Goal: Task Accomplishment & Management: Manage account settings

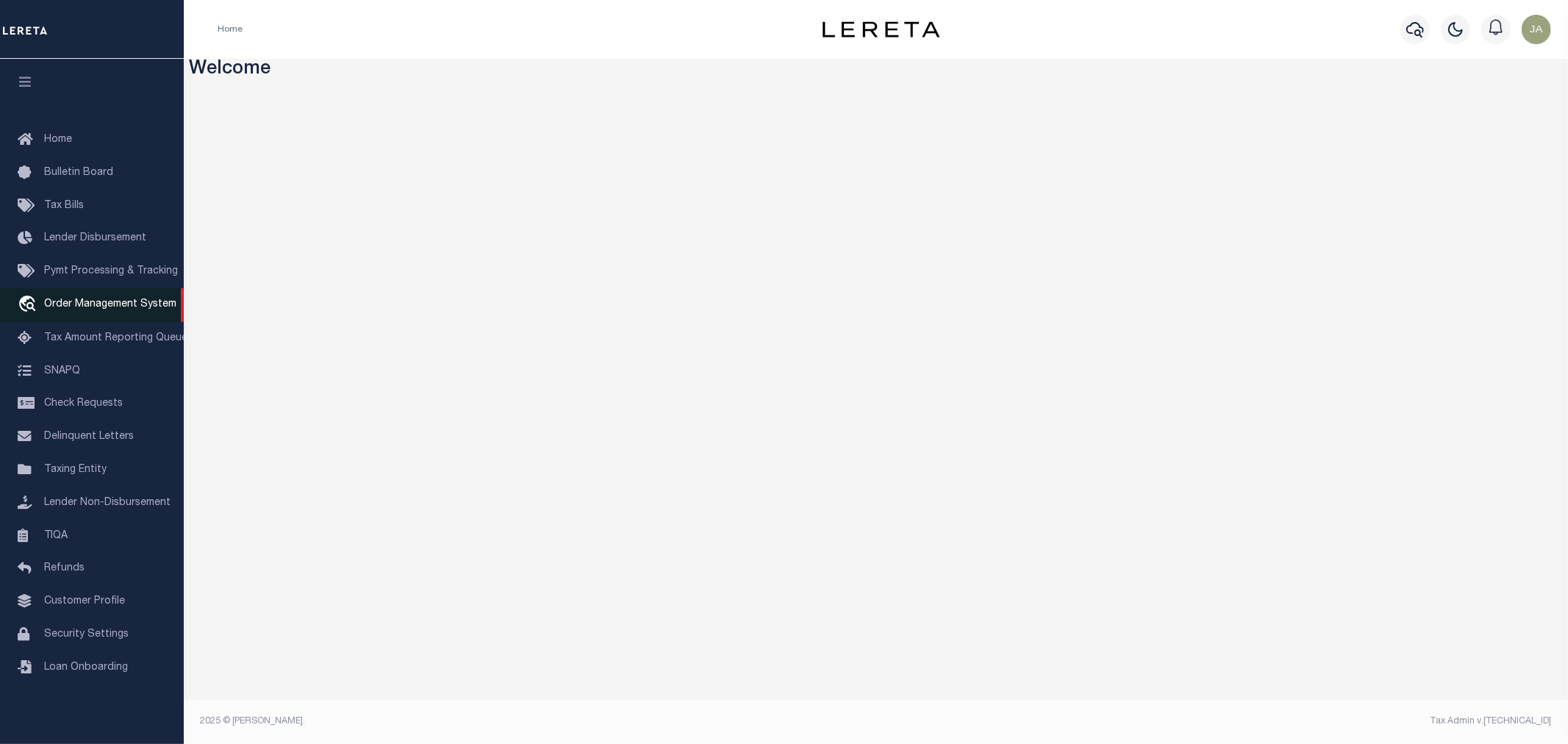
click at [128, 306] on span "Order Management System" at bounding box center [110, 304] width 133 height 10
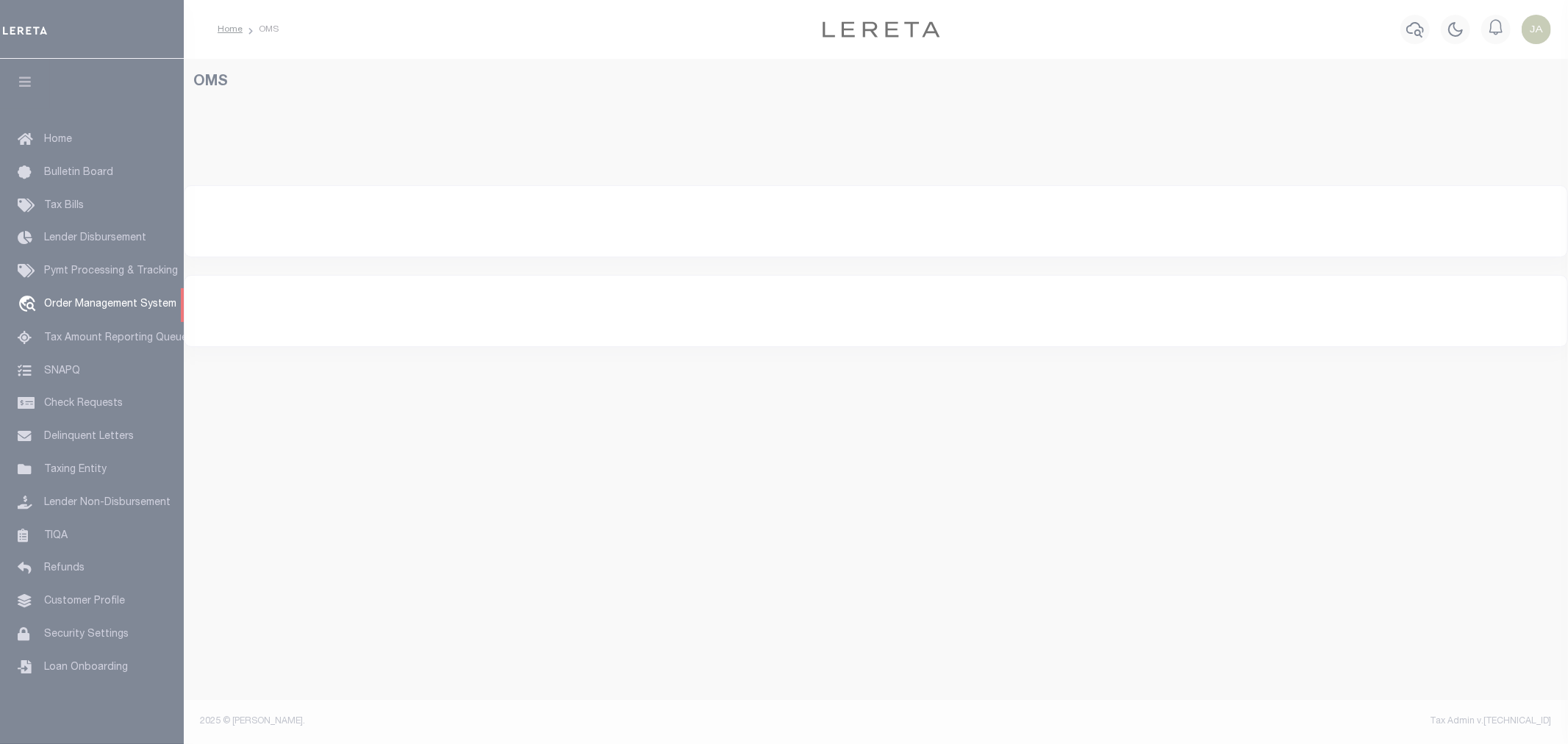
select select "200"
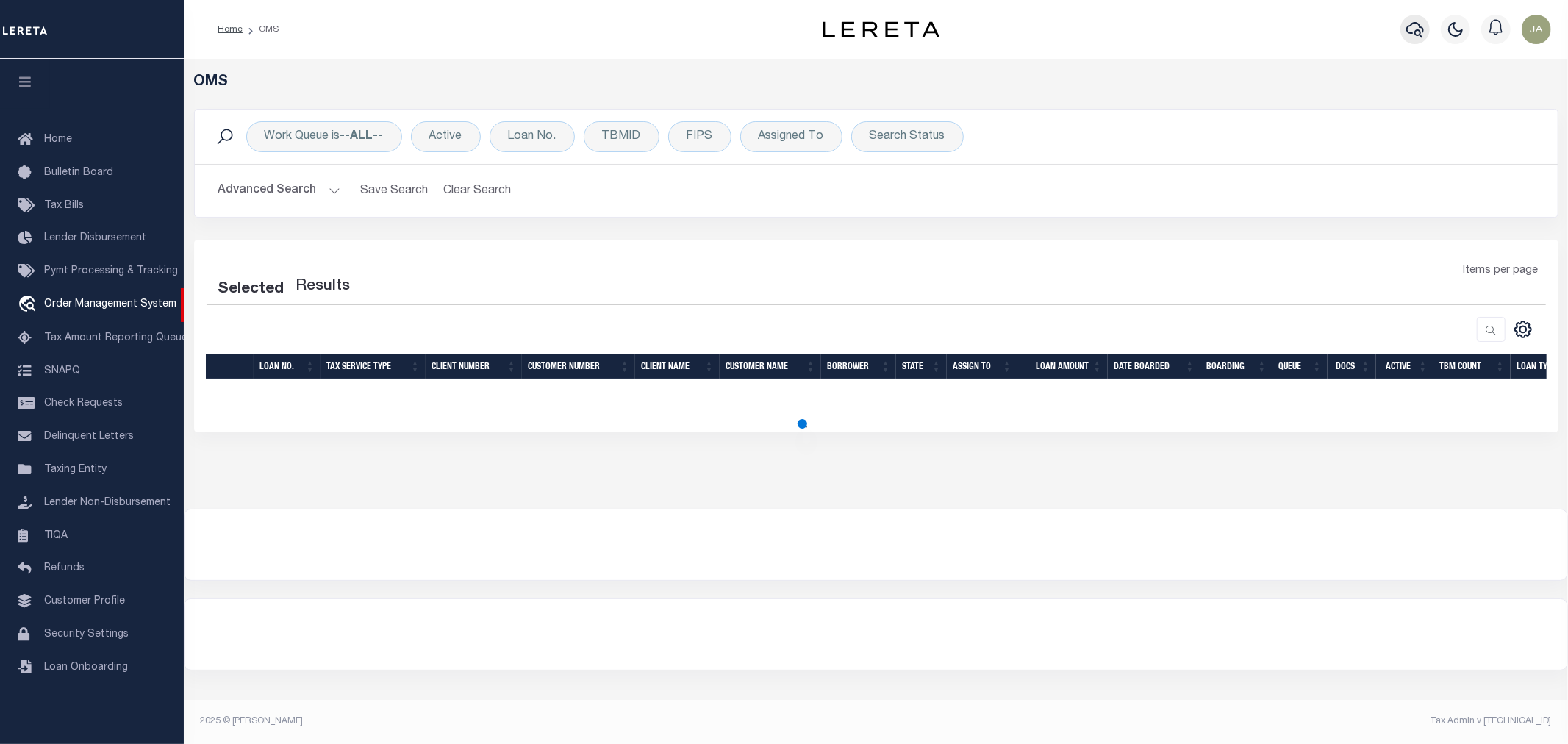
drag, startPoint x: 1409, startPoint y: 30, endPoint x: 1419, endPoint y: 30, distance: 10.0
click at [1419, 30] on icon "button" at bounding box center [1415, 29] width 18 height 18
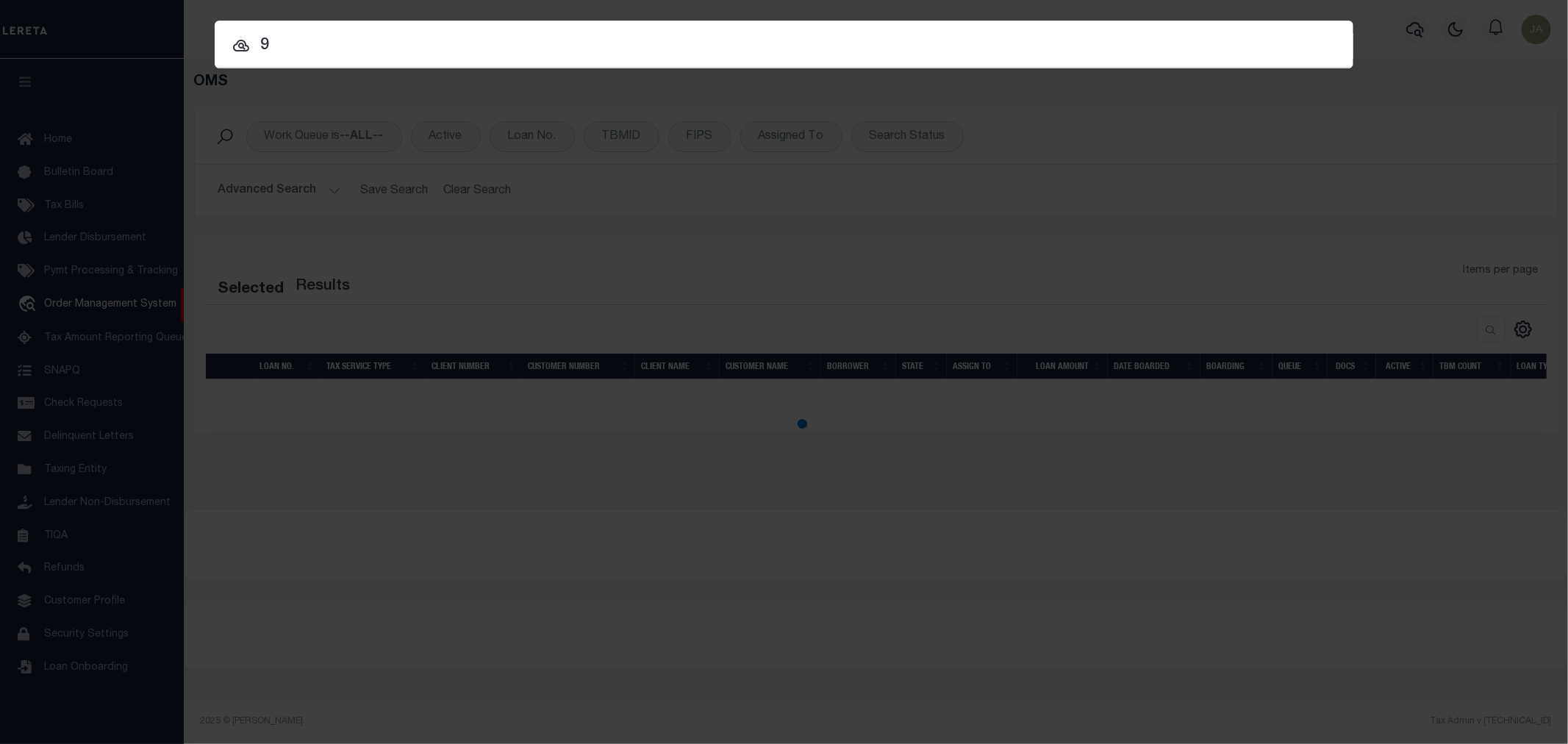
type input "9"
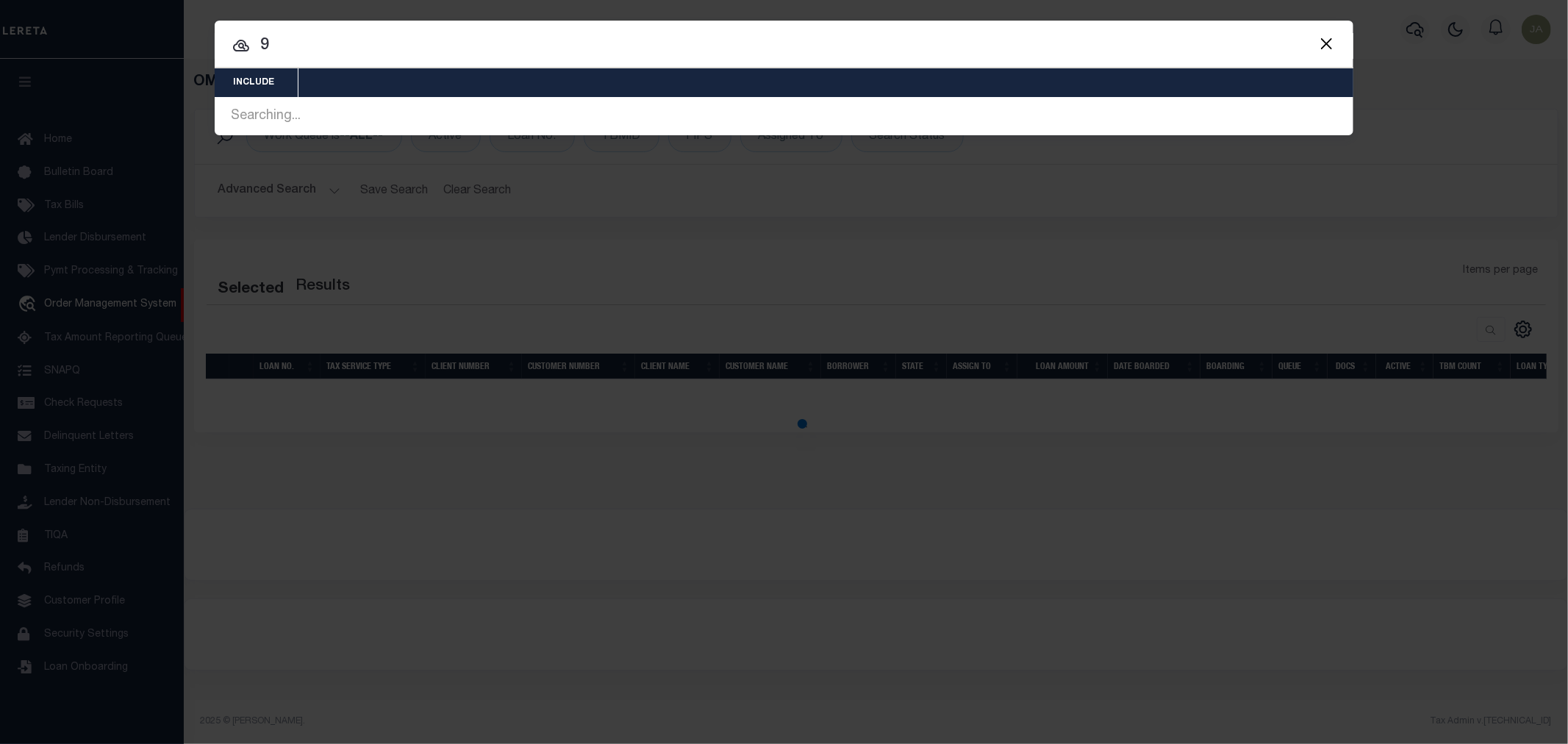
select select "200"
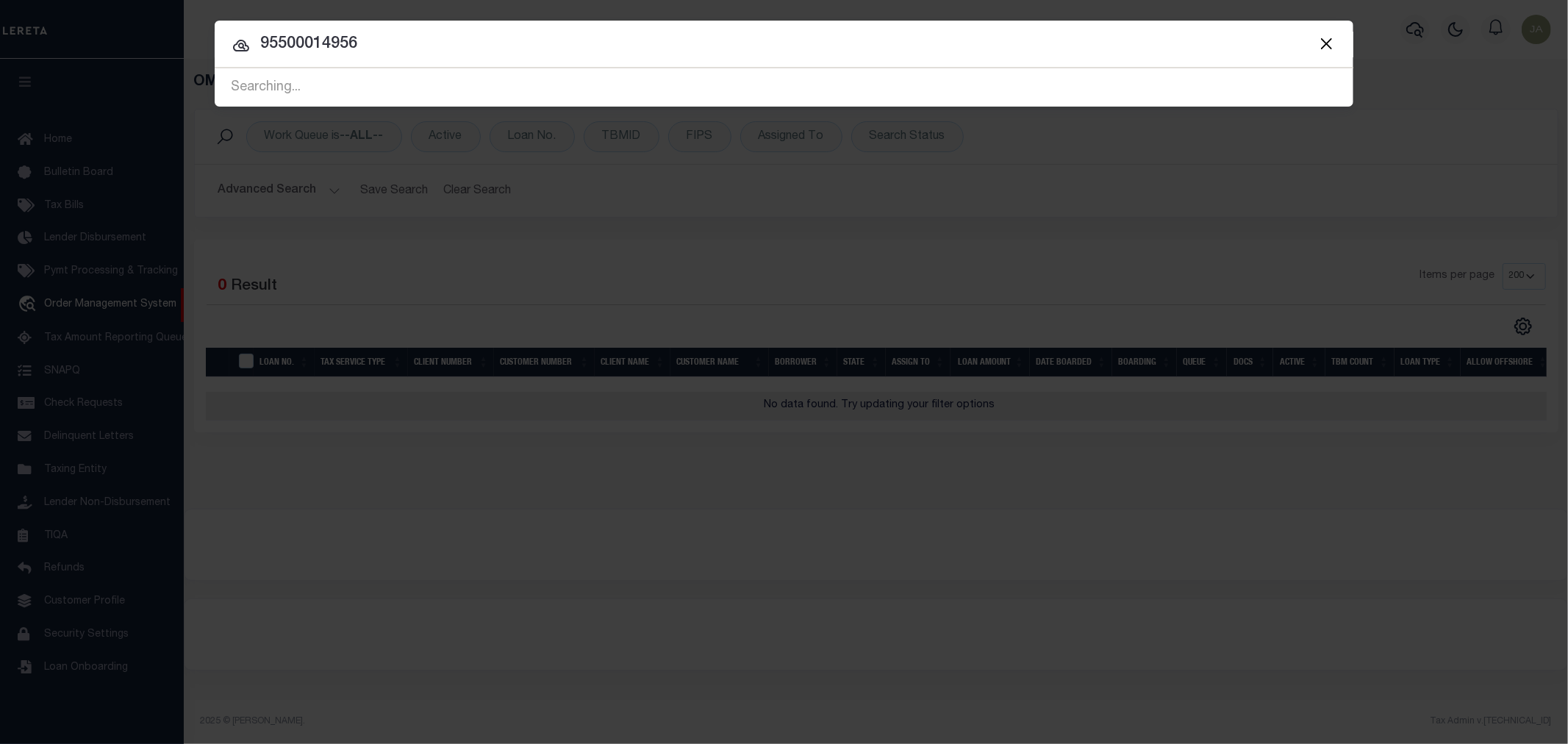
type input "95500014956"
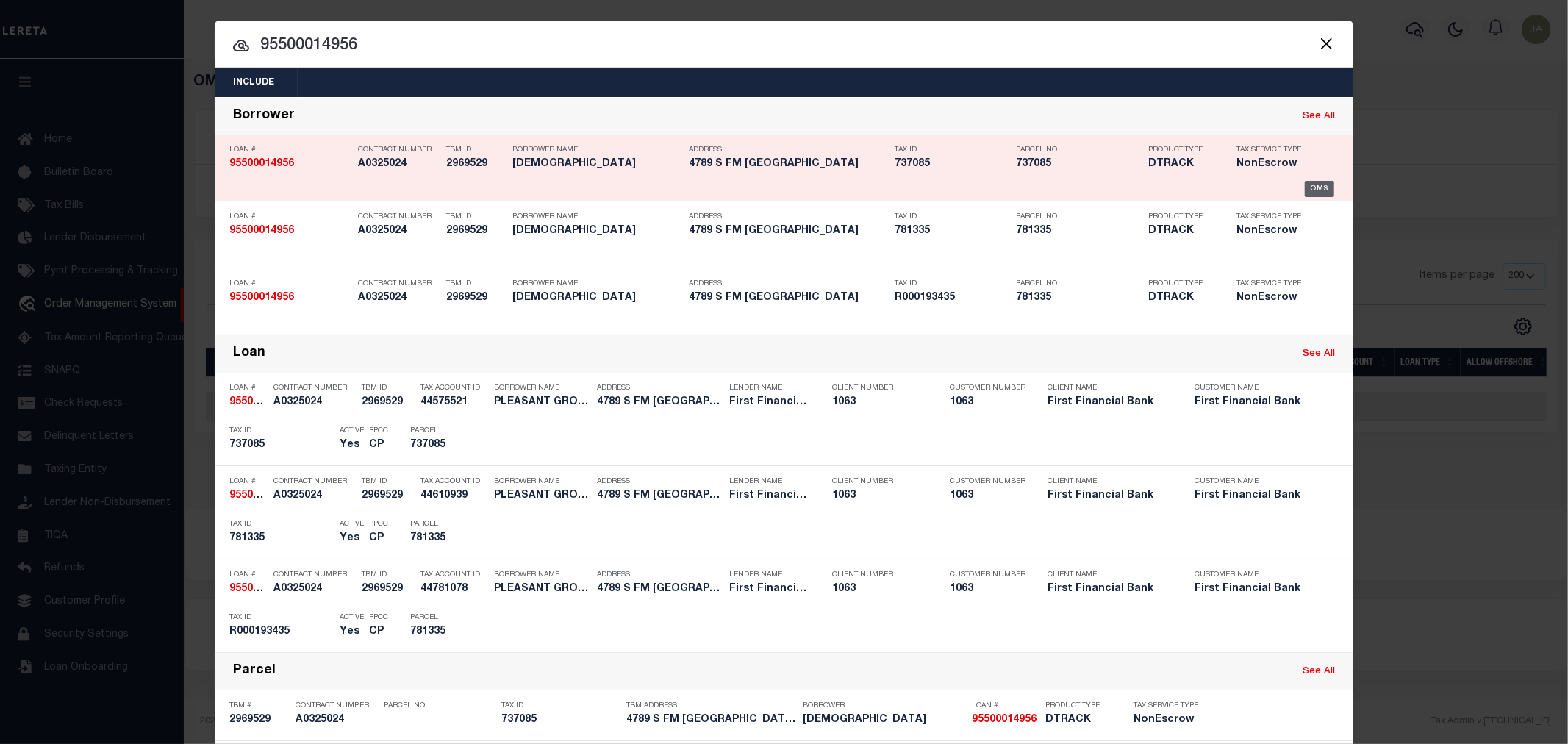
click at [1324, 193] on div "OMS" at bounding box center [1320, 189] width 30 height 16
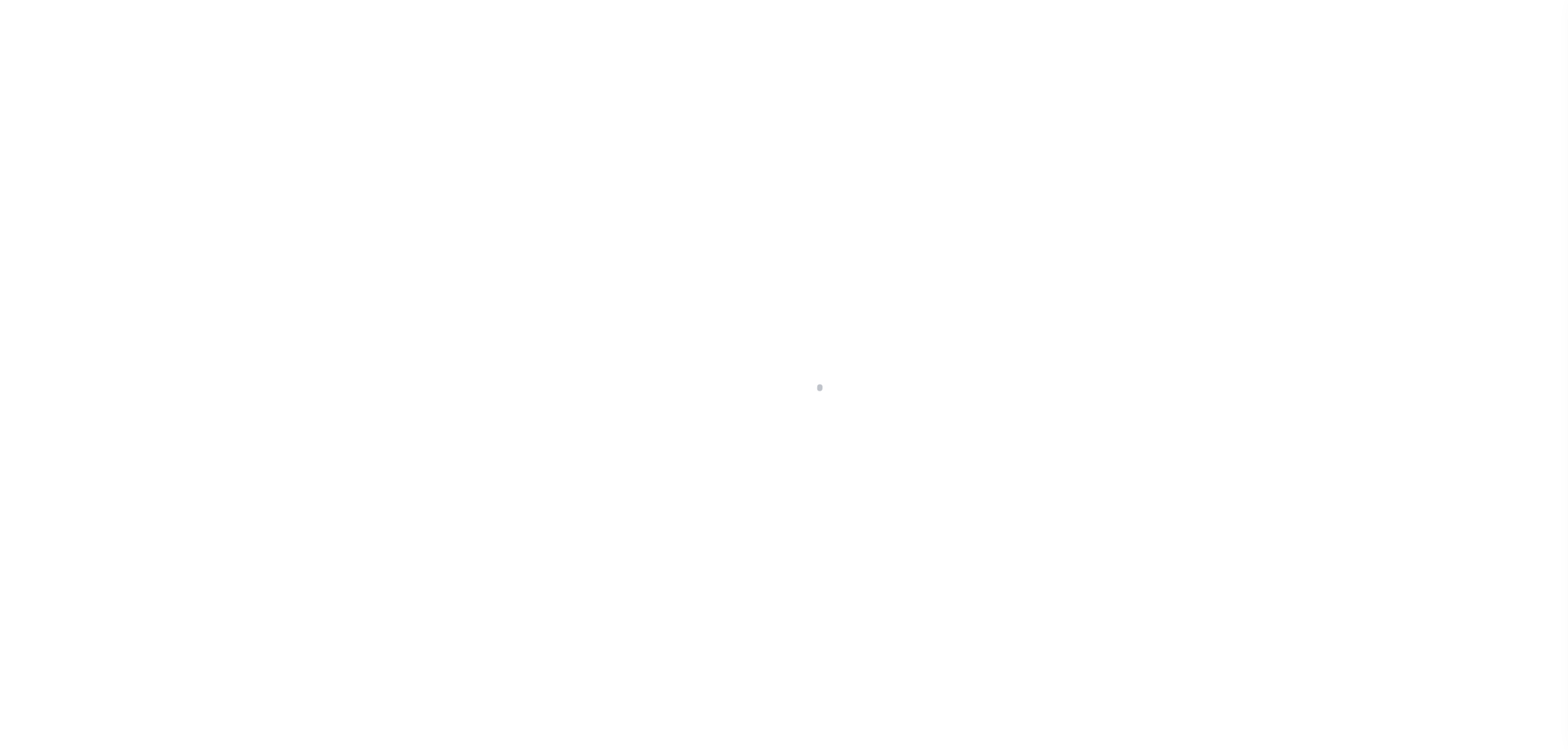
select select "100"
select select "NonEscrow"
type input "4789 S FM 730"
select select
type input "DECATUR TX 762344964"
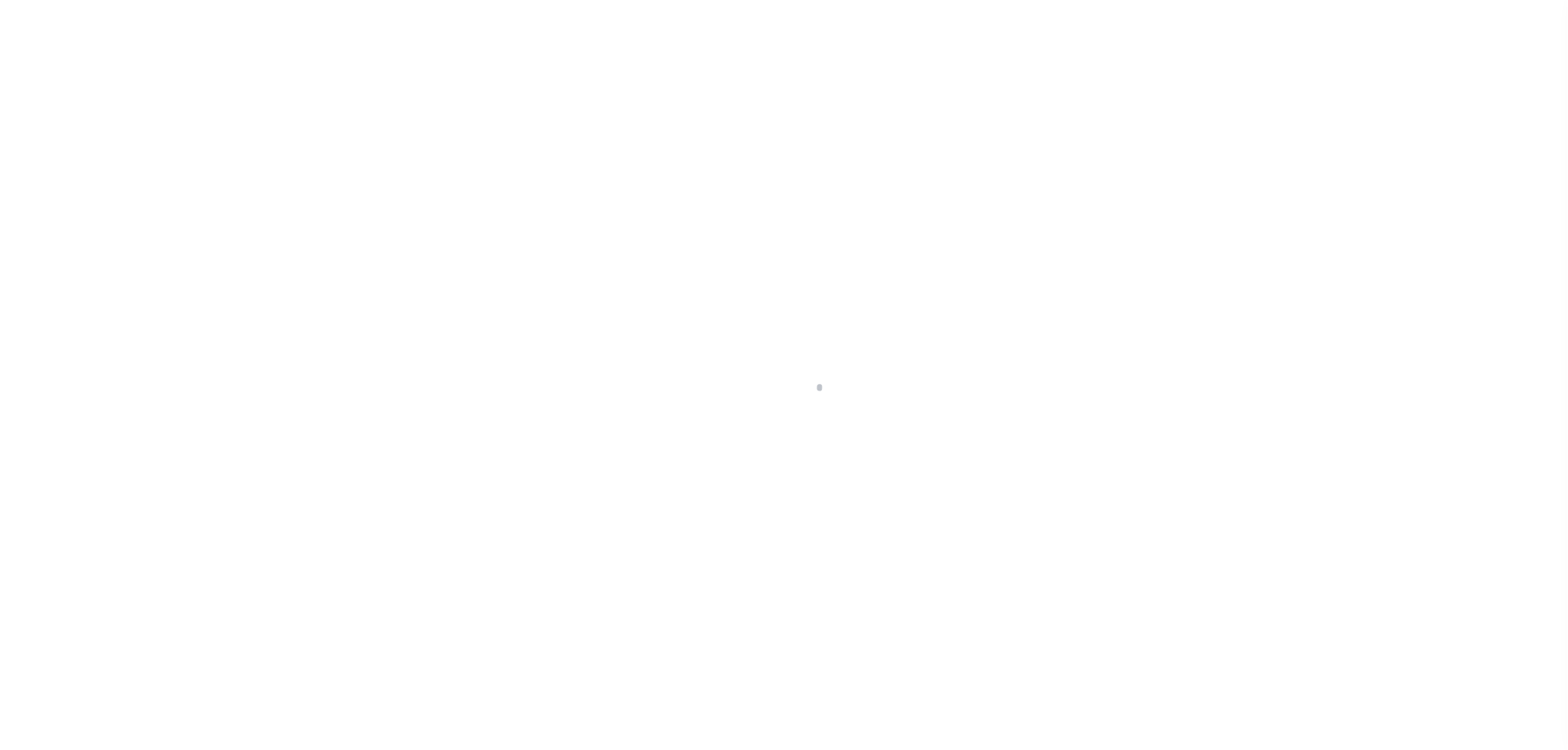
type input "[GEOGRAPHIC_DATA]"
select select
select select "7347"
select select "542"
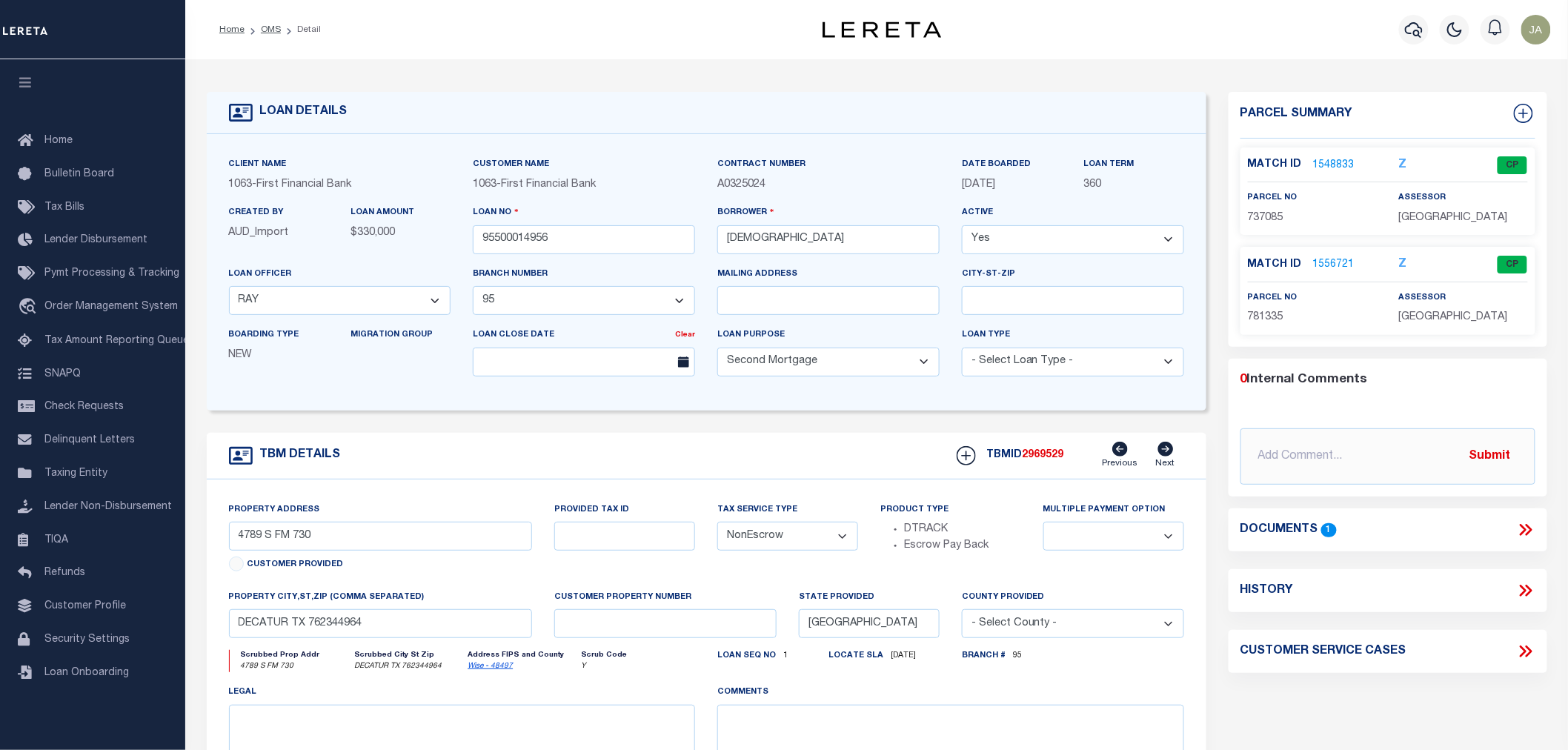
scroll to position [82, 0]
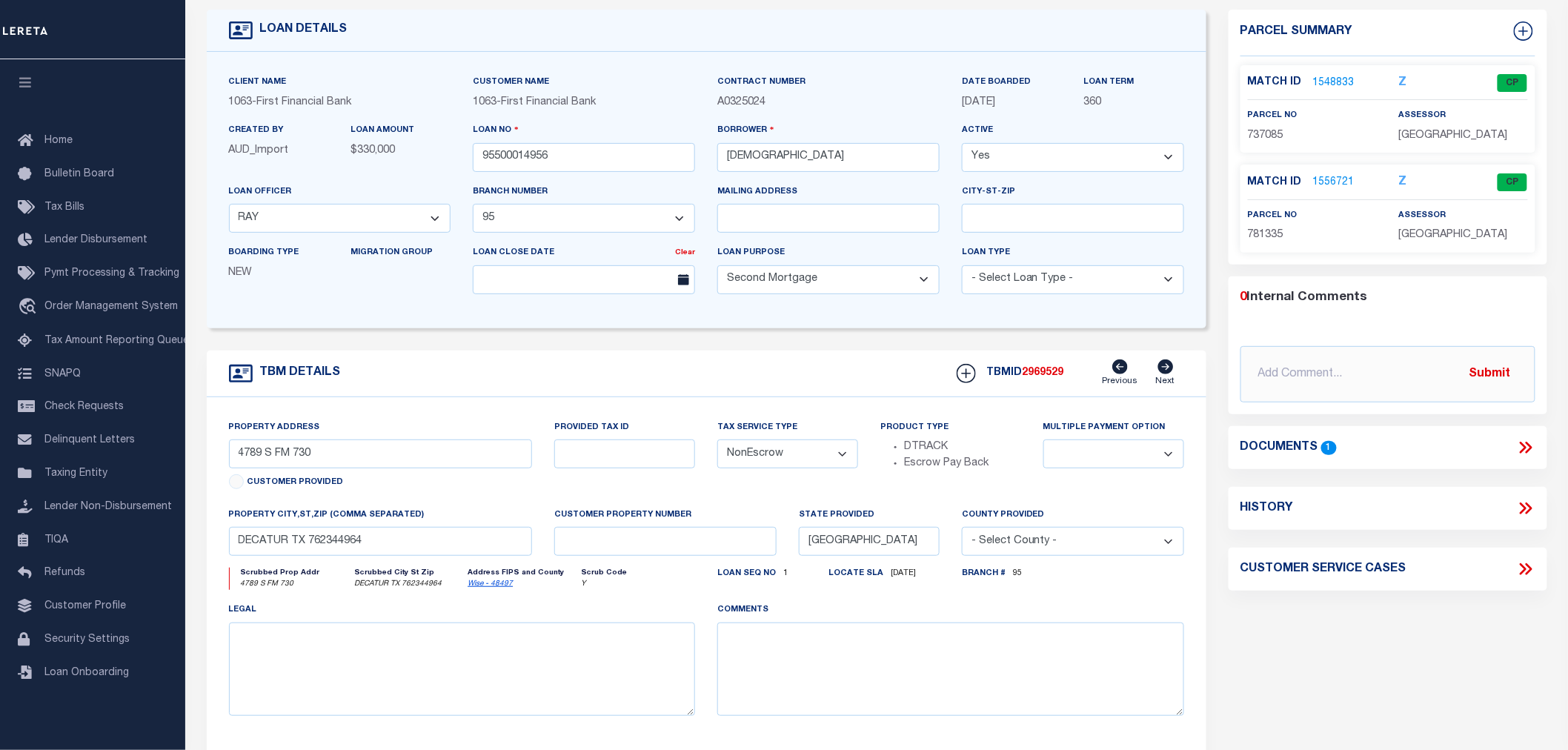
click at [1330, 77] on link "1548833" at bounding box center [1333, 83] width 41 height 15
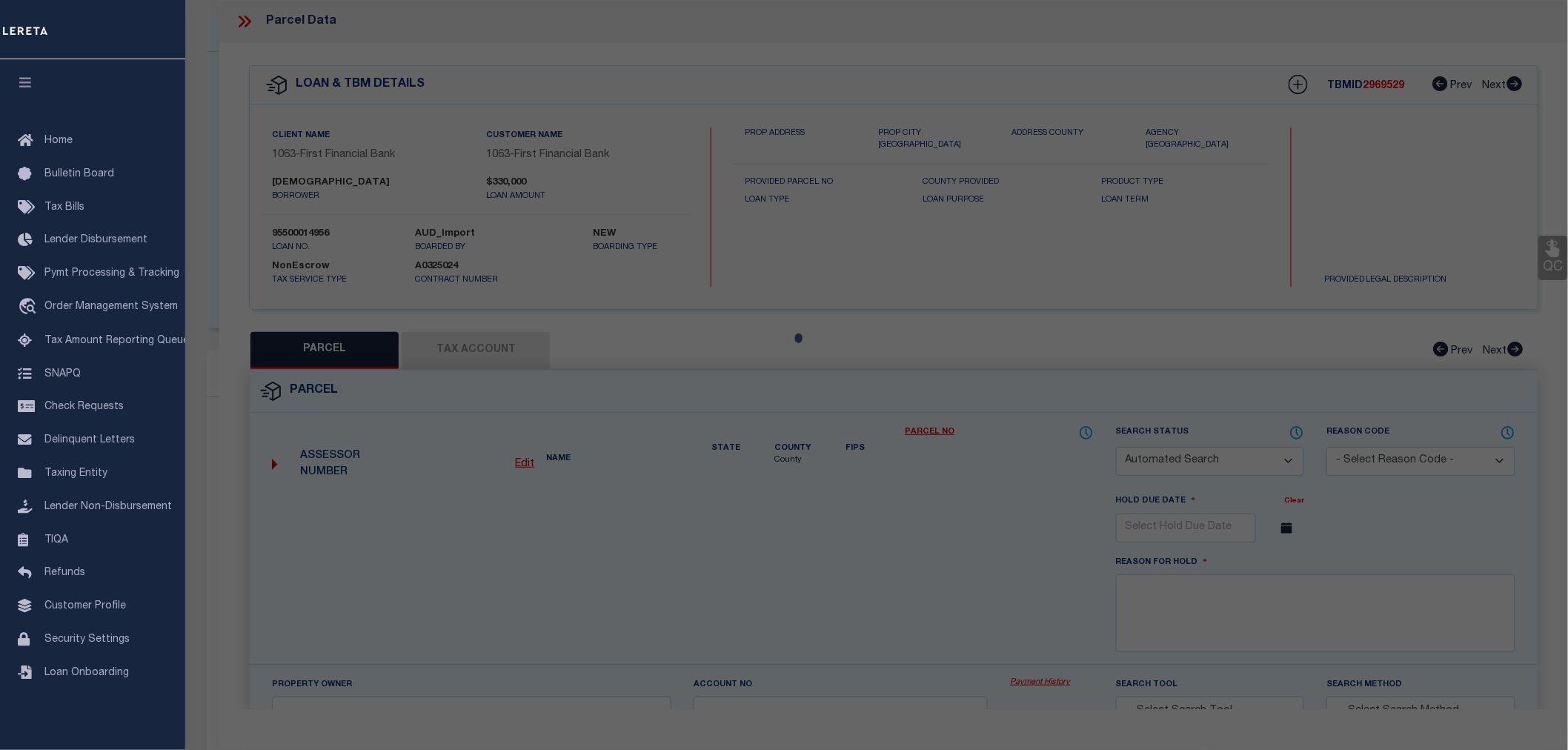
checkbox input "false"
select select "CP"
type input "[GEOGRAPHIC_DATA] ASSOC"
select select
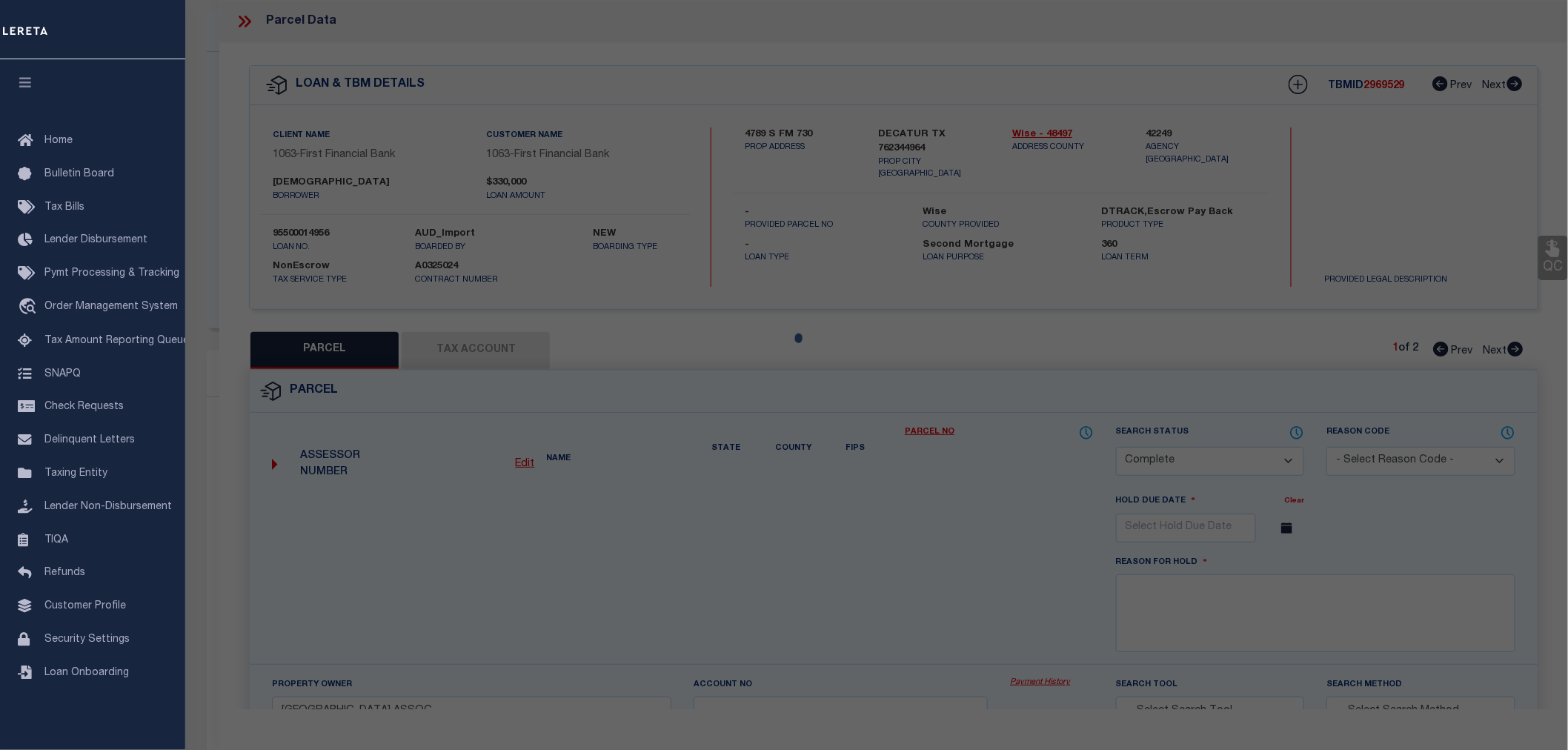
type input "FM 730"
checkbox input "false"
type input "DECATUR TX 76234"
type textarea "Acres: 3.000, Abst: A-297 C FRAZIER"
type textarea "Tax ID Special Project"
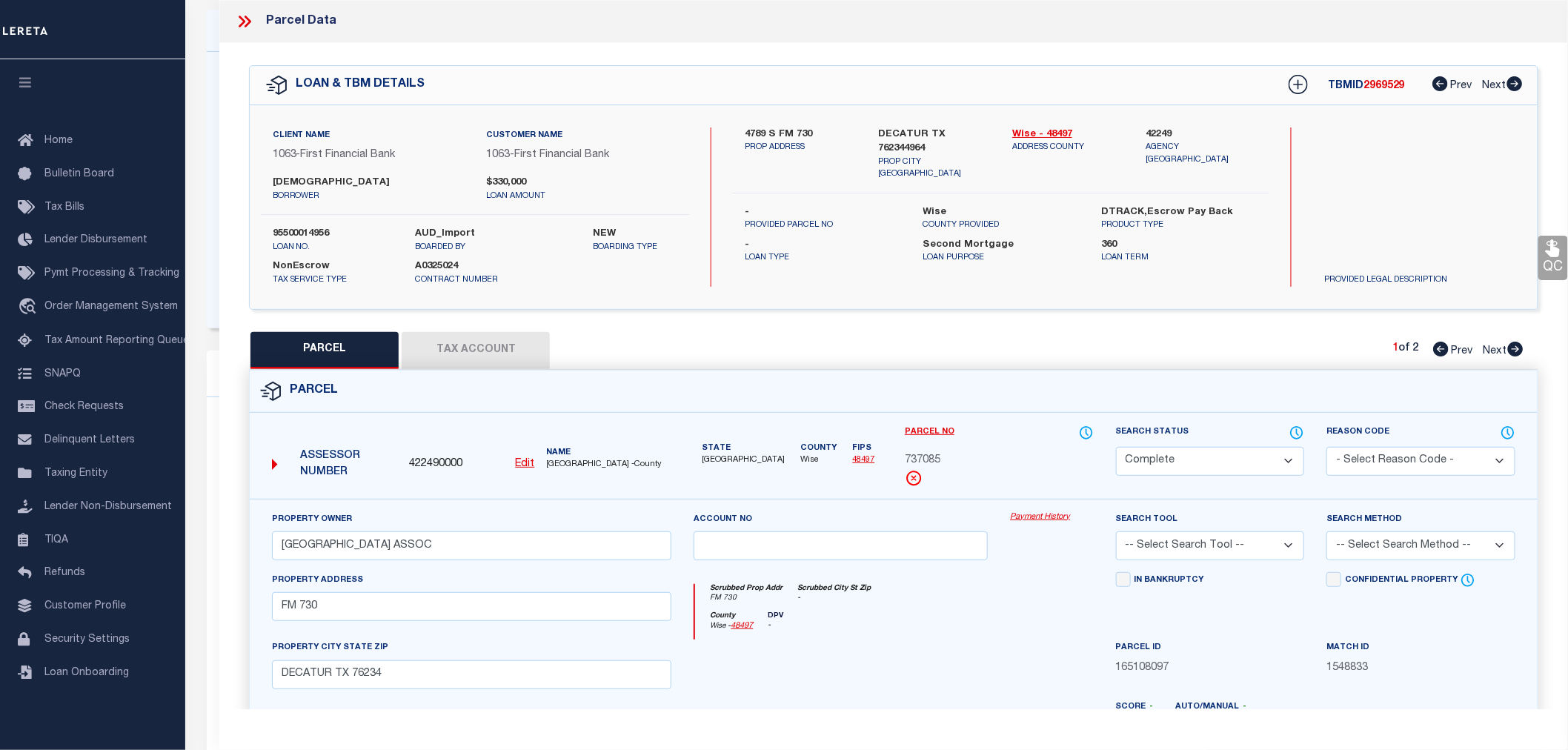
click at [492, 351] on button "Tax Account" at bounding box center [475, 350] width 148 height 37
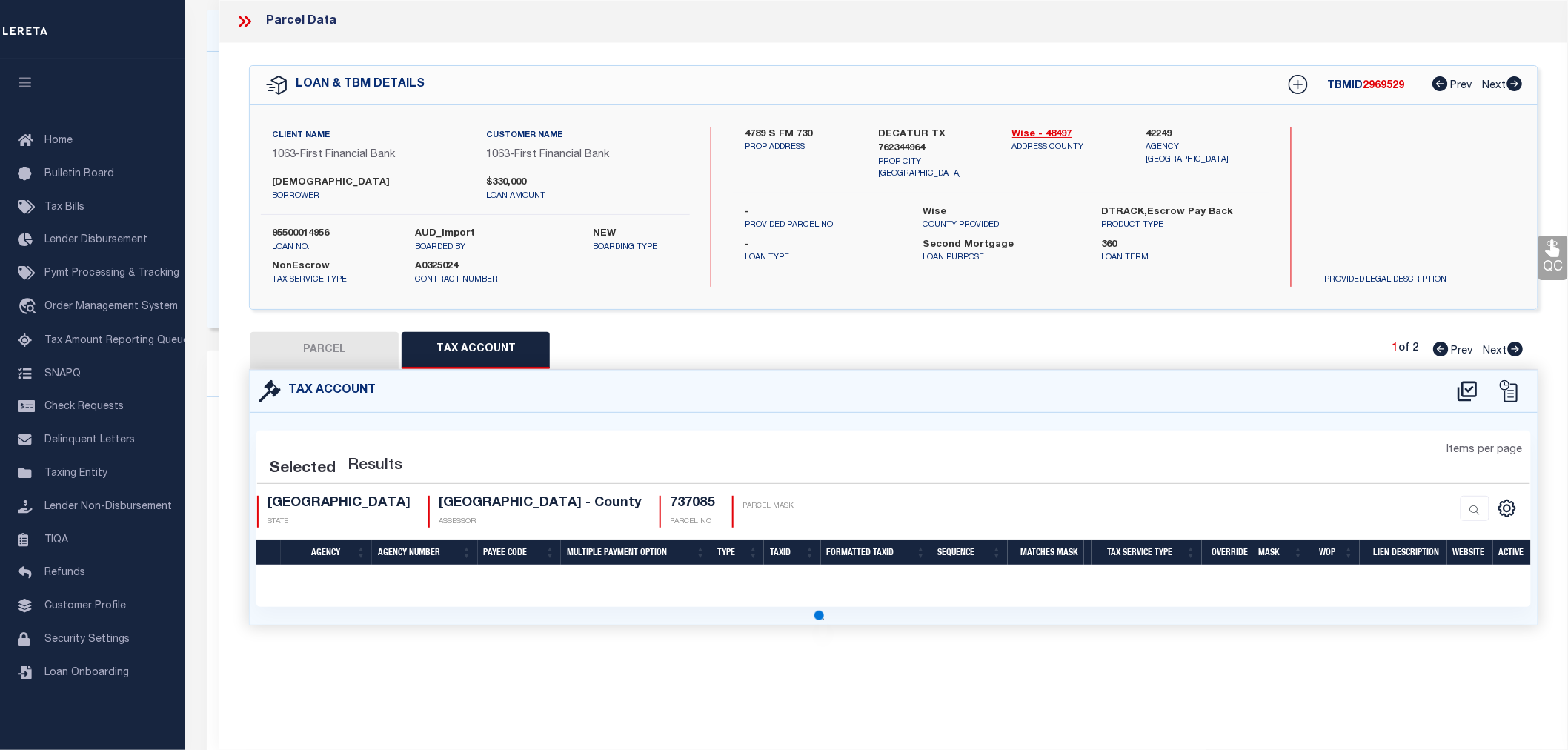
select select "100"
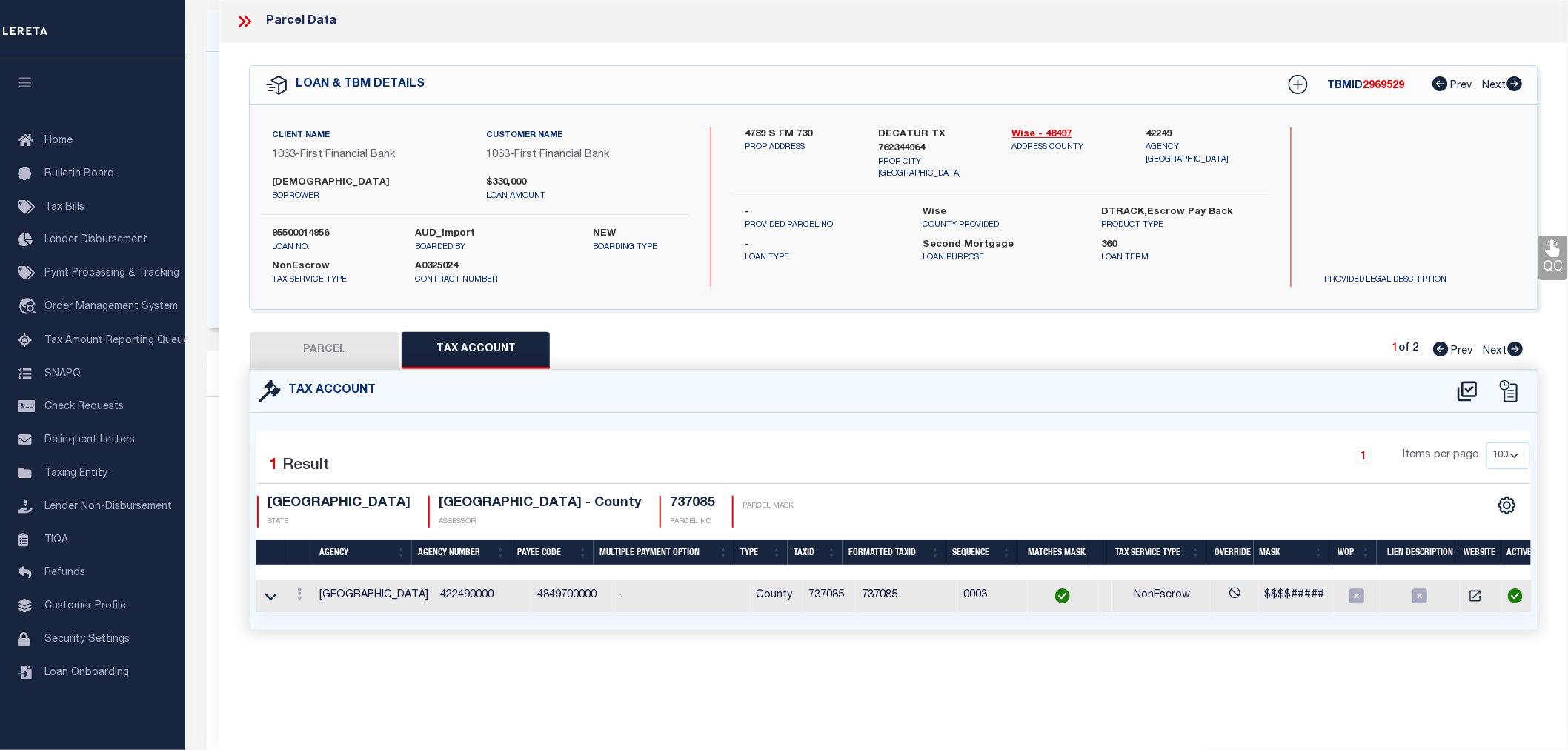
click at [338, 350] on button "PARCEL" at bounding box center [324, 350] width 148 height 37
select select "AS"
checkbox input "false"
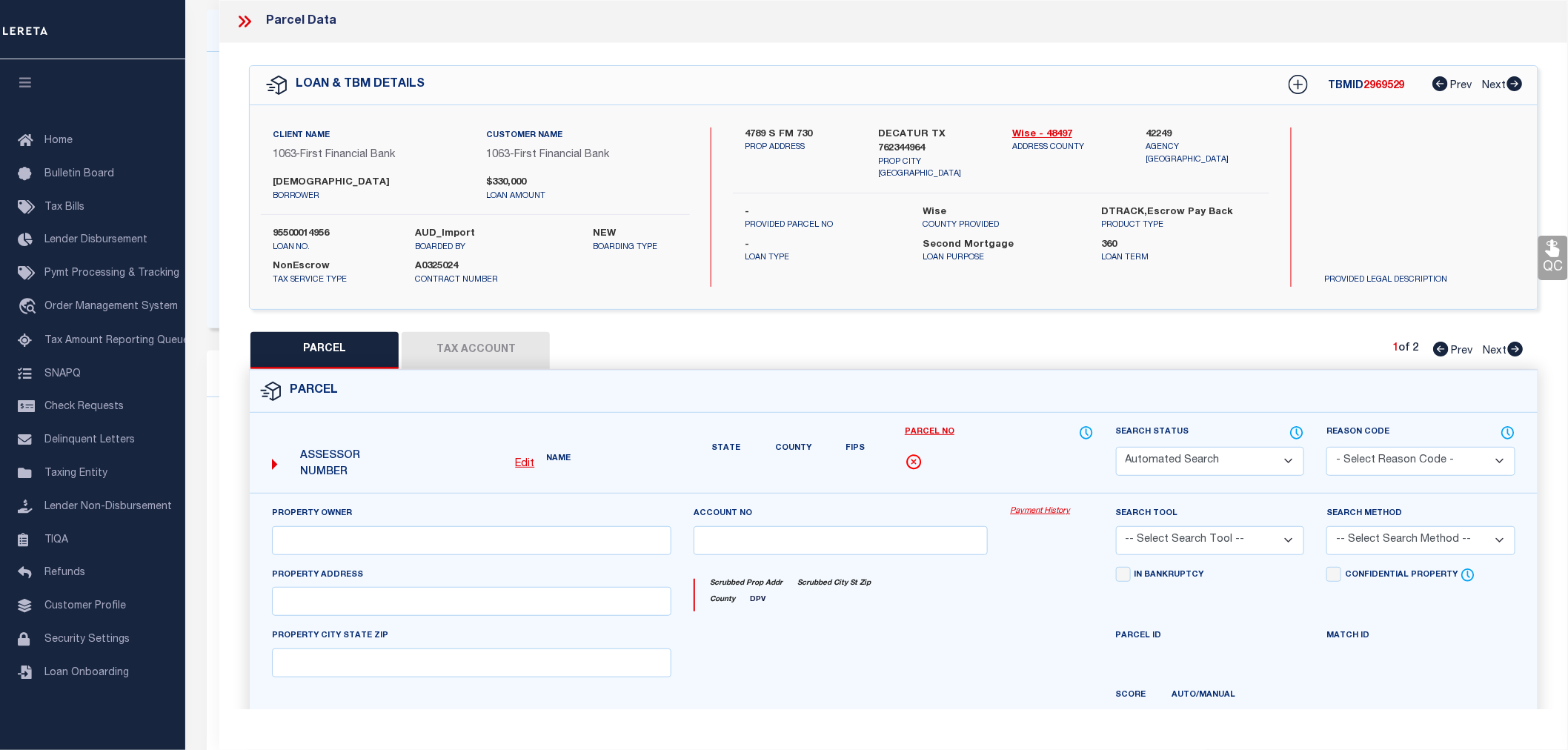
select select "CP"
type input "[GEOGRAPHIC_DATA] ASSOC"
select select
type input "FM 730"
checkbox input "false"
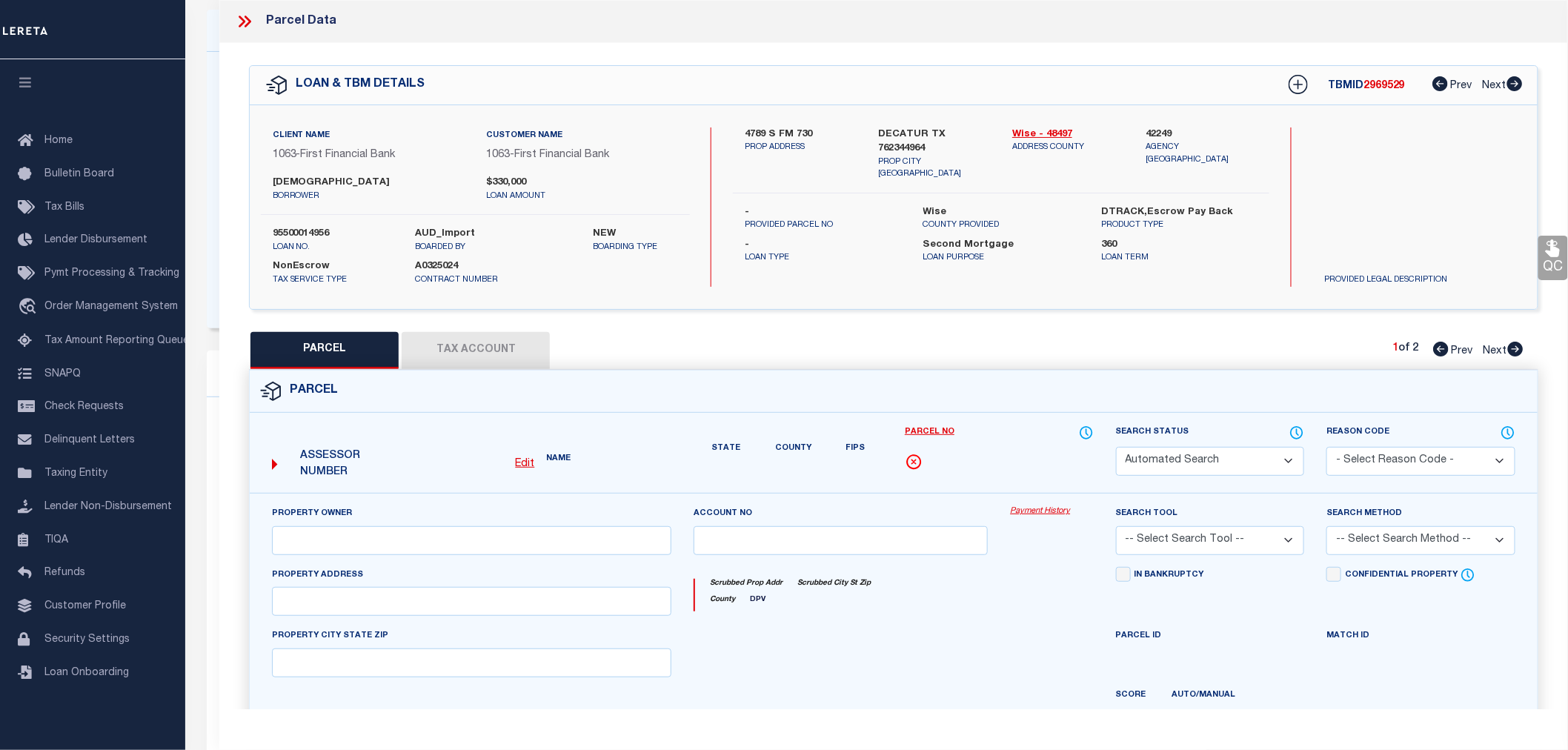
type input "DECATUR TX 76234"
type textarea "Acres: 3.000, Abst: A-297 C FRAZIER"
type textarea "Tax ID Special Project"
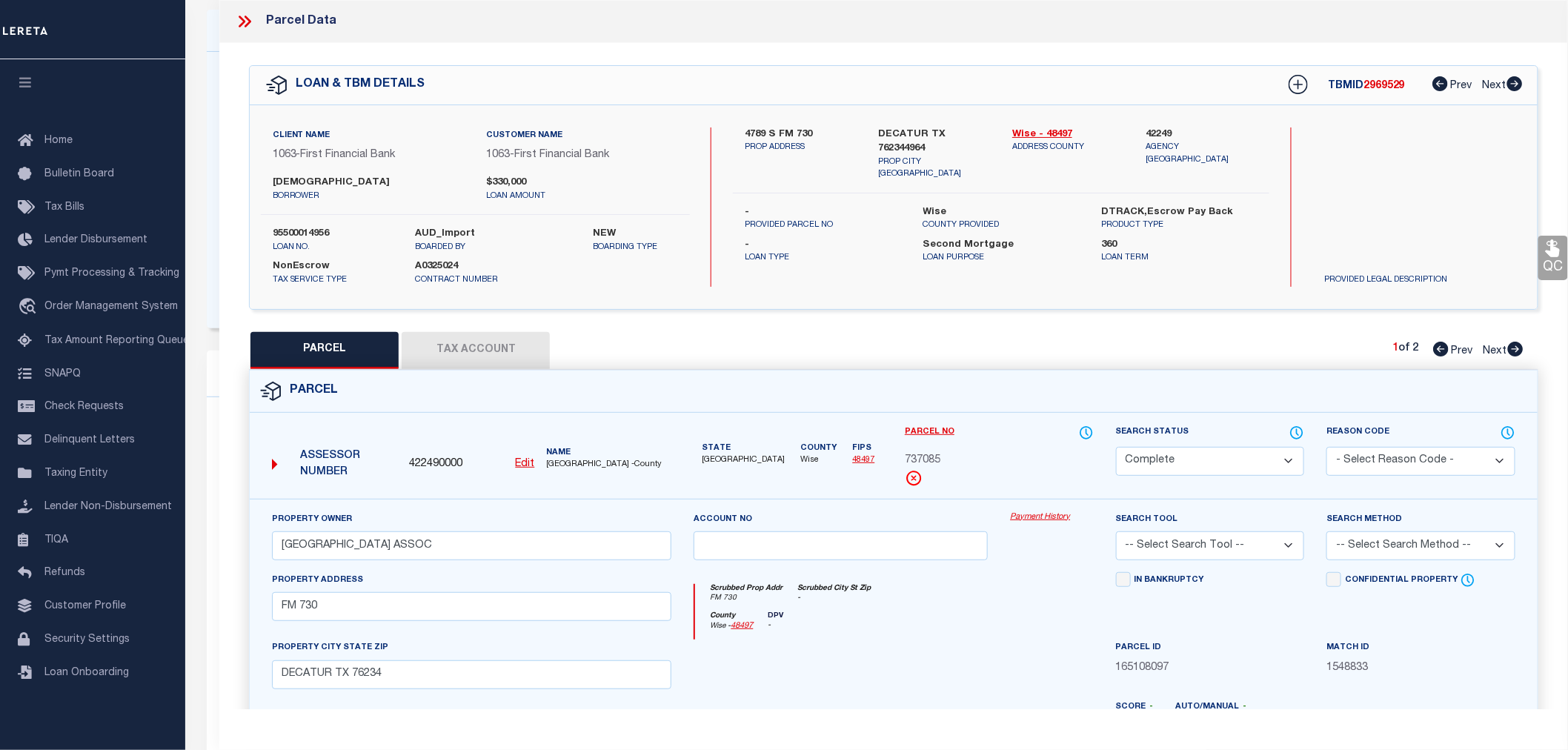
click at [1030, 511] on link "Payment History" at bounding box center [1051, 517] width 83 height 13
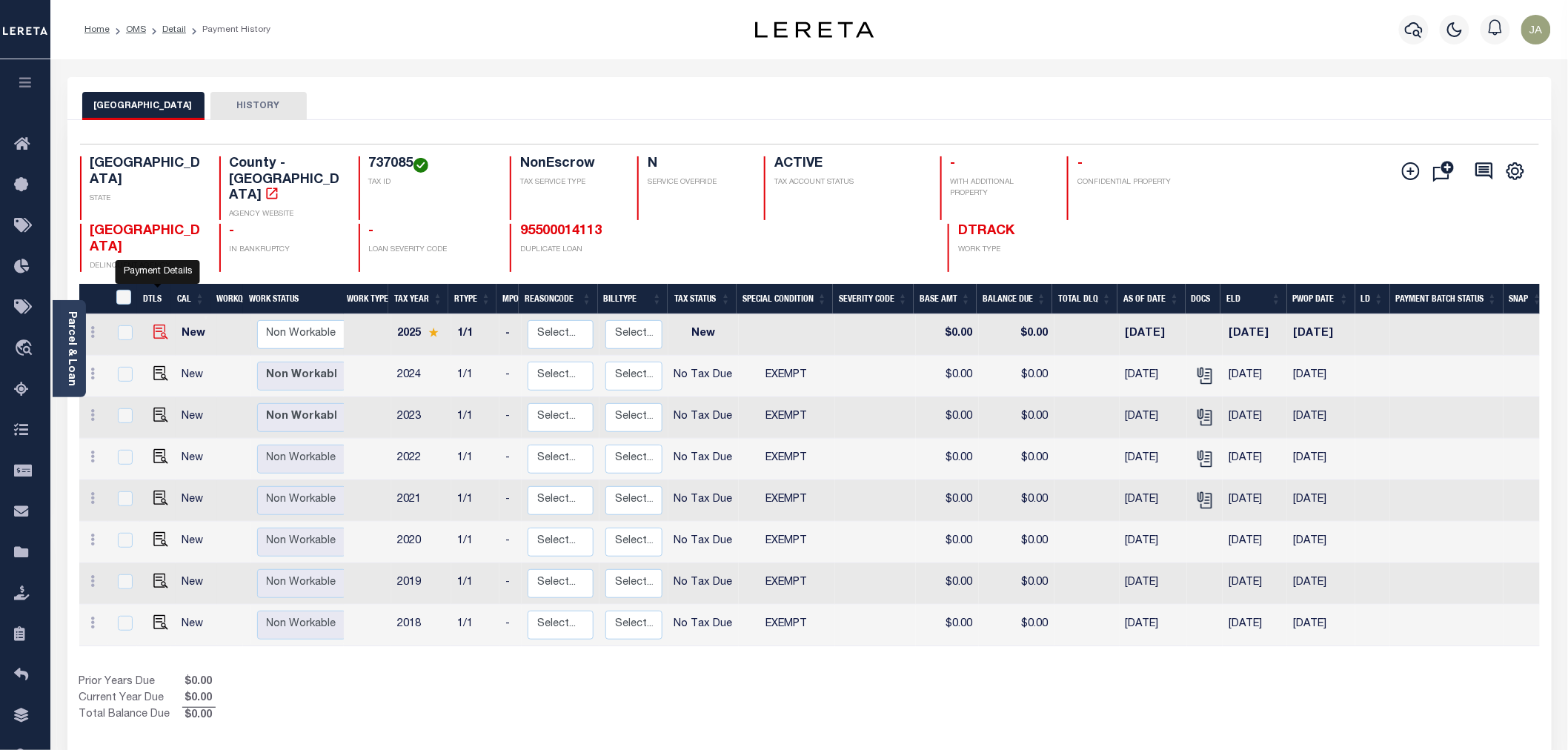
click at [160, 324] on img "" at bounding box center [160, 331] width 15 height 15
checkbox input "true"
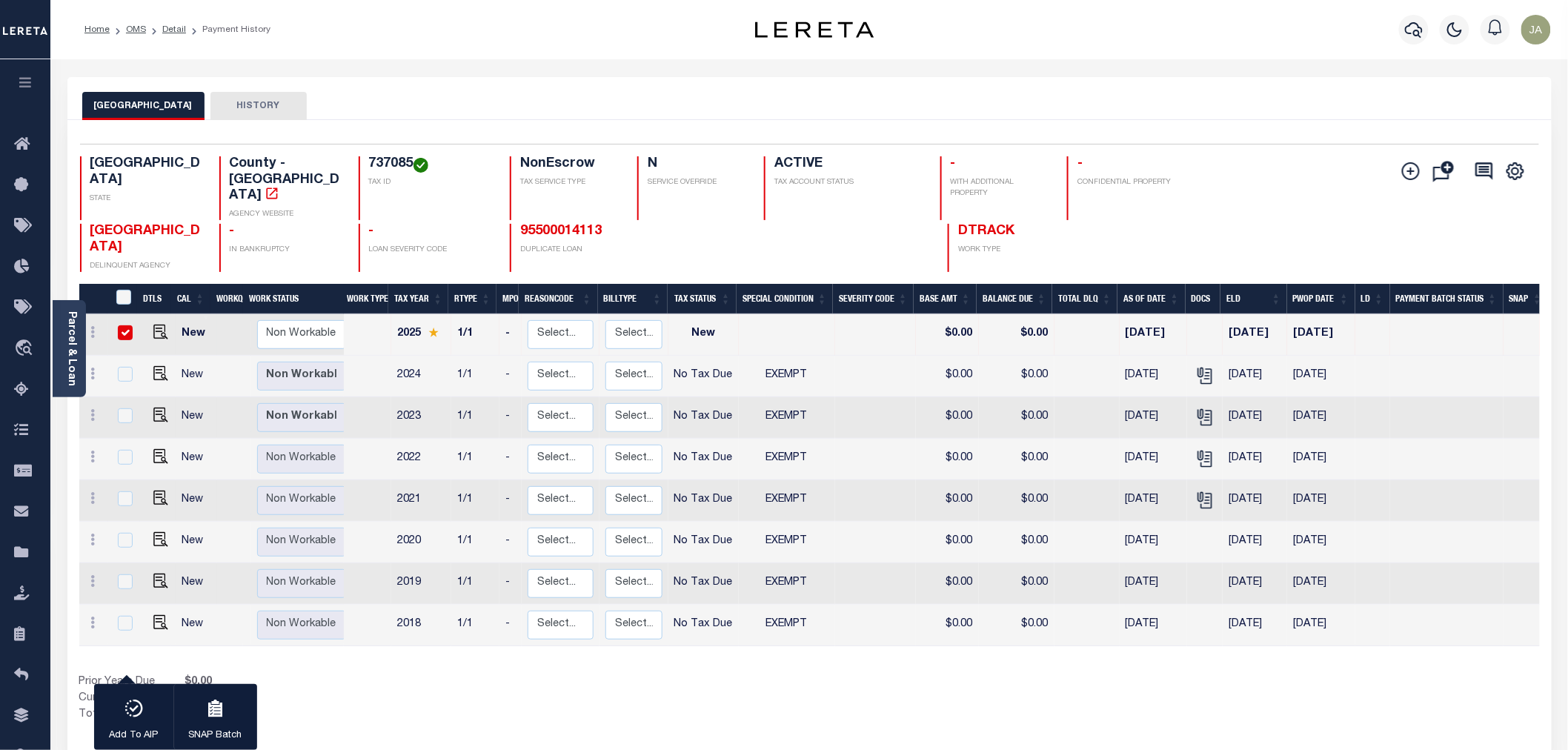
click at [124, 325] on input "checkbox" at bounding box center [125, 332] width 15 height 15
checkbox input "false"
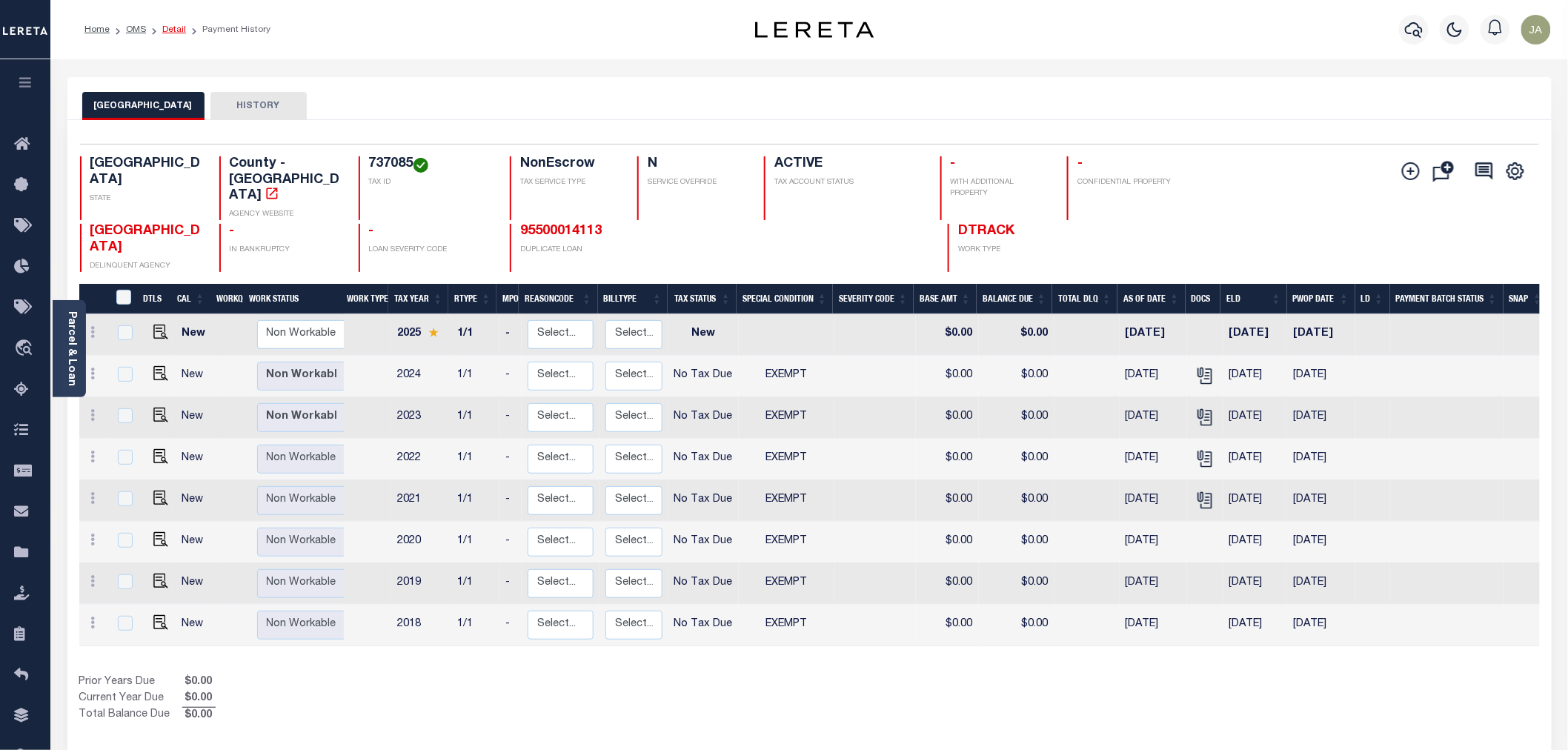
click at [169, 33] on link "Detail" at bounding box center [174, 29] width 24 height 9
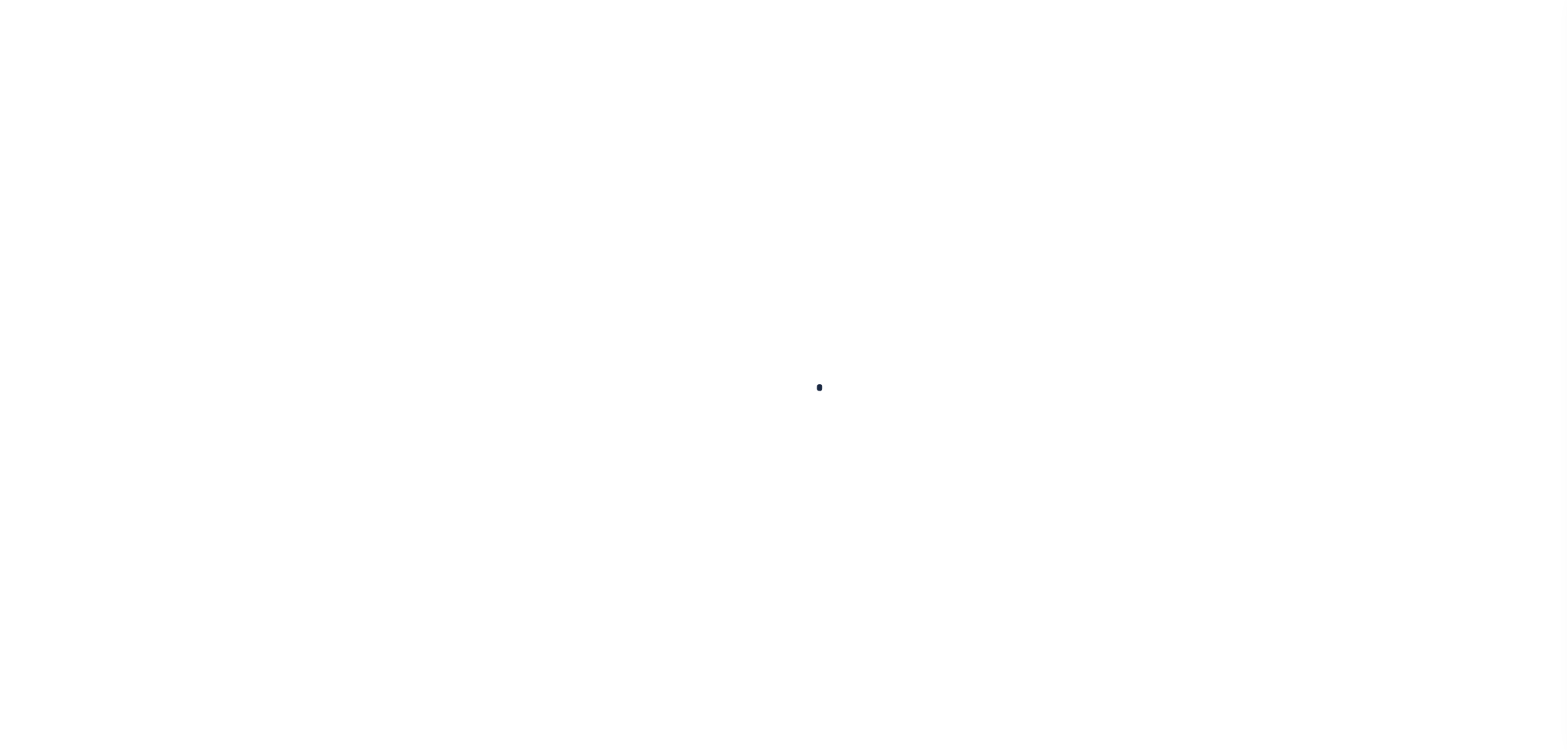
checkbox input "false"
type input "[DATE]"
select select "NW2"
select select "100"
select select "NonEscrow"
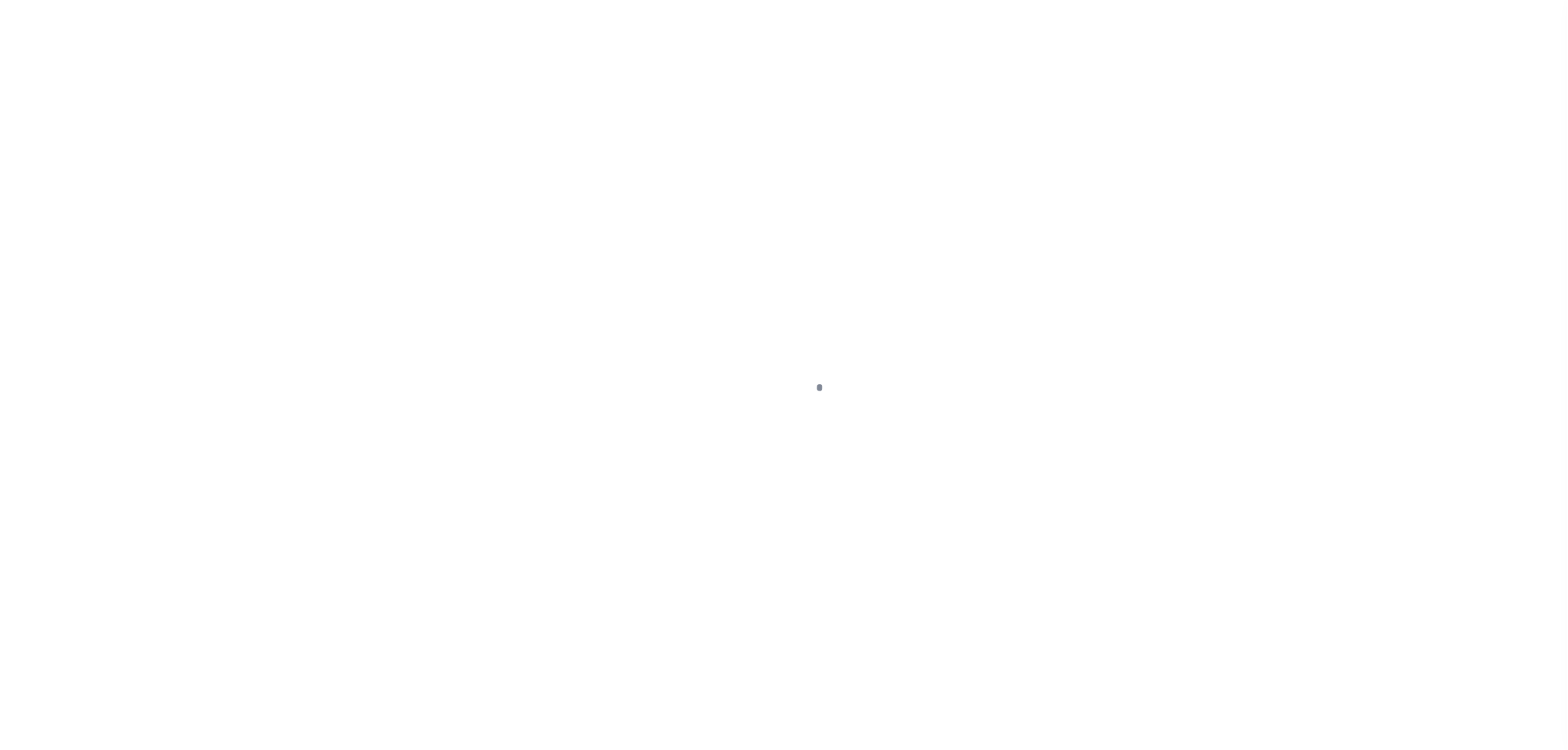
select select "7347"
select select "542"
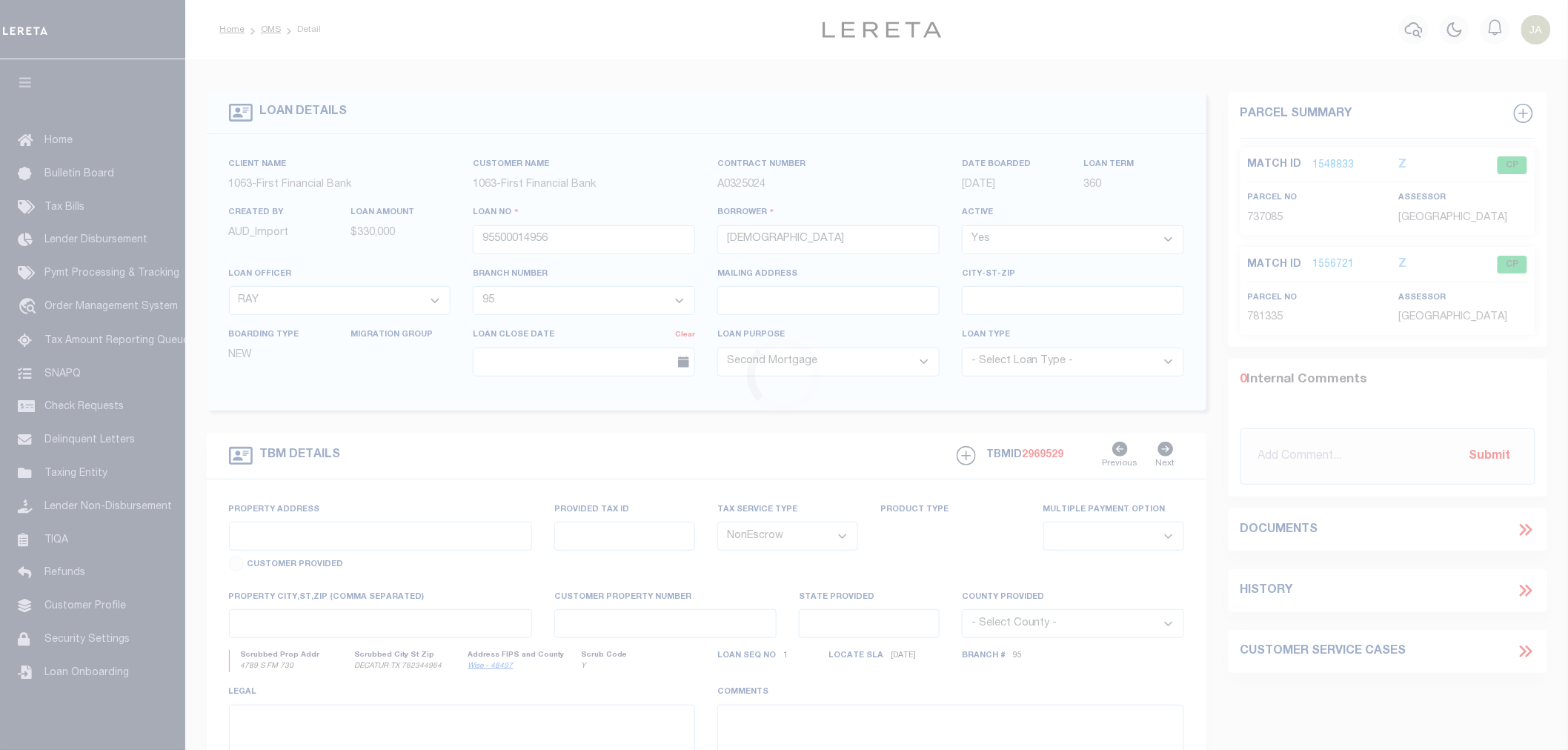
type input "4789 S FM 730"
select select
type input "DECATUR TX 762344964"
type input "[GEOGRAPHIC_DATA]"
select select
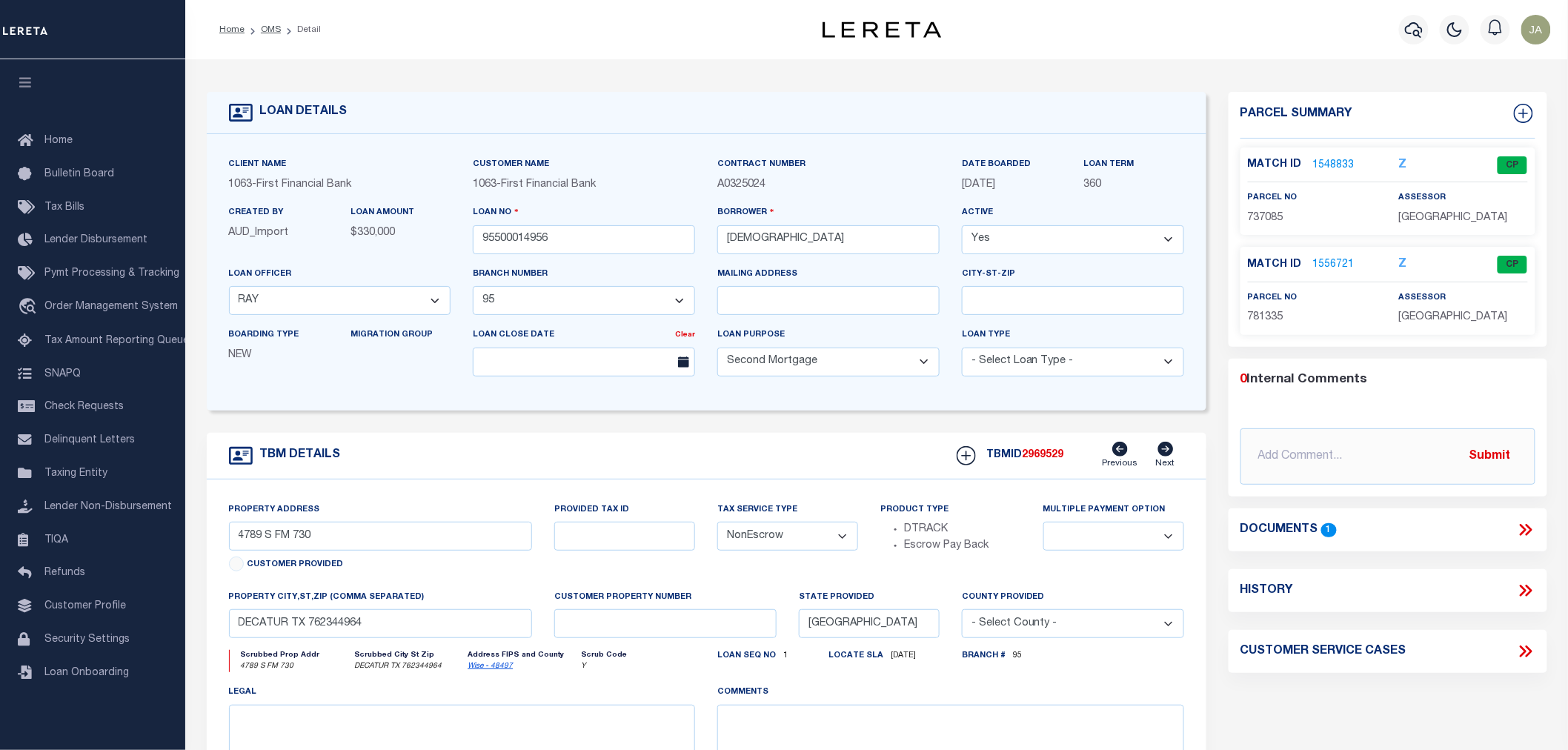
click at [1315, 257] on link "1556721" at bounding box center [1333, 265] width 41 height 15
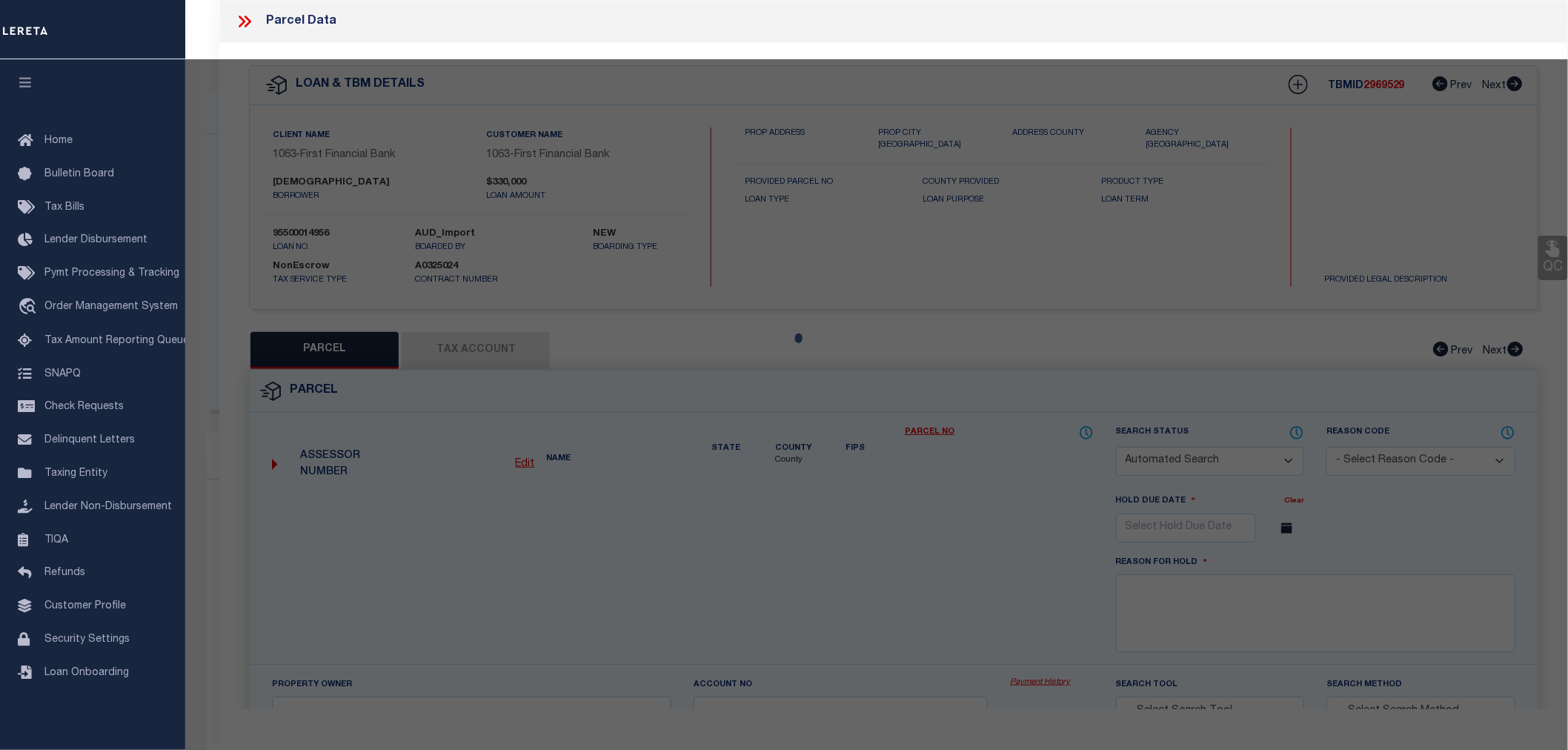
checkbox input "false"
select select "CP"
type input "[GEOGRAPHIC_DATA] ASSOC"
select select
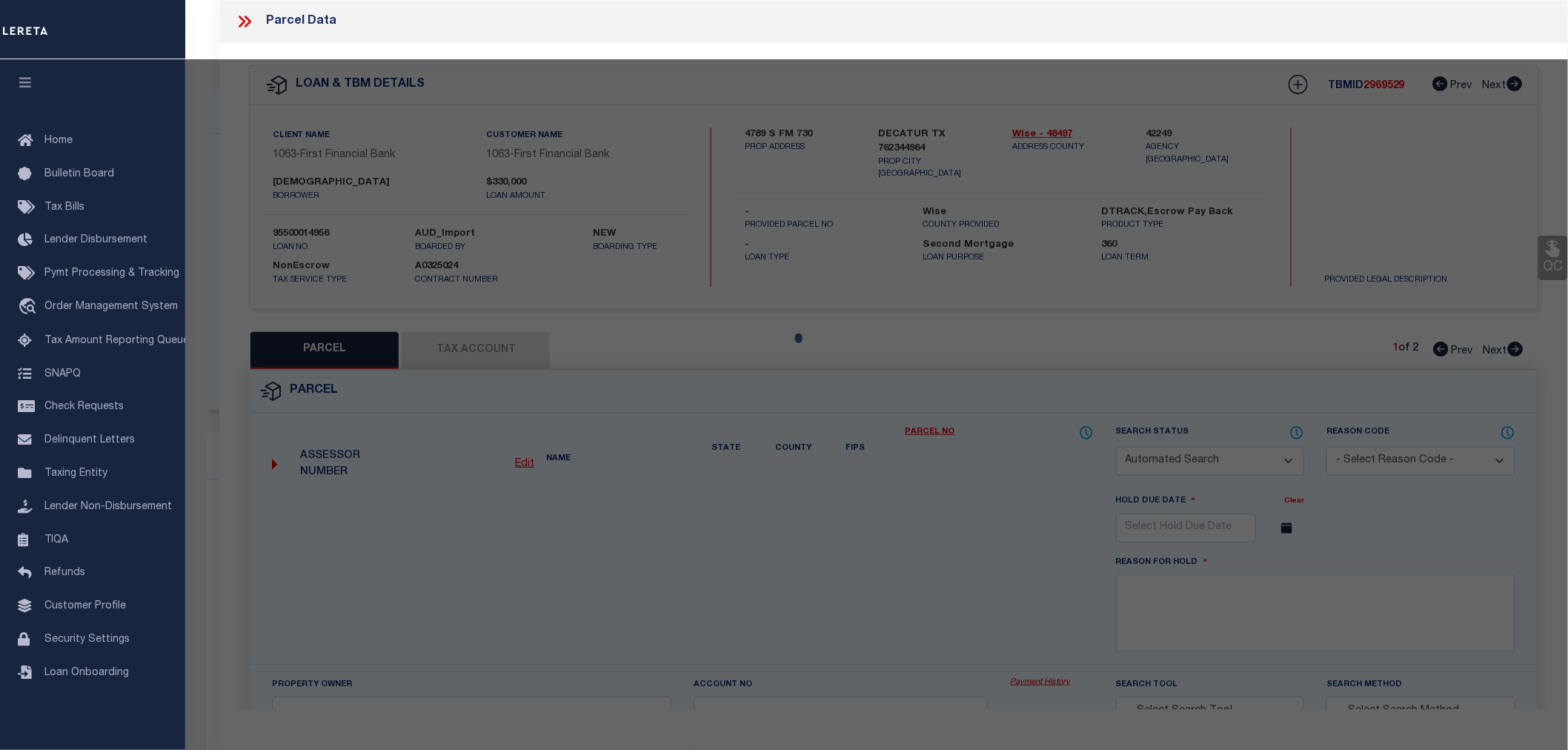
type input "FM 730"
type input "DECATUR TX 76234"
type textarea "Acres: 7.030, Abst: A-297 C [PERSON_NAME]"
type textarea "MC Reviewed on [DATE] and is a WOP. MC Reviewed on [DATE] and is a WOP. MC Revi…"
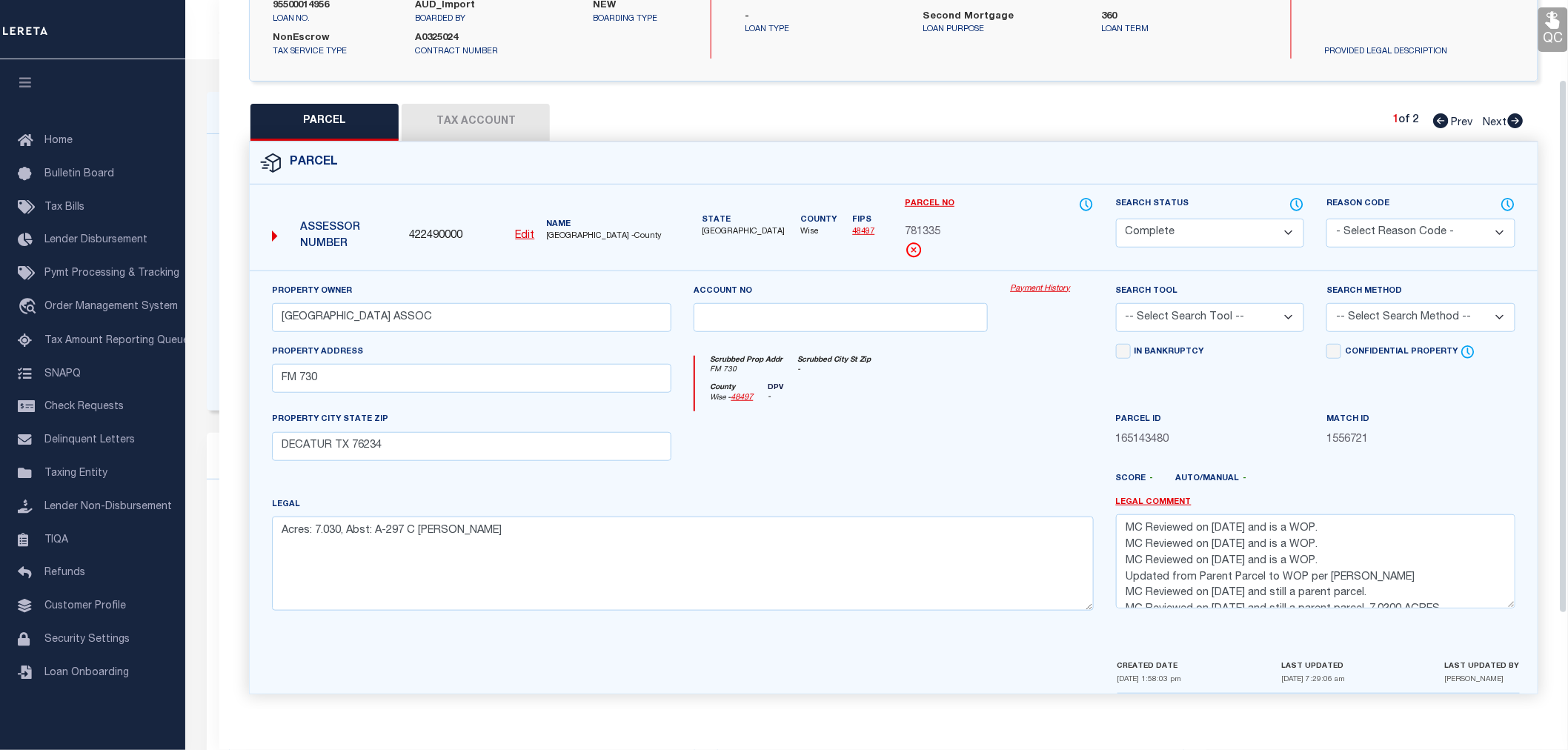
scroll to position [231, 0]
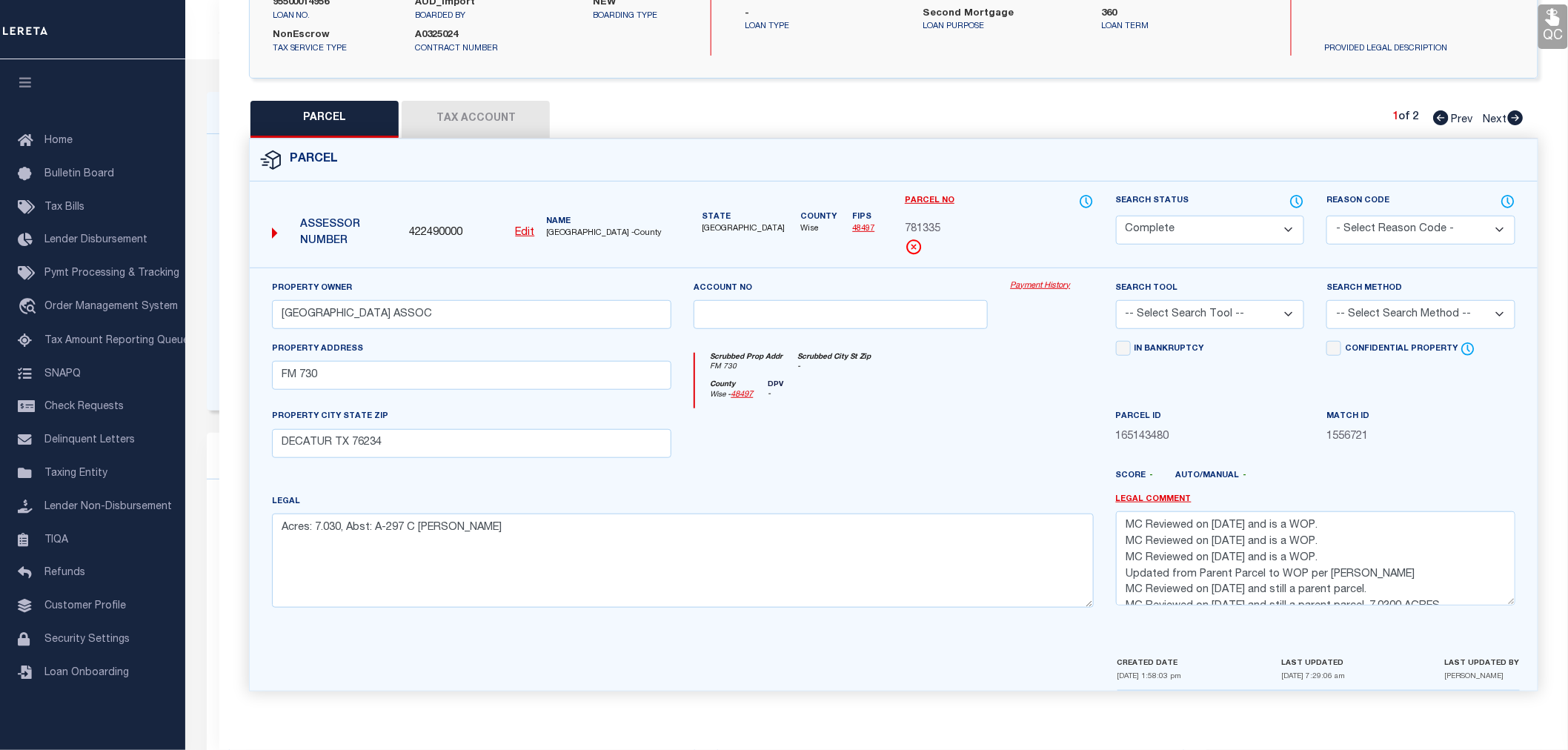
click at [1021, 283] on link "Payment History" at bounding box center [1051, 286] width 83 height 13
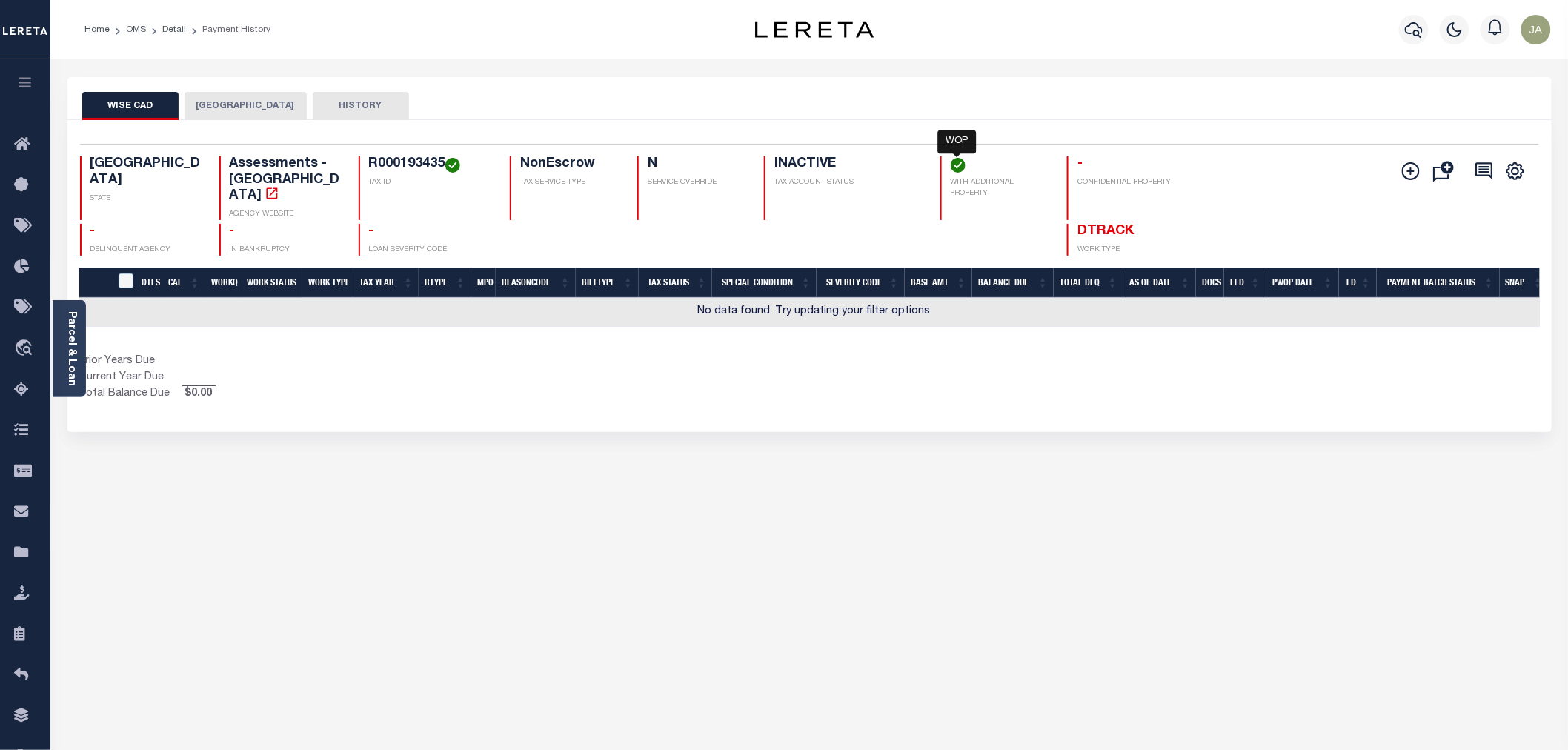
click at [959, 168] on img "" at bounding box center [957, 164] width 15 height 15
click at [993, 190] on p "WITH ADDITIONAL PROPERTY" at bounding box center [1000, 188] width 99 height 22
click at [990, 185] on p "WITH ADDITIONAL PROPERTY" at bounding box center [1000, 188] width 99 height 22
drag, startPoint x: 951, startPoint y: 164, endPoint x: 808, endPoint y: 552, distance: 413.5
click at [805, 552] on div "Wise CAD WISE COUNTY HISTORY Selected 0" at bounding box center [809, 495] width 1506 height 836
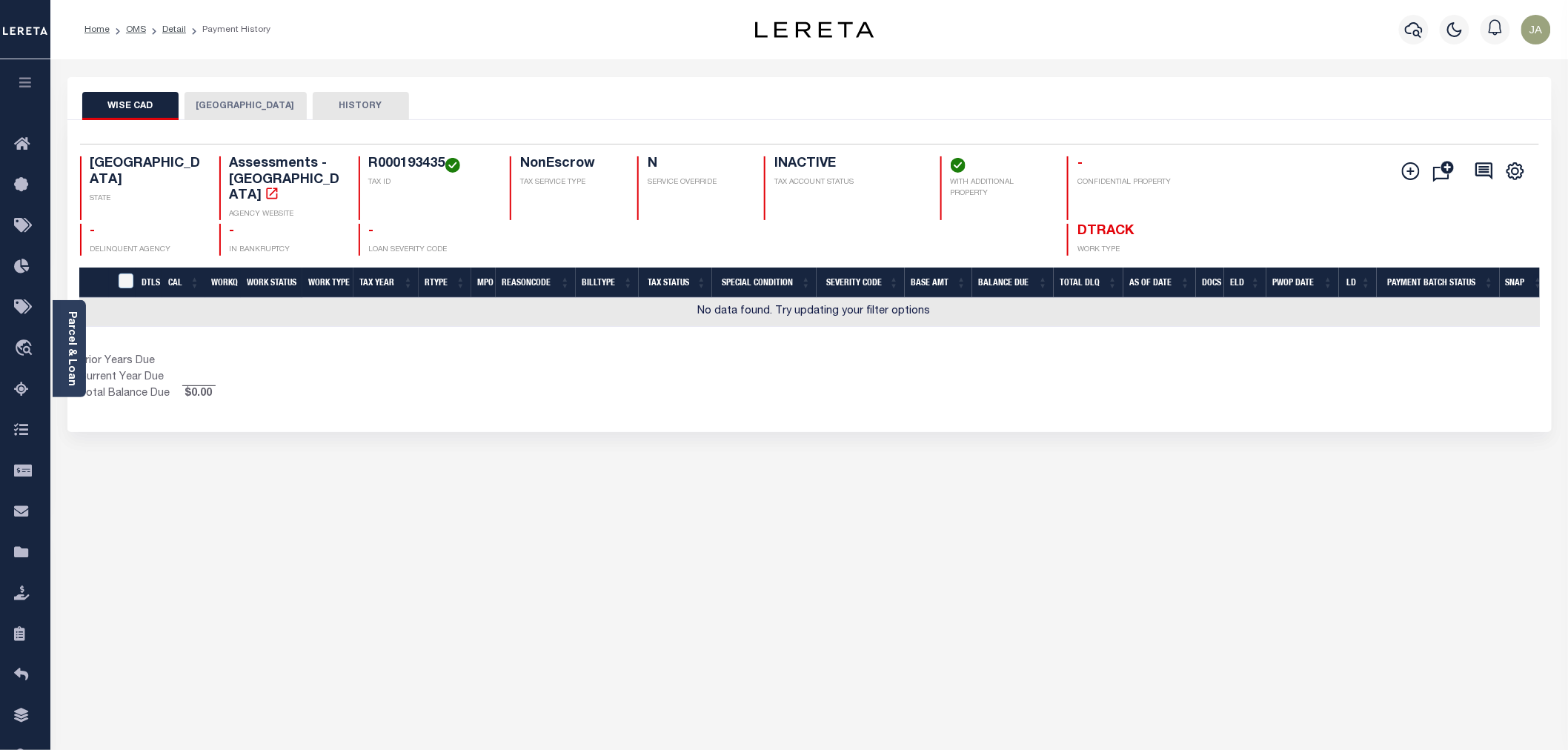
click at [127, 102] on button "Wise CAD" at bounding box center [130, 105] width 96 height 28
click at [228, 101] on button "[GEOGRAPHIC_DATA]" at bounding box center [245, 105] width 122 height 28
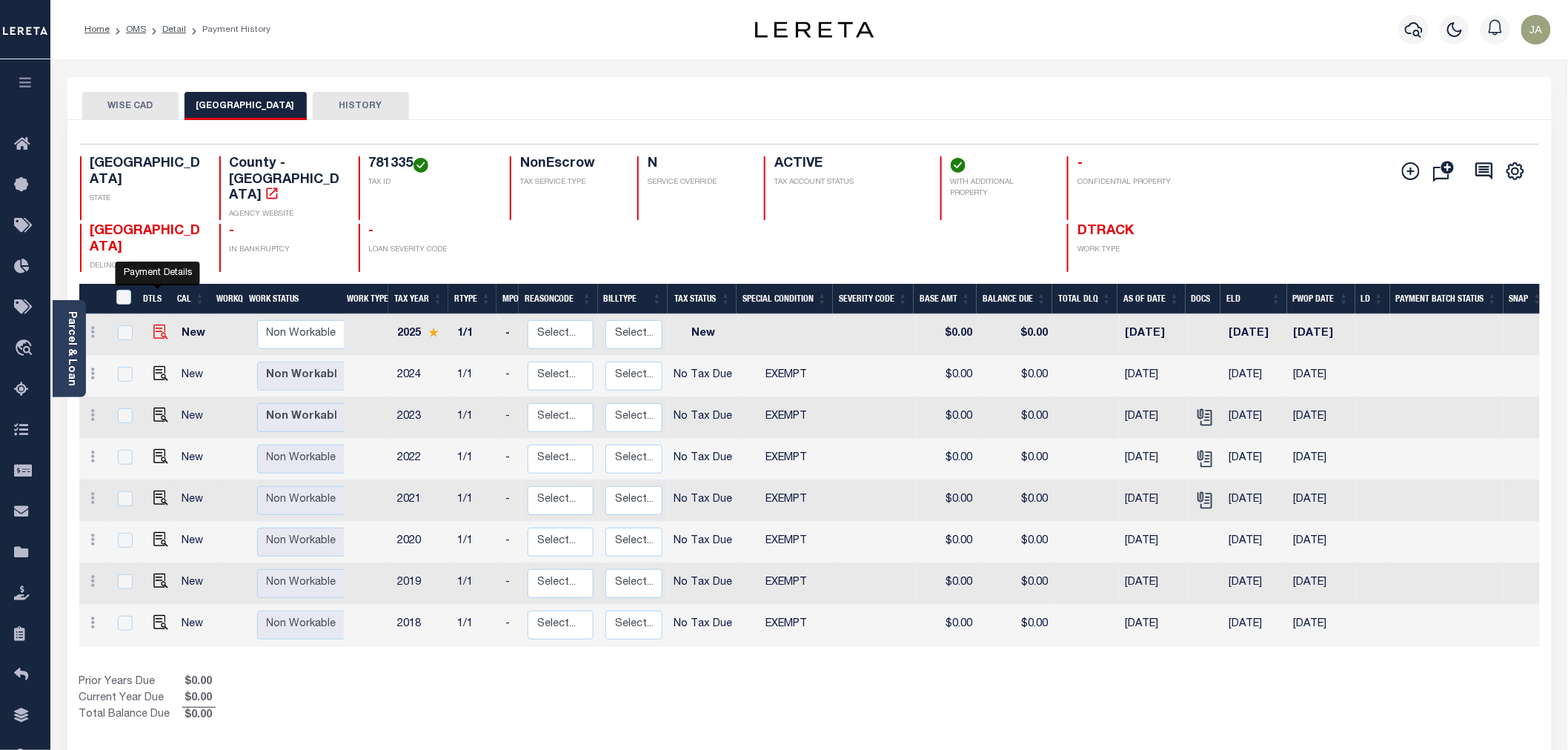
click at [157, 324] on img "" at bounding box center [160, 331] width 15 height 15
checkbox input "true"
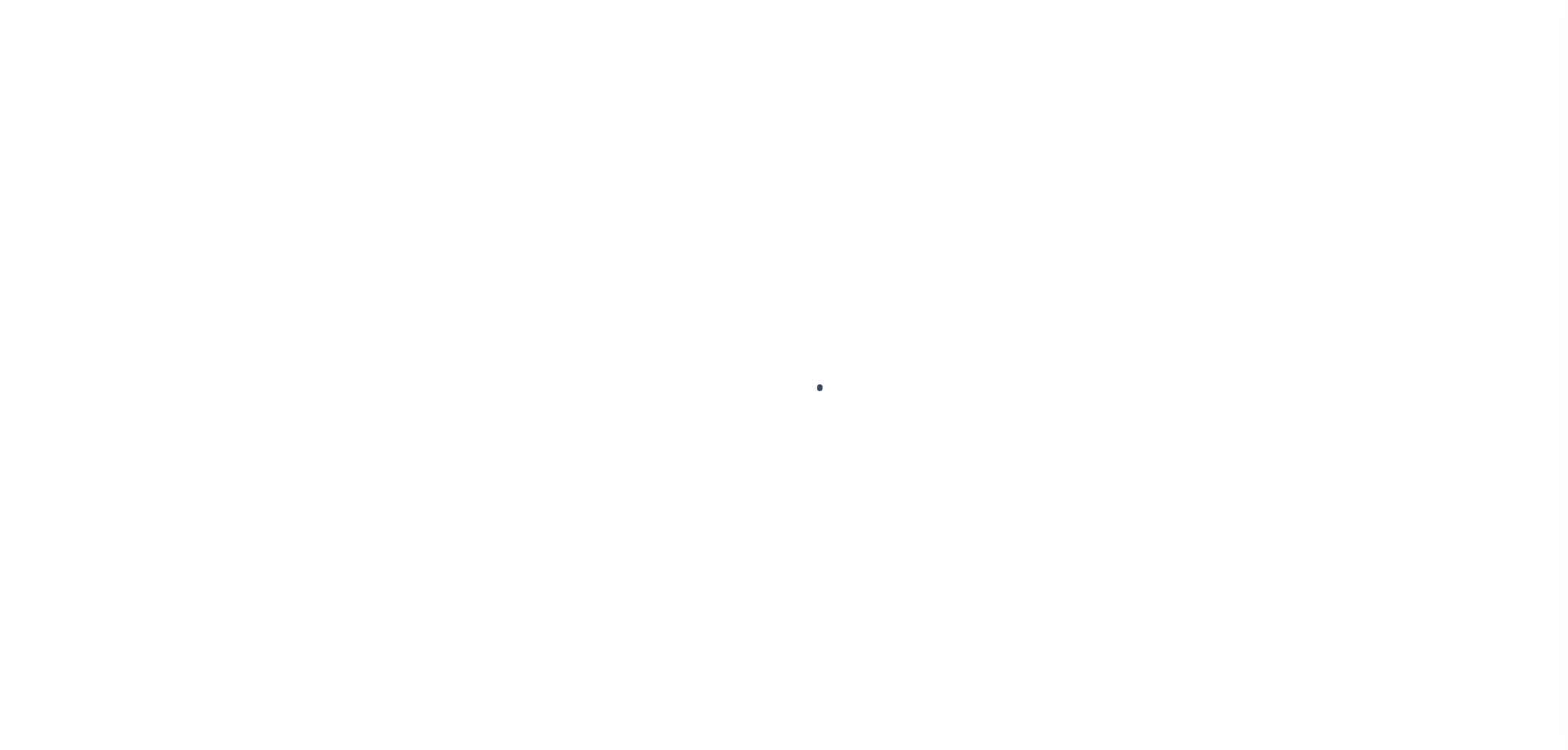
checkbox input "true"
type input "[DATE]"
select select "NW2"
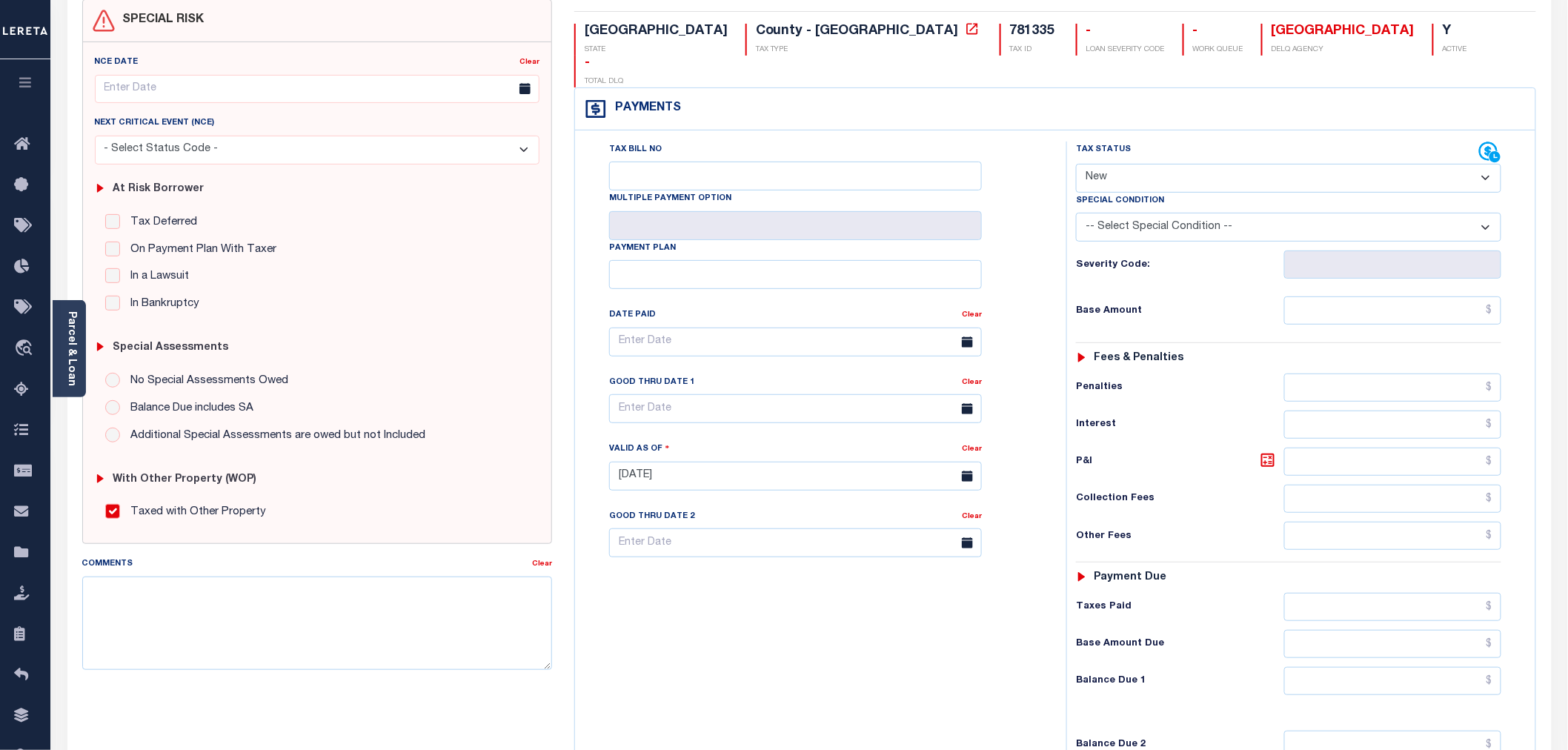
scroll to position [164, 0]
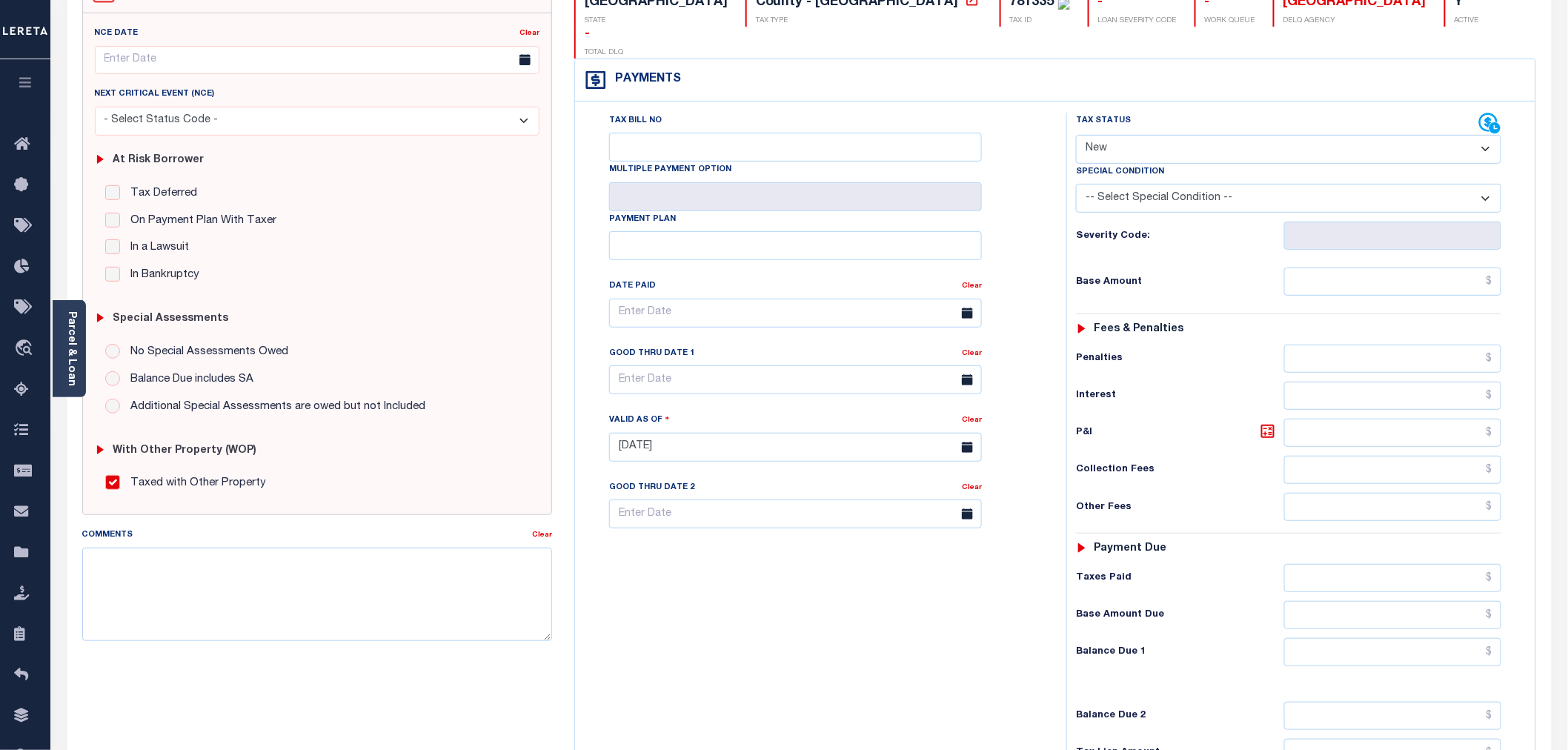
click at [102, 449] on icon at bounding box center [100, 449] width 11 height 11
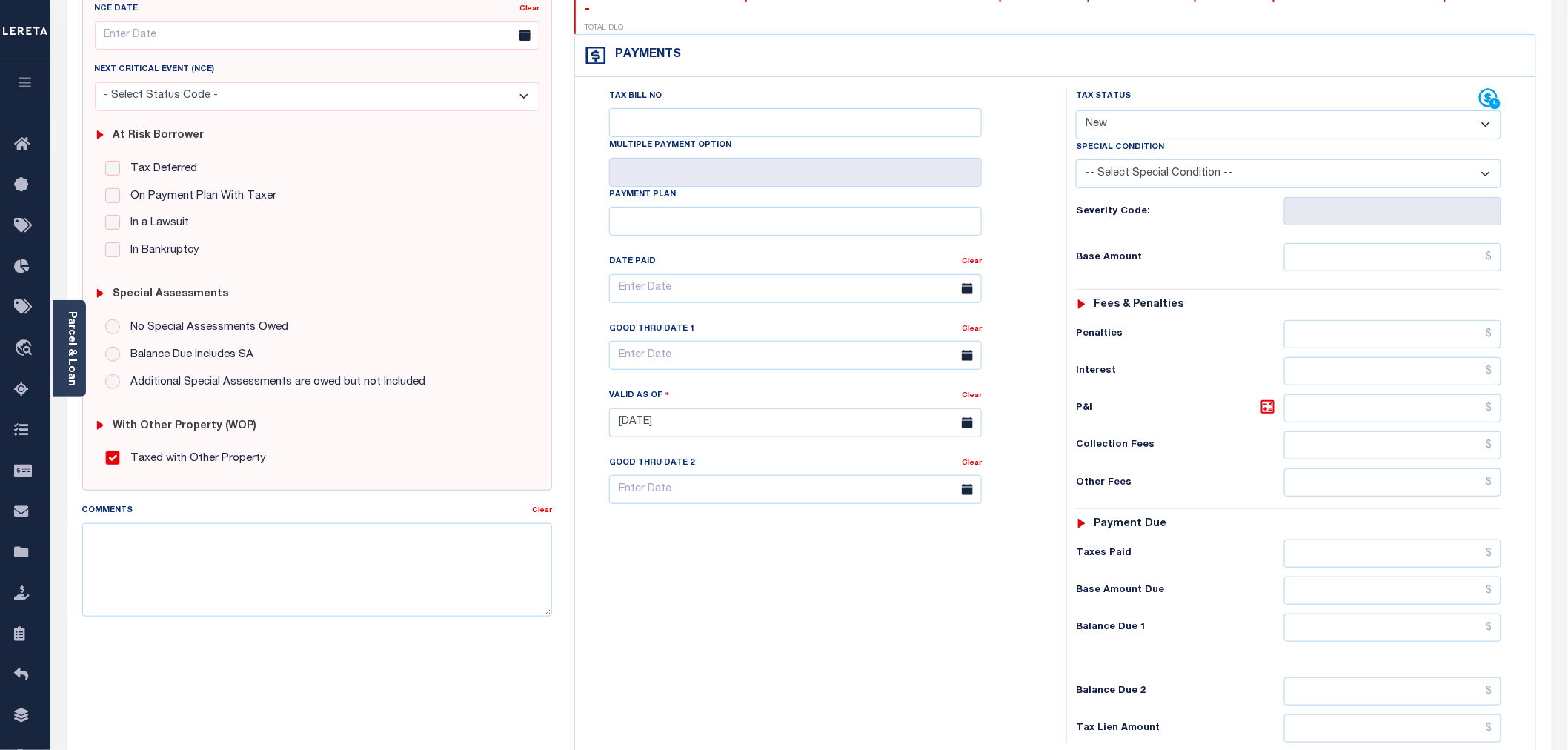
scroll to position [0, 0]
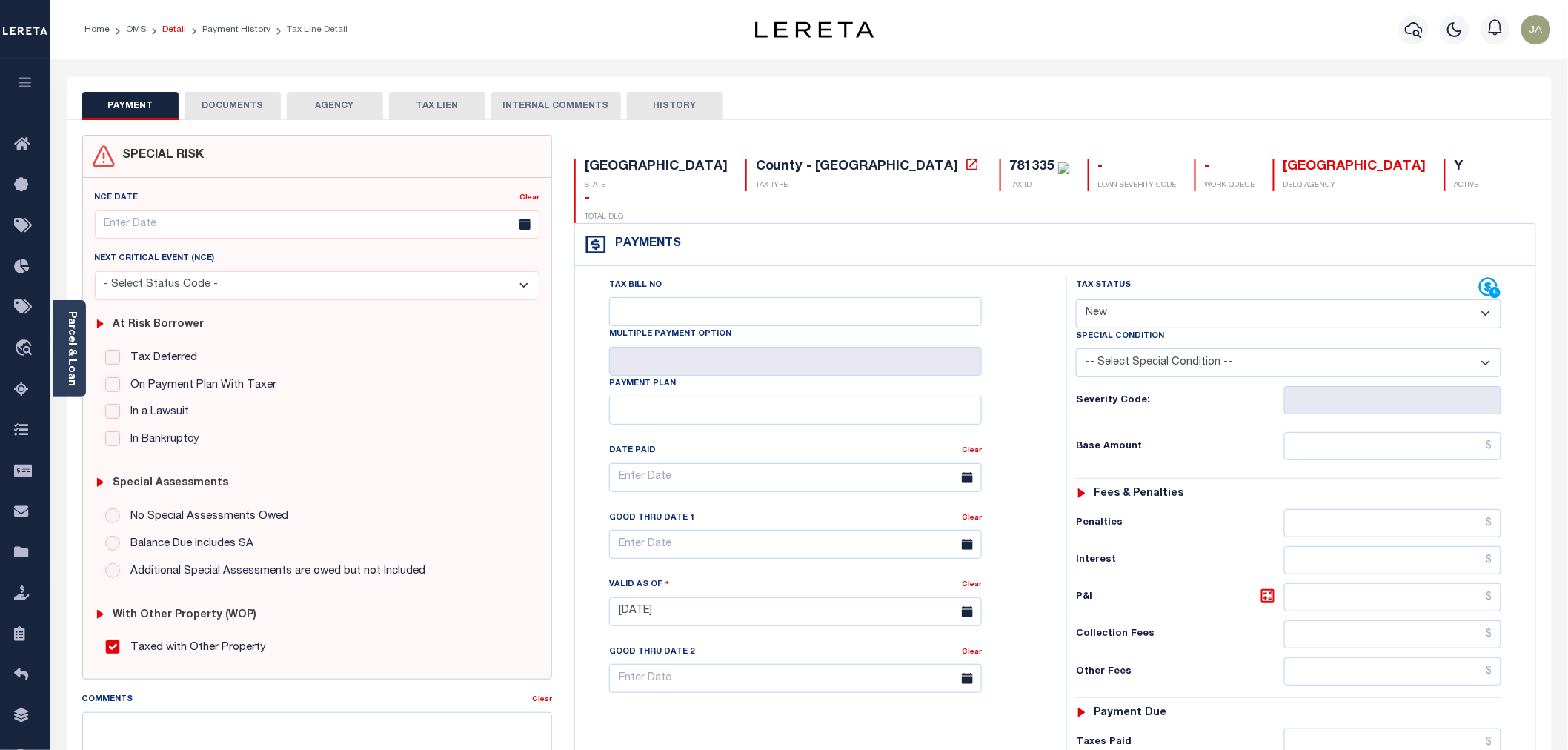
click at [174, 27] on link "Detail" at bounding box center [174, 29] width 24 height 9
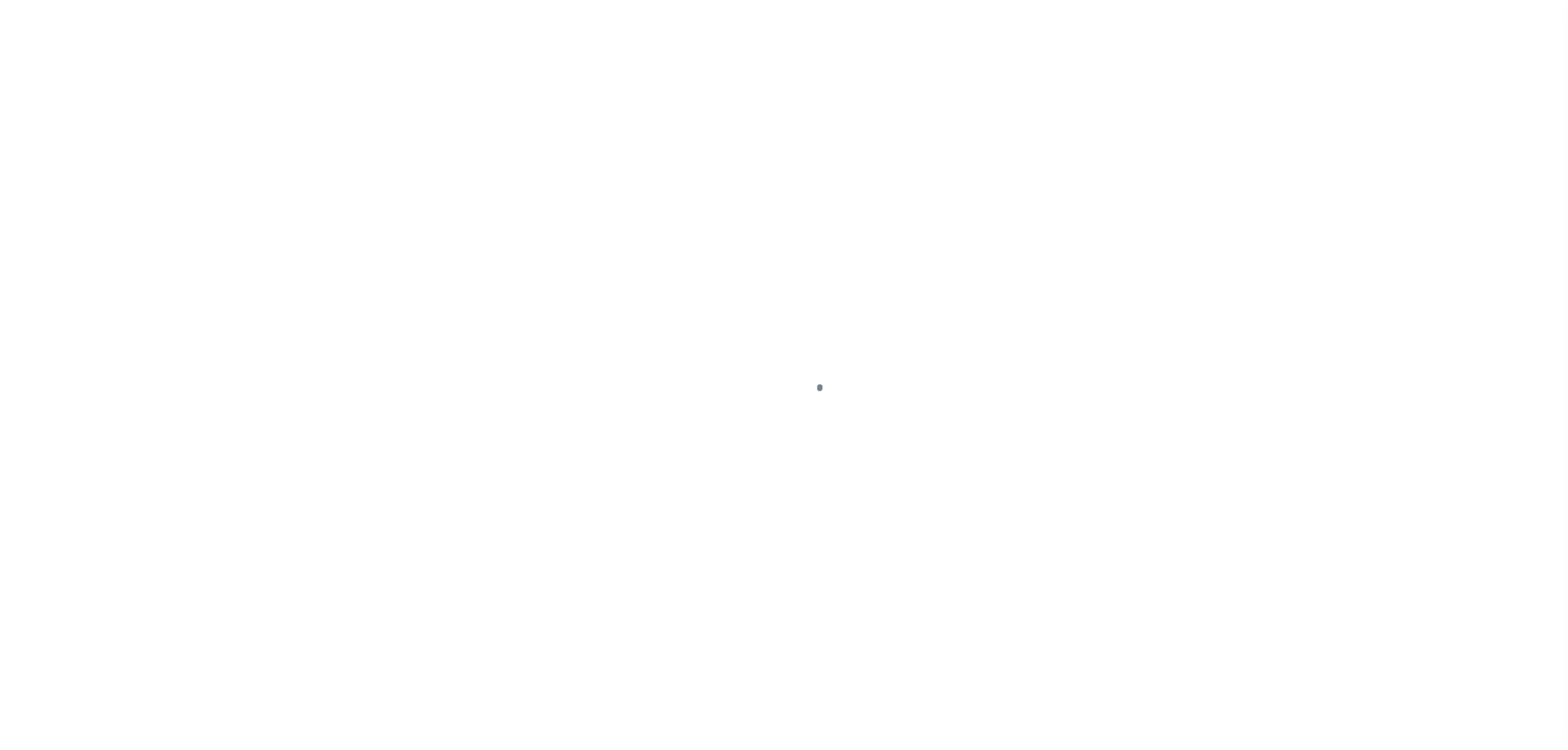
type input "95500014956"
type input "[DEMOGRAPHIC_DATA]"
select select
select select "100"
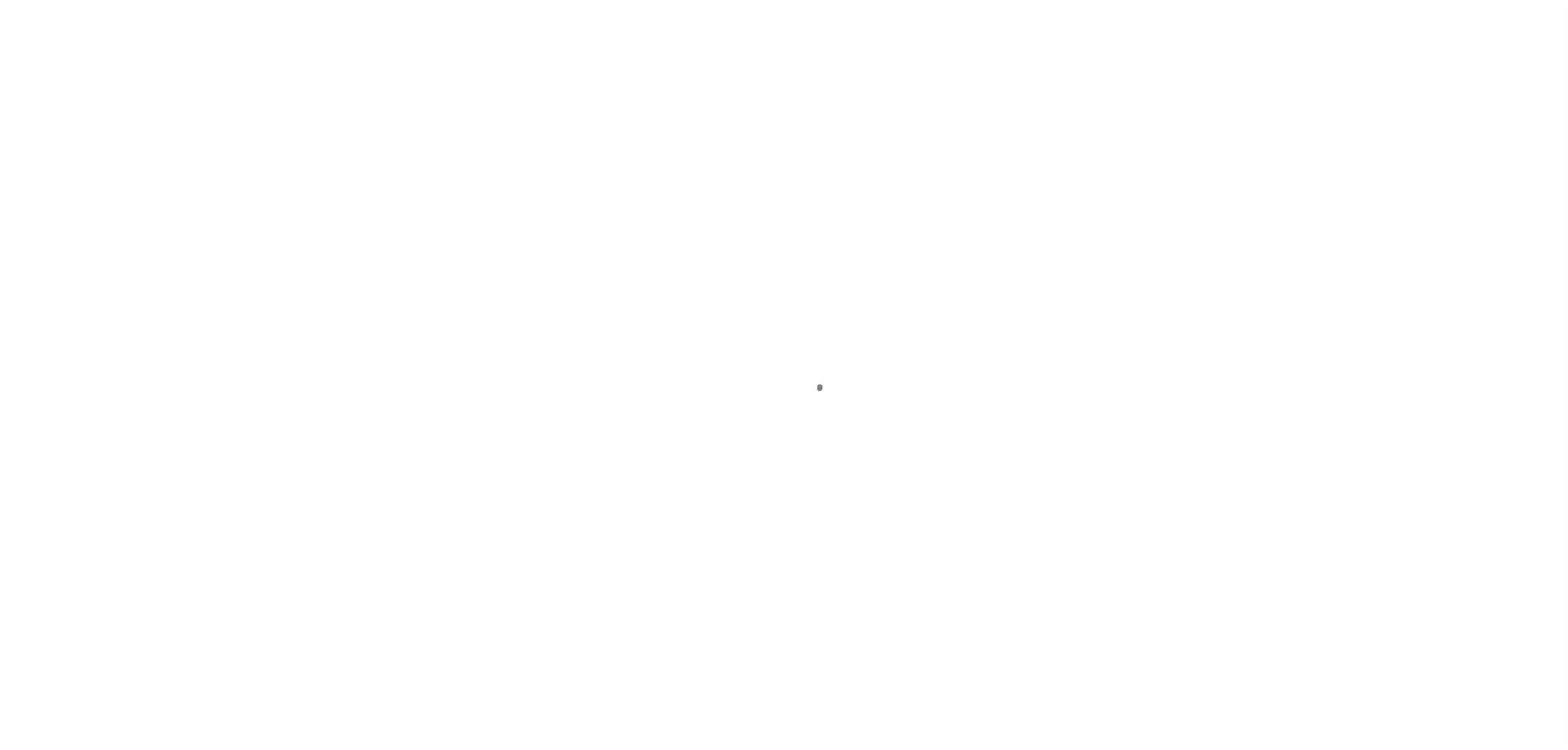
select select "NonEscrow"
type input "4789 S FM 730"
select select
type input "DECATUR TX 762344964"
type input "[GEOGRAPHIC_DATA]"
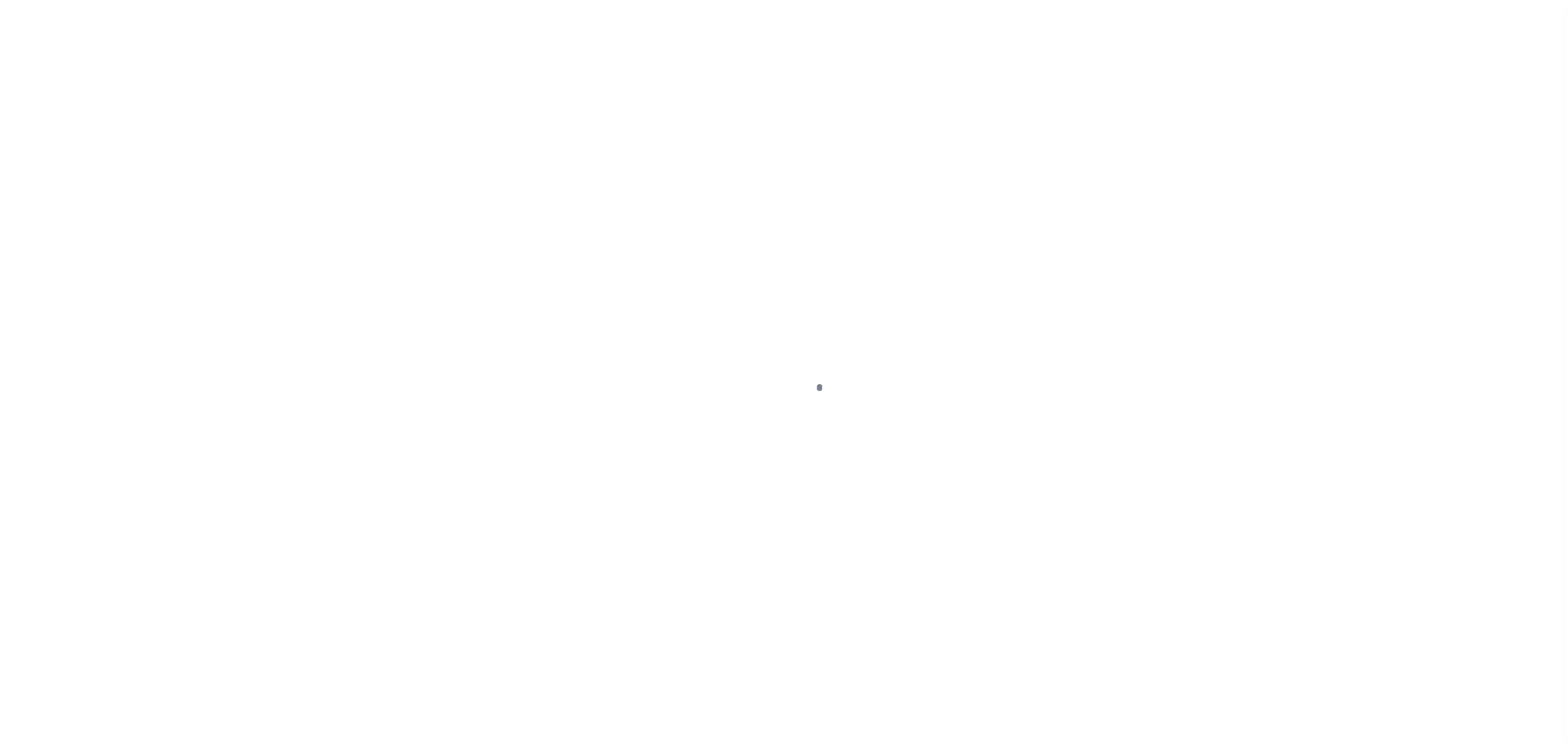
select select
select select "7347"
select select "542"
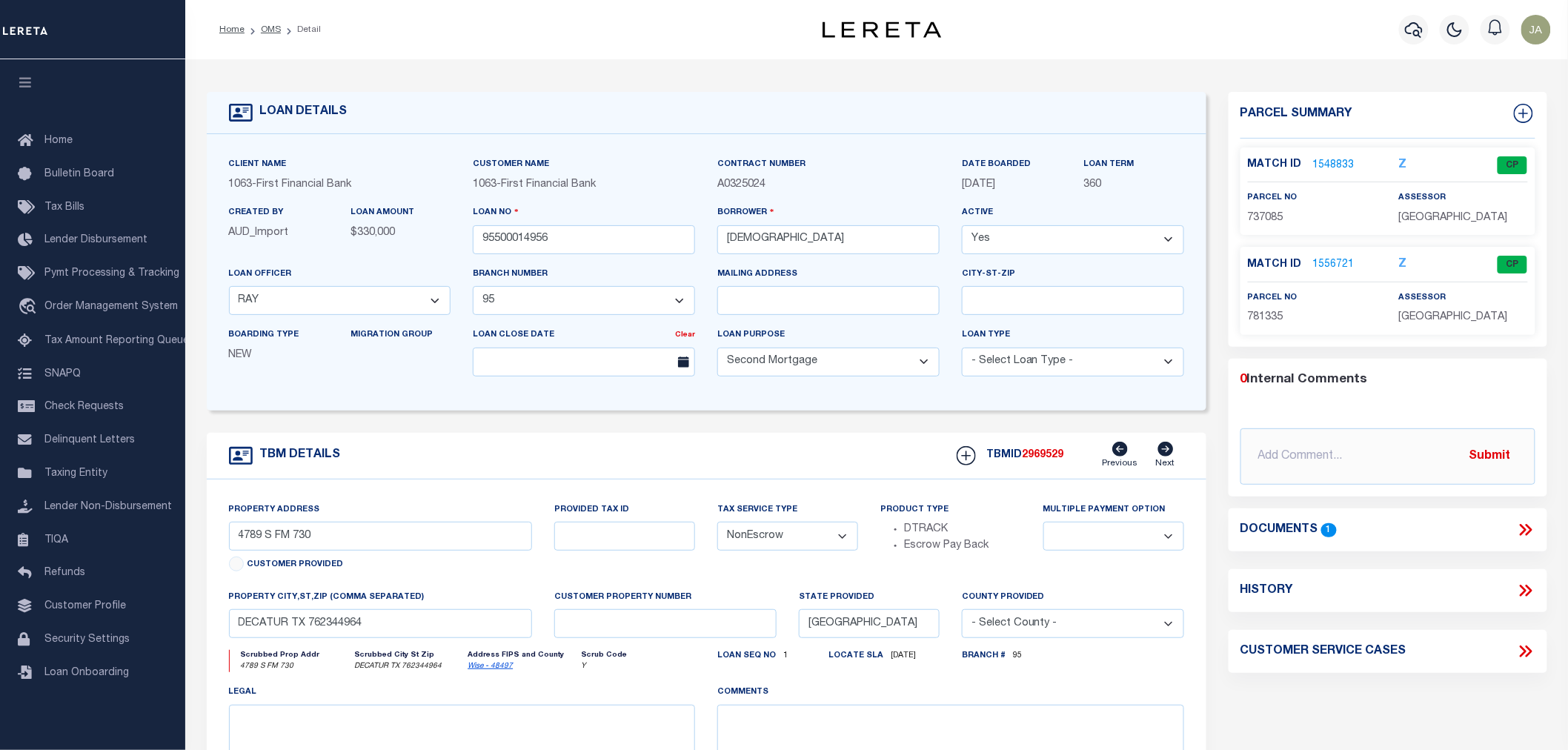
click at [1321, 261] on link "1556721" at bounding box center [1333, 265] width 41 height 15
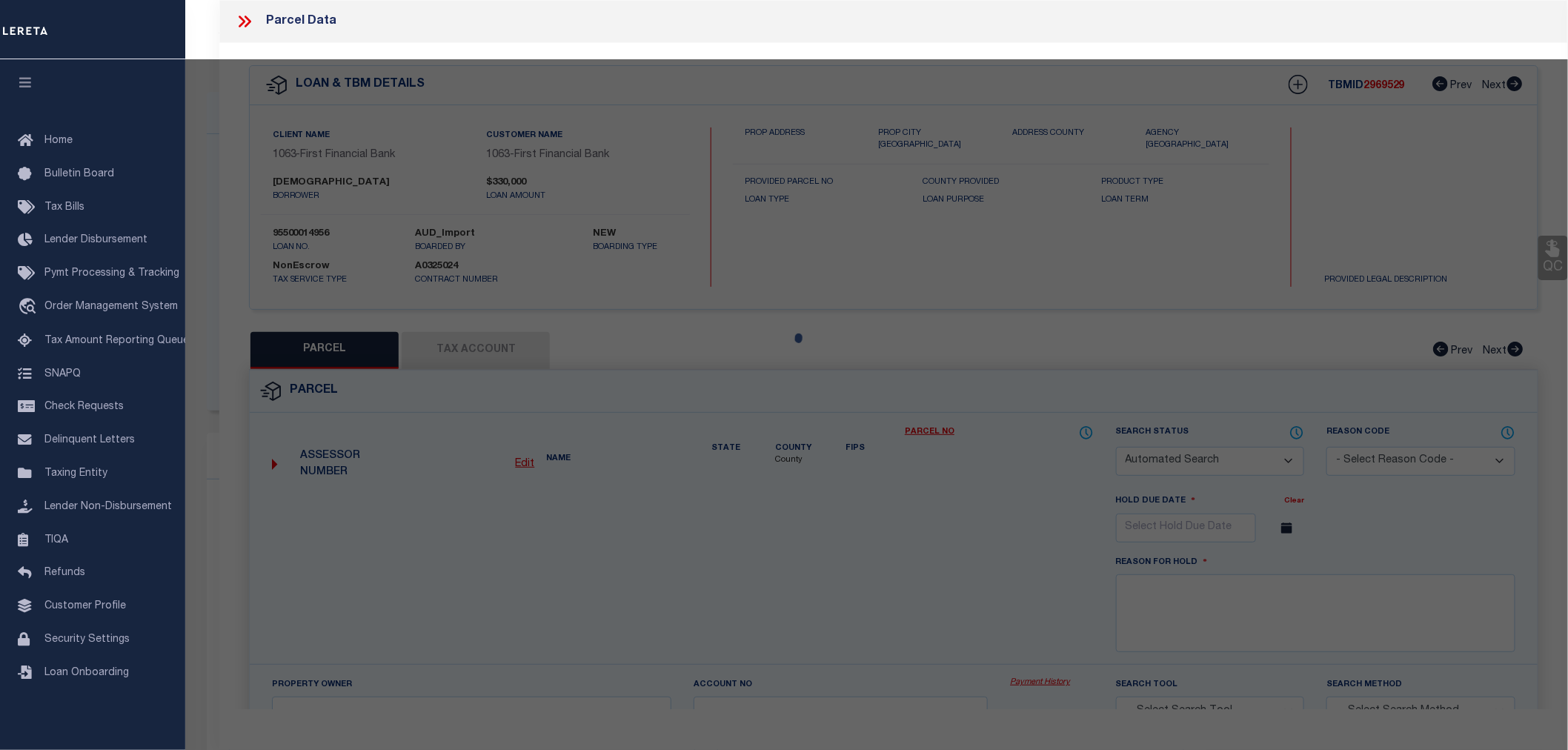
checkbox input "false"
select select "CP"
type input "[GEOGRAPHIC_DATA] ASSOC"
select select
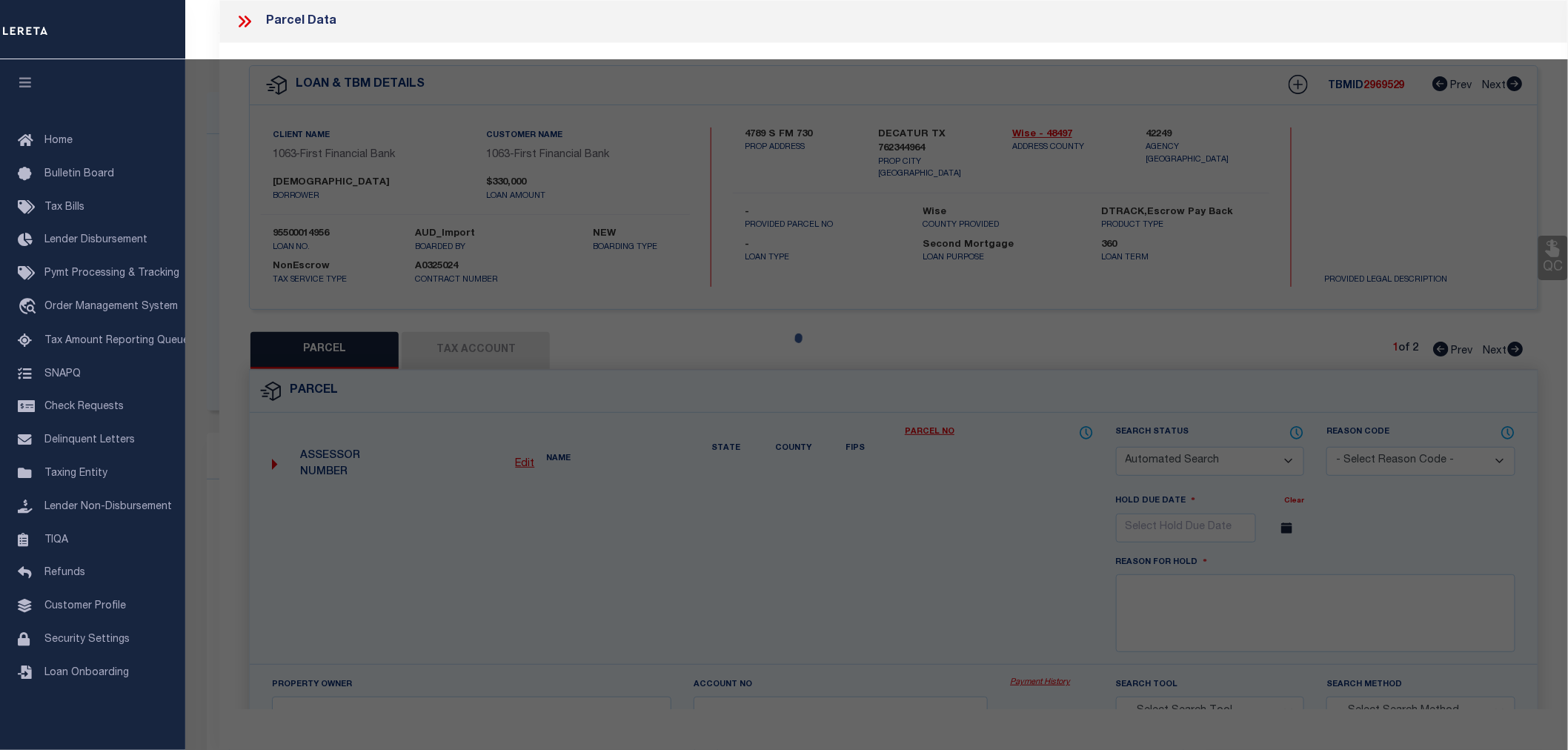
type input "FM 730"
type input "DECATUR TX 76234"
type textarea "Acres: 7.030, Abst: A-297 C [PERSON_NAME]"
type textarea "MC Reviewed on [DATE] and is a WOP. MC Reviewed on [DATE] and is a WOP. MC Revi…"
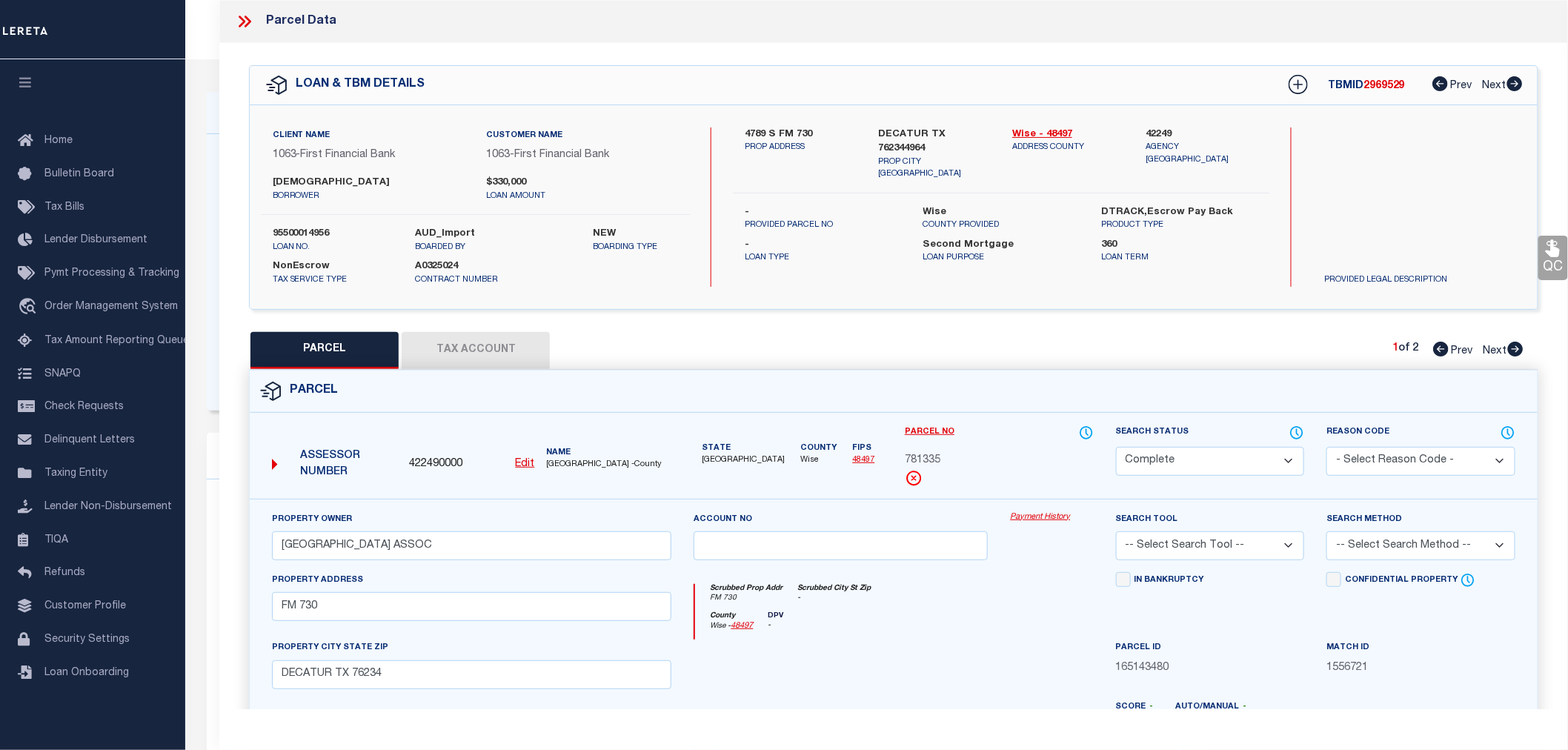
click at [0, 749] on html "Home OMS Detail" at bounding box center [784, 563] width 1568 height 1127
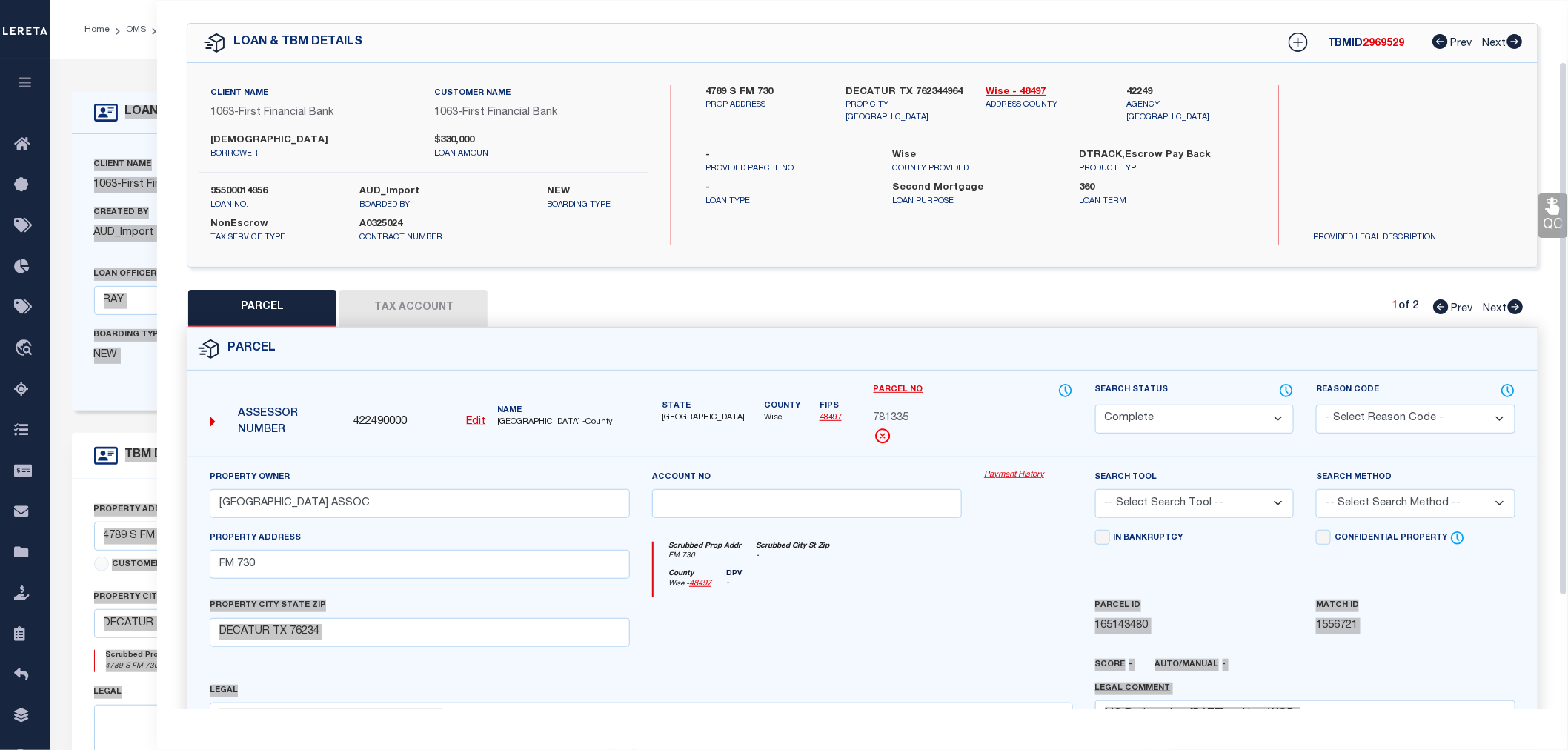
scroll to position [82, 0]
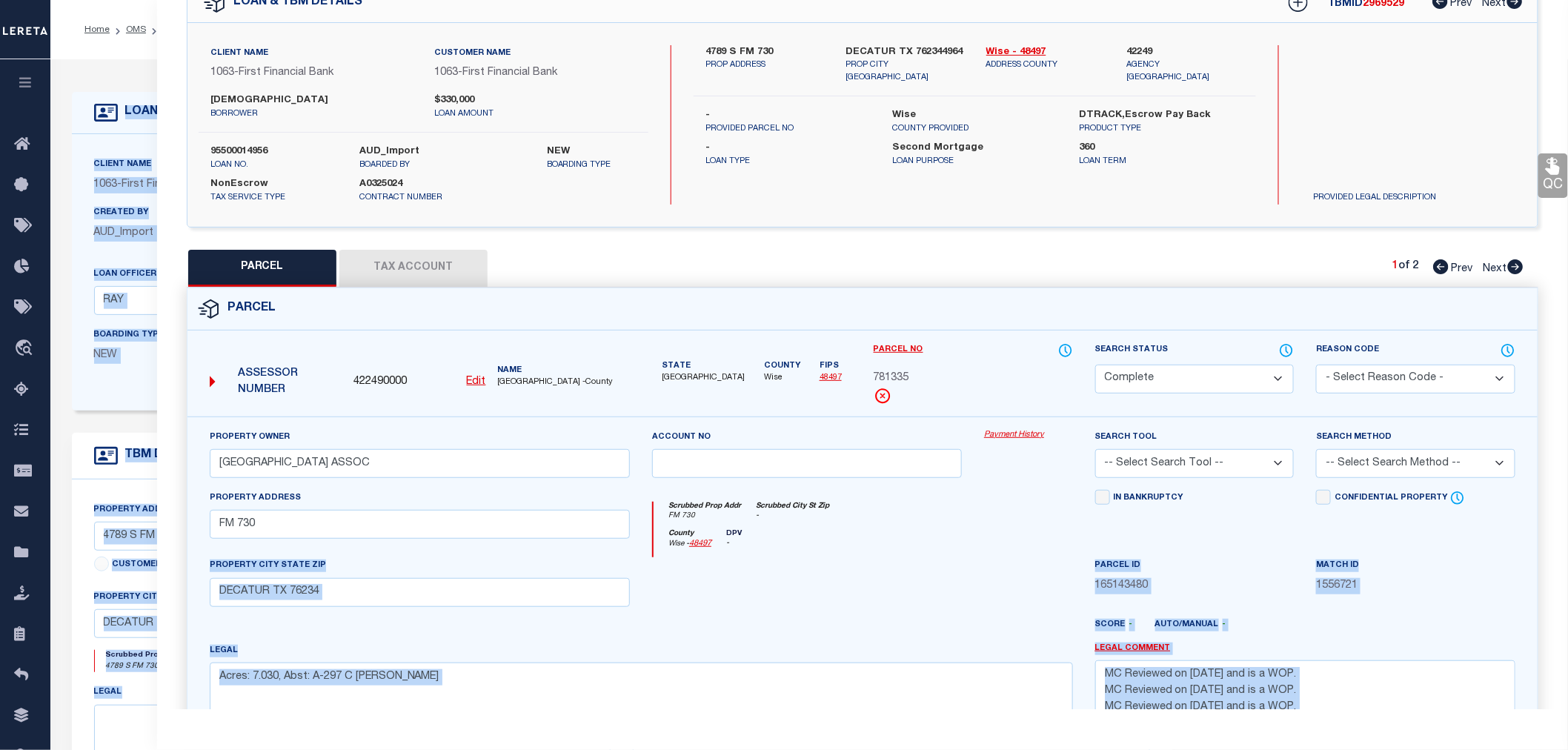
click at [1446, 657] on div "Legal Comment MC Reviewed on 6-3-25 and is a WOP. MC Reviewed on 3-21-25 and is…" at bounding box center [1305, 698] width 420 height 112
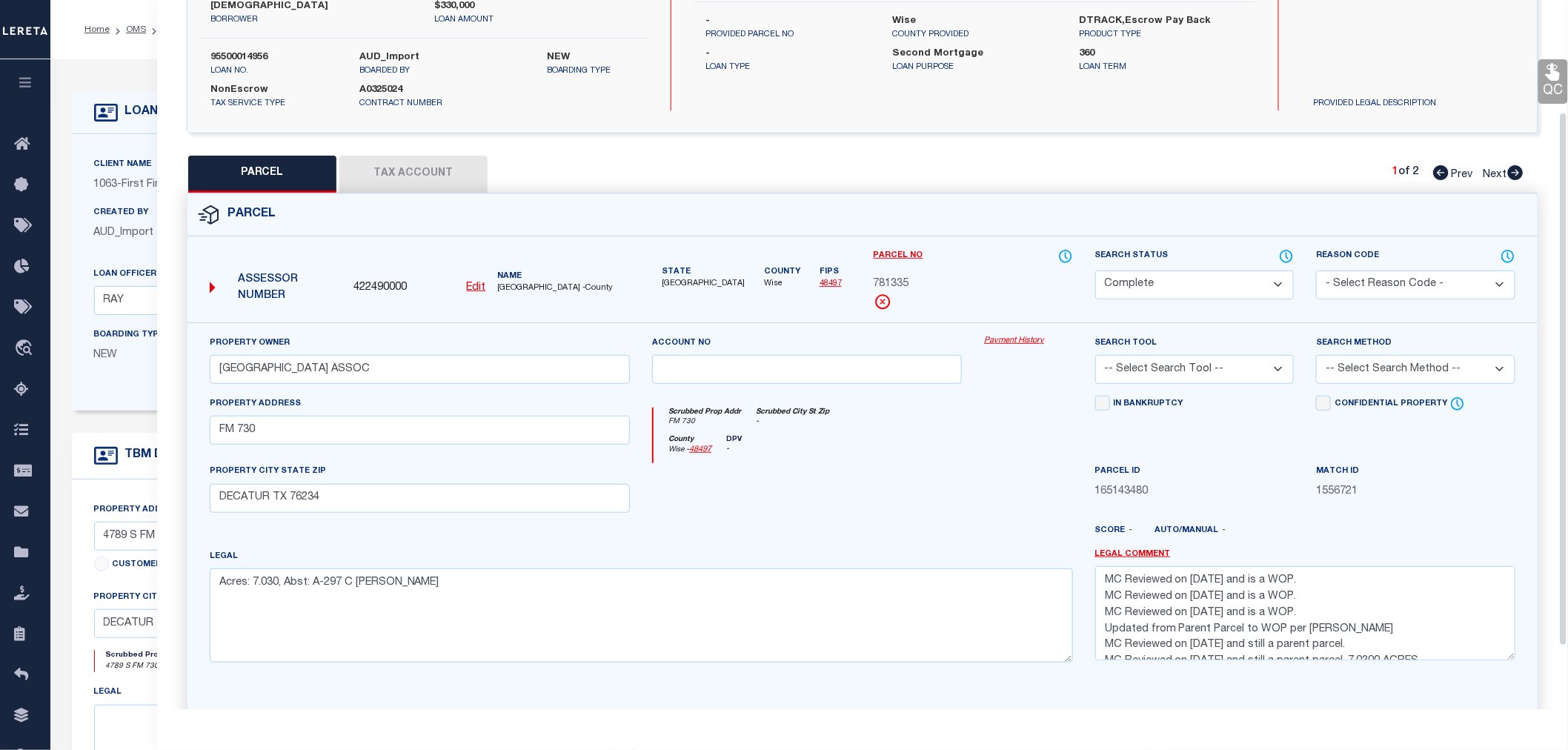
scroll to position [149, 0]
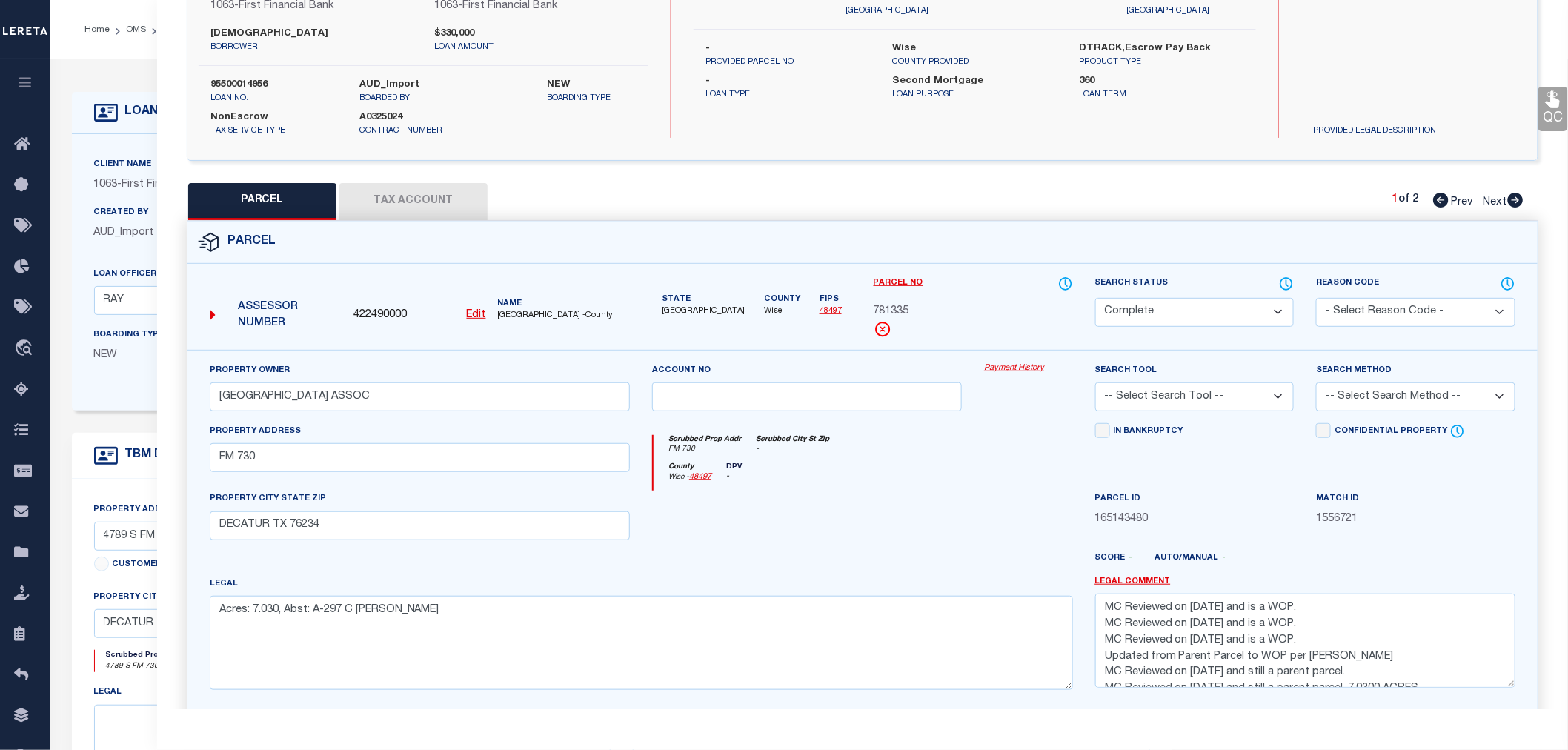
click at [1015, 366] on link "Payment History" at bounding box center [1028, 368] width 88 height 13
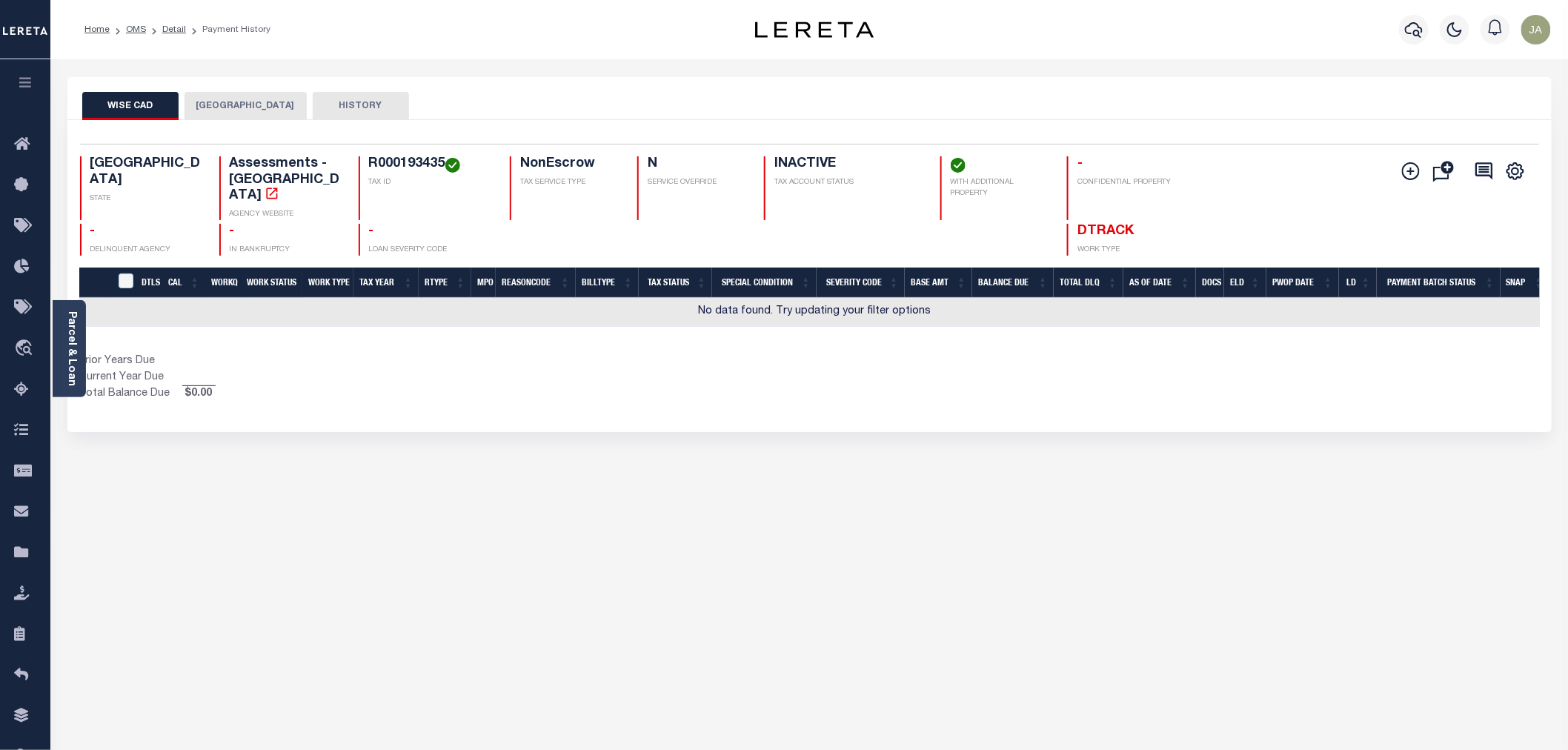
click at [265, 100] on button "[GEOGRAPHIC_DATA]" at bounding box center [245, 105] width 122 height 28
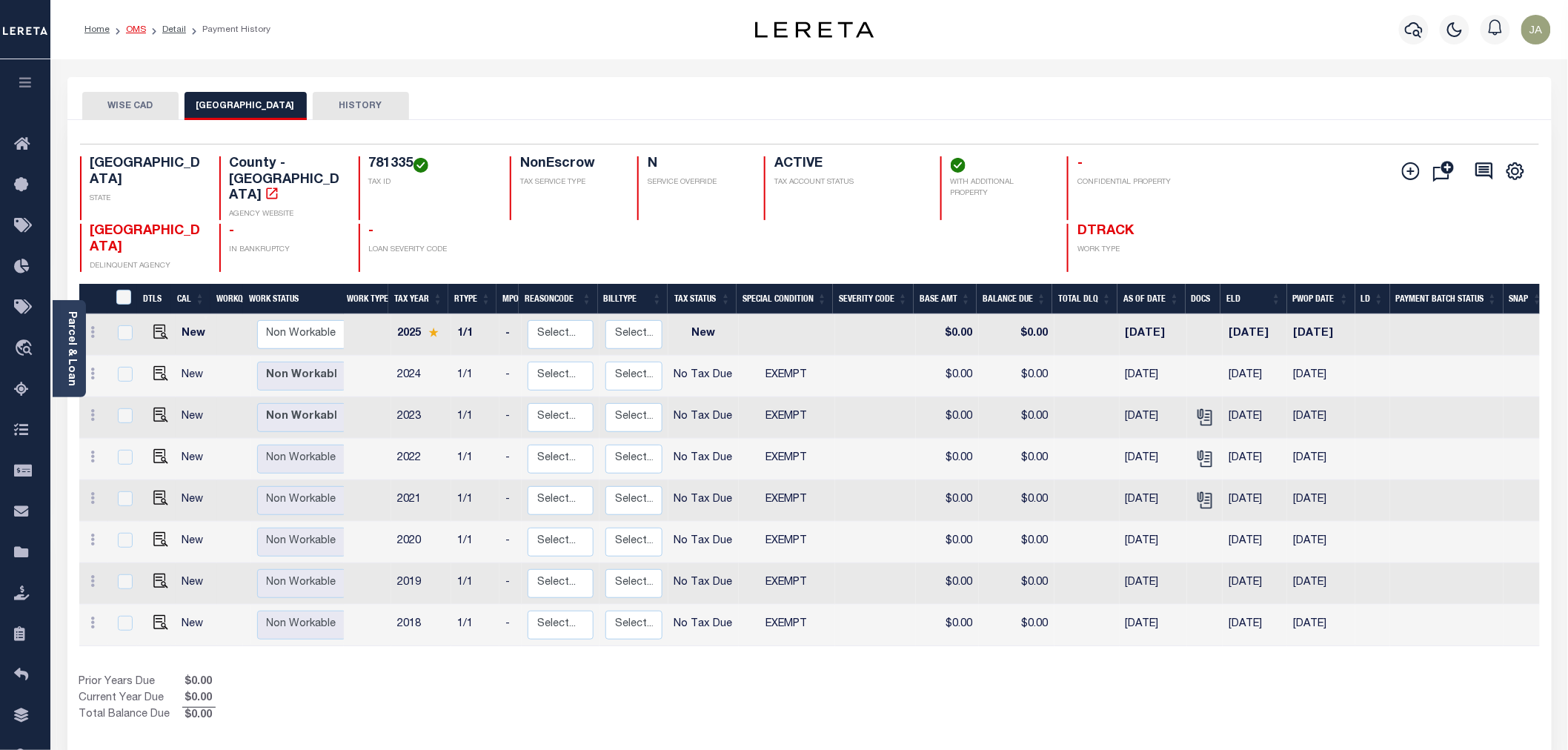
click at [134, 30] on link "OMS" at bounding box center [135, 29] width 20 height 9
click at [134, 28] on link "OMS" at bounding box center [135, 29] width 20 height 9
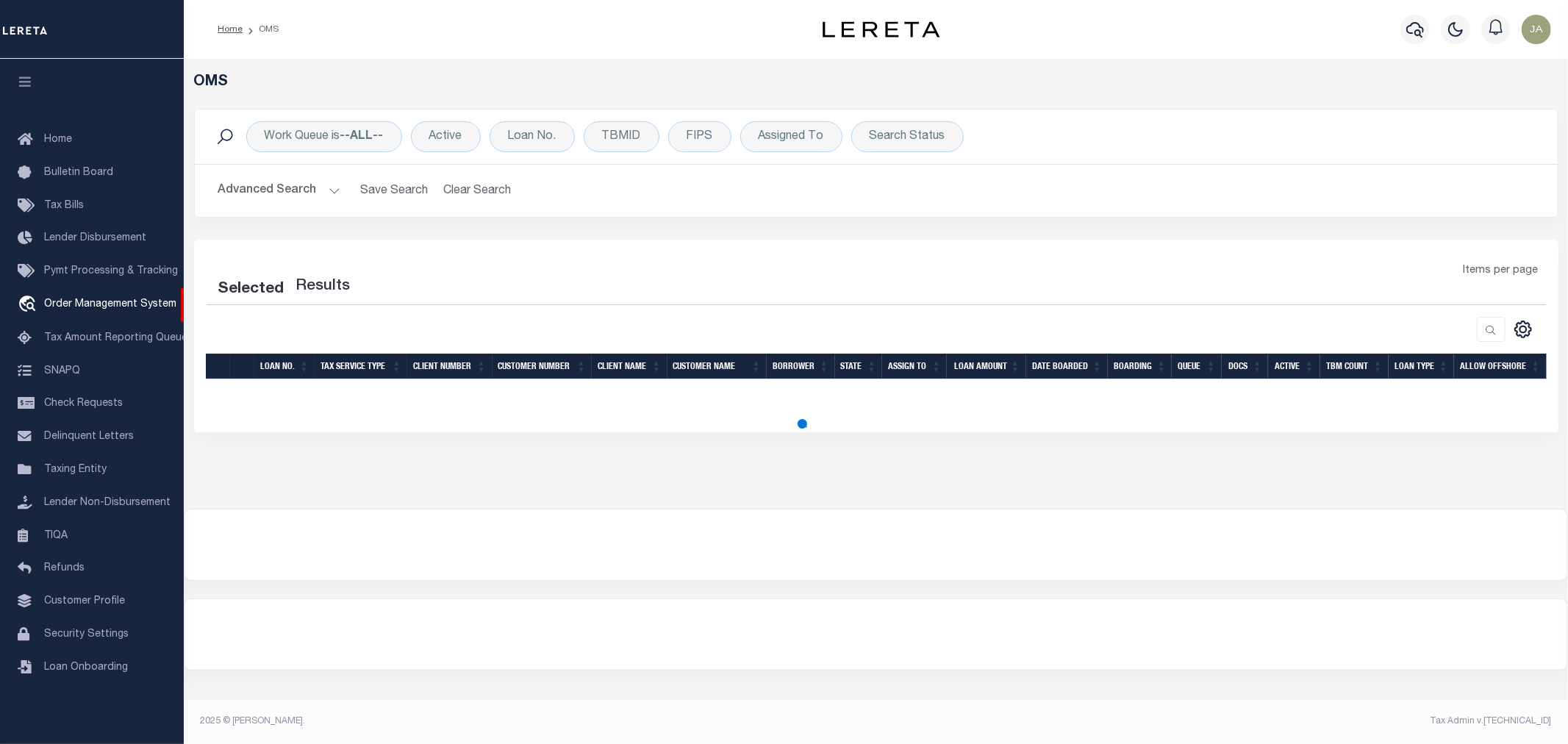
select select "200"
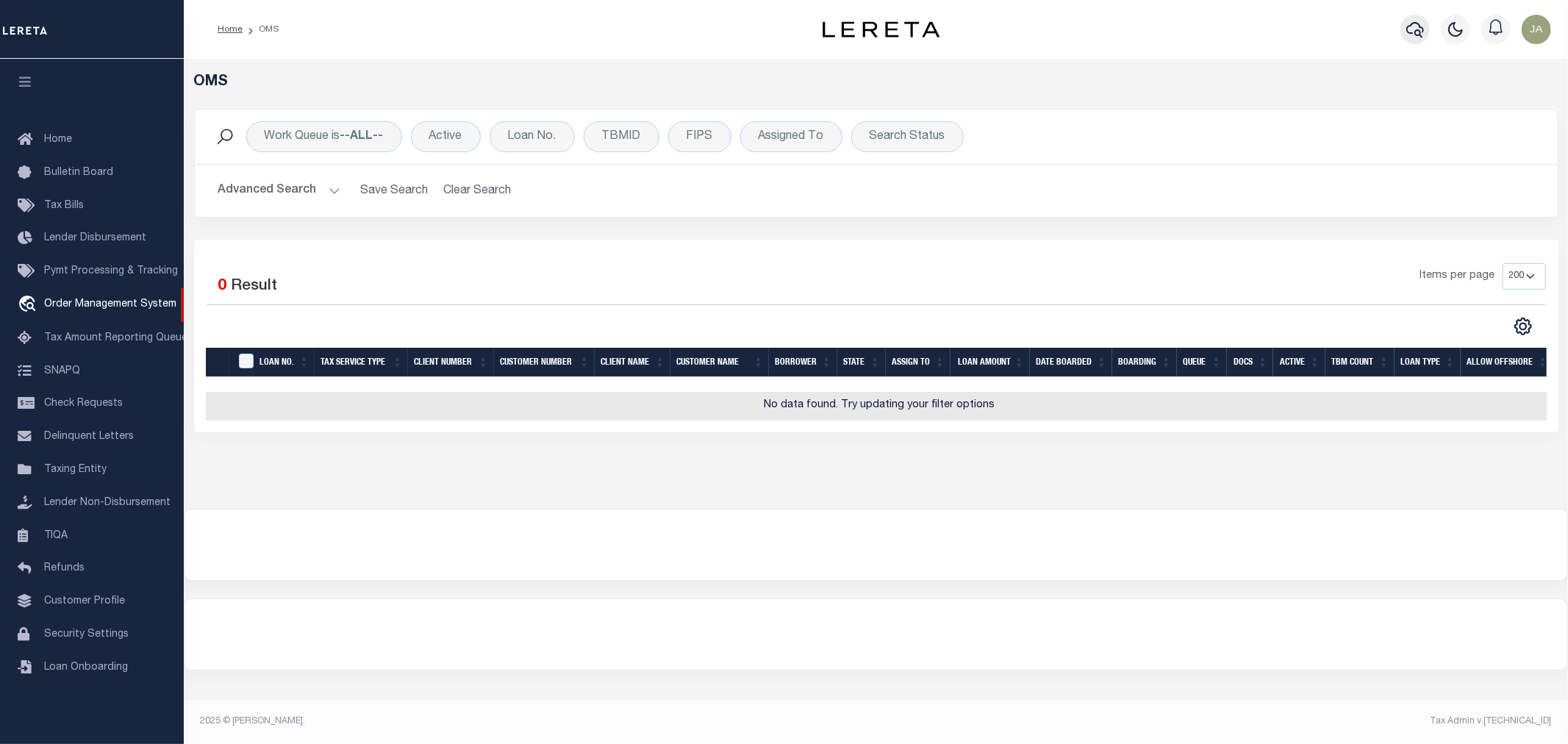
click at [1417, 36] on icon "button" at bounding box center [1415, 30] width 18 height 15
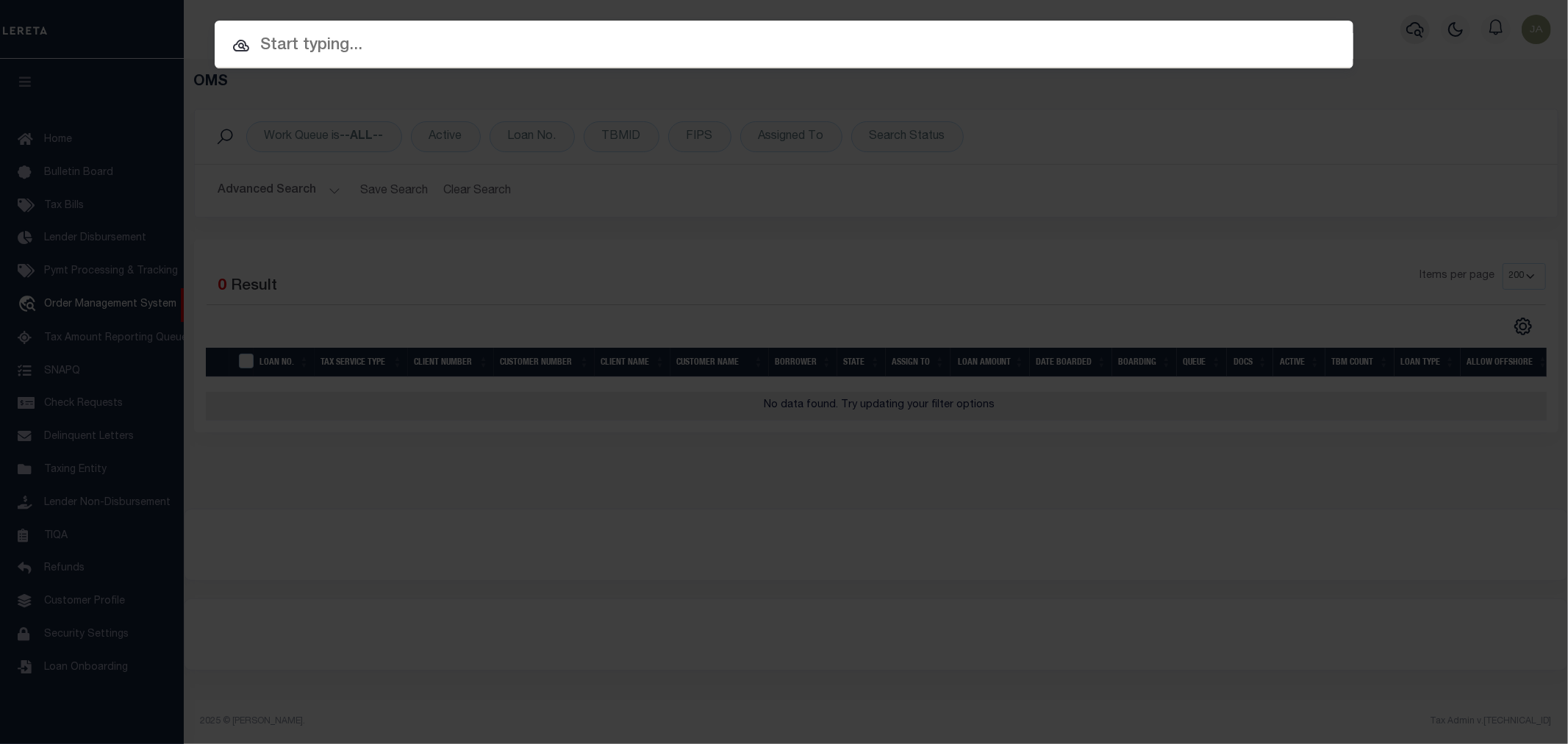
click at [1417, 36] on div "Include Loans TBM Customers Borrowers Payments (Lender Non-Disb) Payments (Lend…" at bounding box center [784, 372] width 1568 height 744
click at [457, 40] on input "text" at bounding box center [784, 46] width 1139 height 25
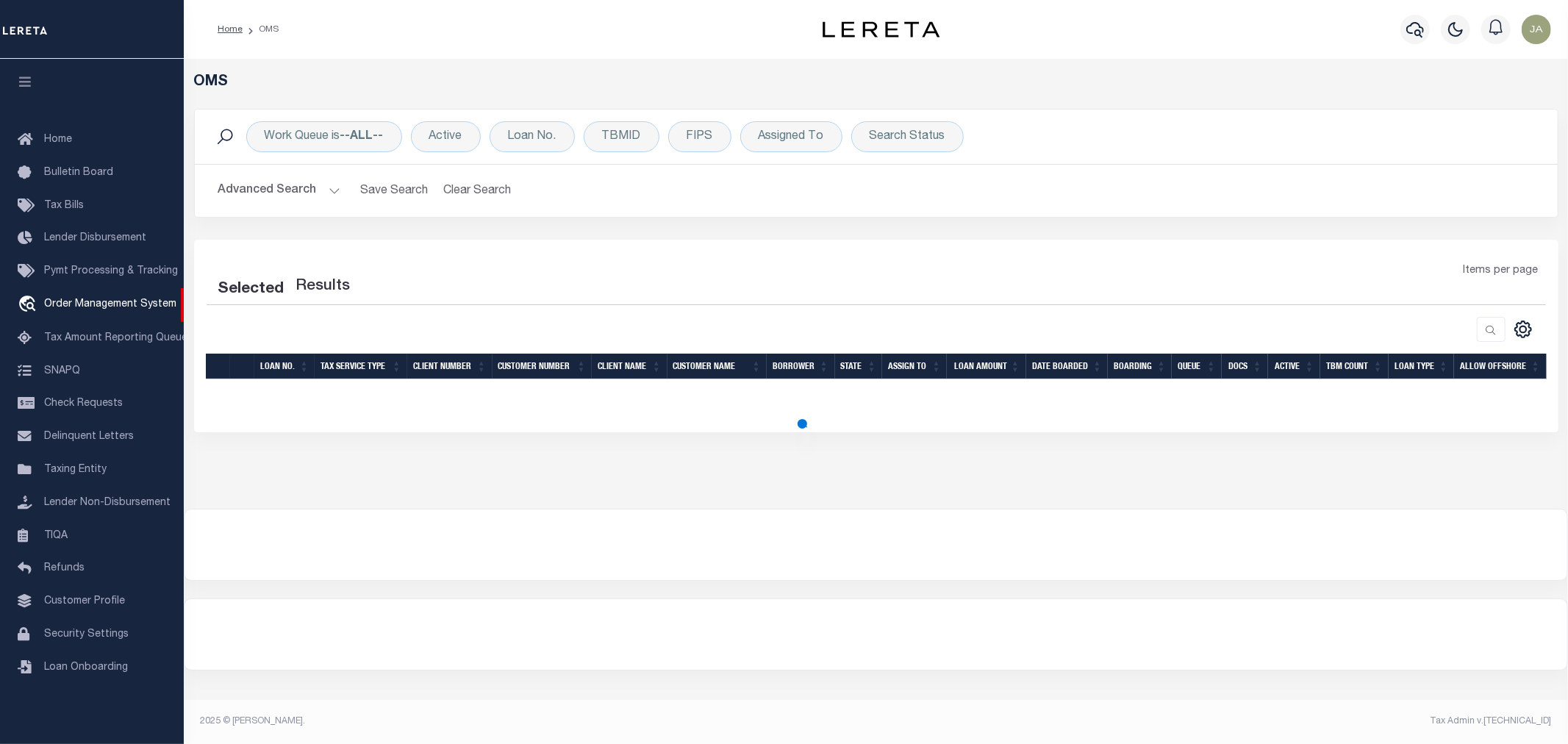
select select "200"
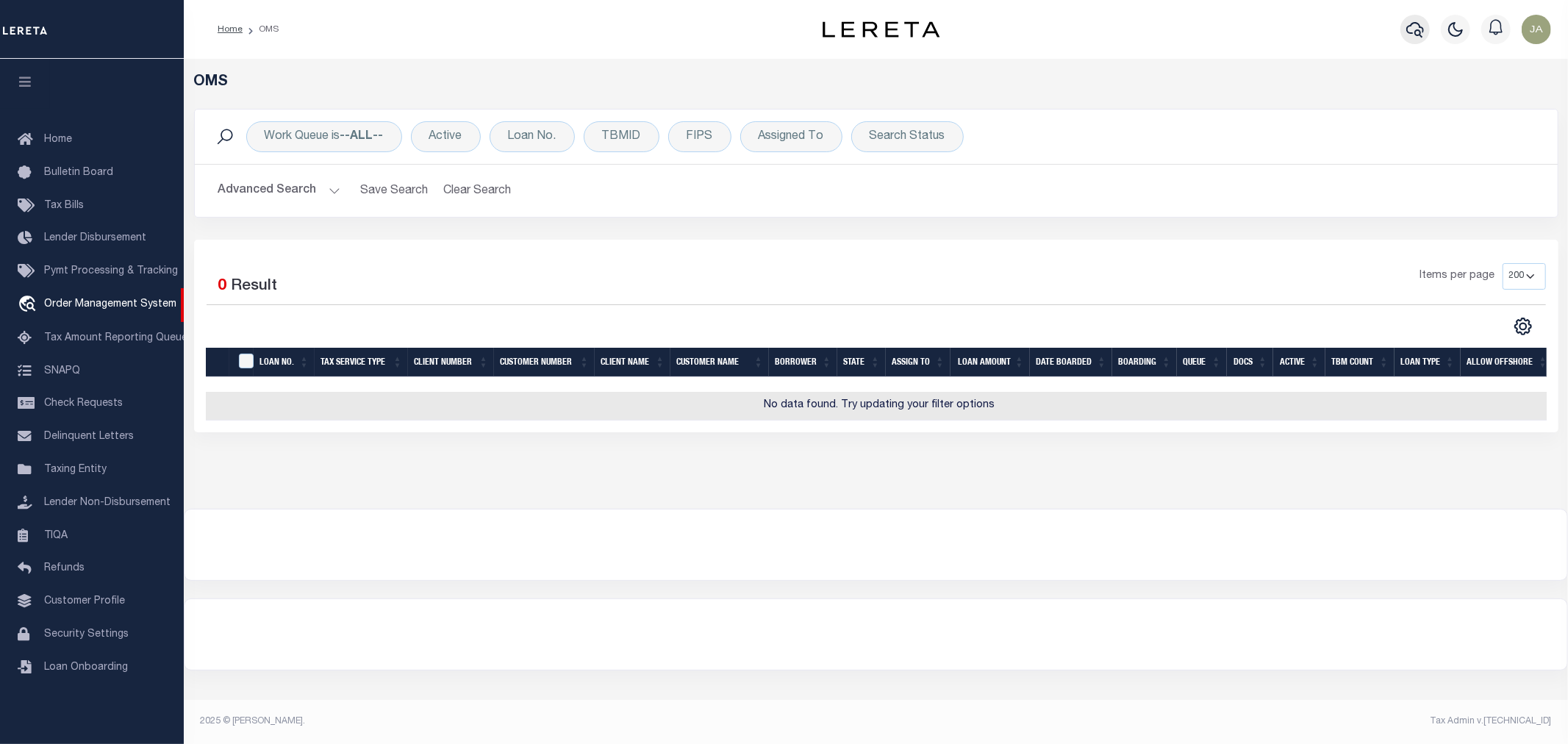
click at [1417, 25] on icon "button" at bounding box center [1415, 29] width 18 height 18
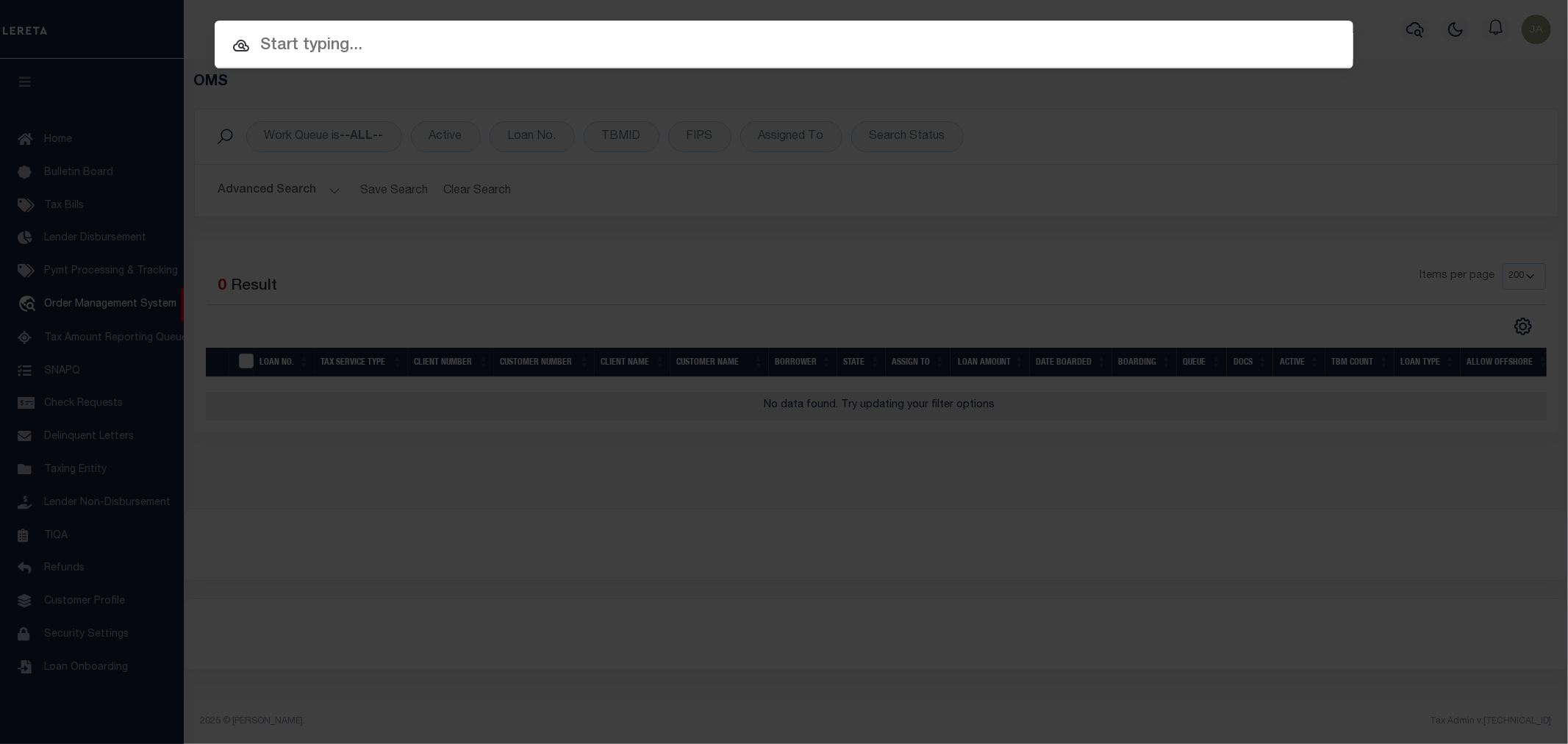
click at [757, 40] on input "text" at bounding box center [784, 46] width 1139 height 25
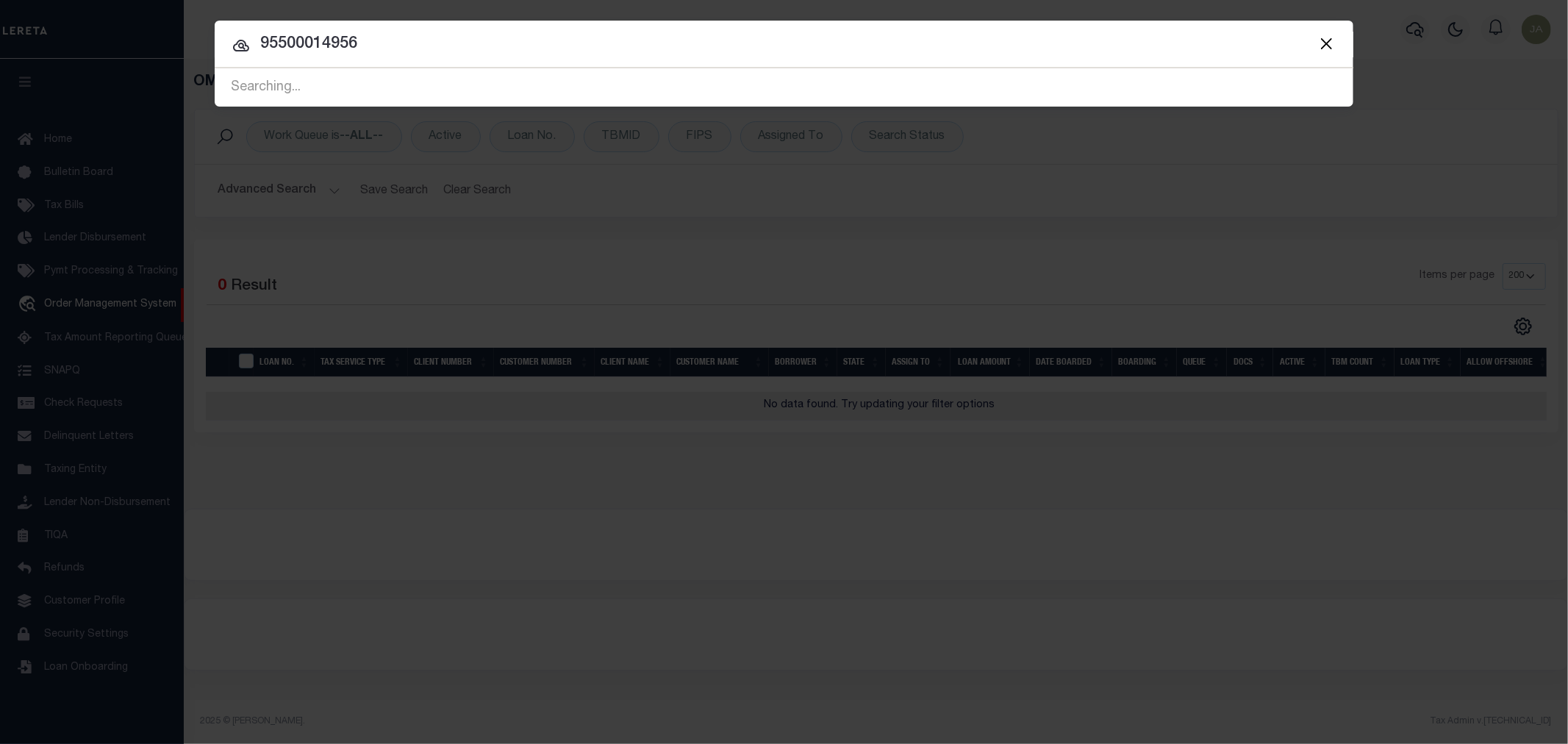
type input "95500014956"
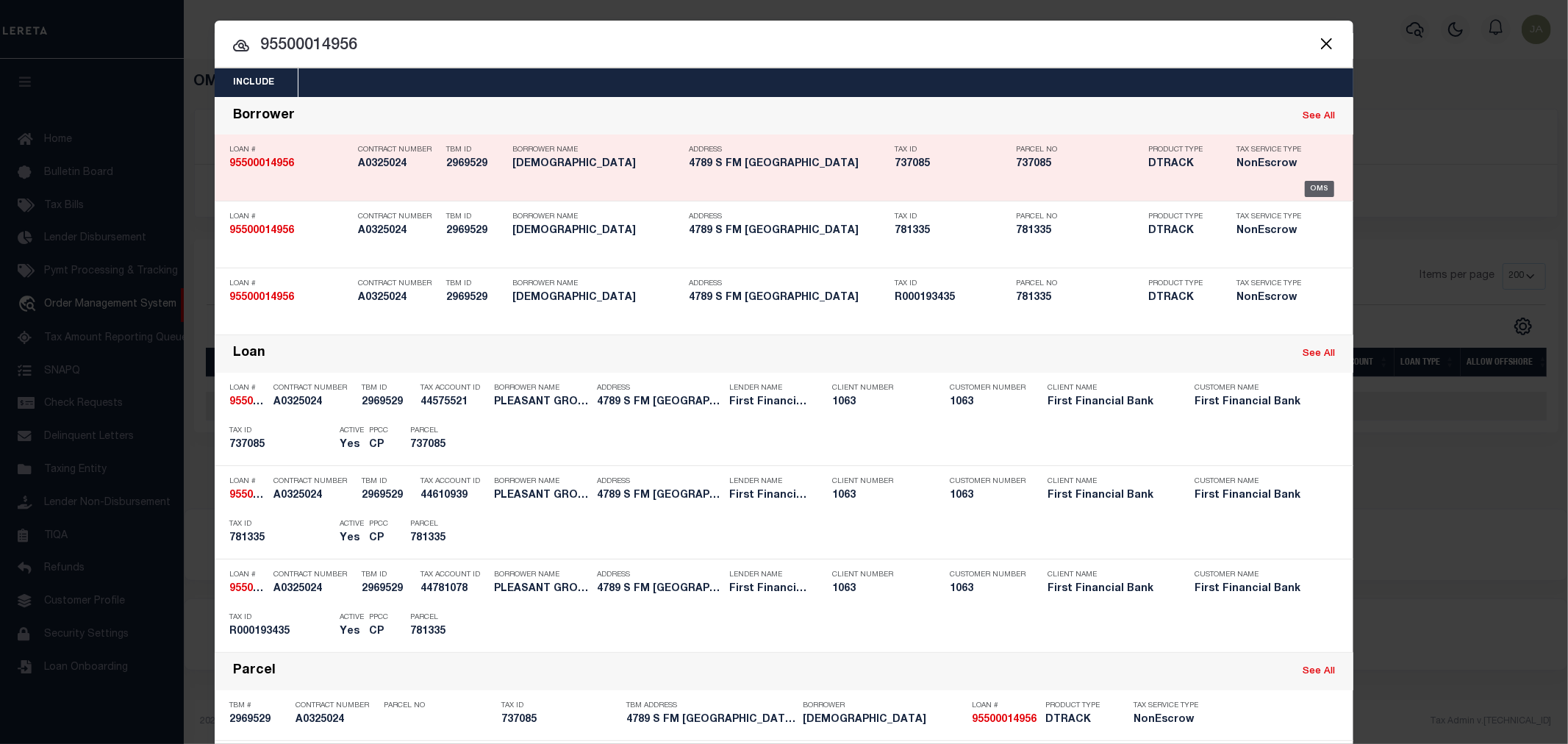
click at [1321, 184] on div "OMS" at bounding box center [1320, 189] width 30 height 16
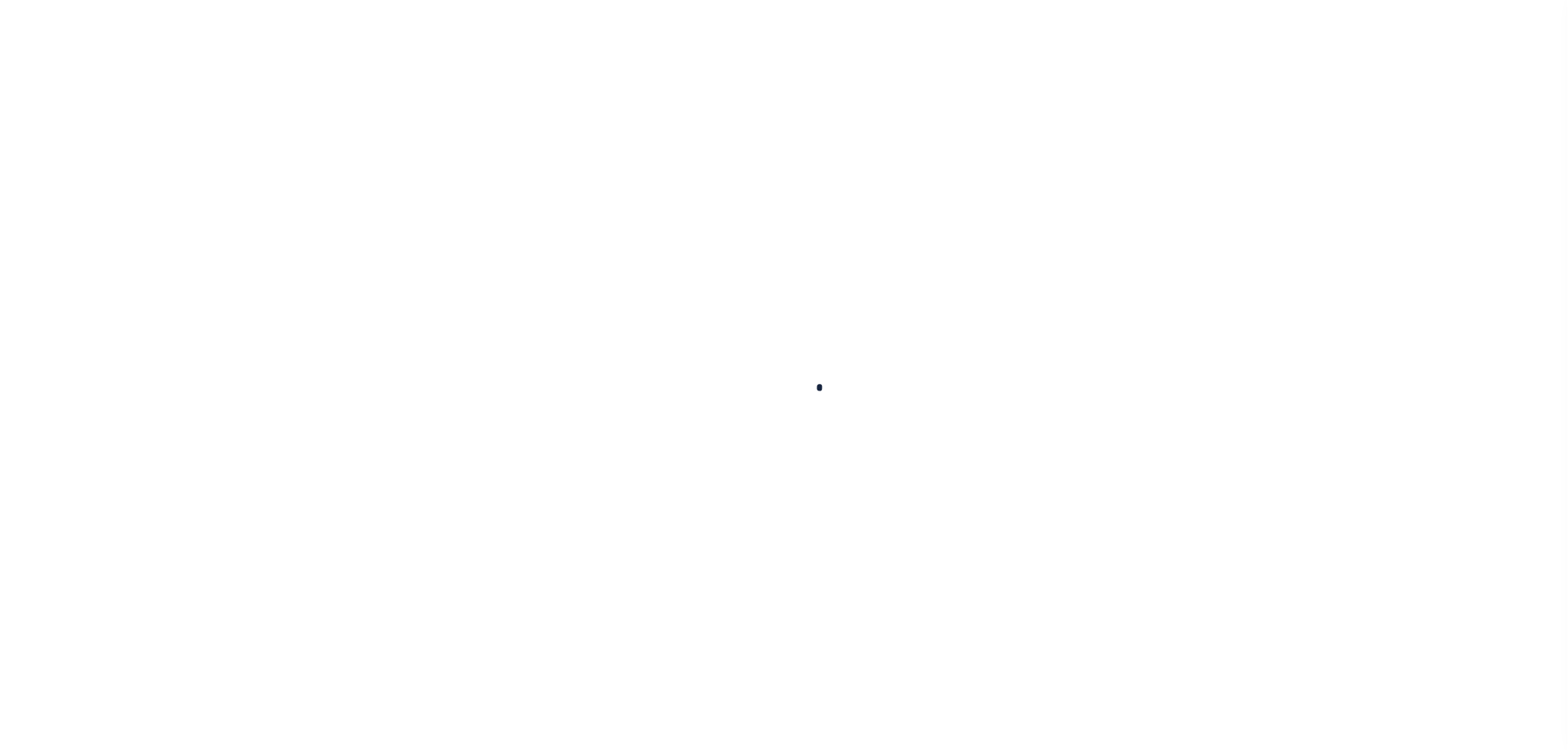
type input "95500014956"
type input "[DEMOGRAPHIC_DATA]"
select select
select select "100"
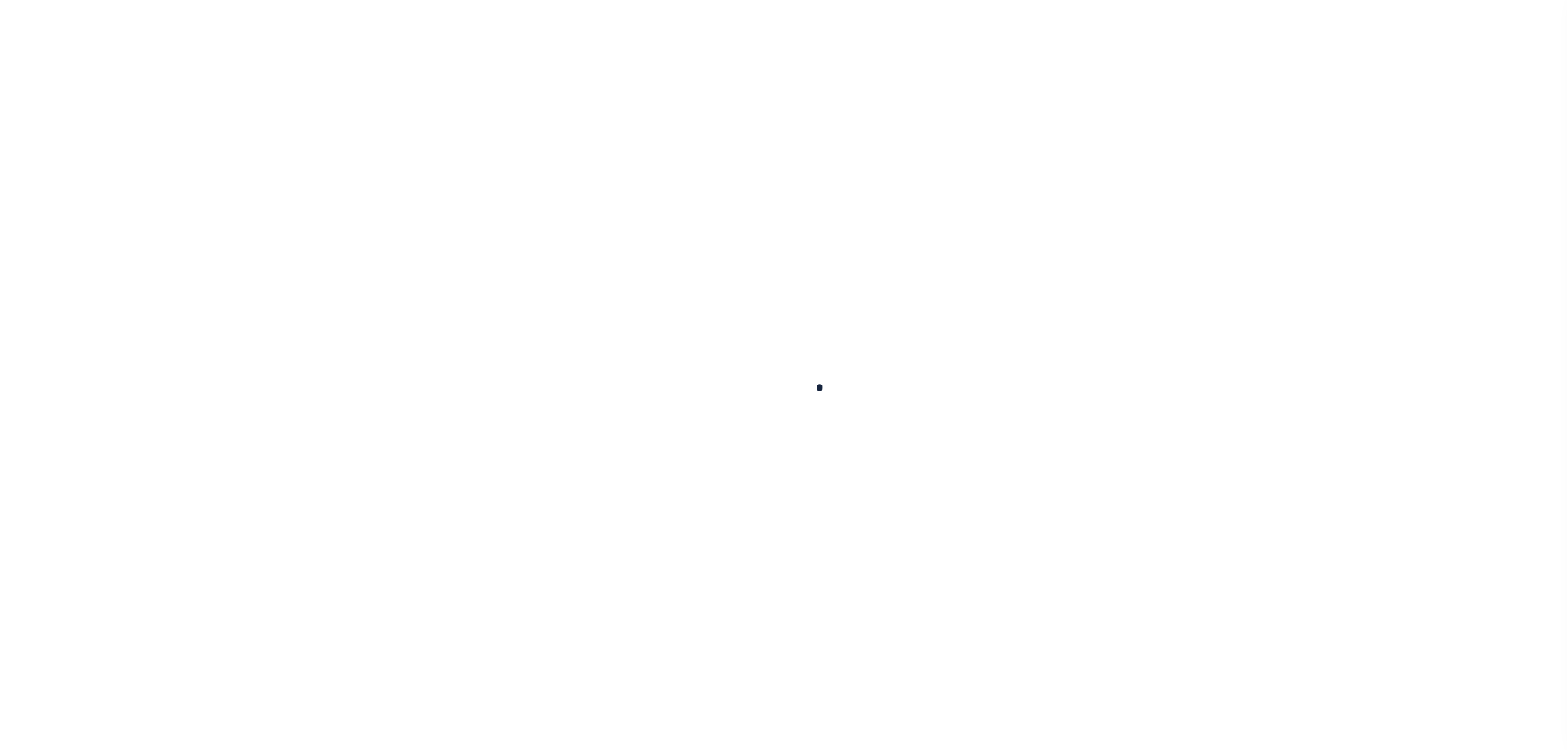
select select "NonEscrow"
select select "7347"
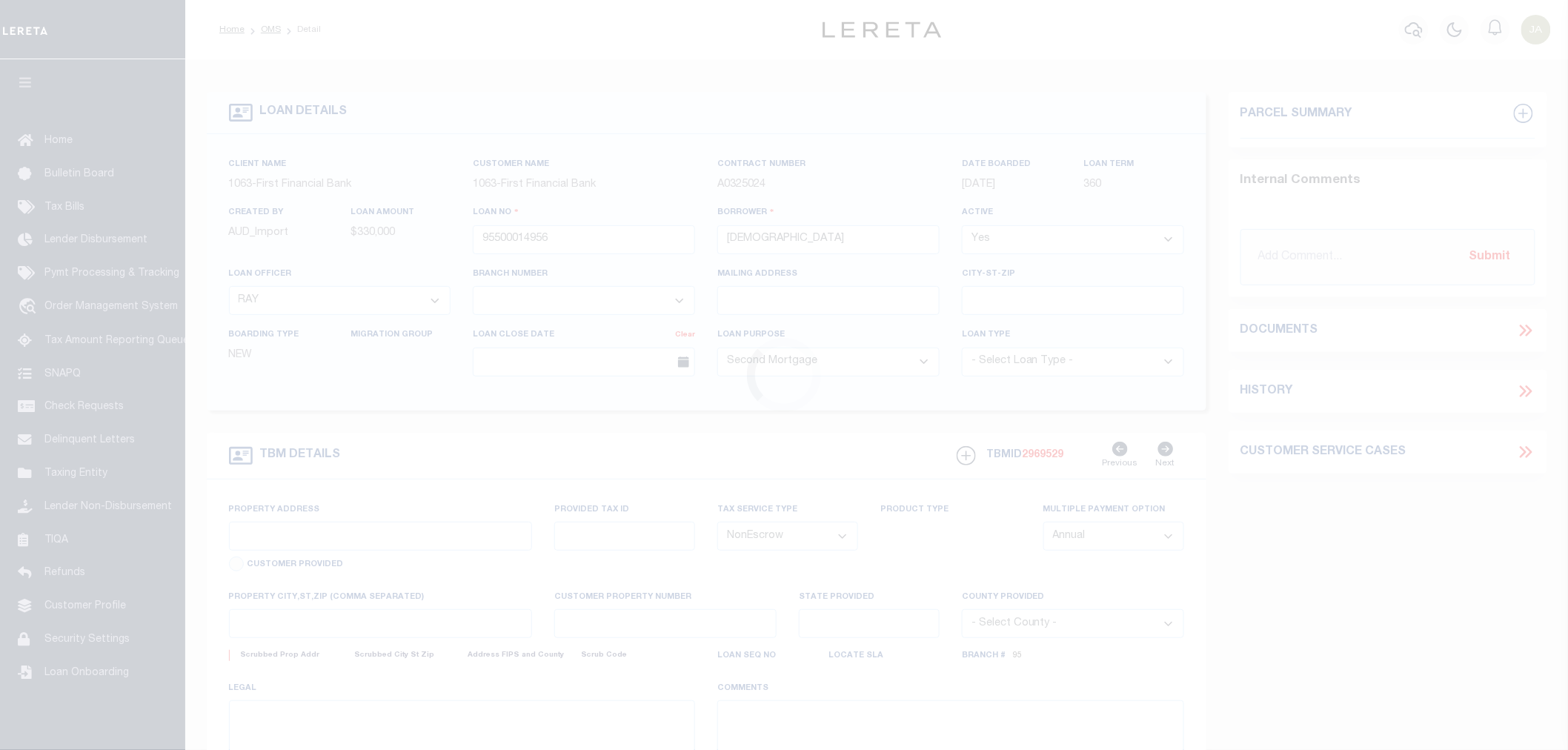
select select "542"
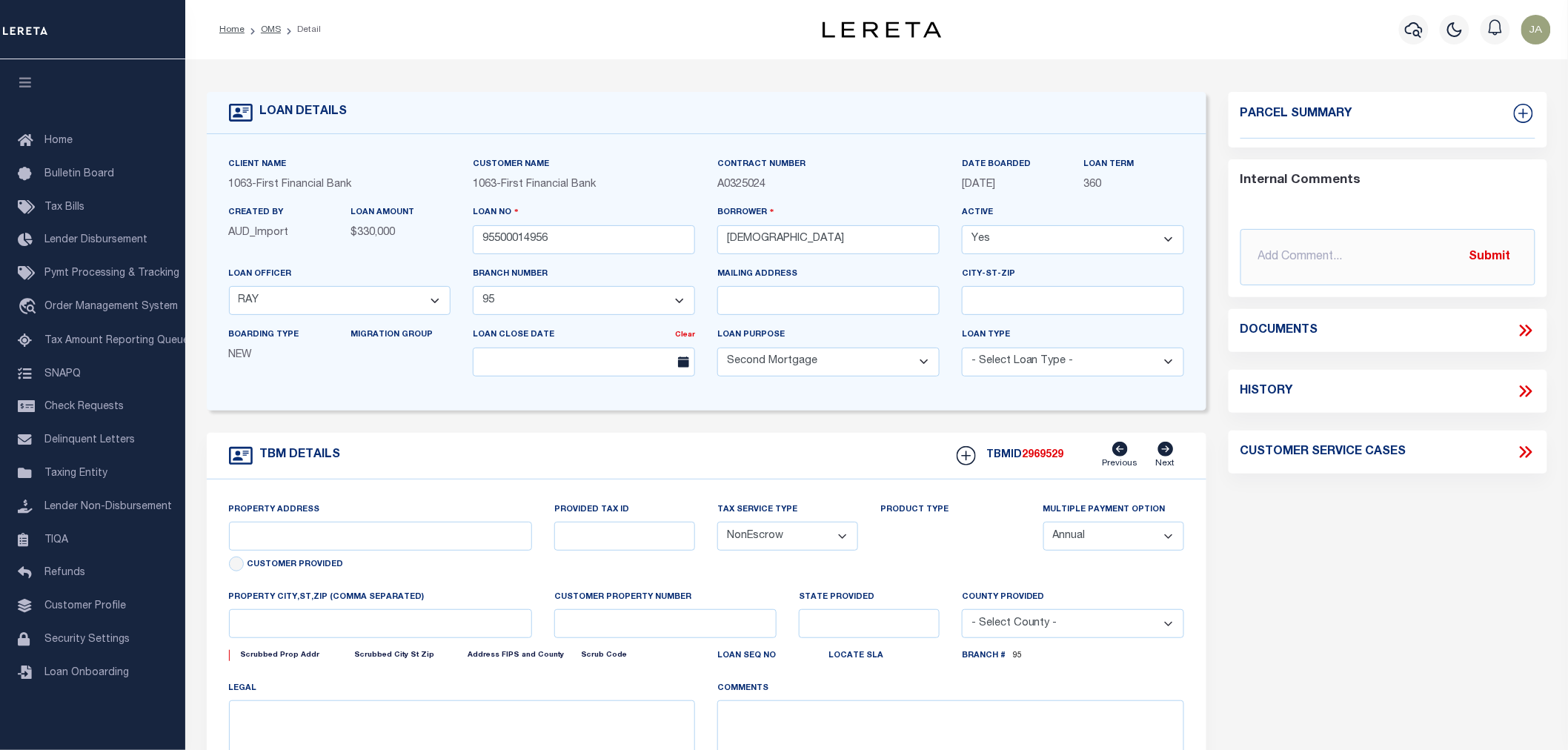
type input "4789 S FM 730"
select select
type input "DECATUR TX 762344964"
type input "[GEOGRAPHIC_DATA]"
select select
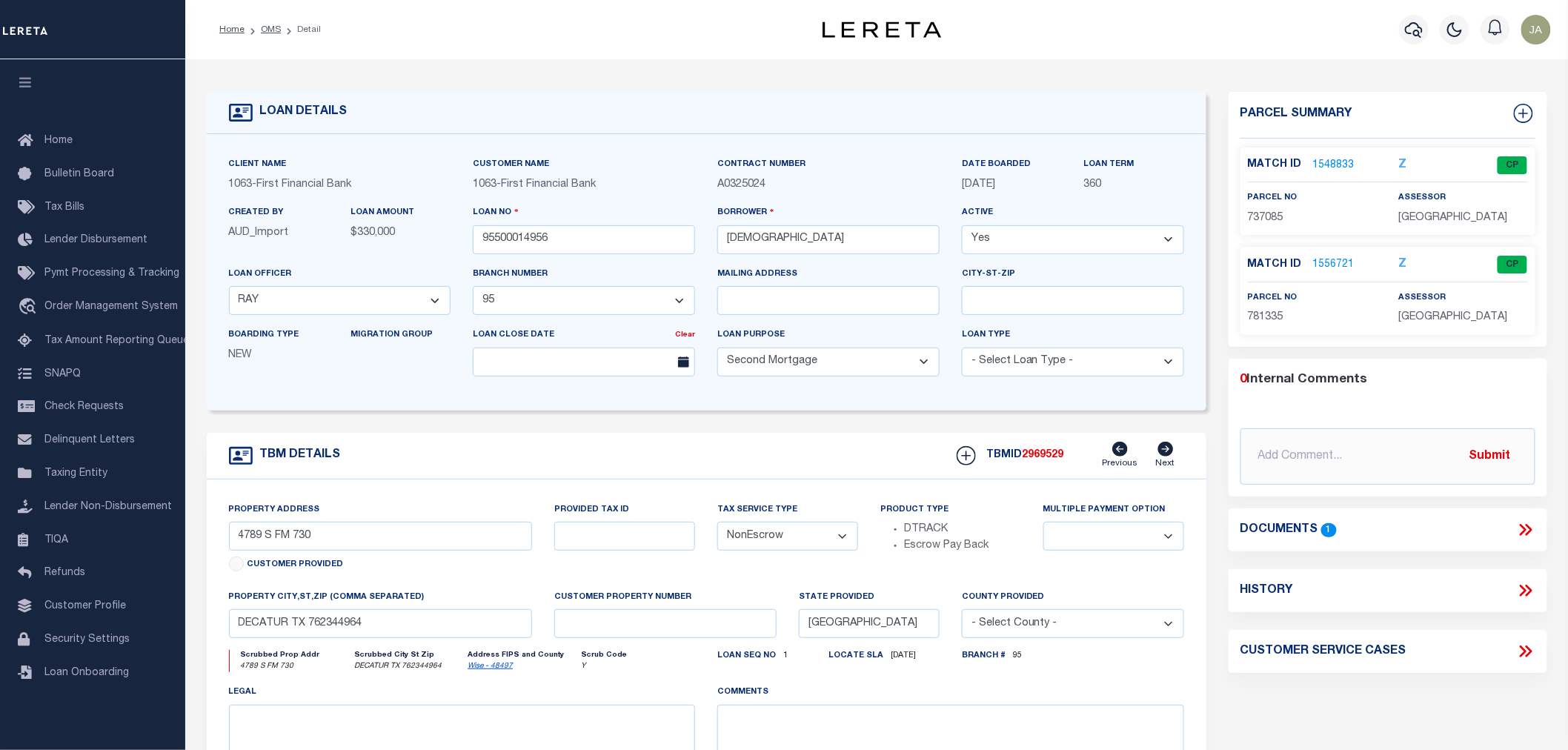
click at [1329, 264] on link "1556721" at bounding box center [1333, 265] width 41 height 15
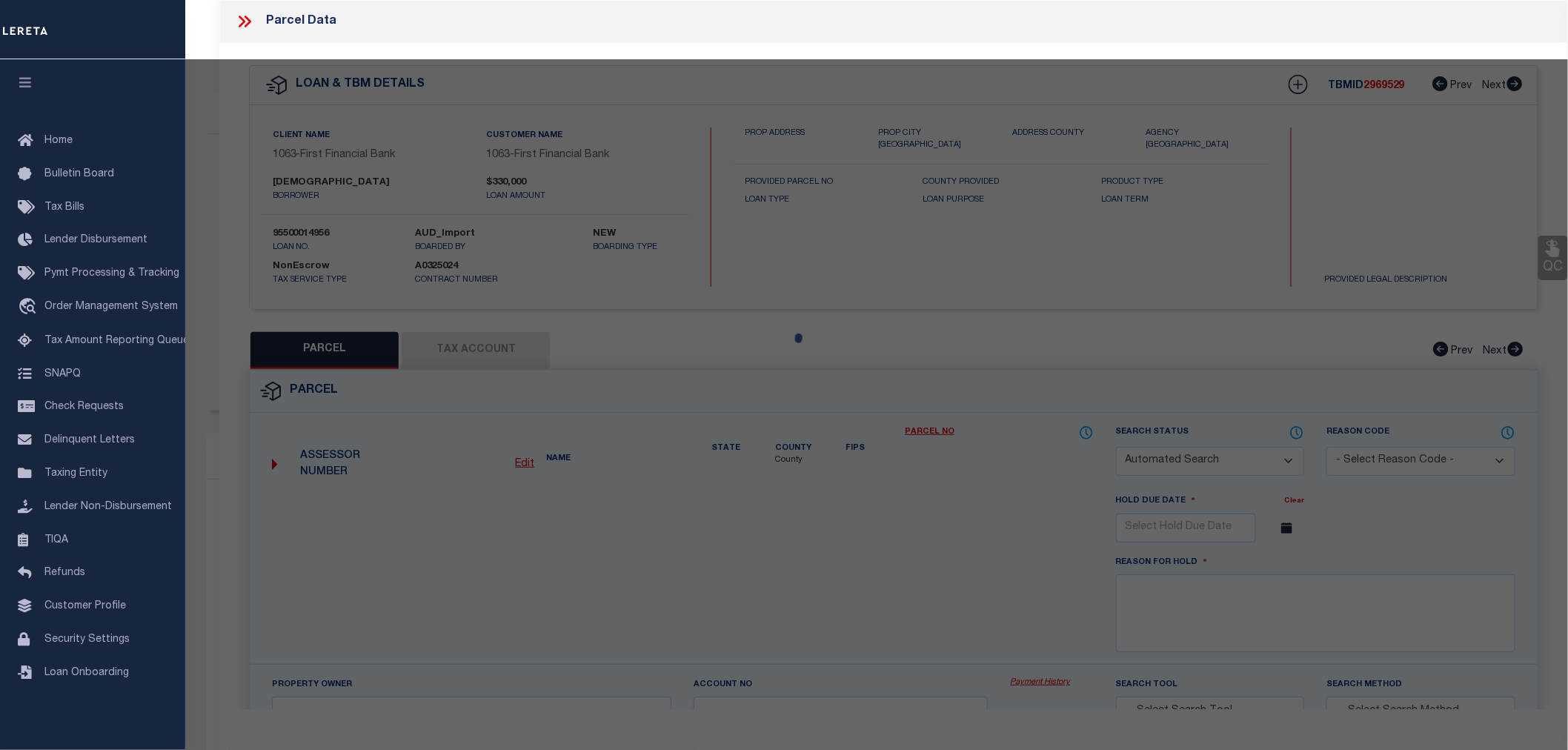
checkbox input "false"
select select "CP"
type input "[GEOGRAPHIC_DATA] ASSOC"
select select
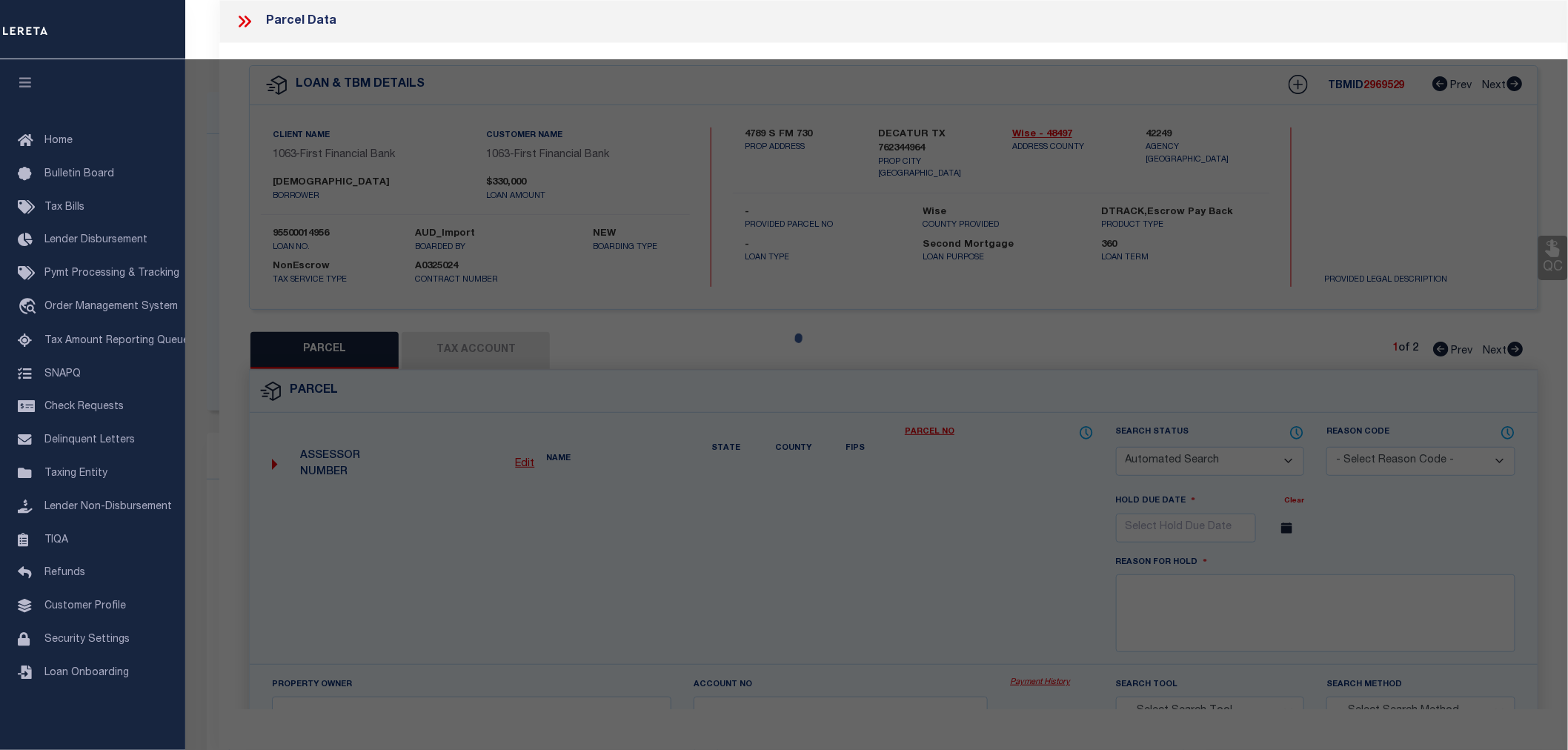
type input "FM 730"
type input "DECATUR TX 76234"
type textarea "Acres: 7.030, Abst: A-297 C [PERSON_NAME]"
type textarea "MC Reviewed on [DATE] and is a WOP. MC Reviewed on [DATE] and is a WOP. MC Revi…"
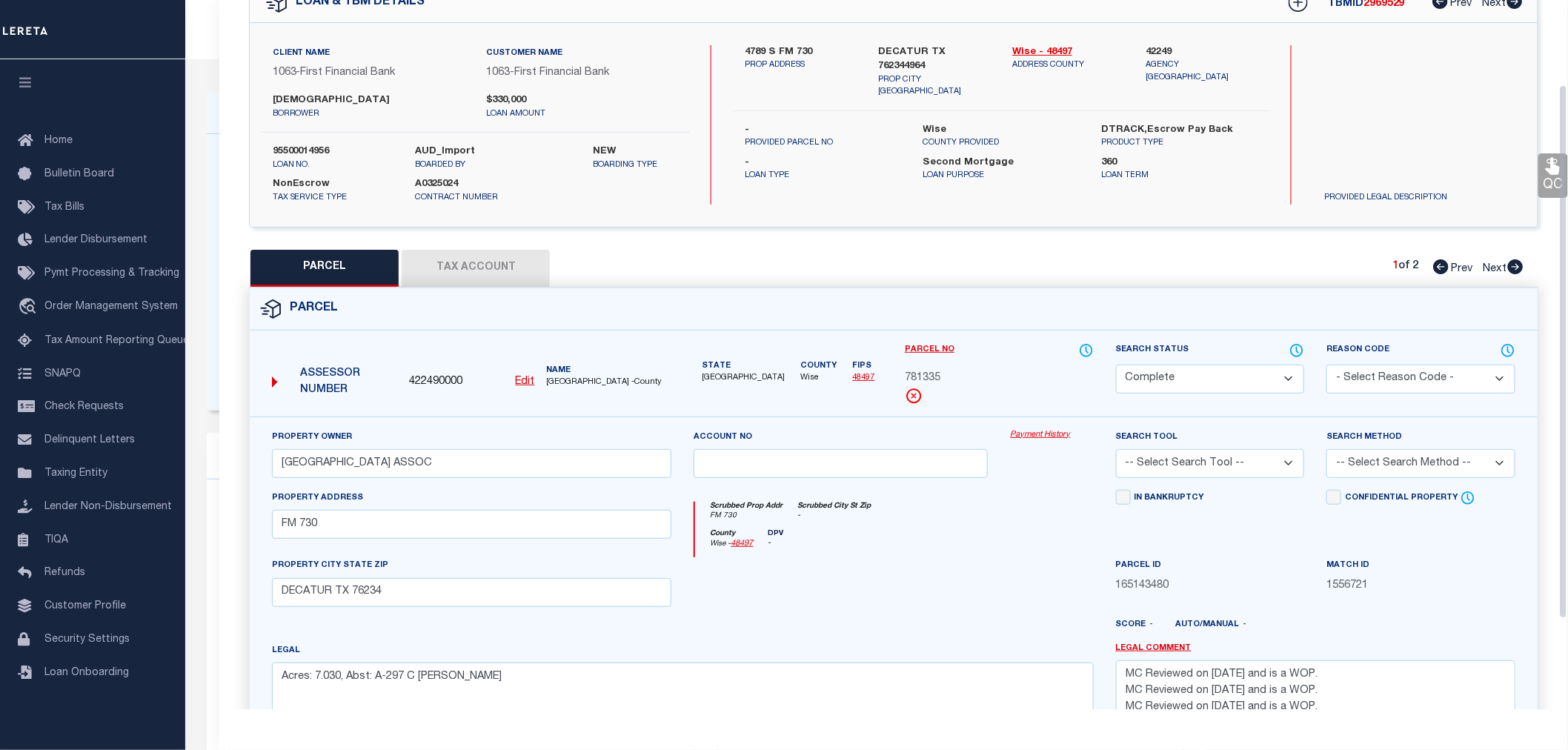
scroll to position [164, 0]
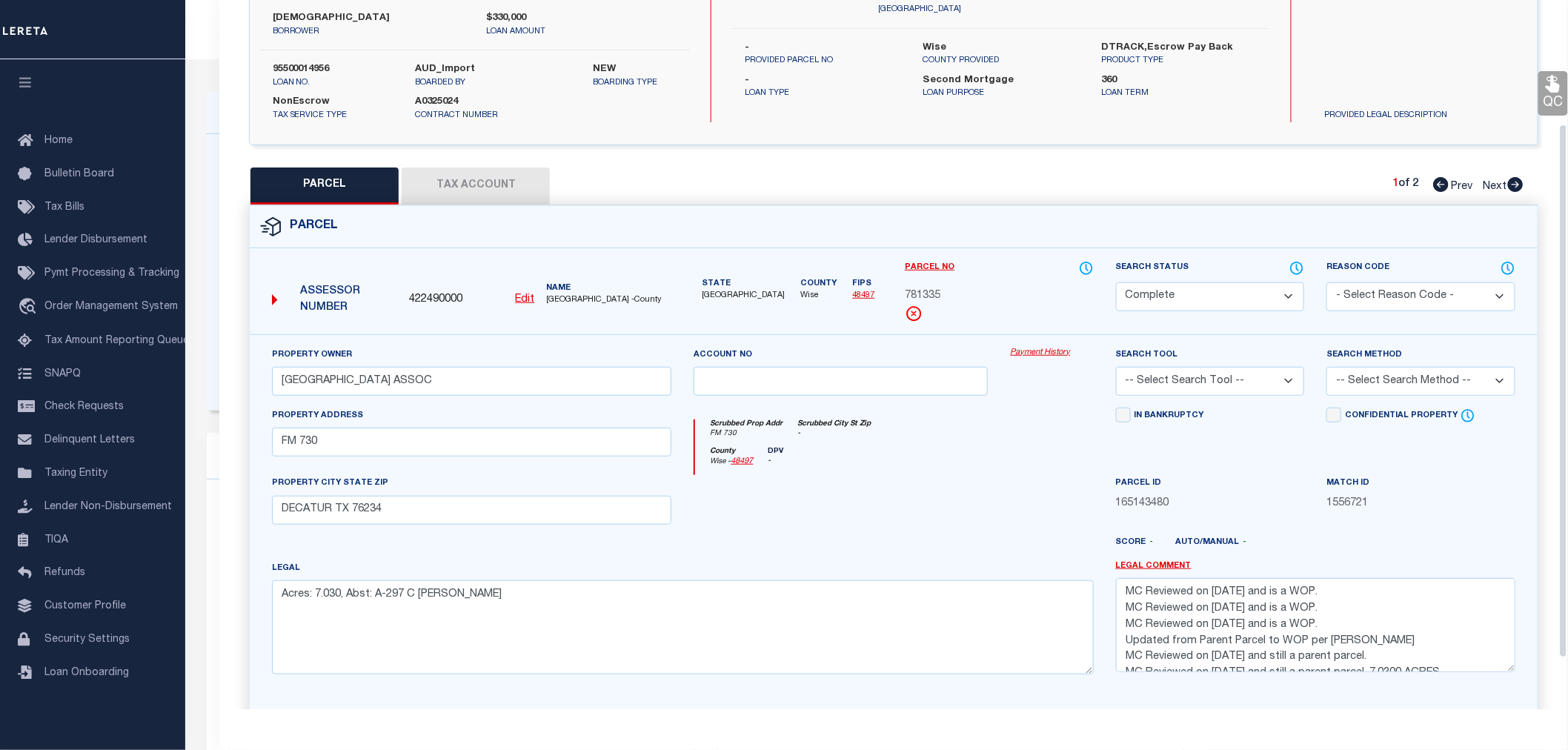
click at [469, 182] on button "Tax Account" at bounding box center [475, 186] width 148 height 37
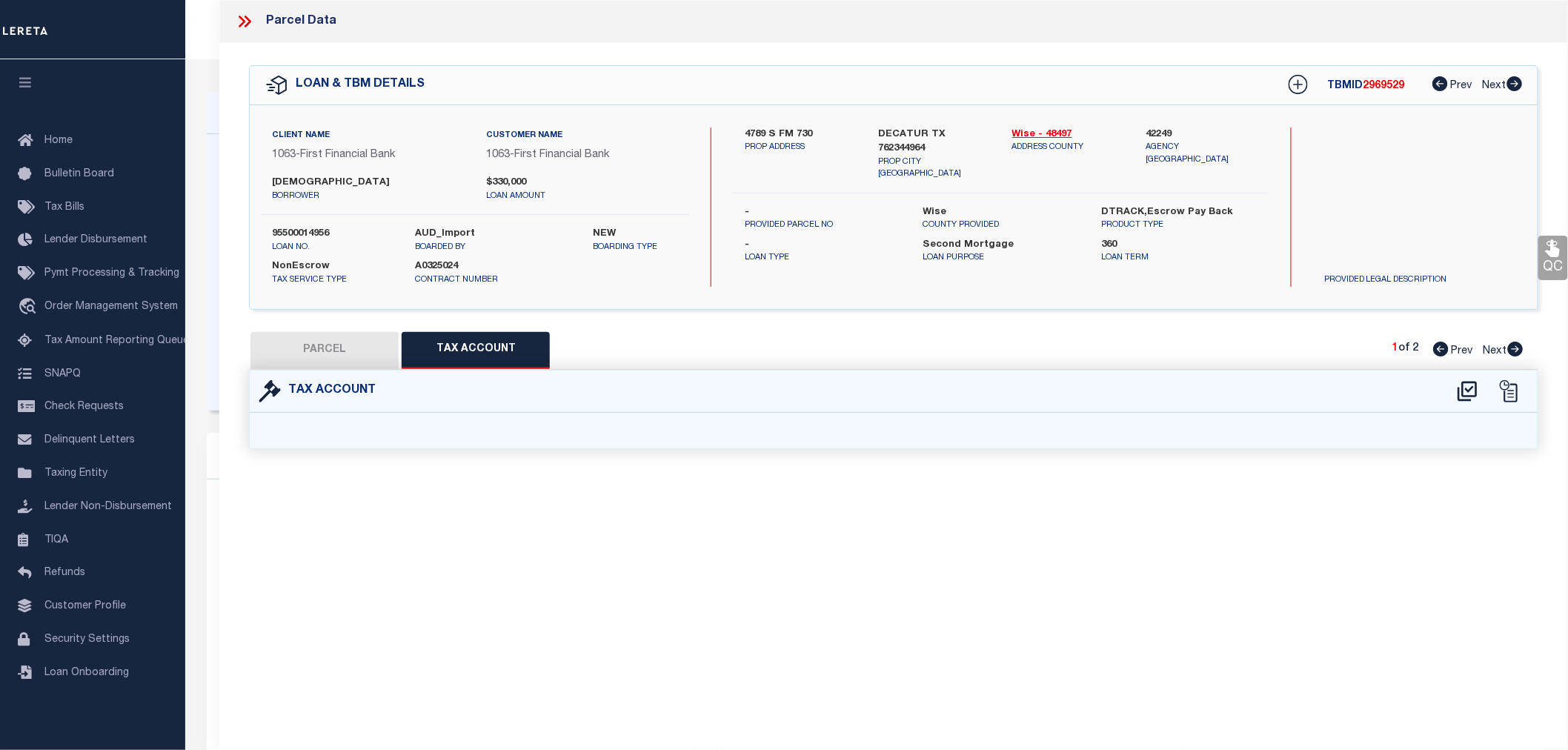
select select "100"
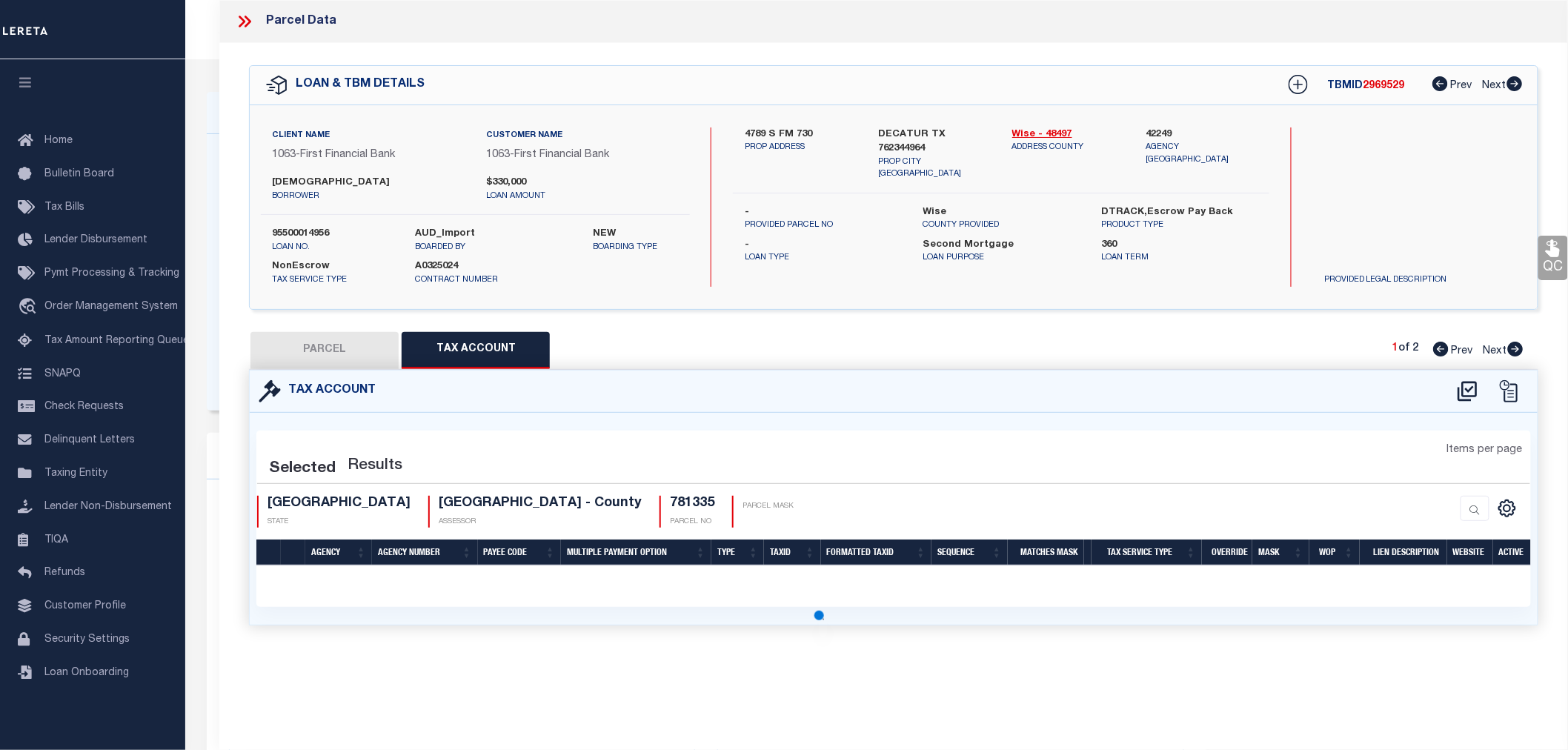
select select "100"
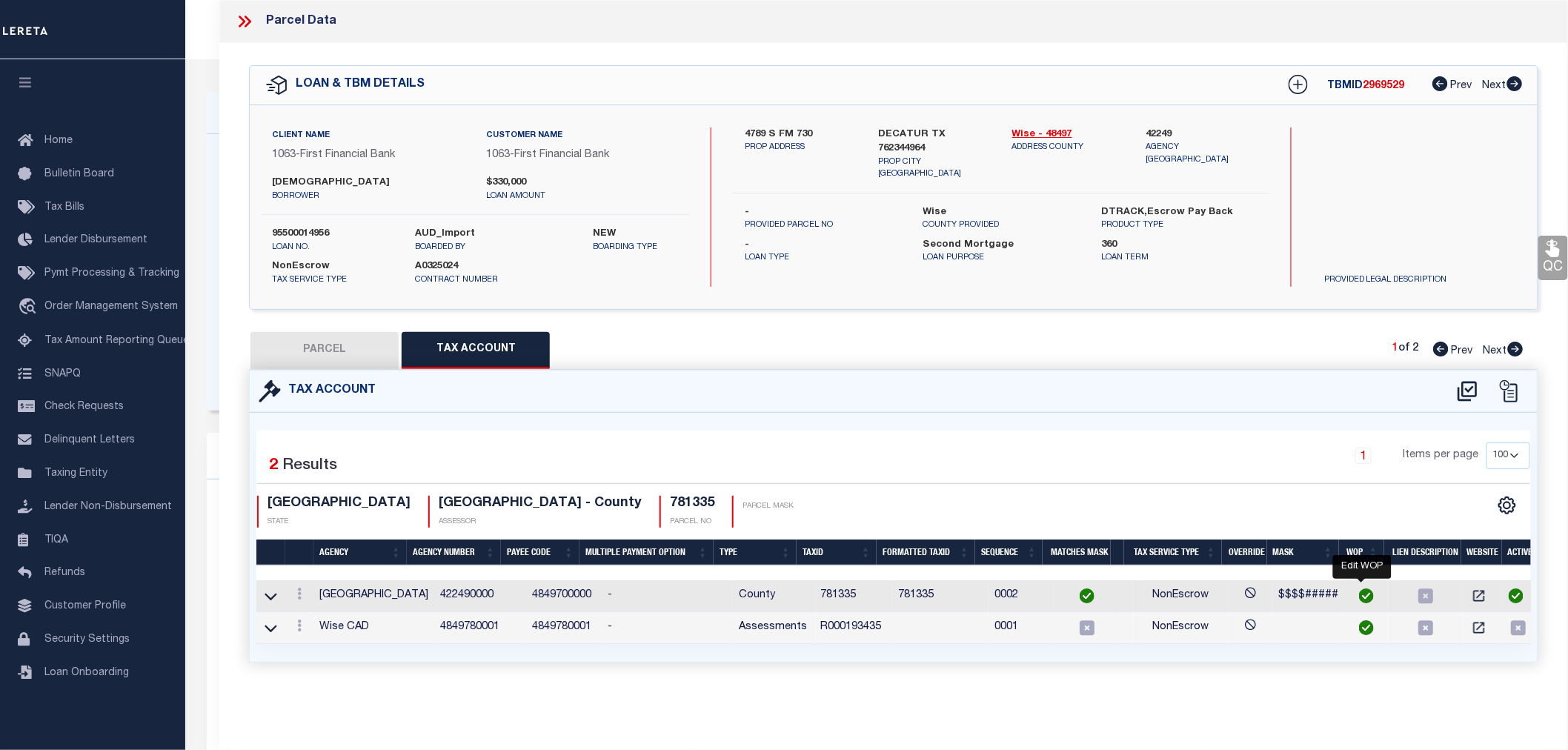
click at [1359, 594] on img "" at bounding box center [1366, 595] width 15 height 15
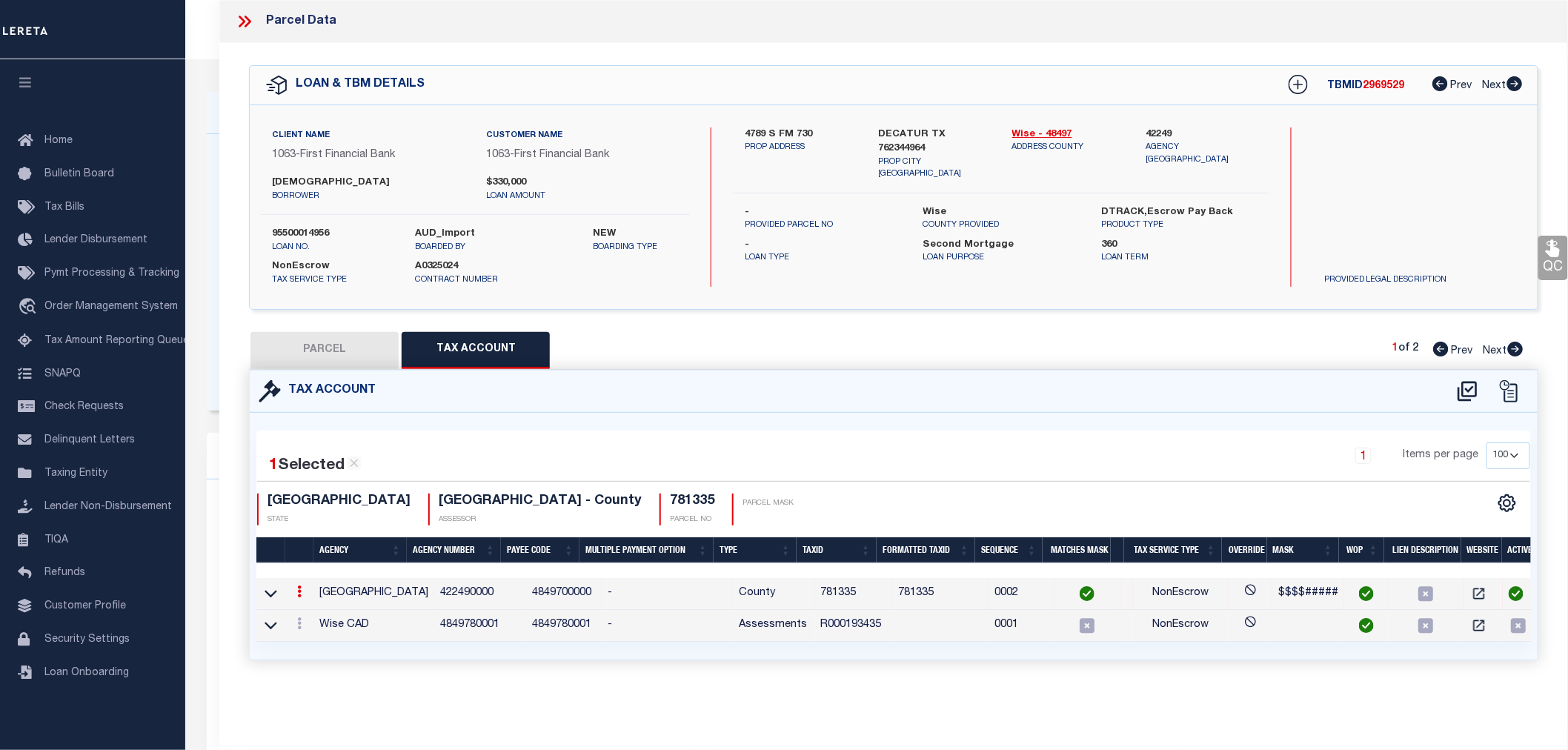
checkbox input "true"
type input "781335"
type textarea "$$$$#####"
checkbox input "true"
type input "XXXXXXXXX*"
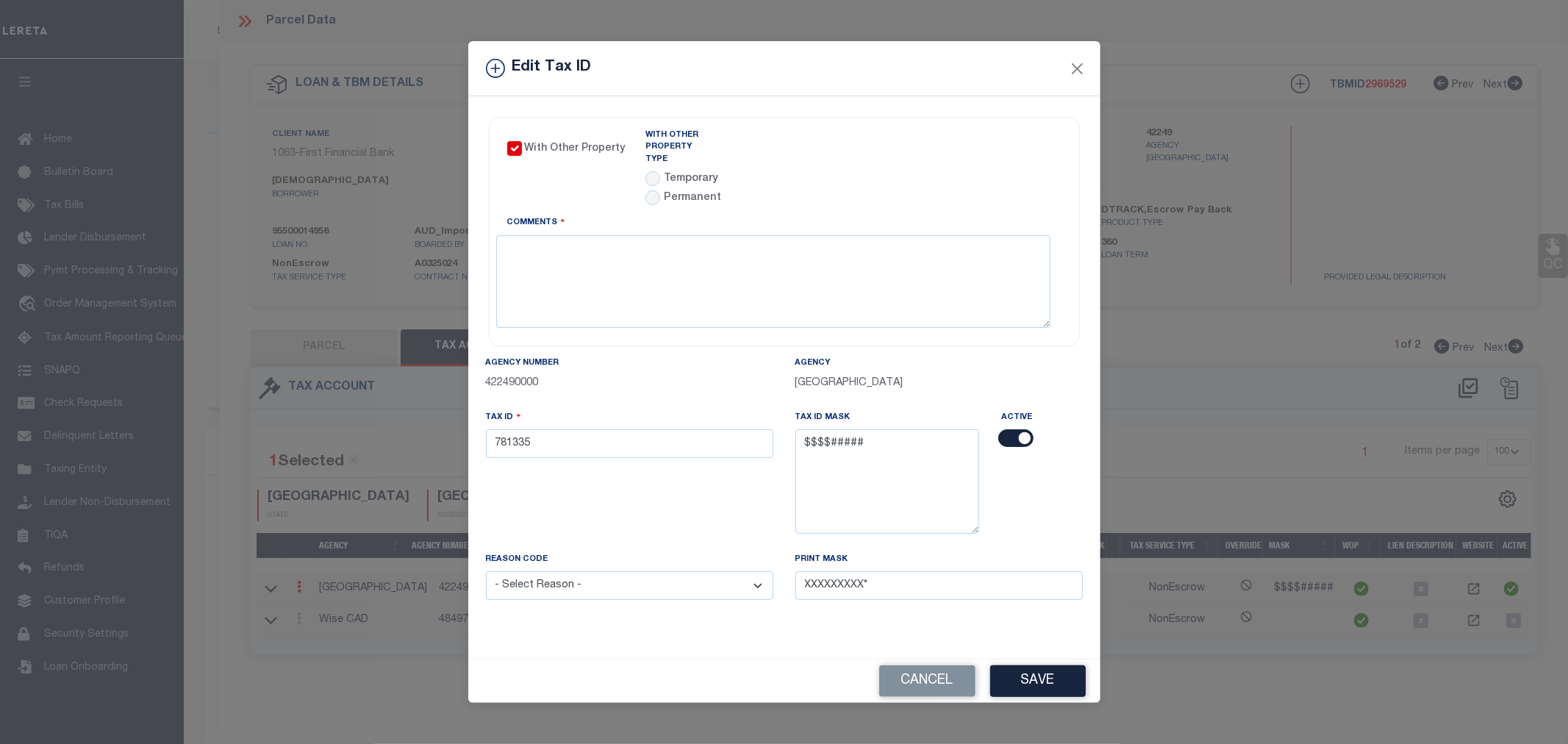
click at [1065, 74] on div "Edit Tax ID" at bounding box center [784, 68] width 632 height 55
click at [1083, 74] on button "Close" at bounding box center [1077, 68] width 19 height 19
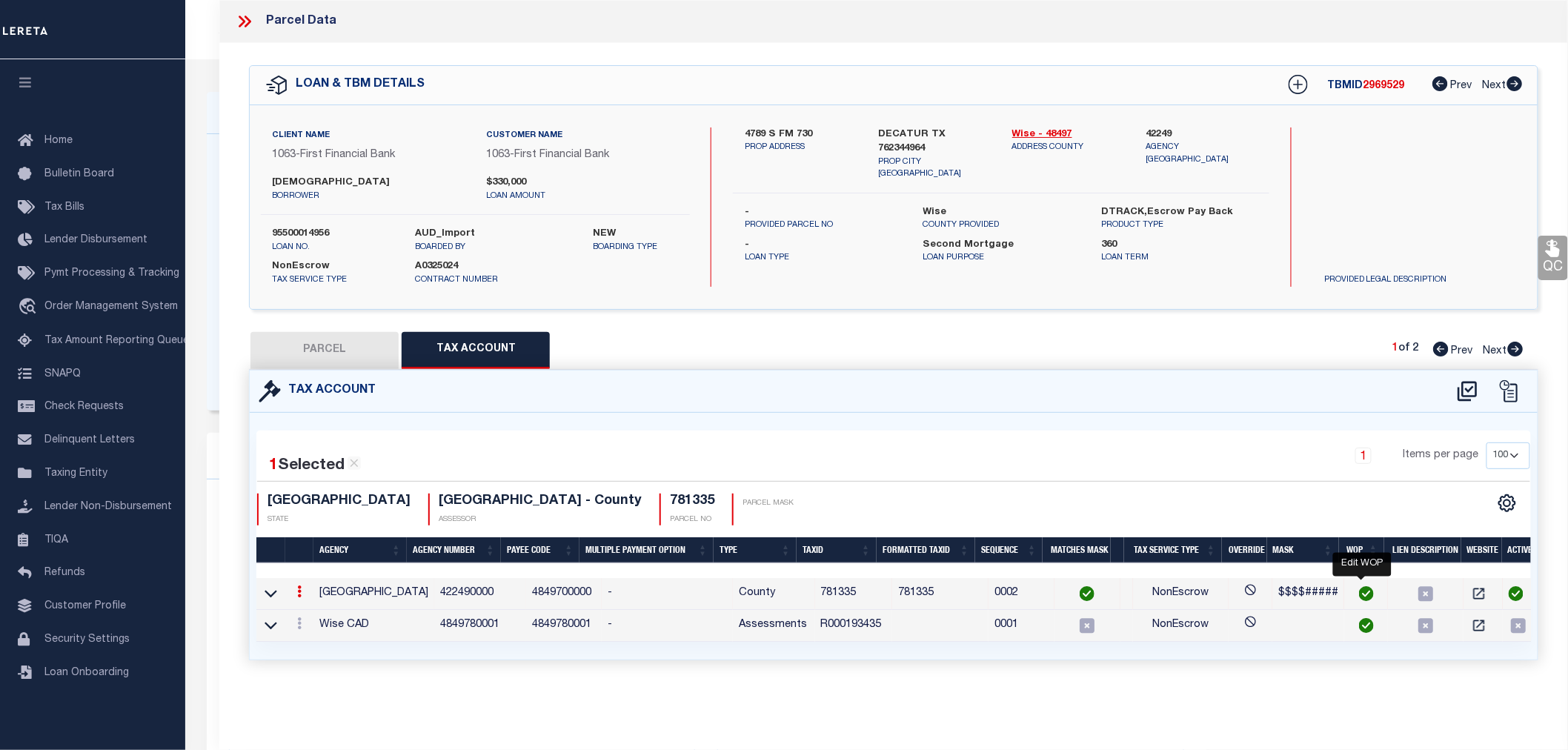
click at [1362, 589] on img "" at bounding box center [1366, 592] width 15 height 15
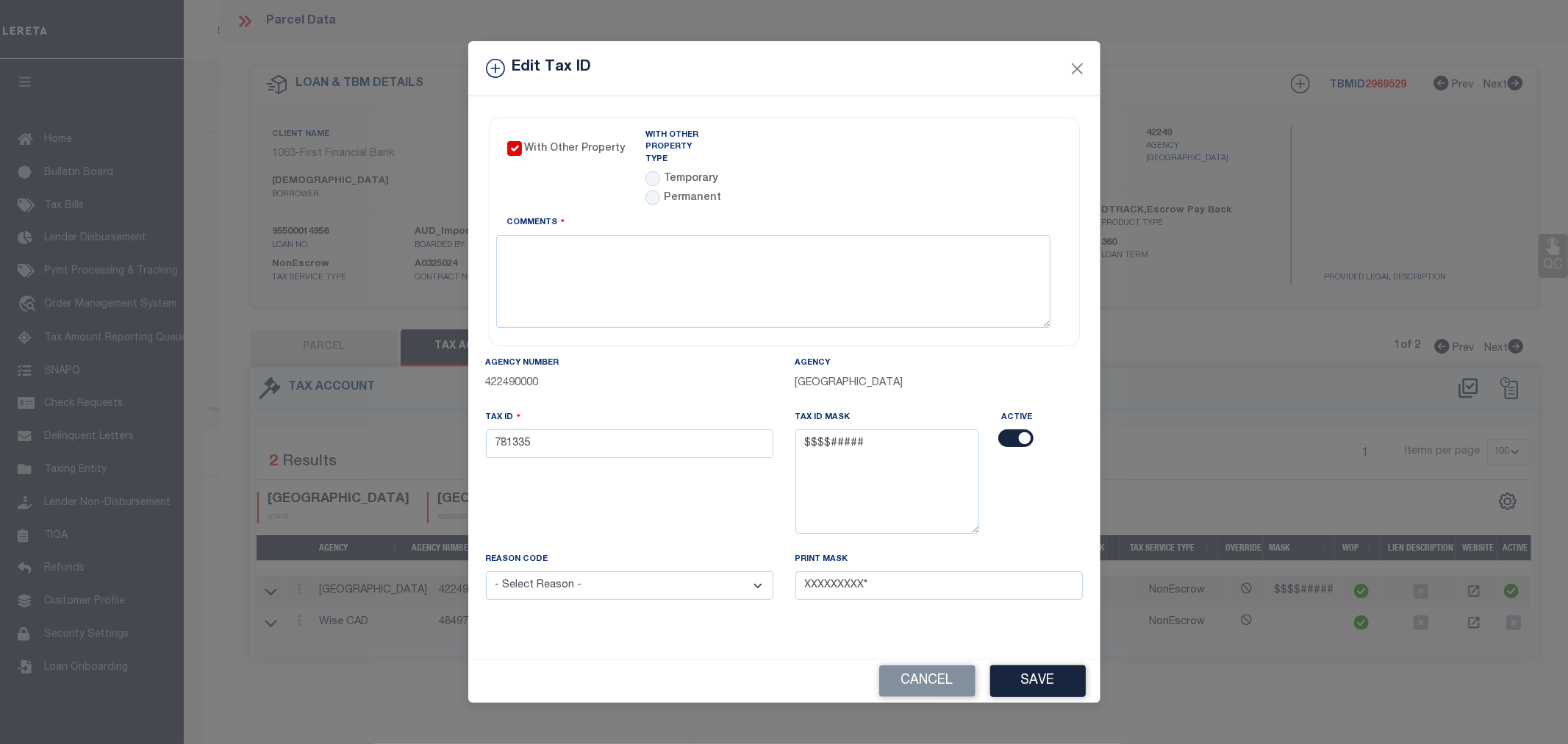
click at [1201, 344] on div "Edit Tax ID With Other Property With Other Property Type Temporary" at bounding box center [784, 372] width 1568 height 744
click at [1078, 63] on button "Close" at bounding box center [1077, 68] width 19 height 19
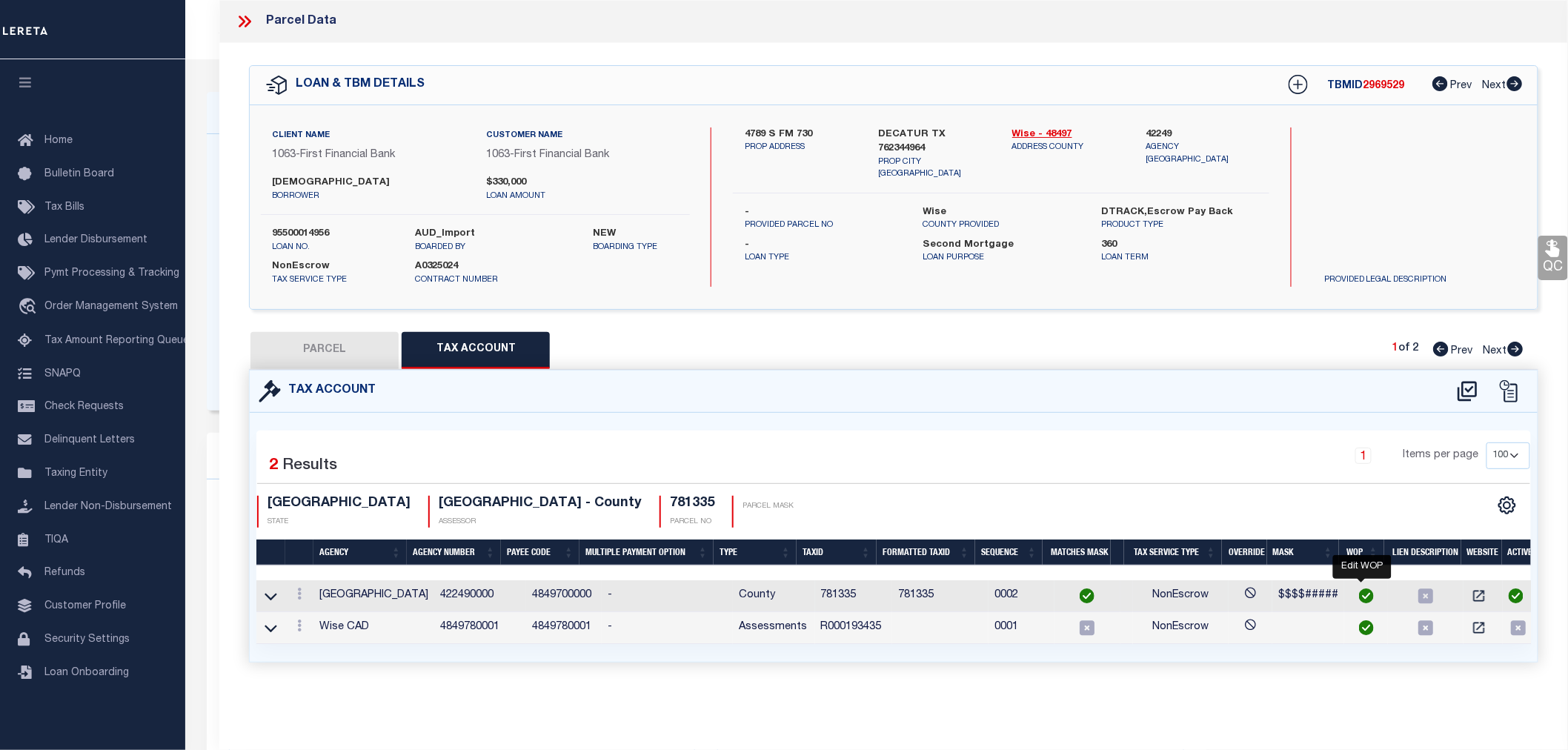
click at [1361, 603] on img "" at bounding box center [1366, 595] width 15 height 15
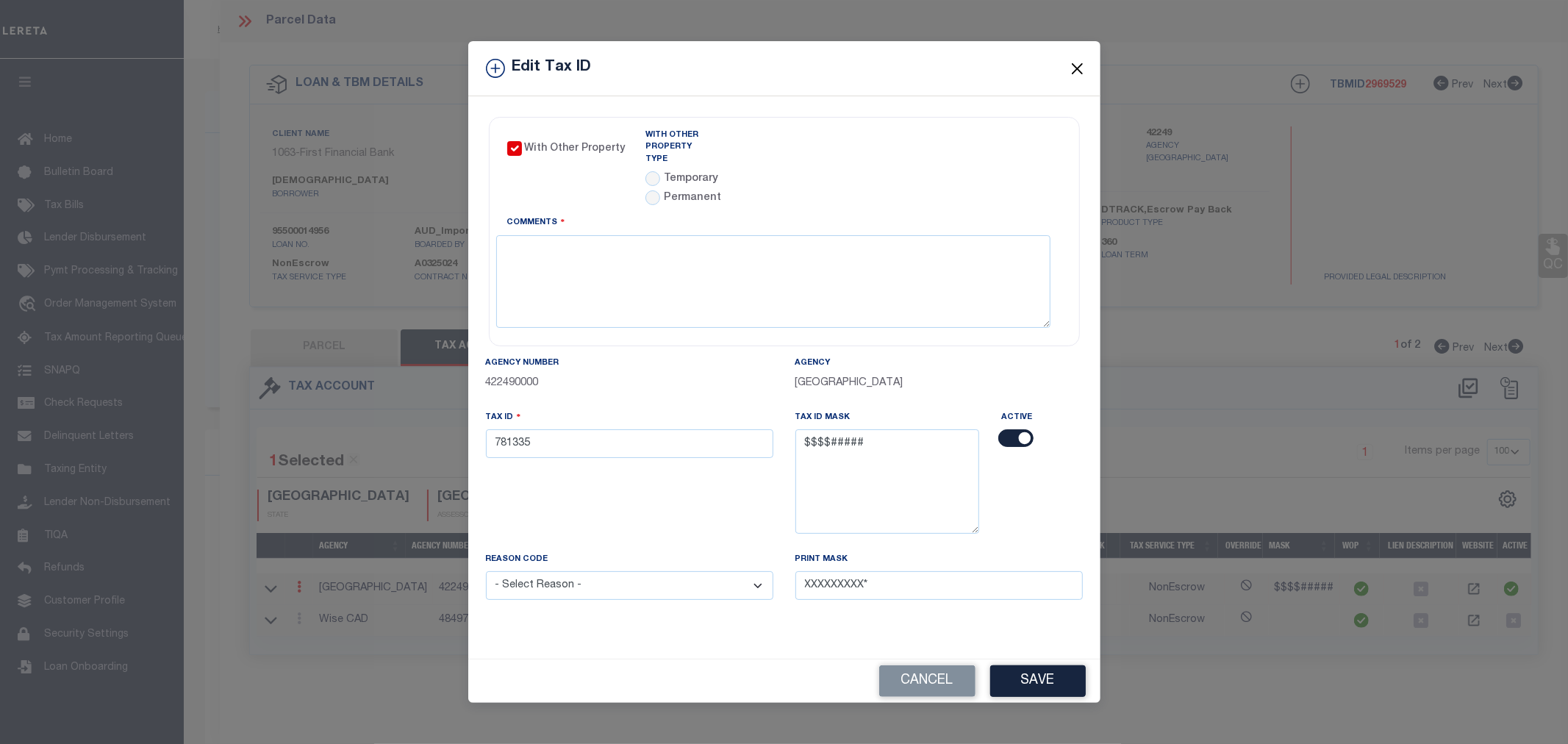
click at [1077, 75] on button "Close" at bounding box center [1077, 68] width 19 height 19
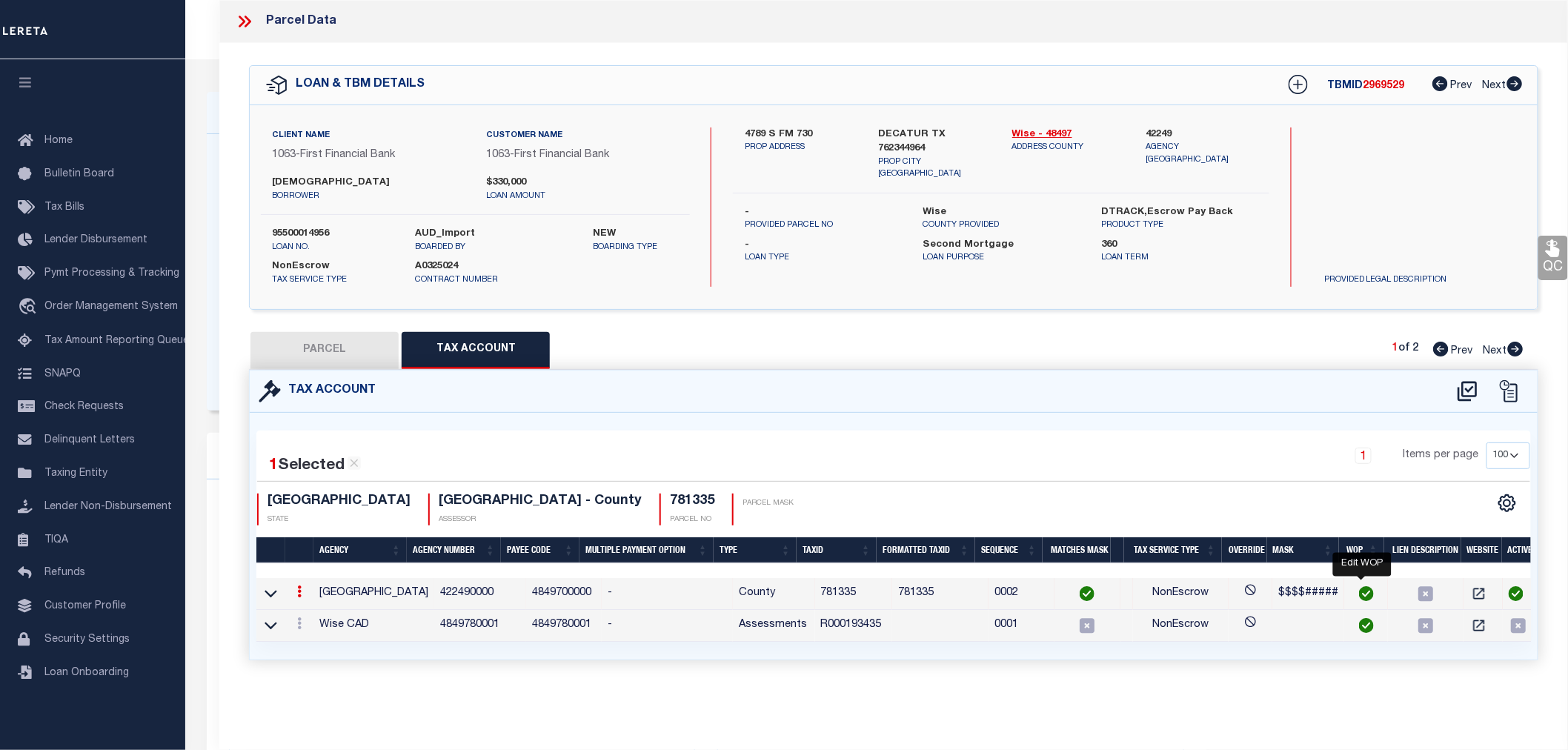
click at [1359, 593] on img "" at bounding box center [1366, 592] width 15 height 15
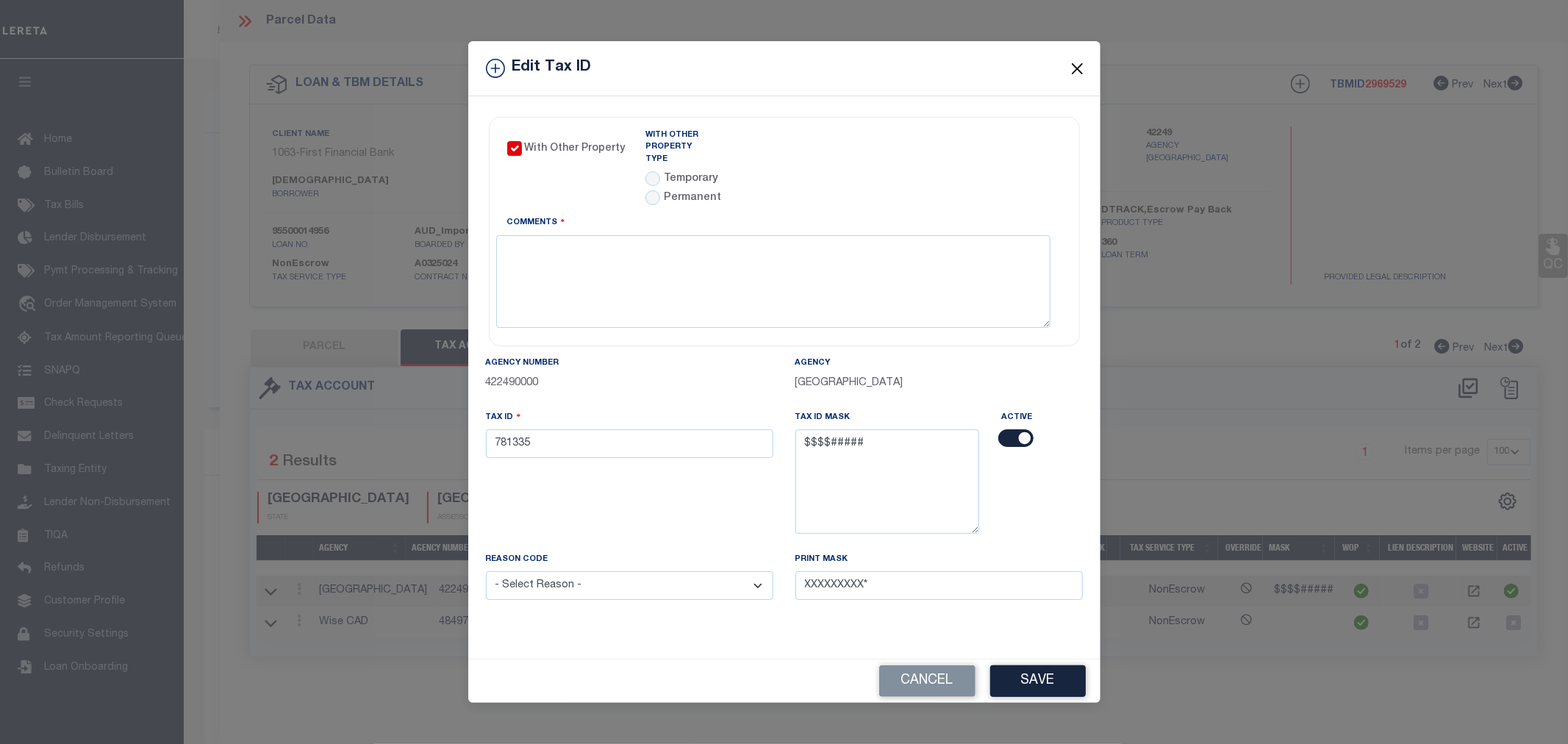
click at [1083, 75] on button "Close" at bounding box center [1077, 68] width 19 height 19
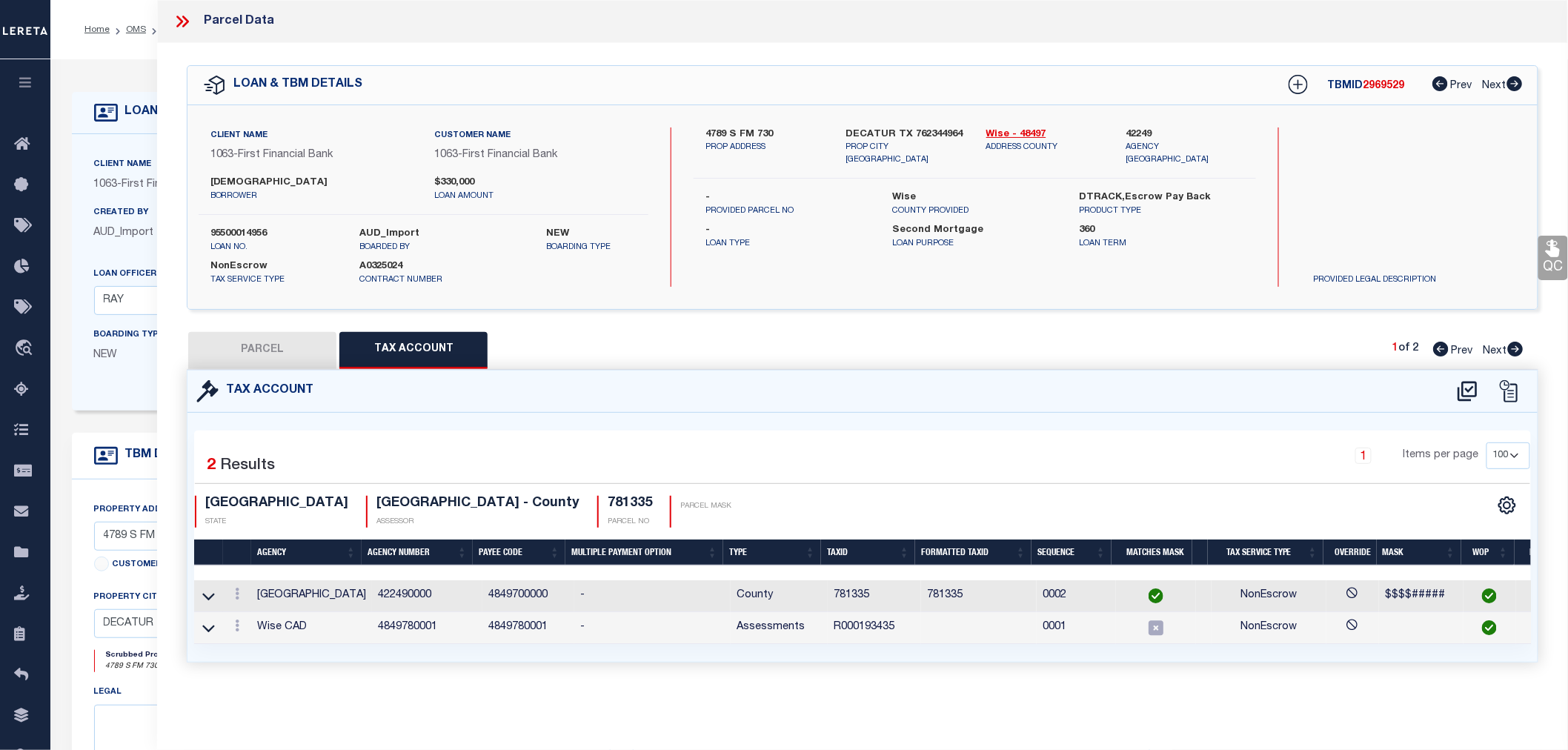
click at [189, 17] on icon at bounding box center [182, 21] width 19 height 19
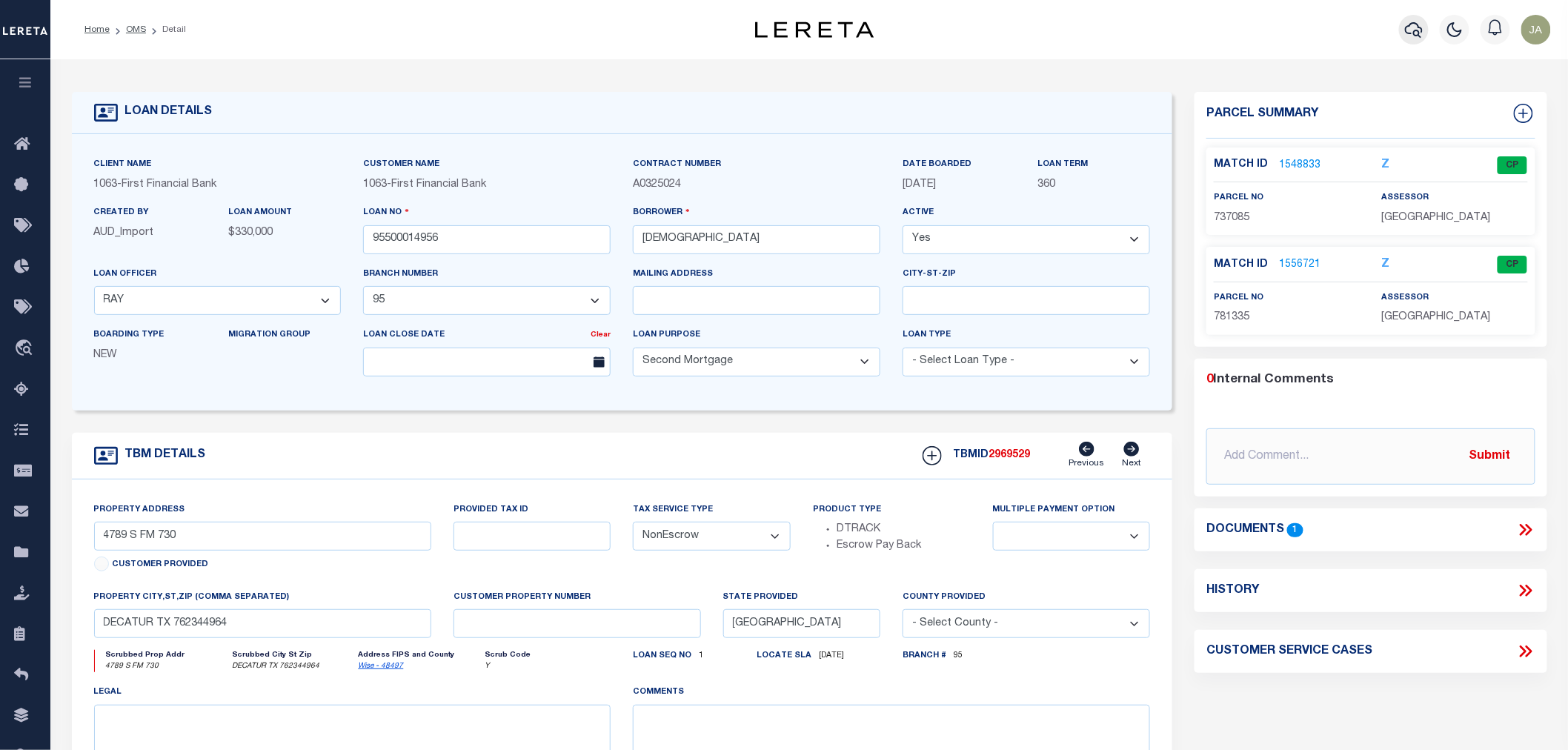
click at [1416, 27] on icon "button" at bounding box center [1413, 29] width 18 height 18
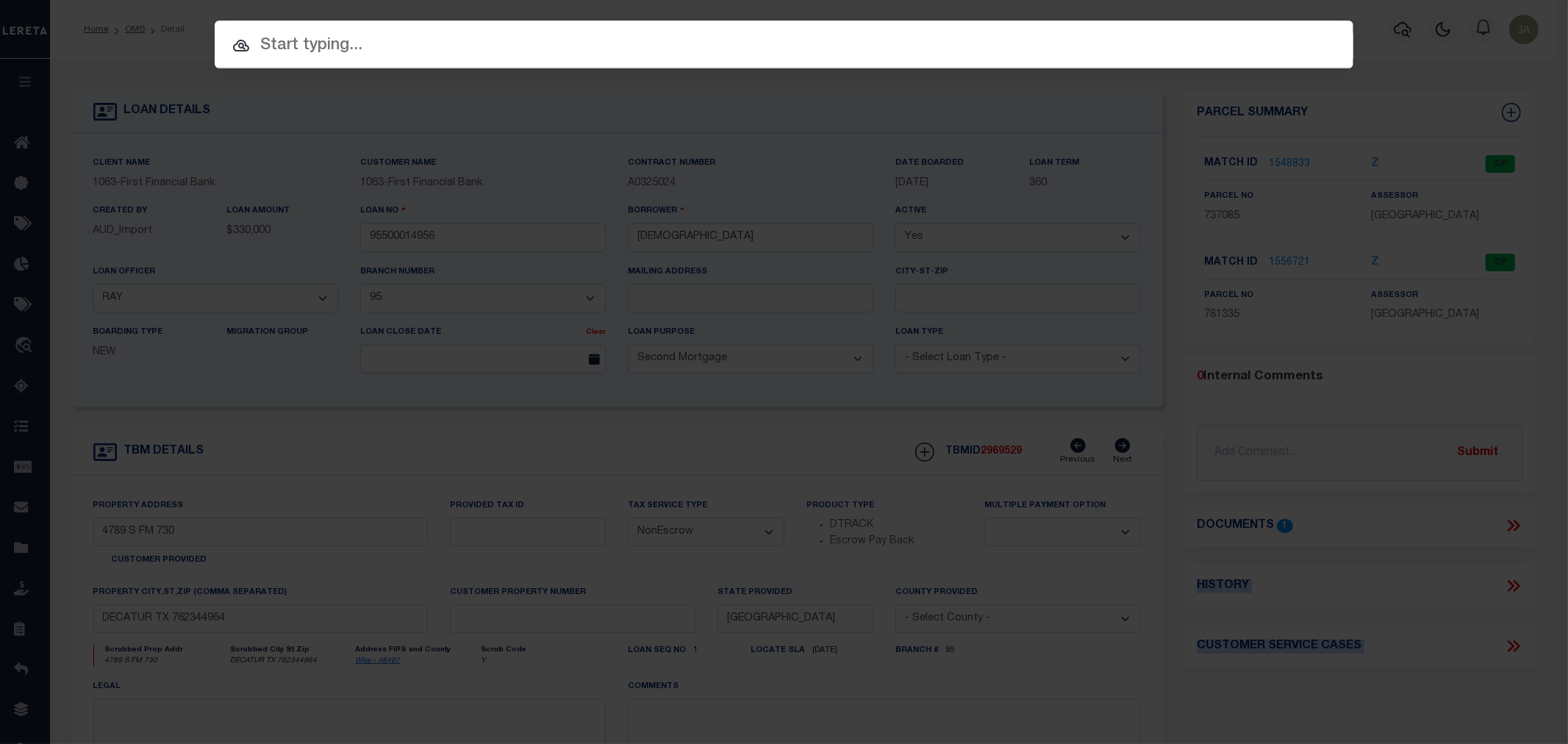
drag, startPoint x: 1401, startPoint y: 392, endPoint x: 1786, endPoint y: 563, distance: 421.3
click at [1555, 563] on html "Home OMS Detail" at bounding box center [784, 559] width 1568 height 1118
click at [427, 44] on input "text" at bounding box center [784, 46] width 1139 height 25
drag, startPoint x: 302, startPoint y: 42, endPoint x: 352, endPoint y: 70, distance: 57.3
click at [303, 42] on input "text" at bounding box center [784, 46] width 1139 height 25
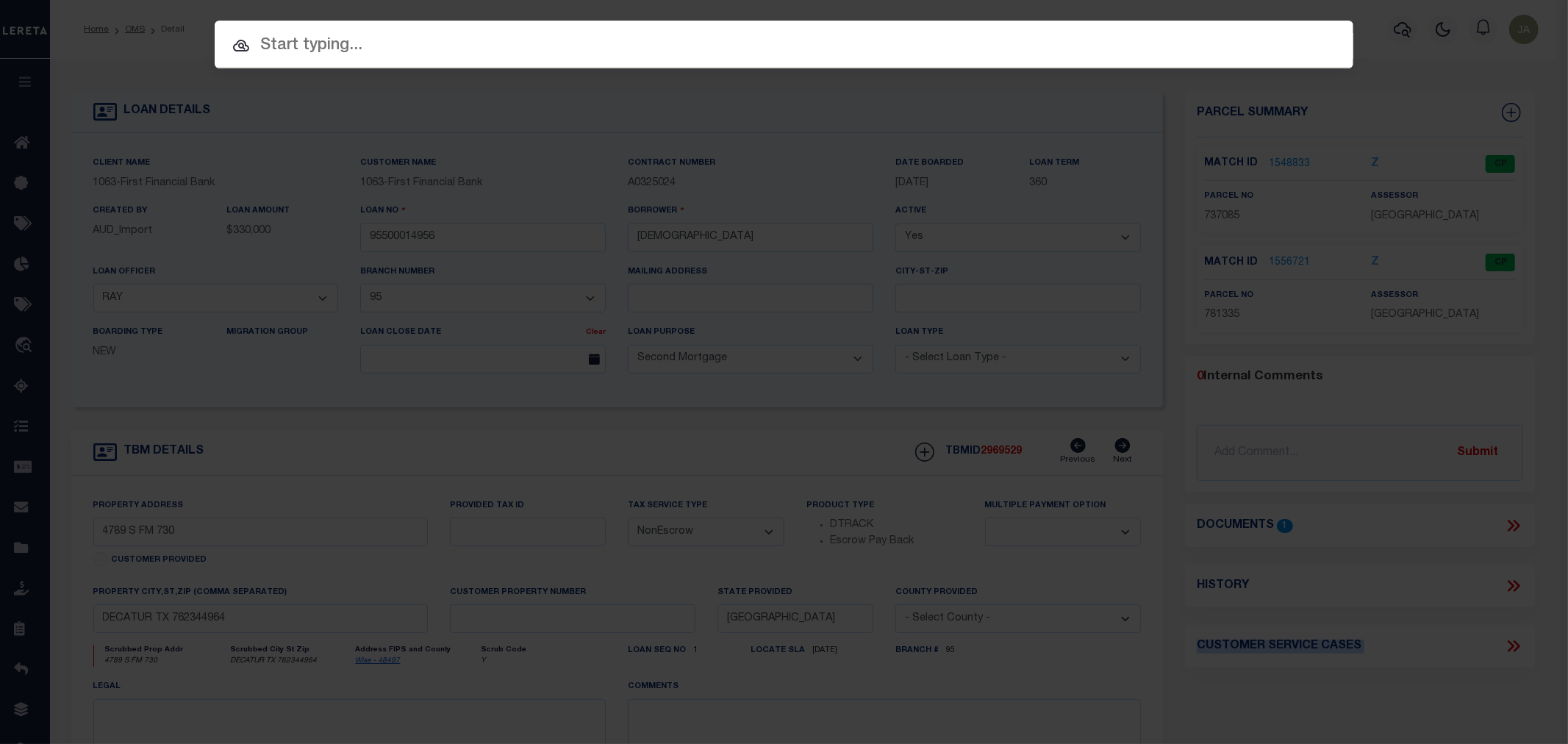
click at [388, 48] on input "text" at bounding box center [784, 46] width 1139 height 25
click at [390, 48] on input "text" at bounding box center [784, 46] width 1139 height 25
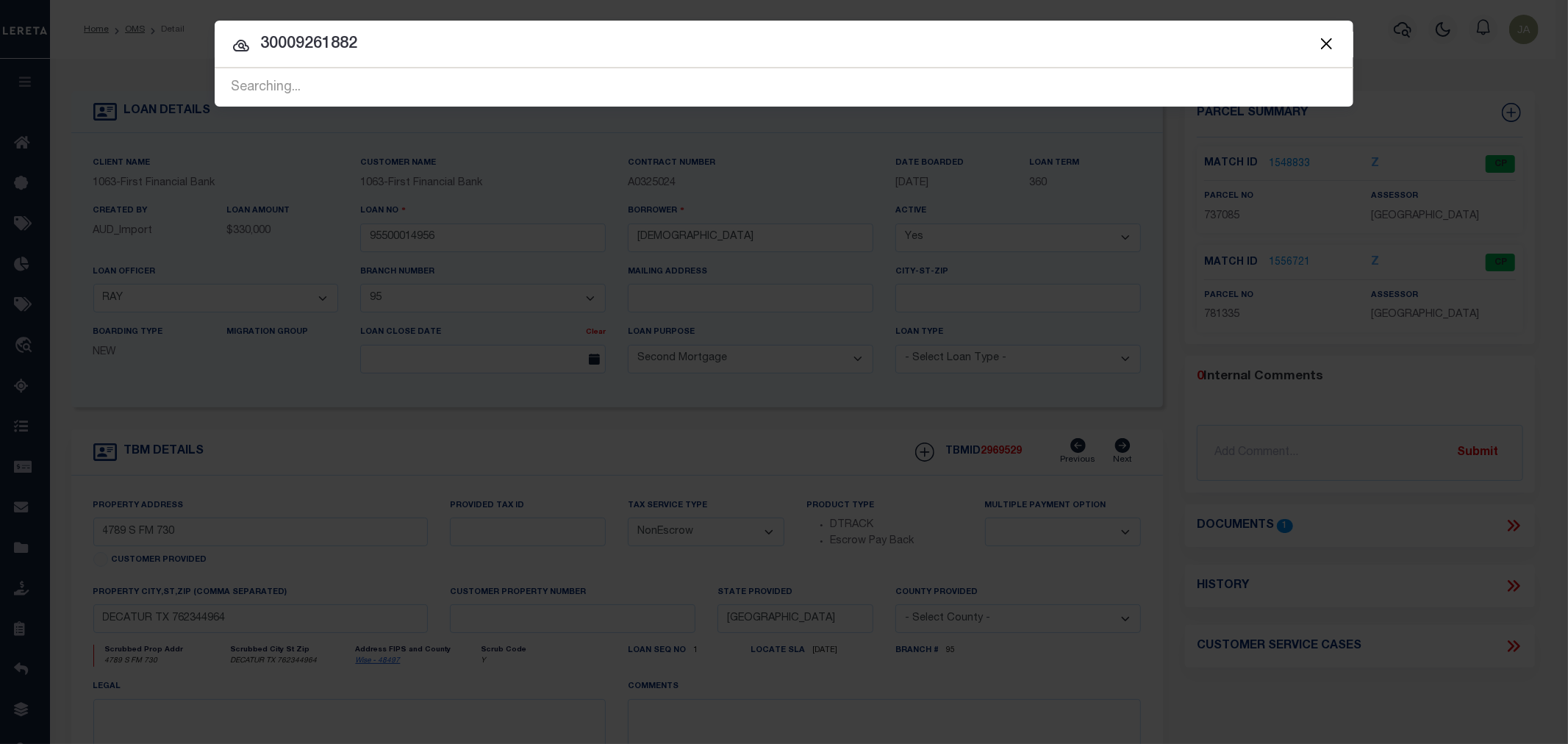
type input "30009261882"
click at [376, 90] on div "Searching..." at bounding box center [784, 87] width 1139 height 37
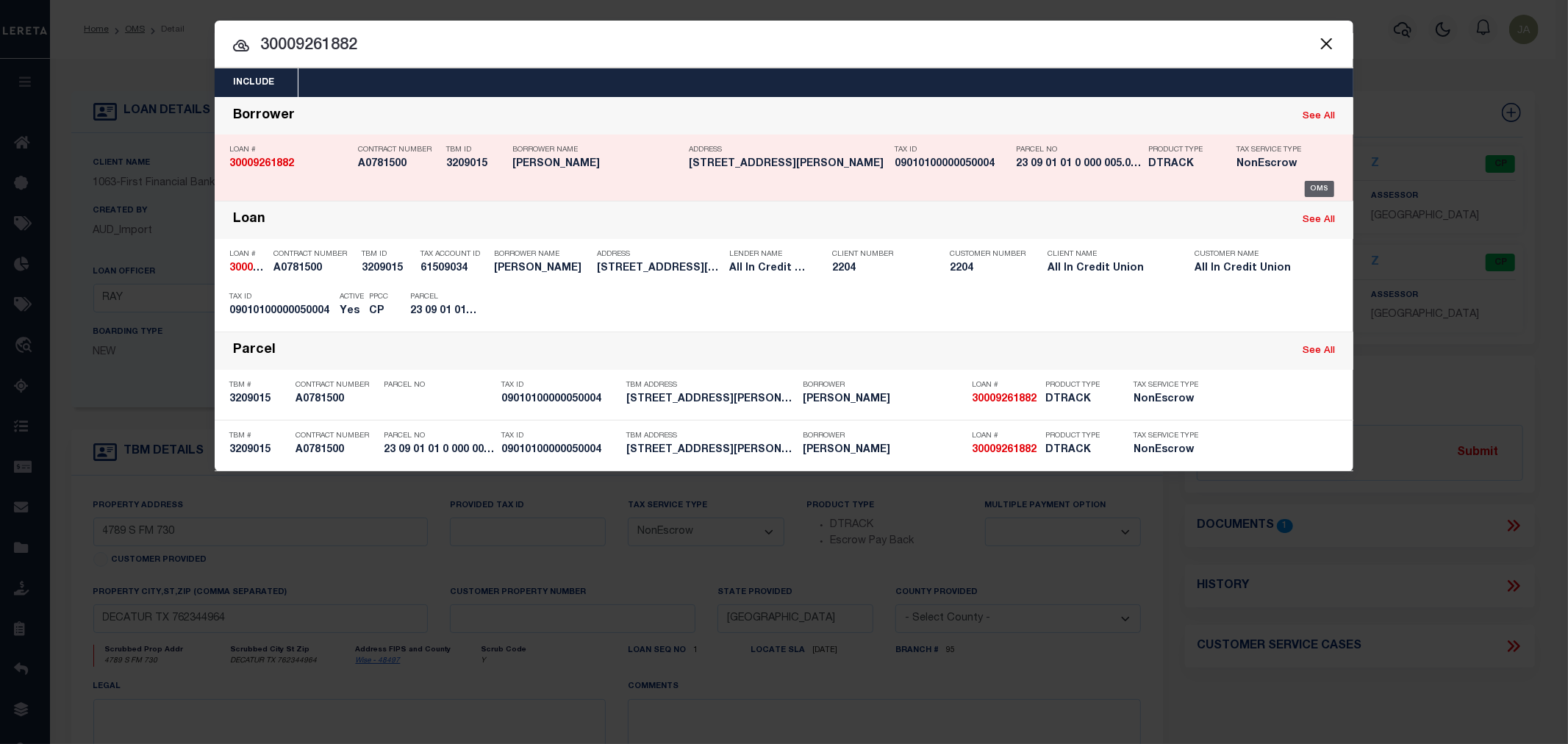
click at [1316, 186] on div "OMS" at bounding box center [1320, 189] width 30 height 16
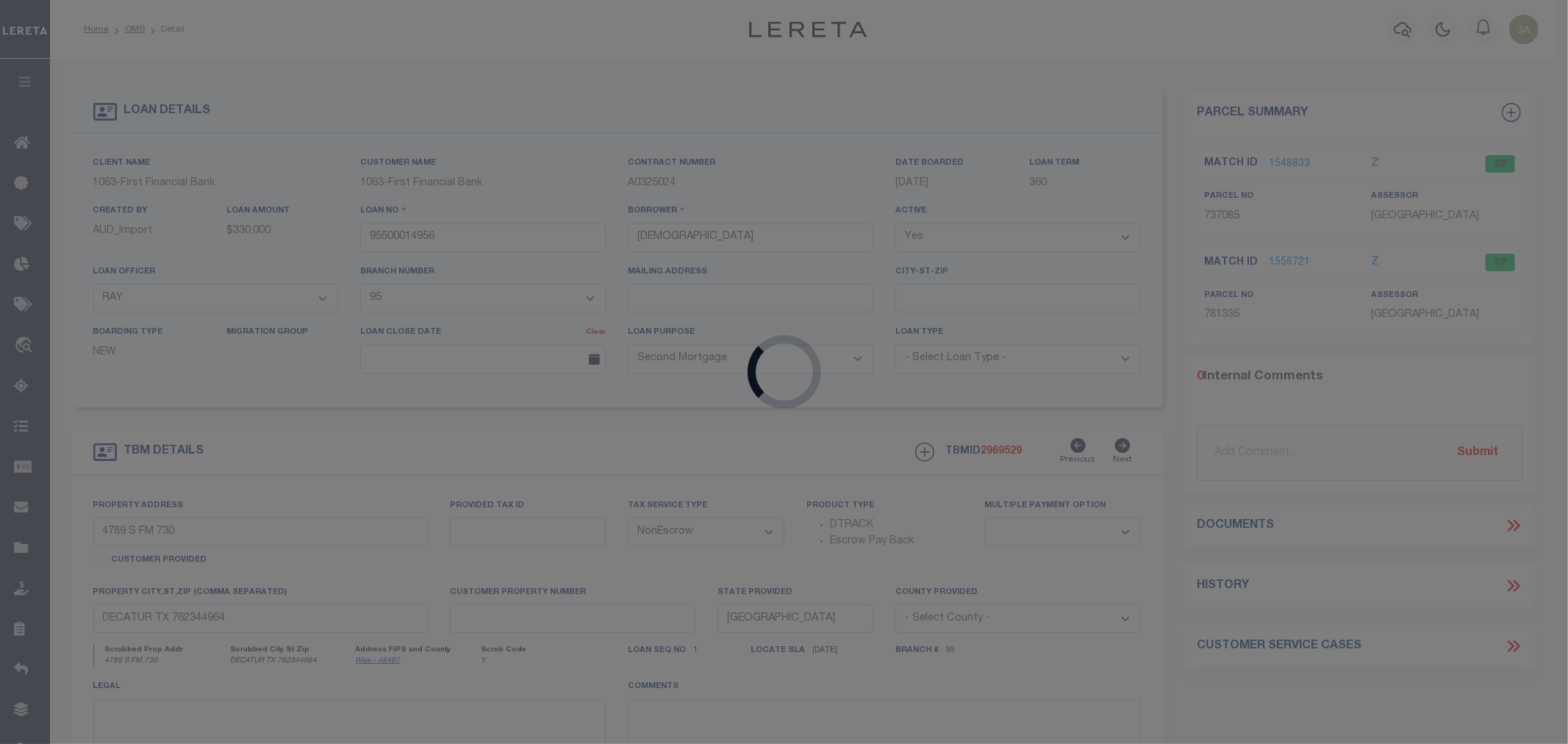
type input "30009261882"
type input "[PERSON_NAME]"
select select
type input "31307 [GEOGRAPHIC_DATA]"
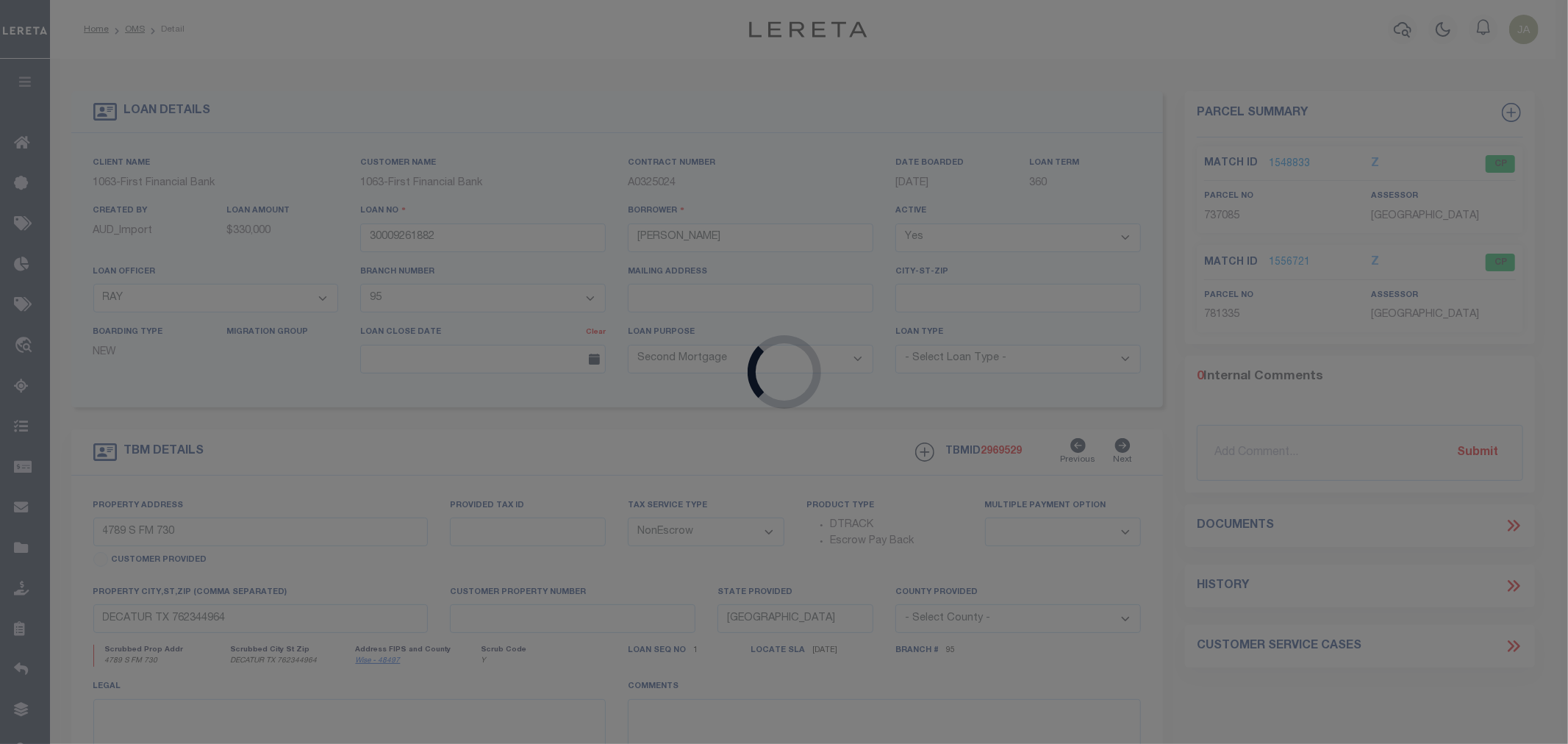
type input "[PERSON_NAME], AL 36028"
select select
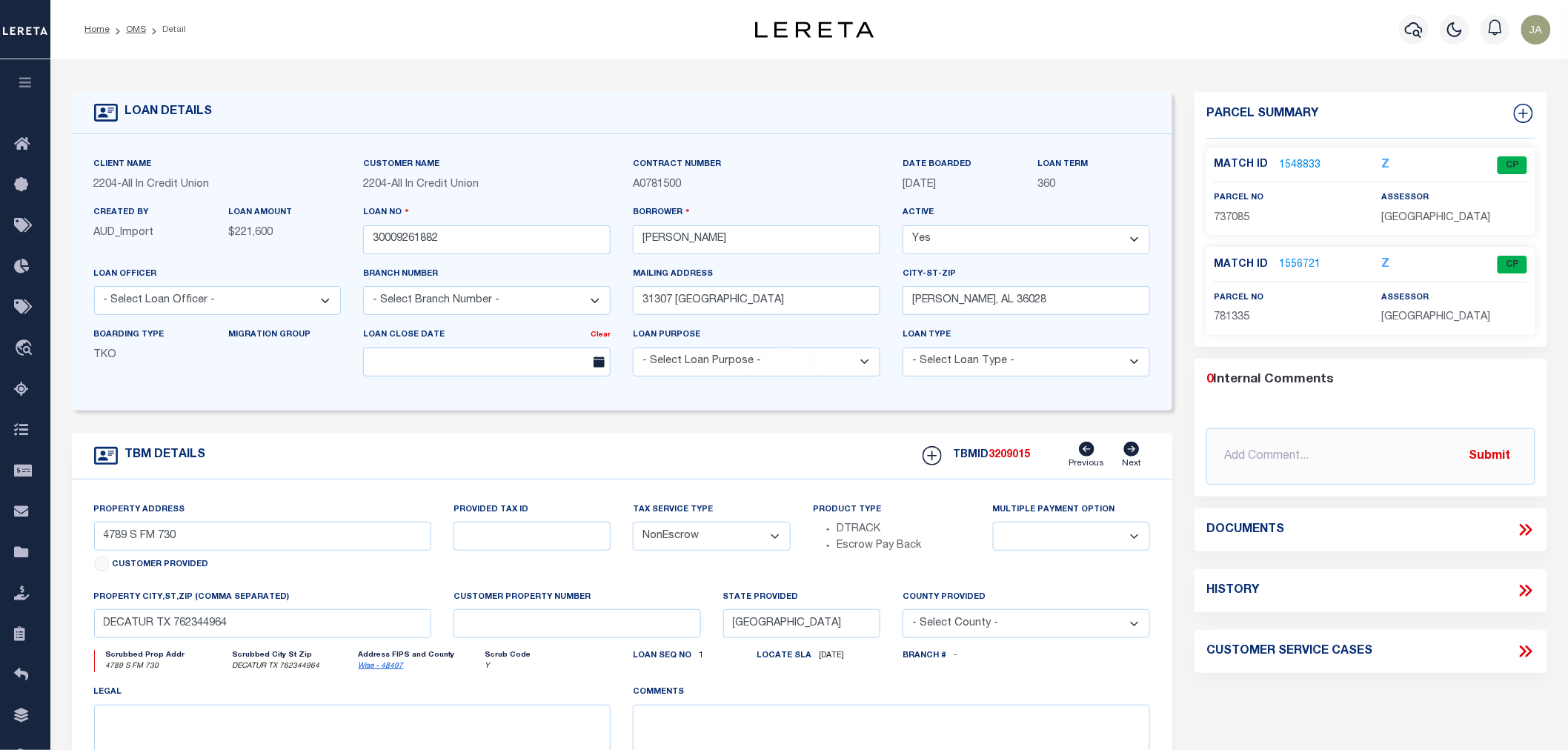
type input "[STREET_ADDRESS]"
select select
type input "[PERSON_NAME], [GEOGRAPHIC_DATA]"
type input "AL"
select select
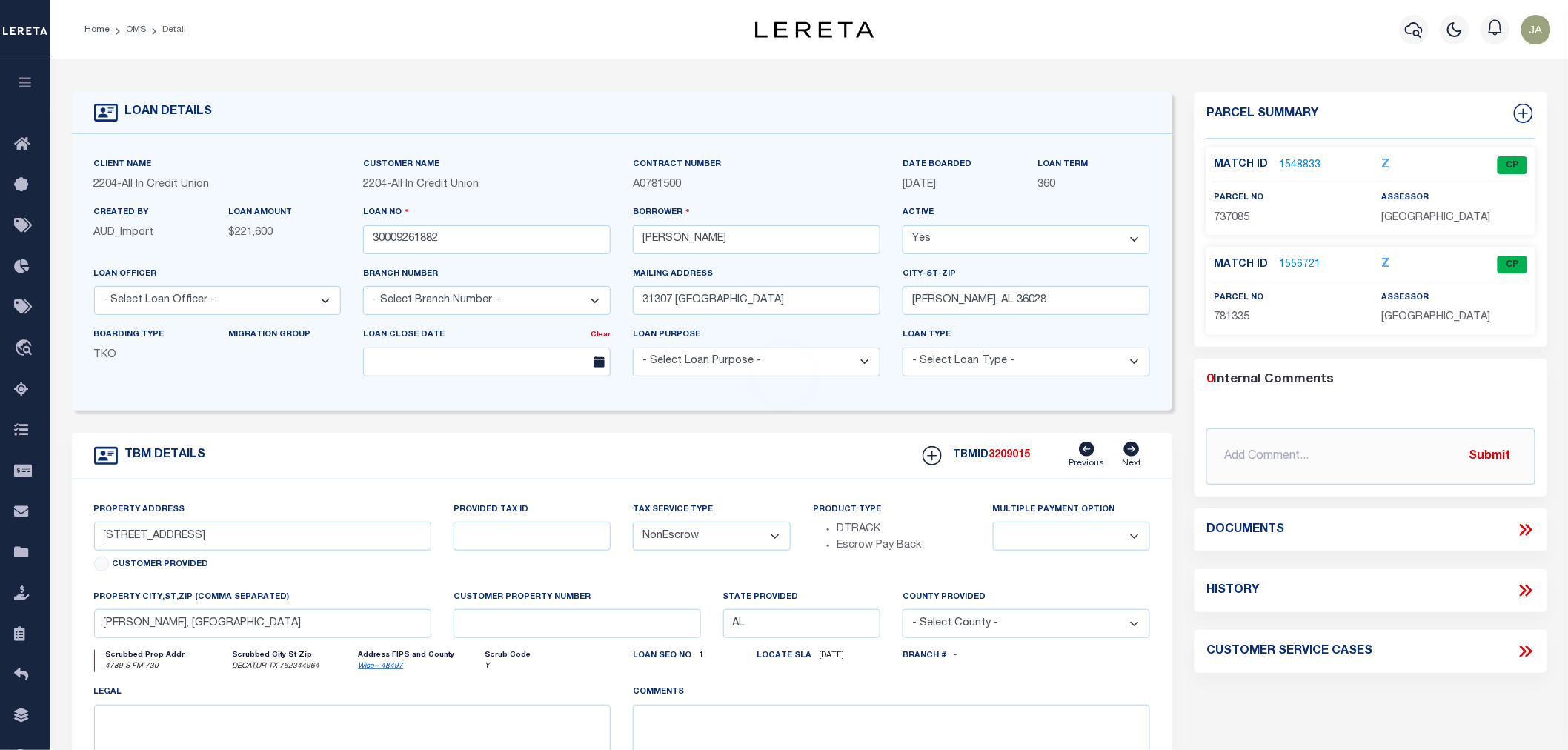
type textarea "[STREET_ADDRESS][PERSON_NAME],"
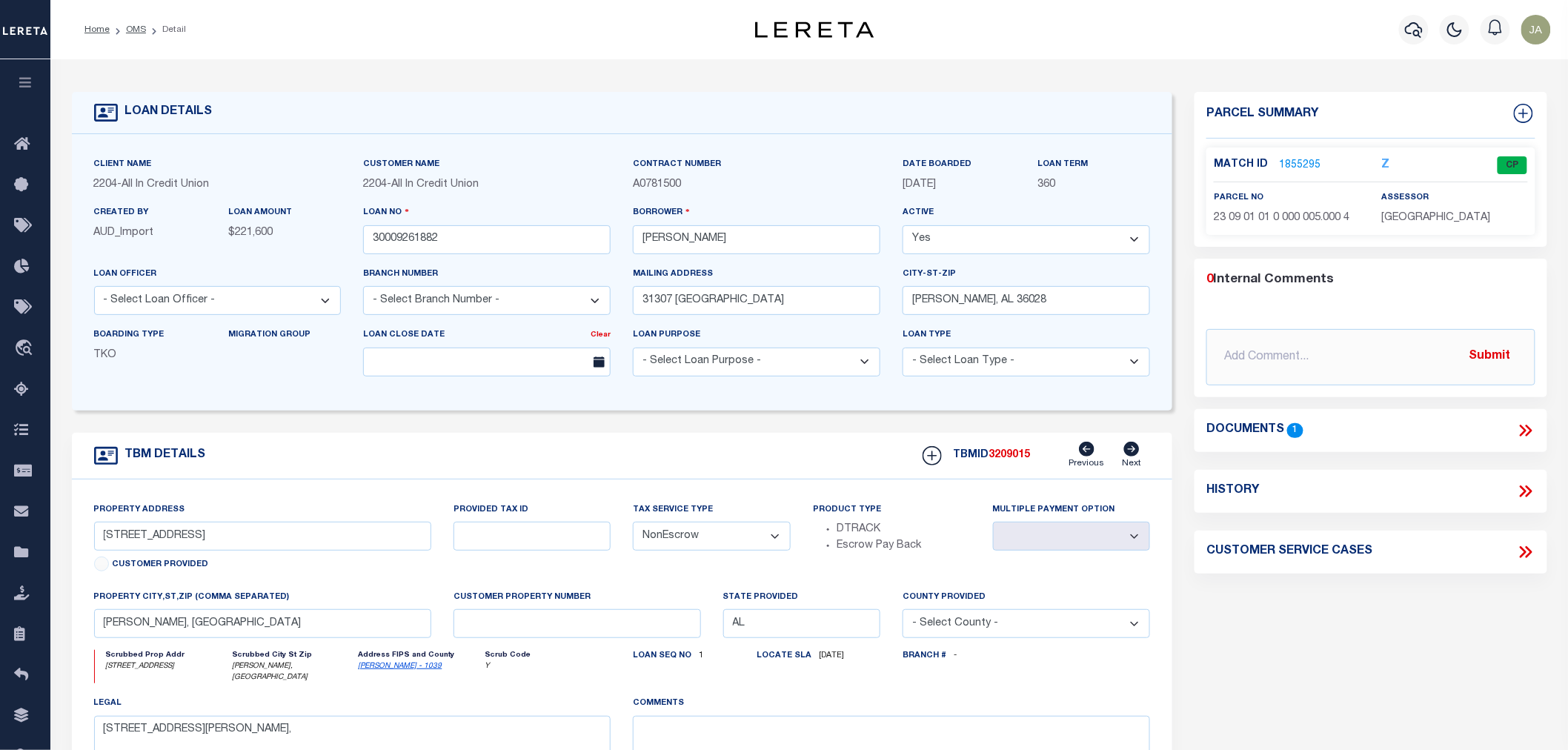
click at [1297, 159] on link "1855295" at bounding box center [1299, 165] width 41 height 15
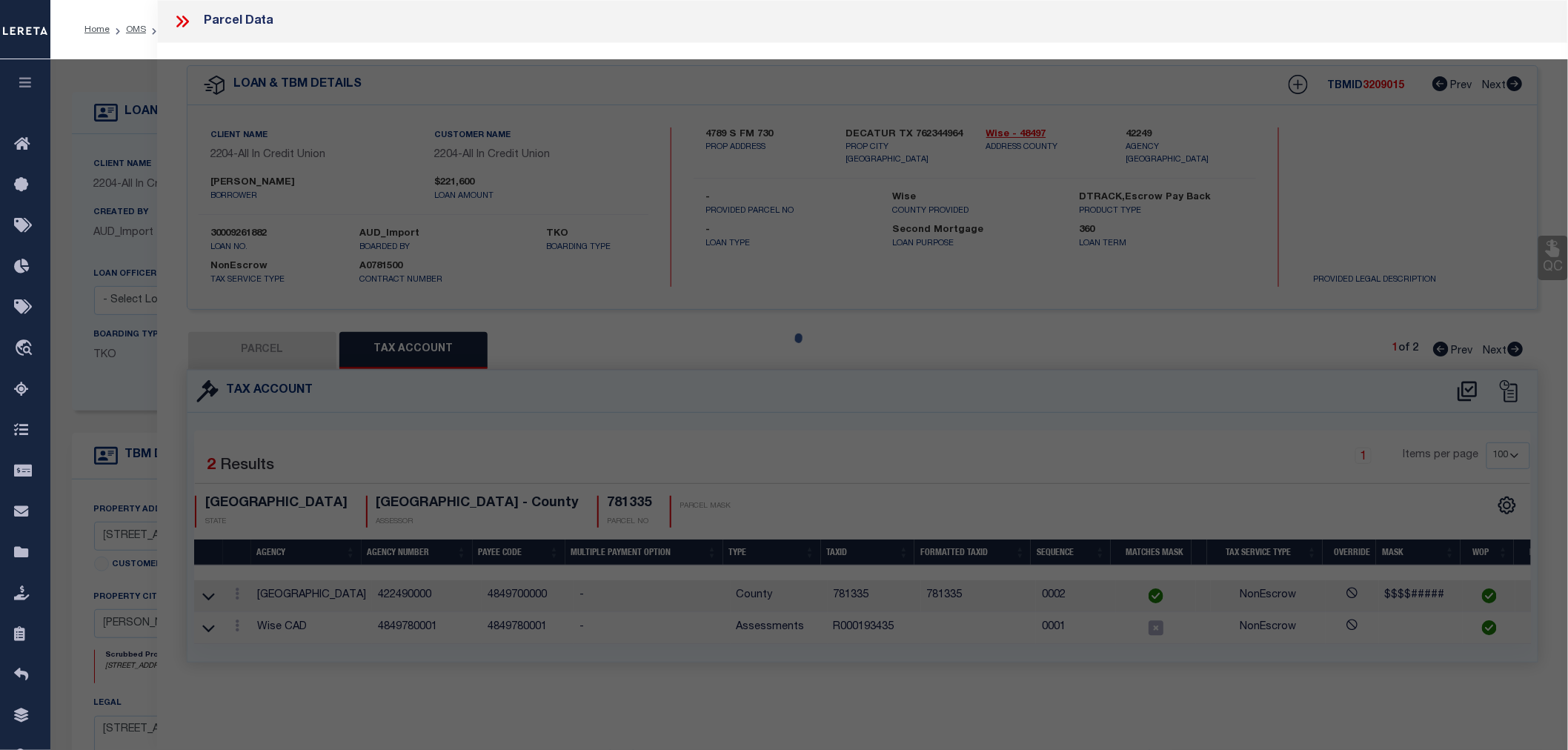
select select "AS"
checkbox input "false"
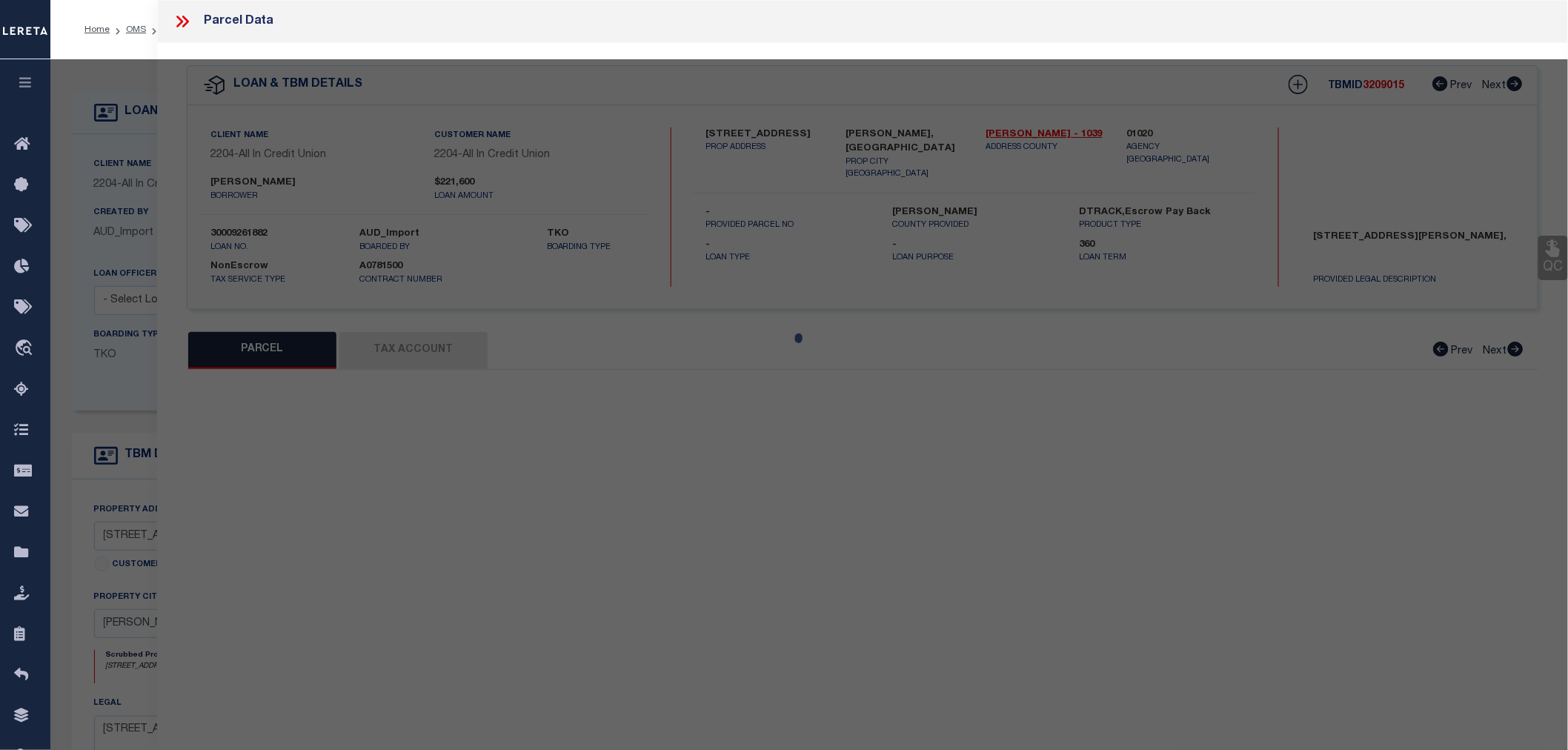
select select "CP"
type input "[PERSON_NAME] L AND [PERSON_NAME] H"
type input "Account Pin 22986570 : 6749 :"
select select
type input "[PERSON_NAME], [GEOGRAPHIC_DATA]"
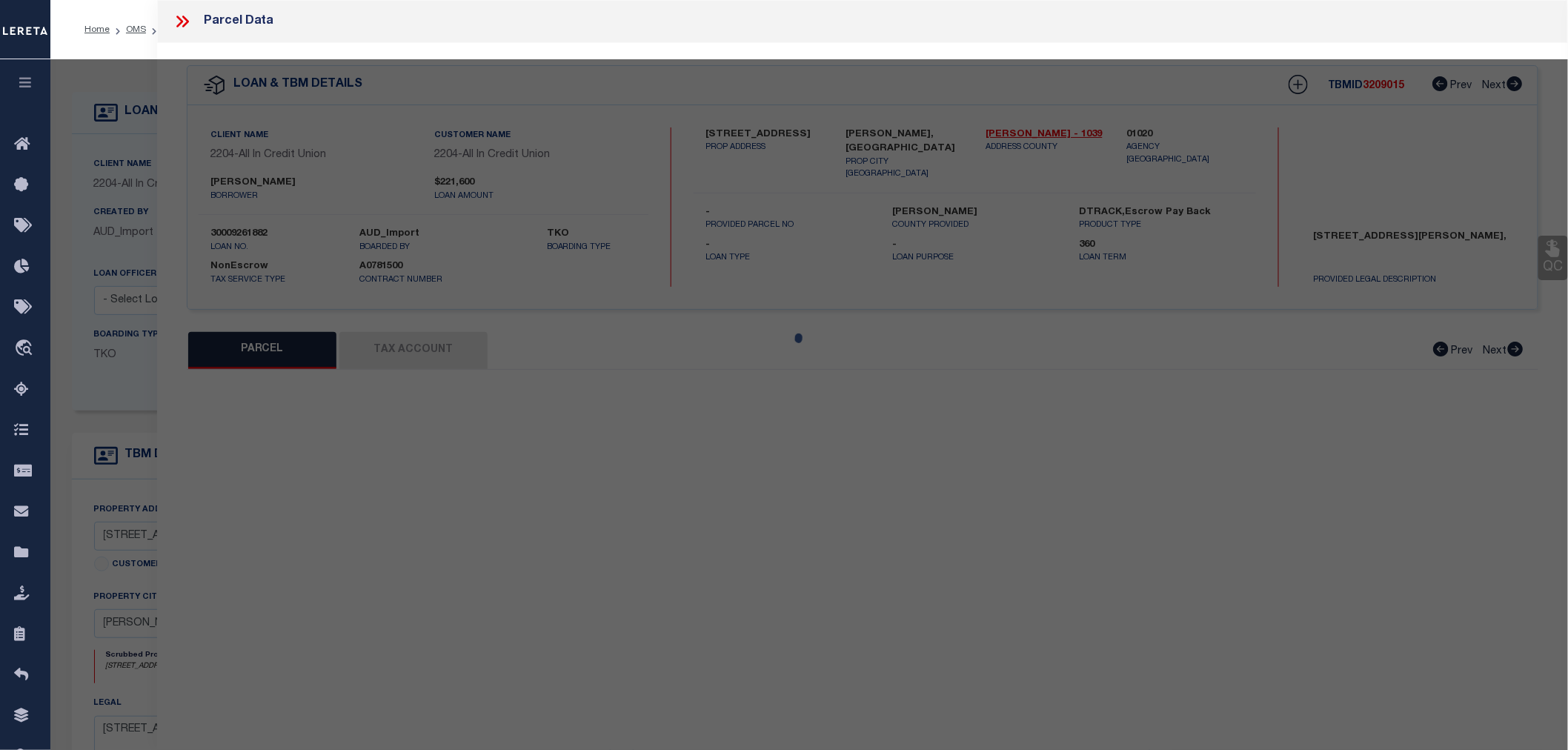
type textarea "DB/PG>2001/3639 JSD [DATE] DB/PG>0652-0353/0653-0147 E 2000FT W 3340FT OF S 130…"
type textarea "MC Reviewed on [DATE] and is a WOP. MC Reviewed on [DATE] and is a WOP. MC Revi…"
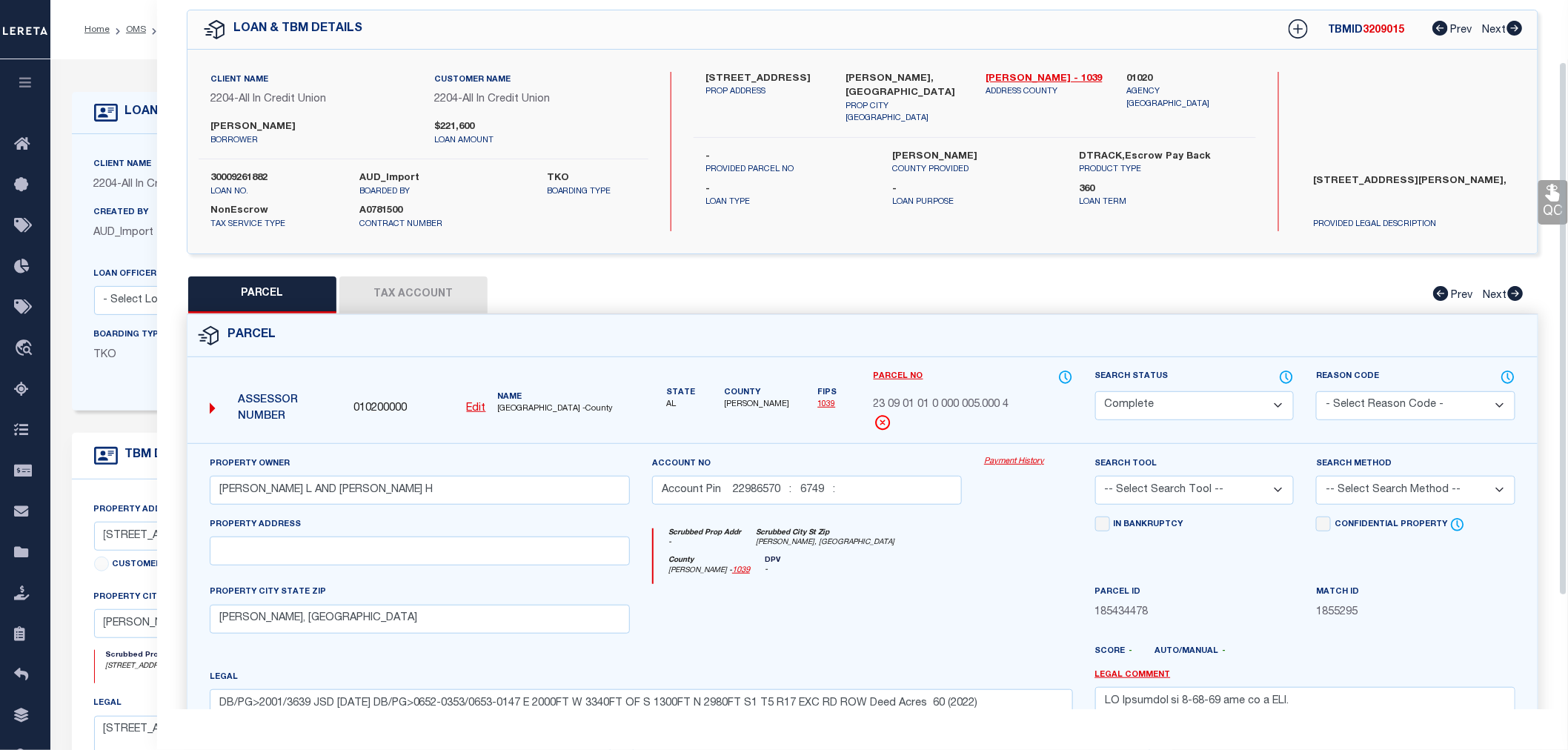
scroll to position [82, 0]
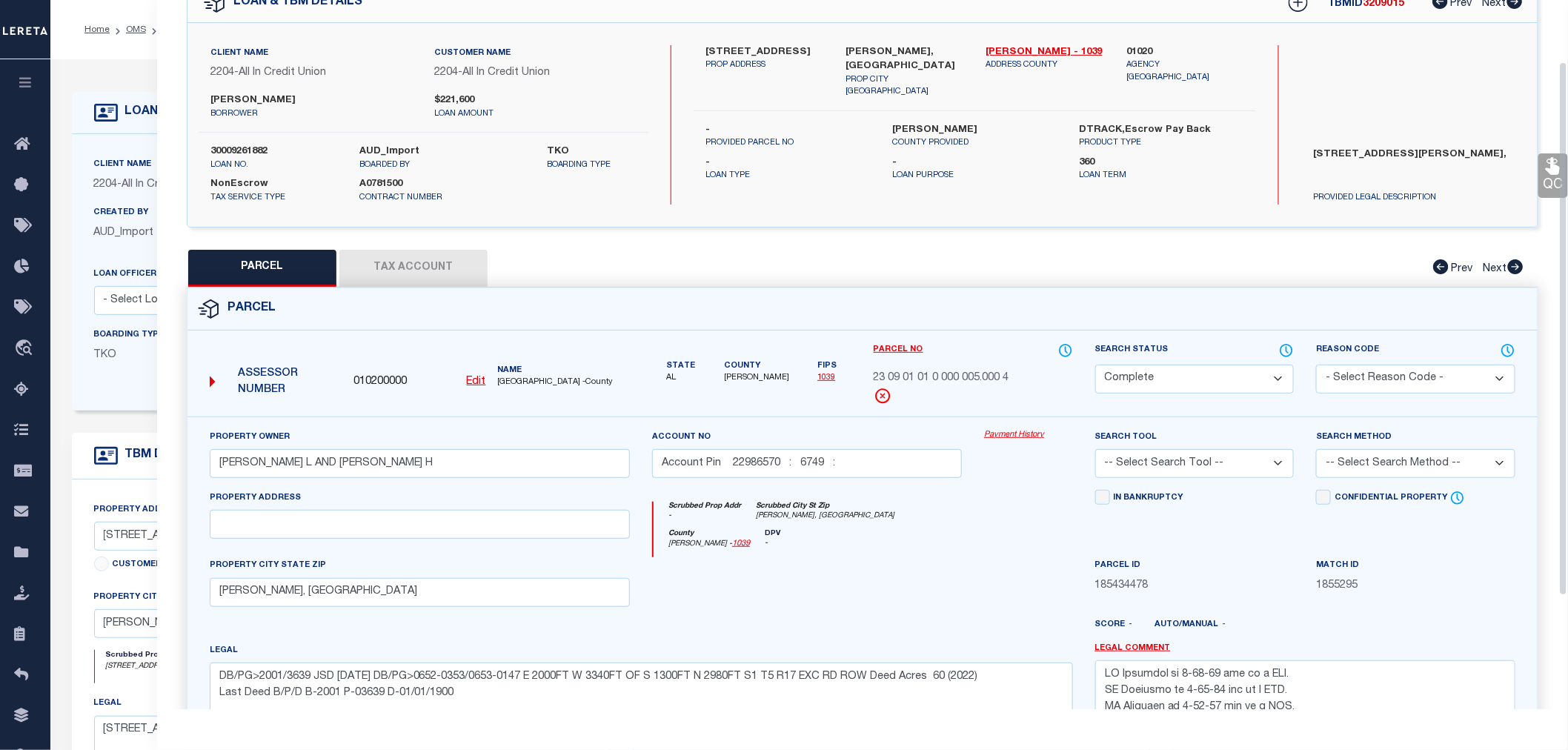
click at [415, 262] on button "Tax Account" at bounding box center [413, 268] width 148 height 37
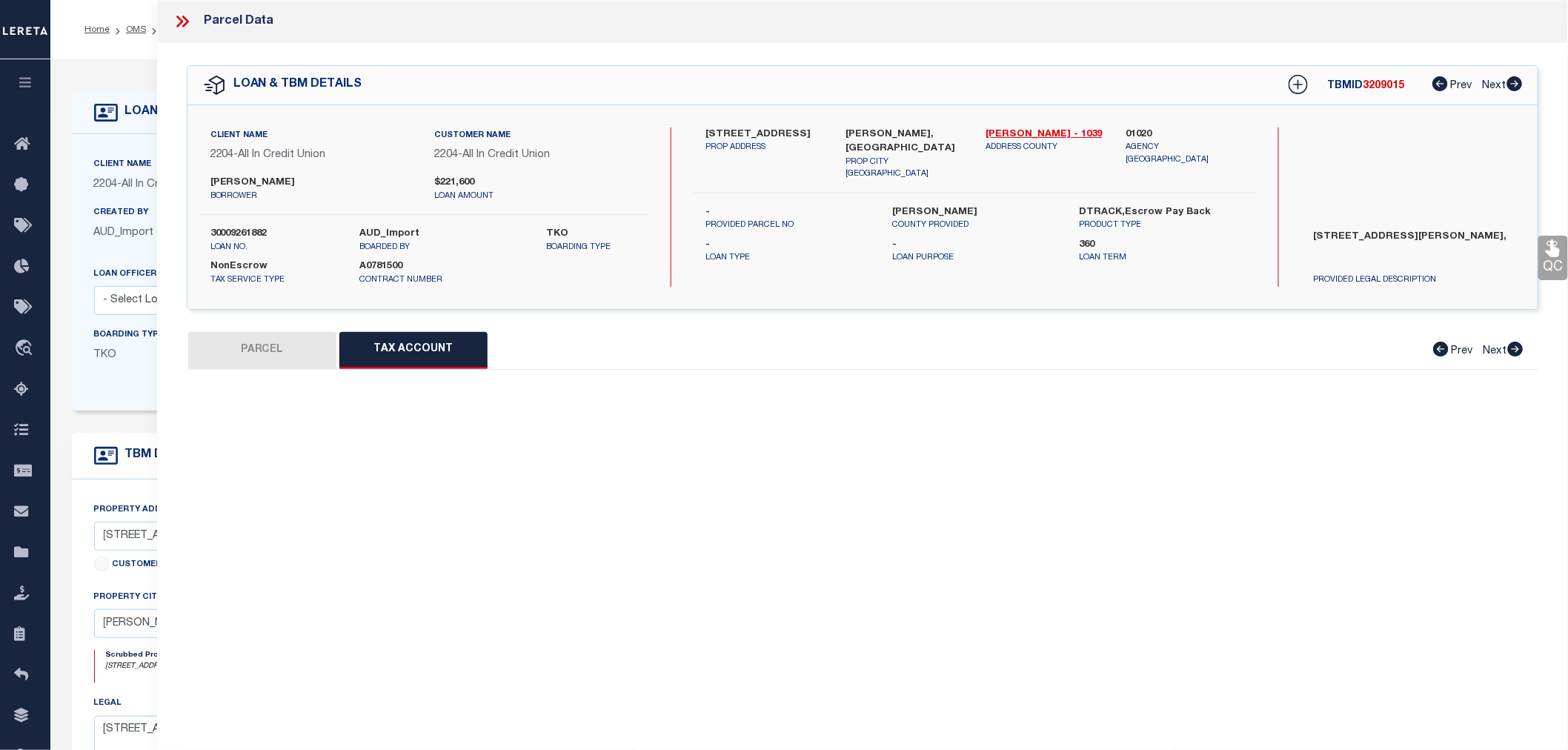
scroll to position [0, 0]
select select "100"
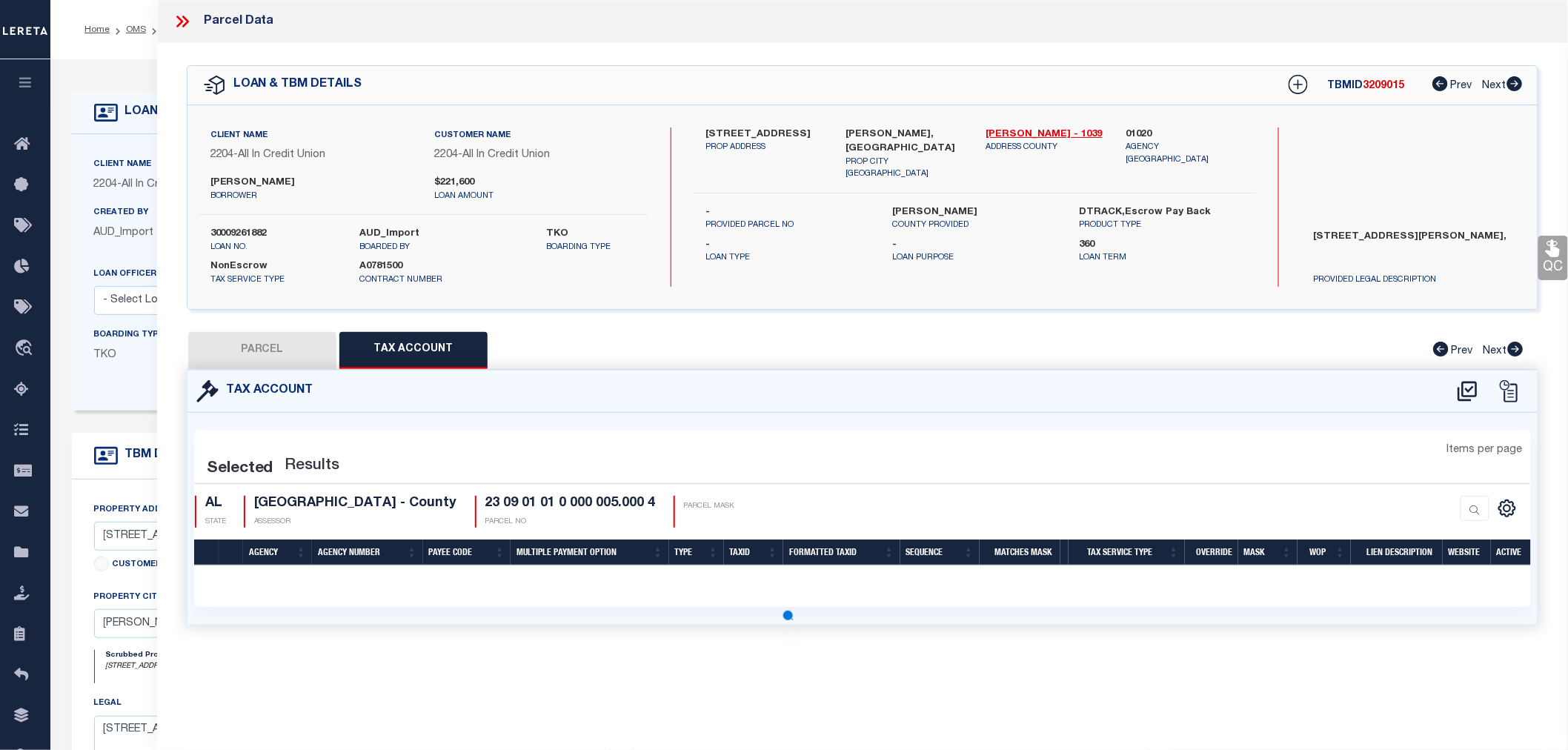
select select "100"
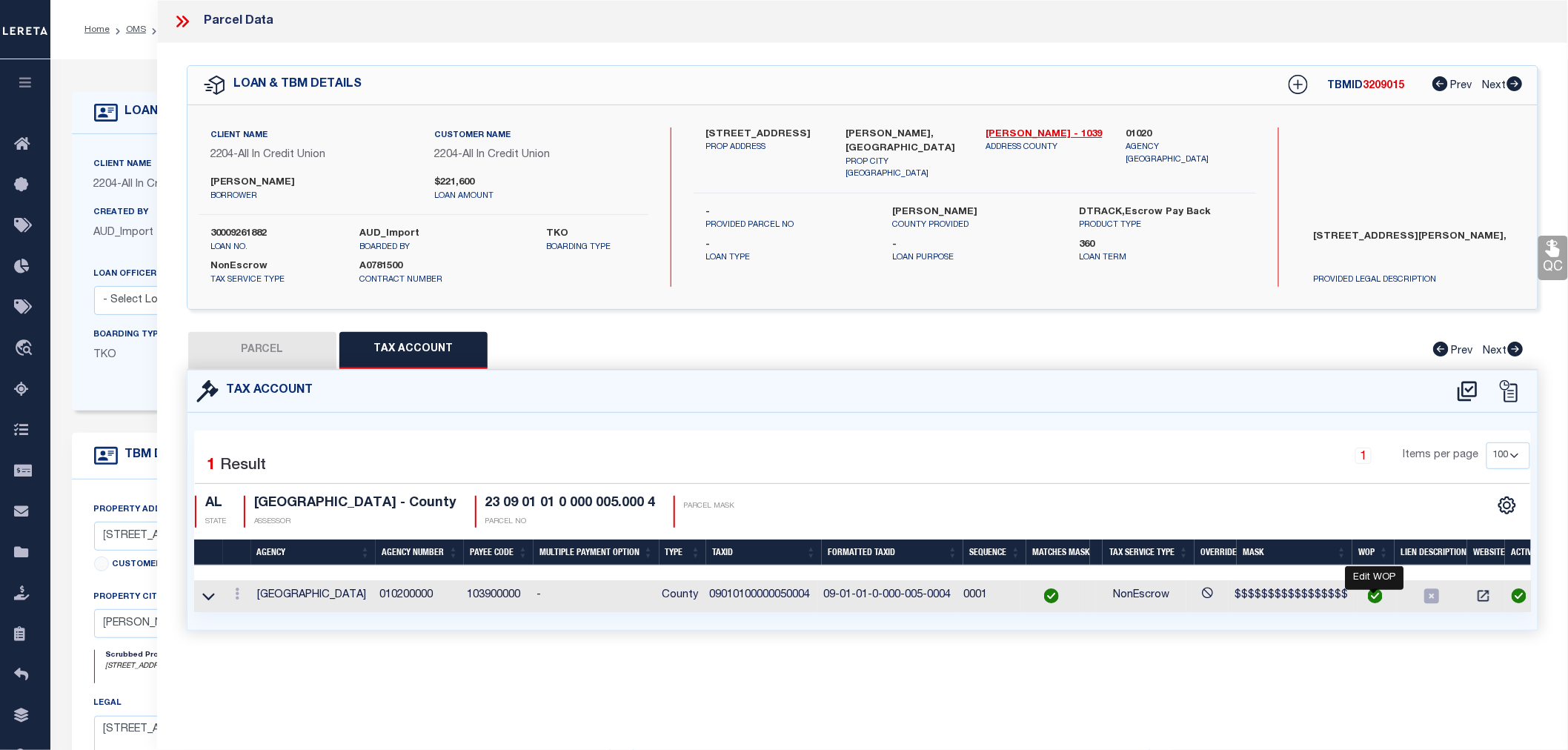
click at [1369, 597] on img "" at bounding box center [1374, 595] width 15 height 15
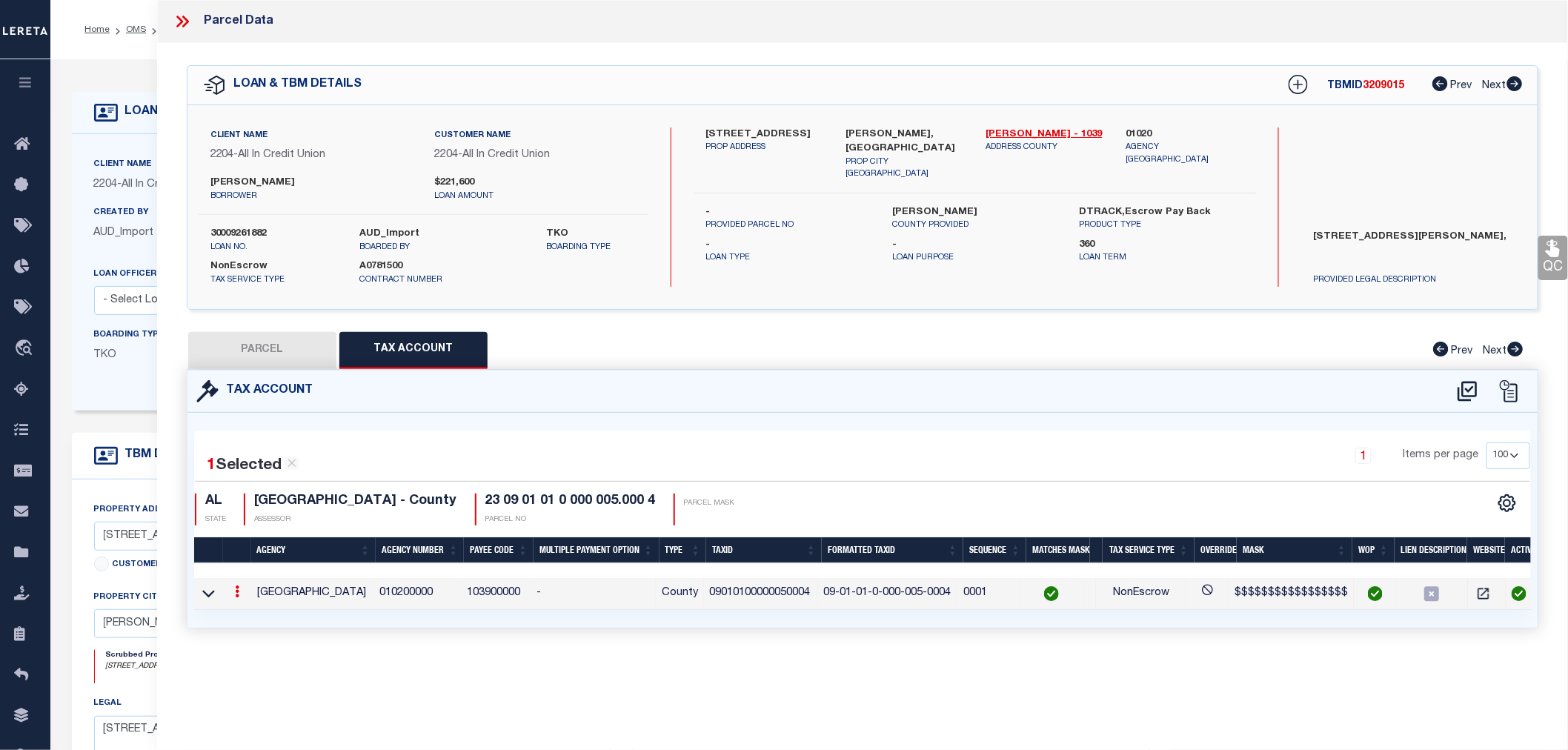
type input "09010100000050004"
type textarea "$$$$$$$$$$$$$$$$$"
type input "XX-XX-XX-X-XXX-XXX-XXXX*"
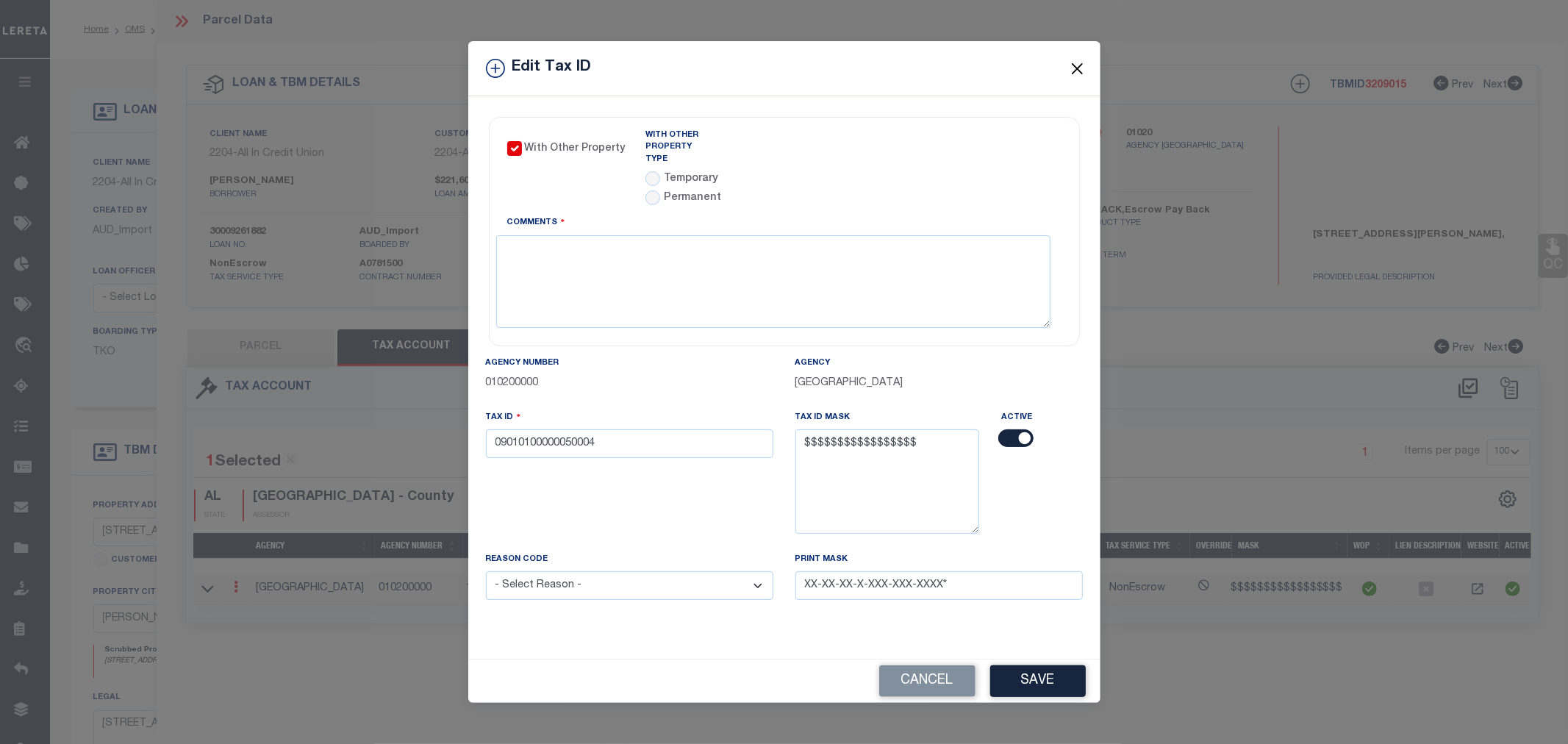
click at [1077, 75] on button "Close" at bounding box center [1077, 68] width 19 height 19
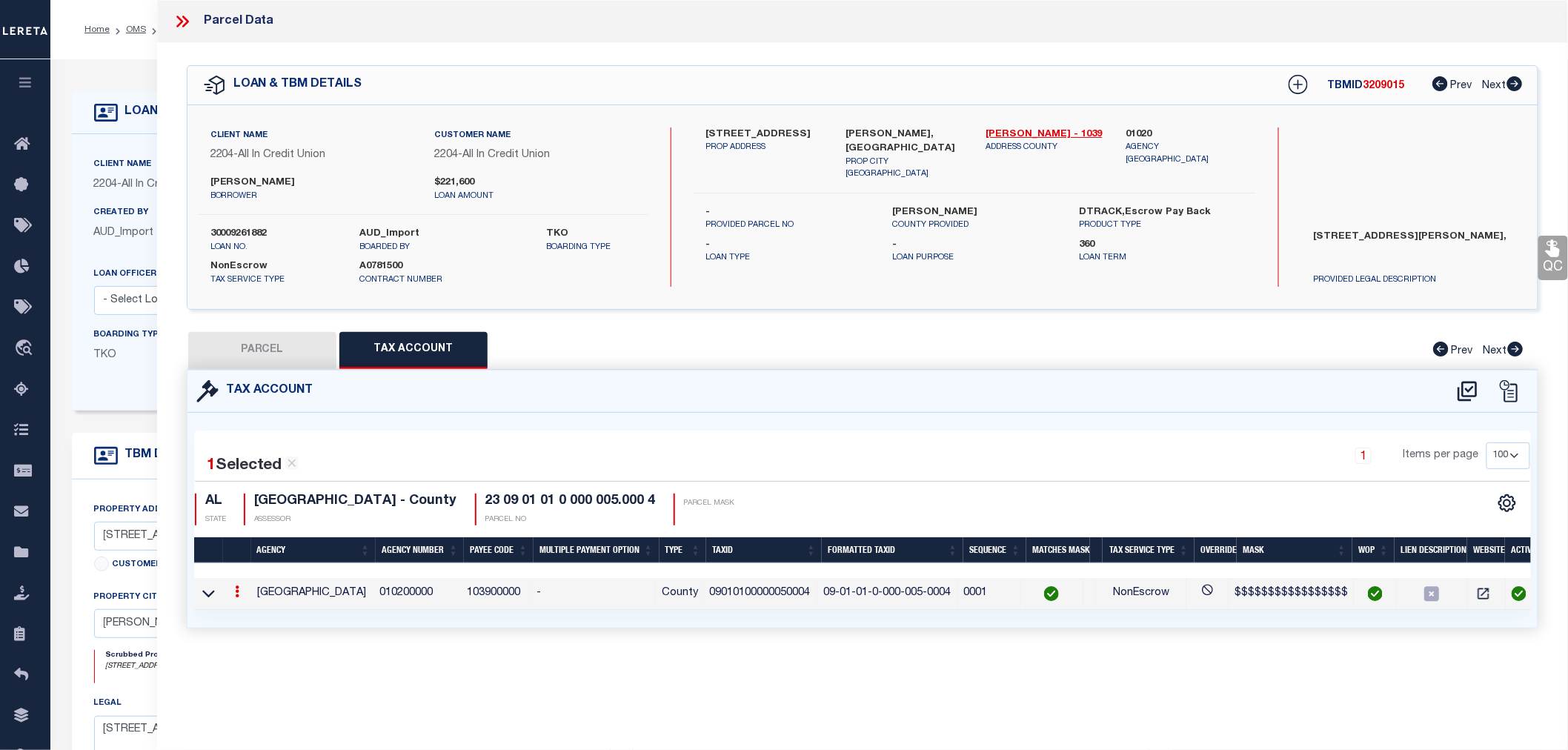
click at [182, 25] on icon at bounding box center [182, 21] width 19 height 19
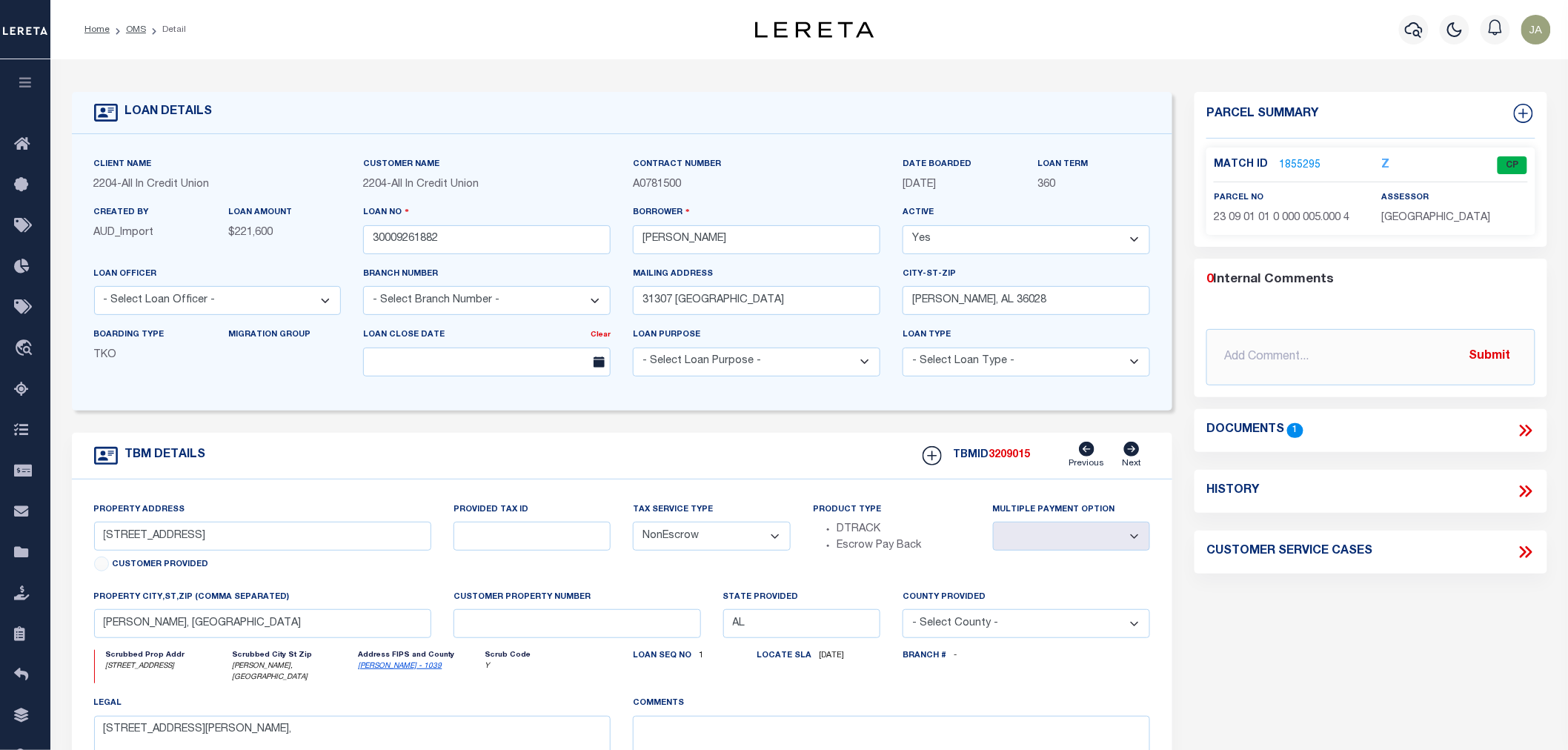
click at [1293, 161] on link "1855295" at bounding box center [1299, 165] width 41 height 15
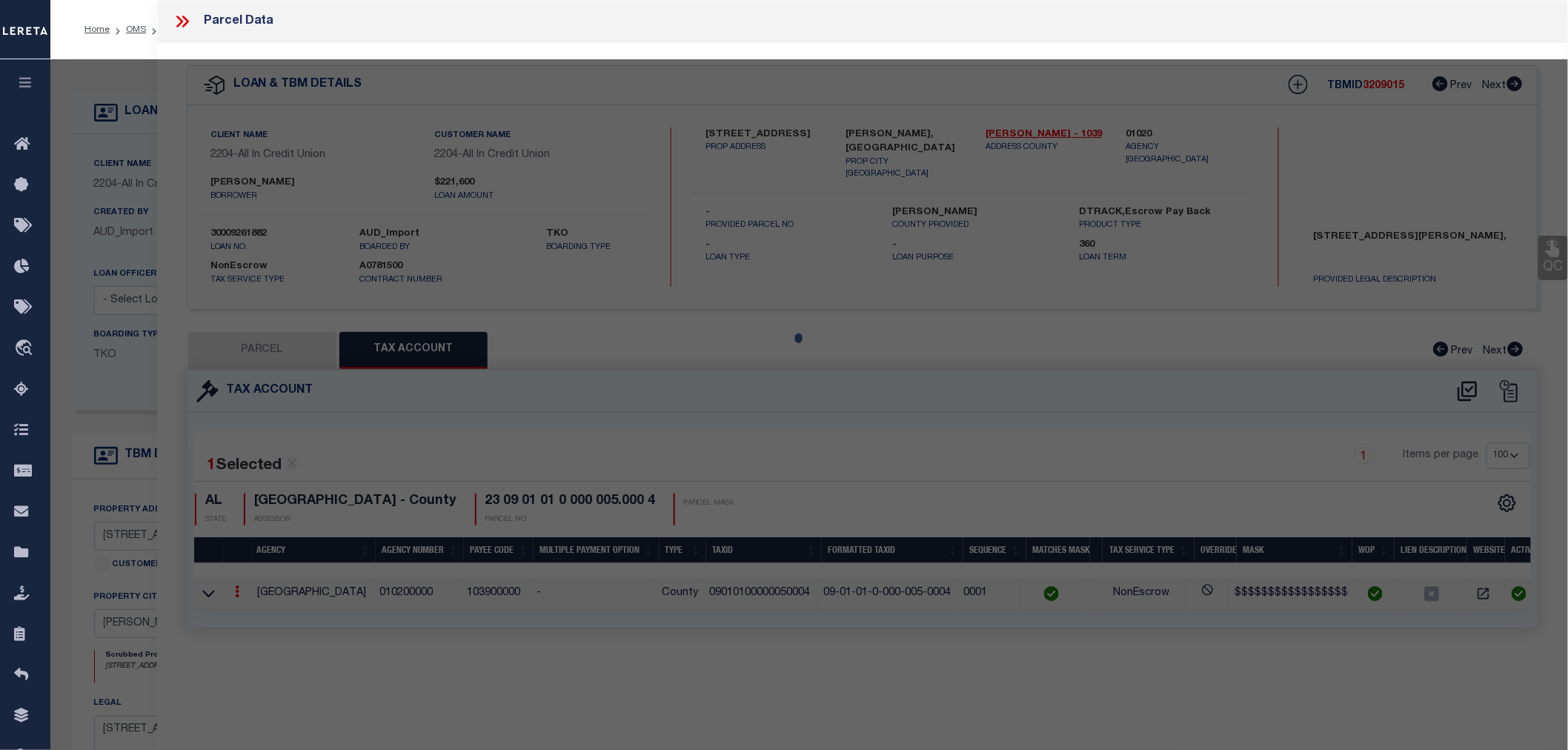
select select "AS"
checkbox input "false"
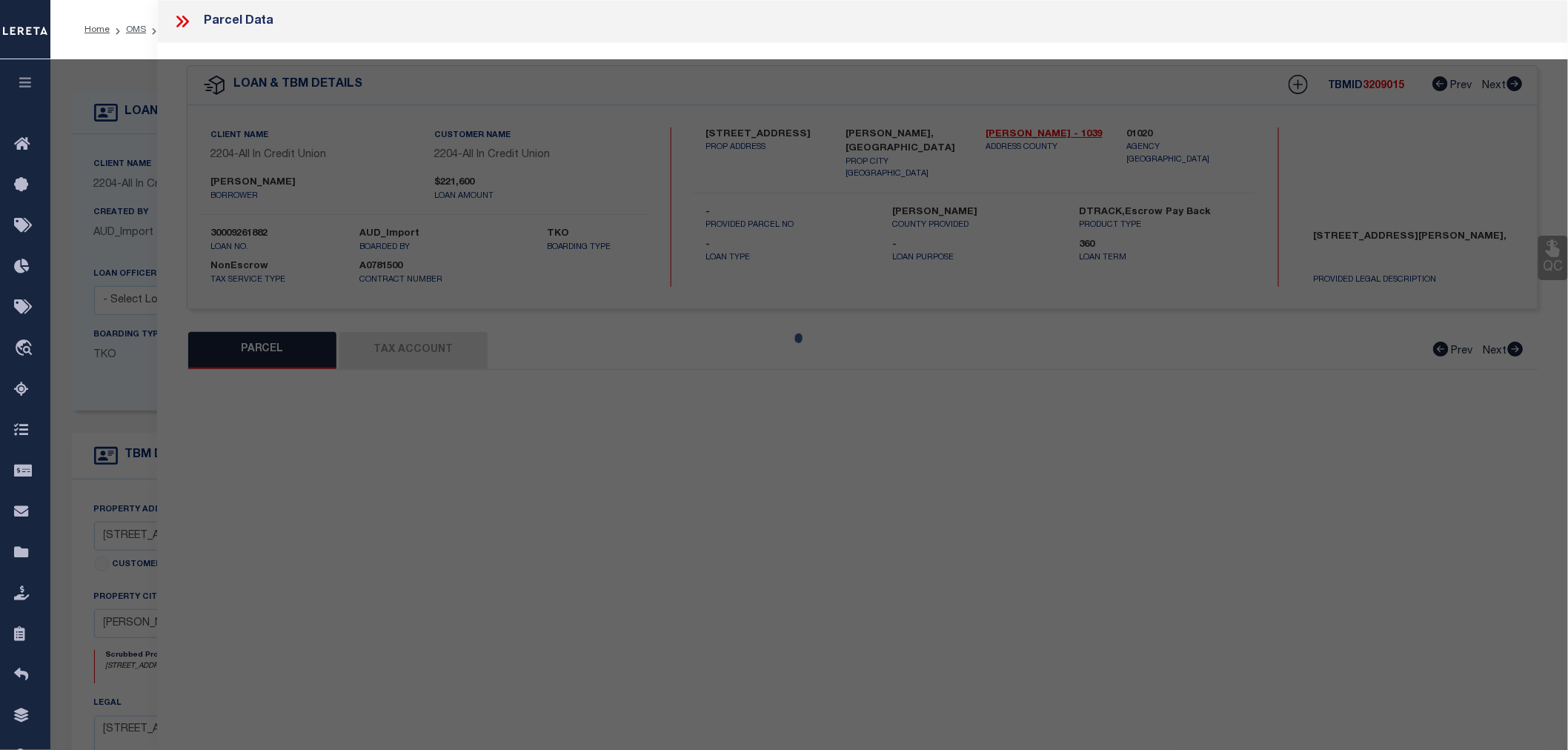
select select "CP"
type input "[PERSON_NAME] L AND [PERSON_NAME] H"
type input "Account Pin 22986570 : 6749 :"
select select
type input "[PERSON_NAME], [GEOGRAPHIC_DATA]"
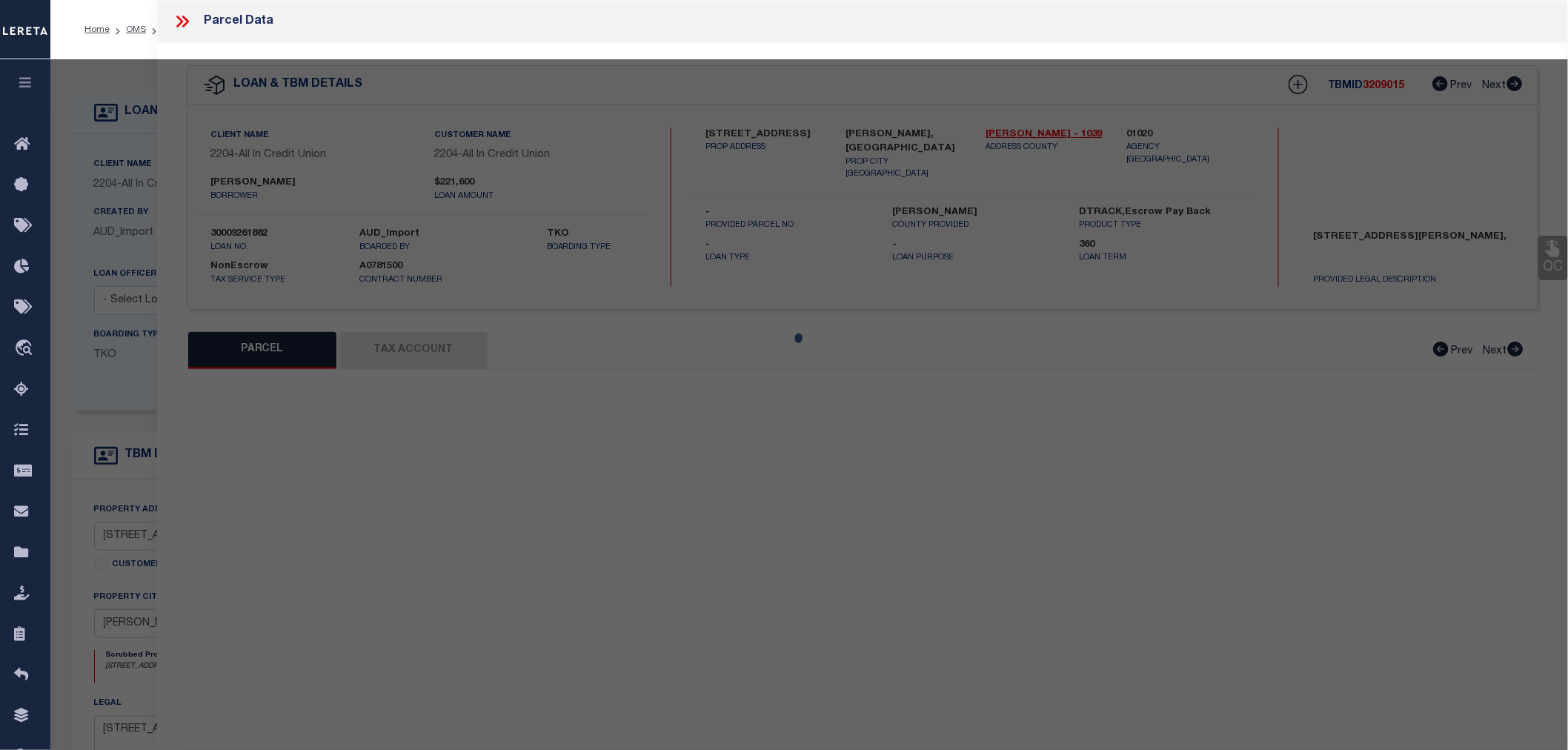
type textarea "DB/PG>2001/3639 JSD [DATE] DB/PG>0652-0353/0653-0147 E 2000FT W 3340FT OF S 130…"
type textarea "MC Reviewed on [DATE] and is a WOP. MC Reviewed on [DATE] and is a WOP. MC Revi…"
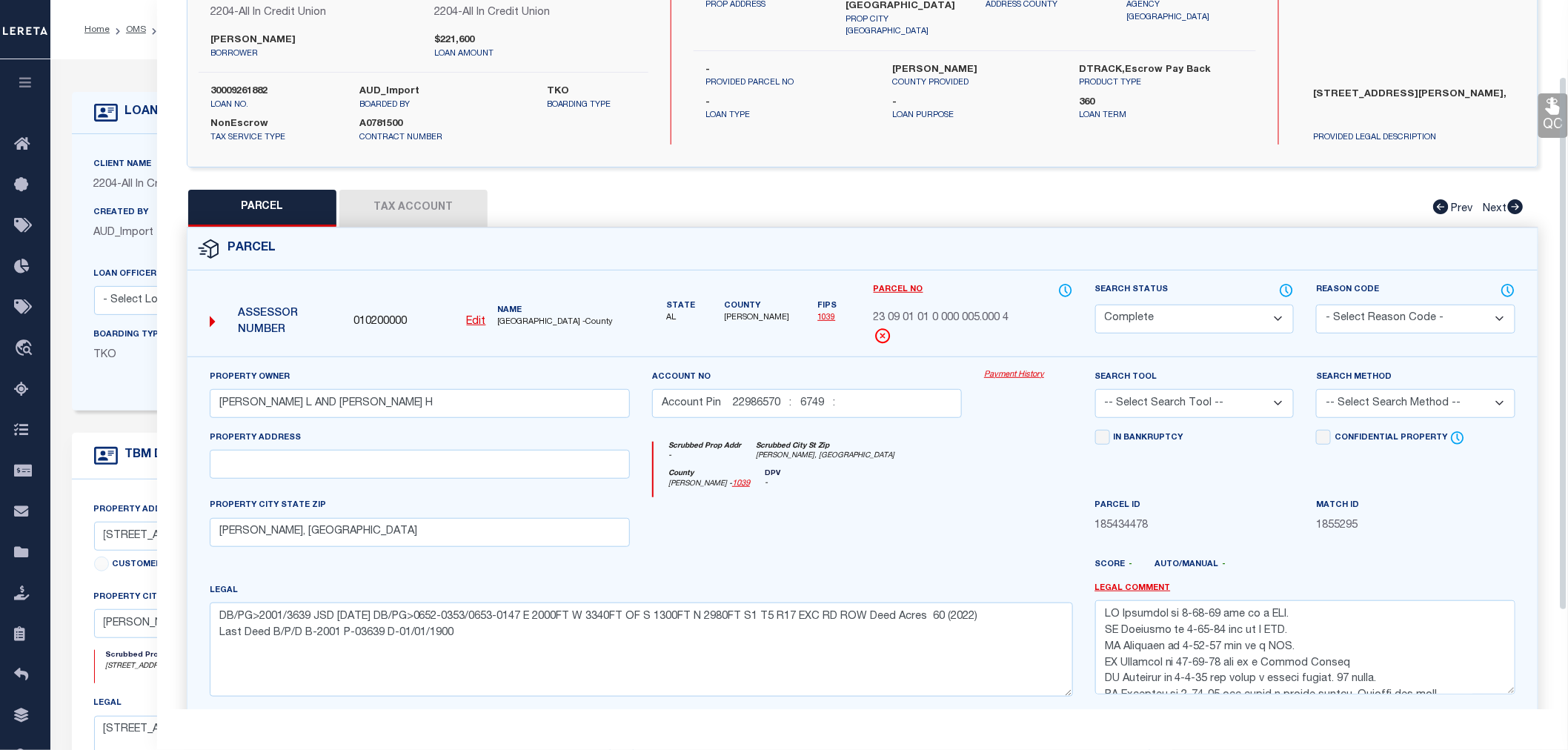
scroll to position [164, 0]
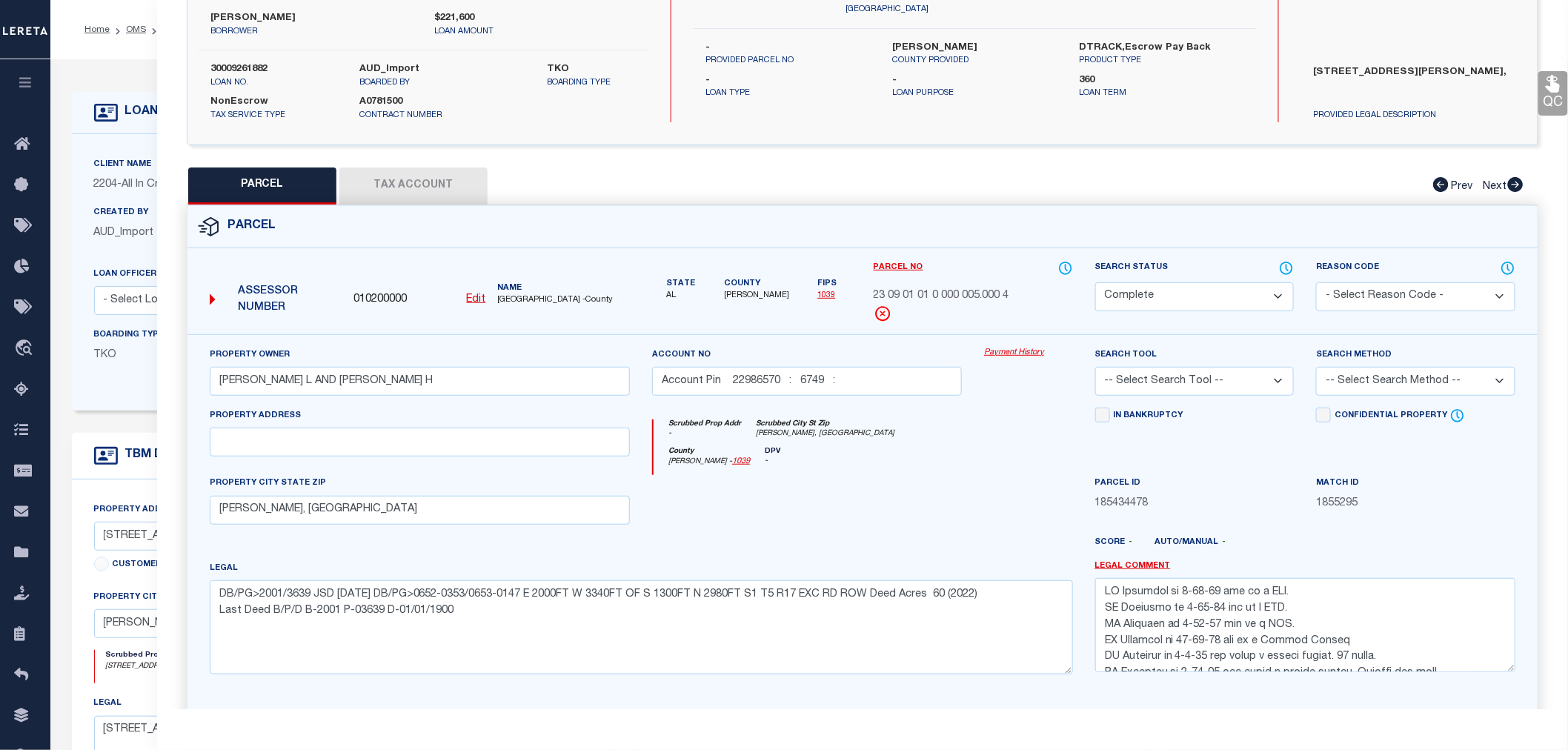
click at [414, 200] on button "Tax Account" at bounding box center [413, 186] width 148 height 37
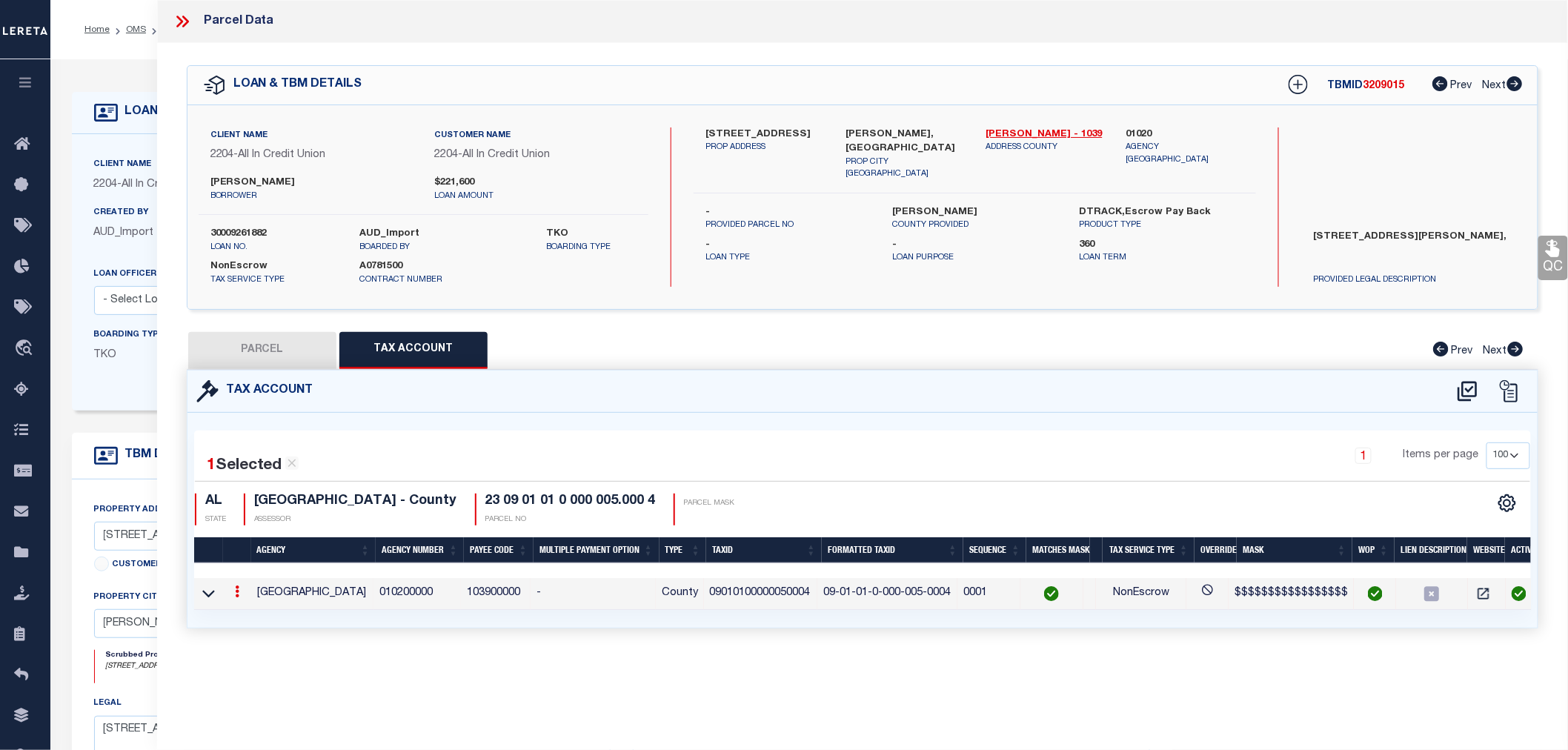
select select "100"
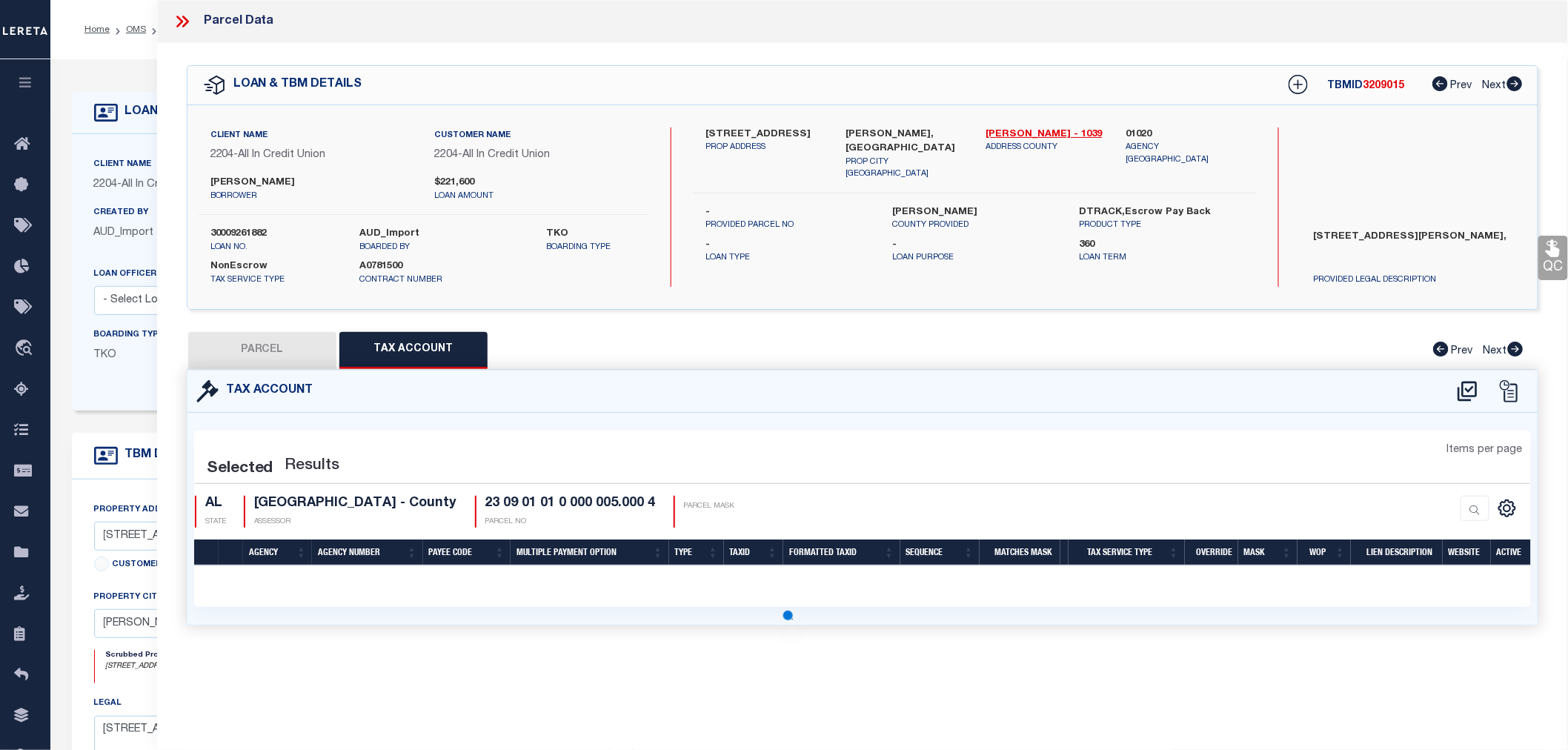
select select "100"
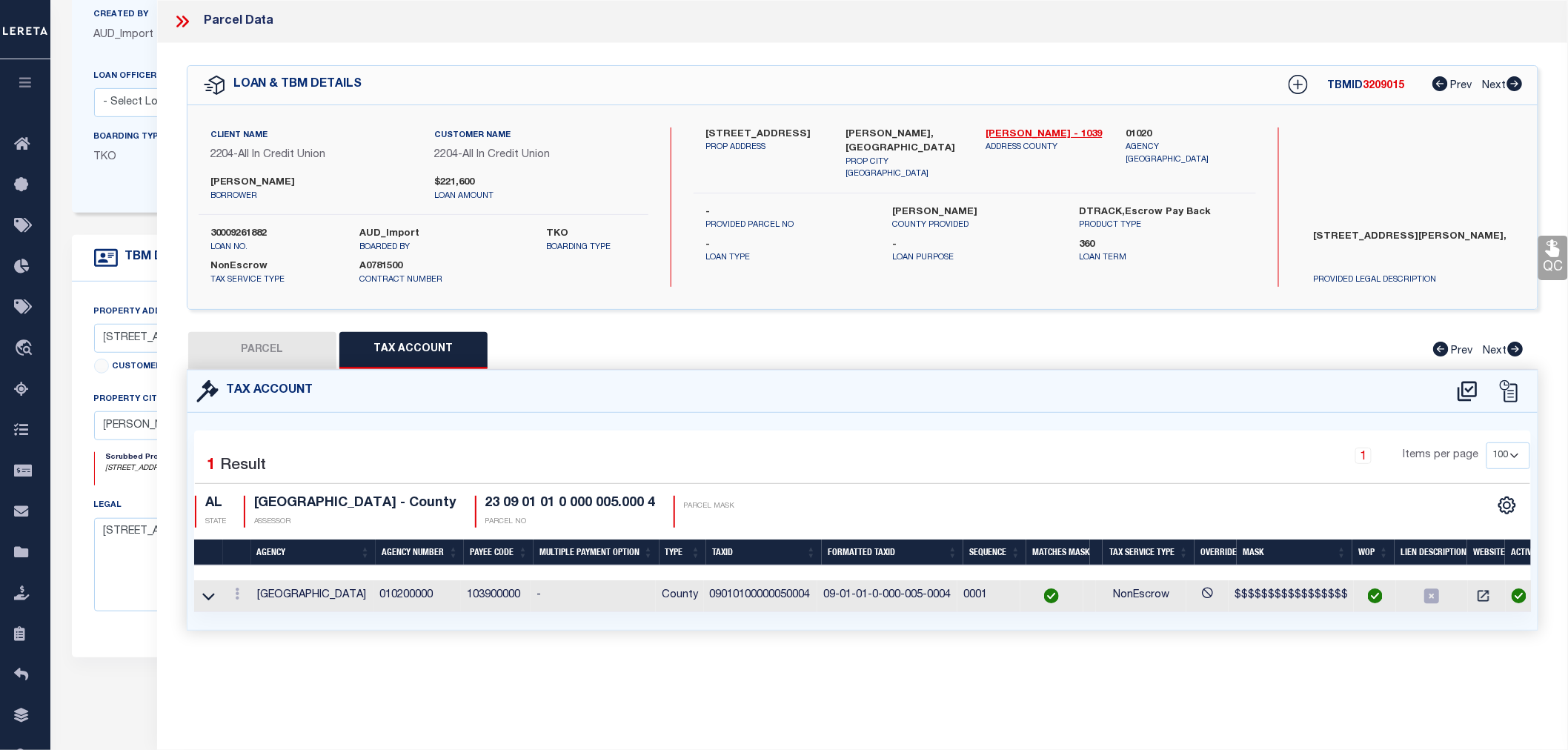
scroll to position [247, 0]
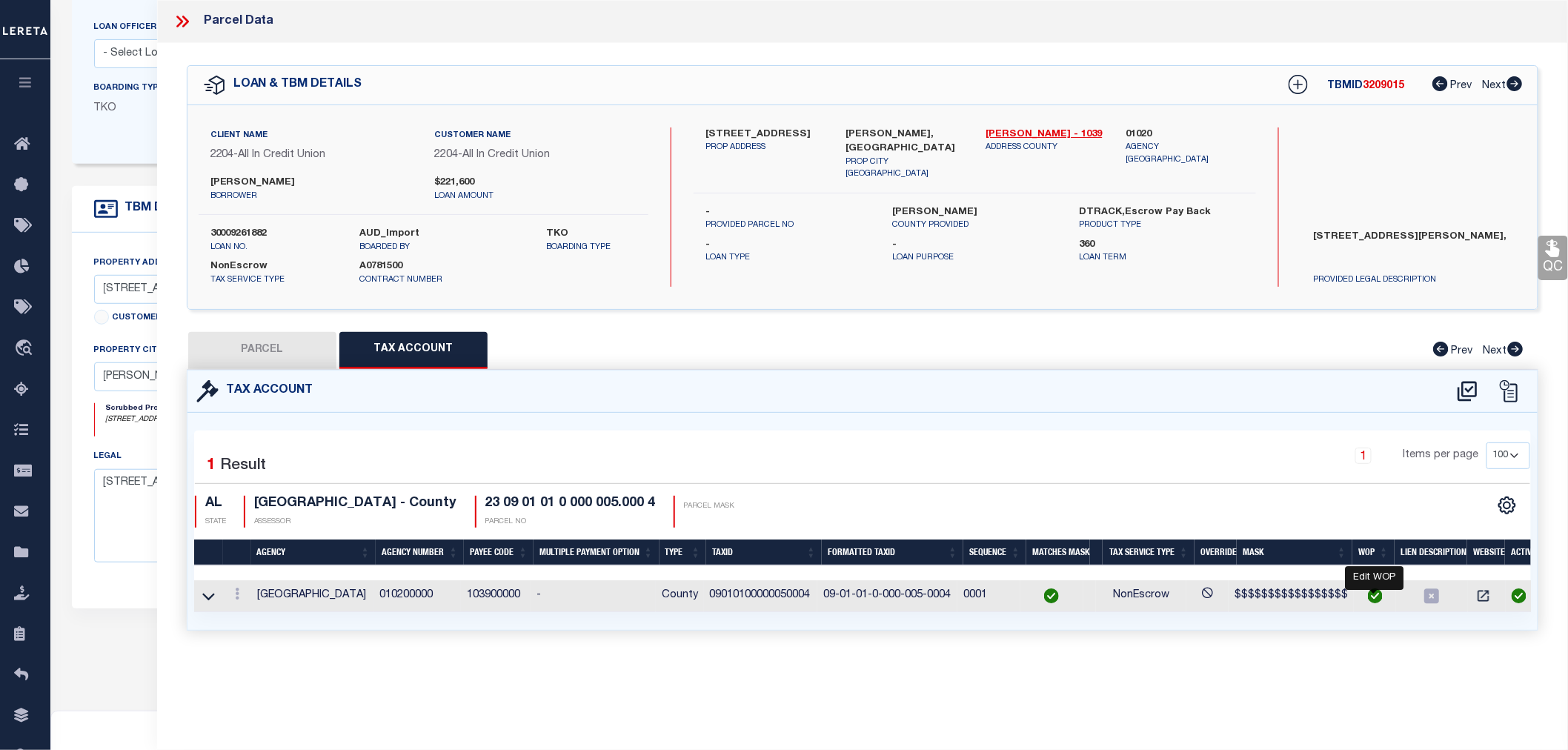
click at [1376, 602] on img "" at bounding box center [1374, 595] width 15 height 15
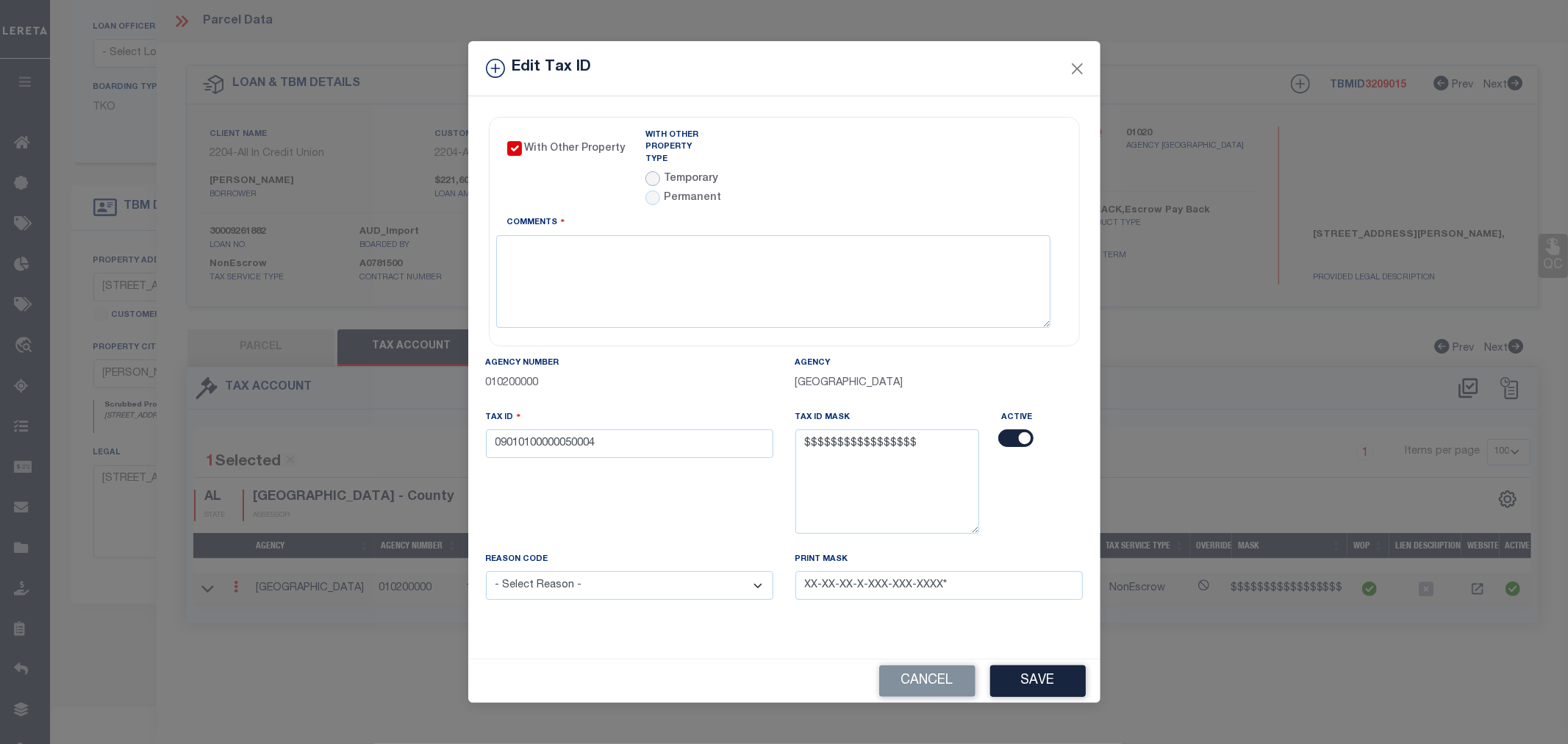
click at [652, 172] on input "radio" at bounding box center [653, 178] width 14 height 14
radio input "true"
click at [652, 172] on input "radio" at bounding box center [653, 178] width 14 height 14
click at [649, 172] on input "radio" at bounding box center [653, 178] width 14 height 14
click at [653, 194] on input "radio" at bounding box center [653, 197] width 14 height 14
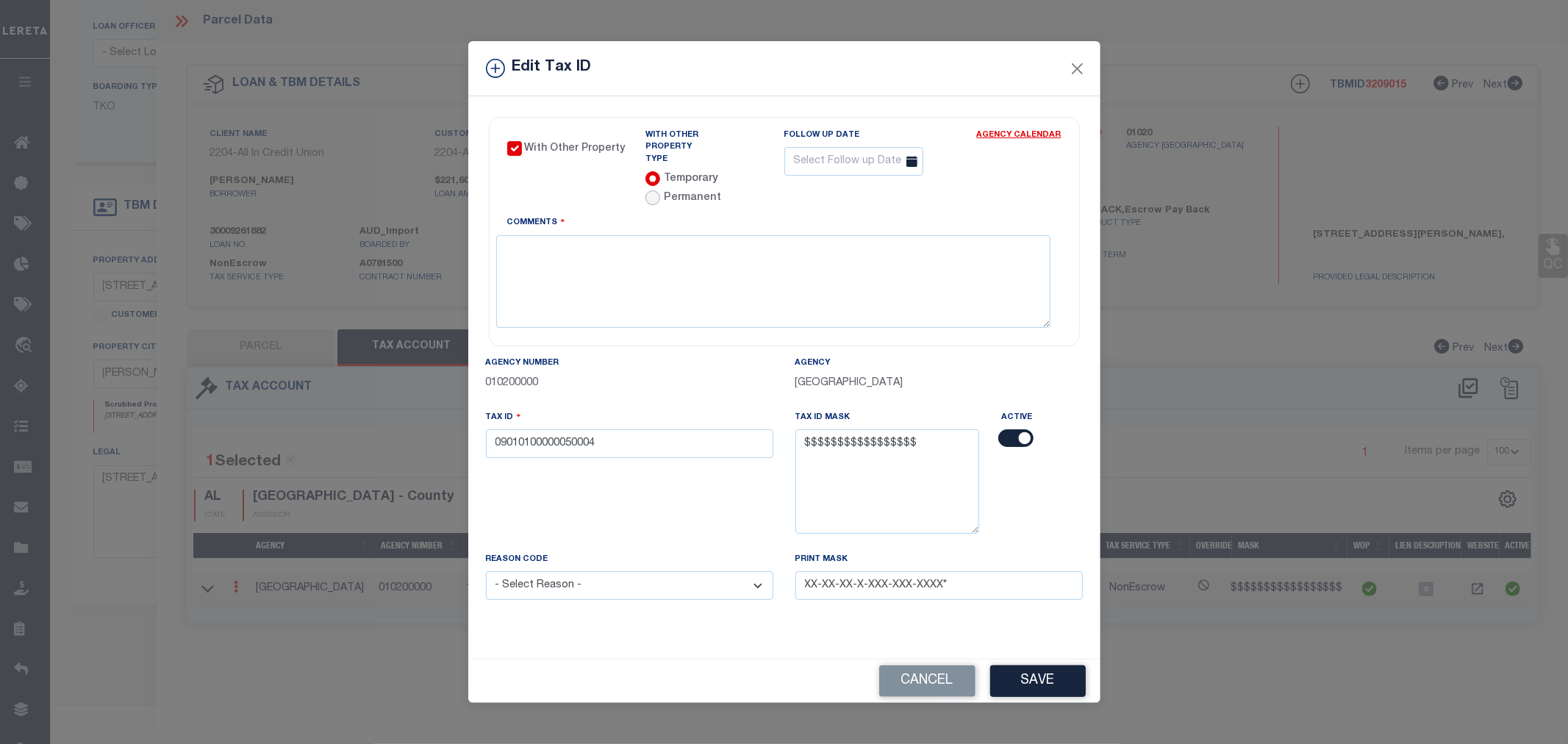
radio input "true"
click at [658, 172] on input "radio" at bounding box center [653, 178] width 14 height 14
radio input "true"
click at [647, 193] on input "radio" at bounding box center [653, 197] width 14 height 14
radio input "true"
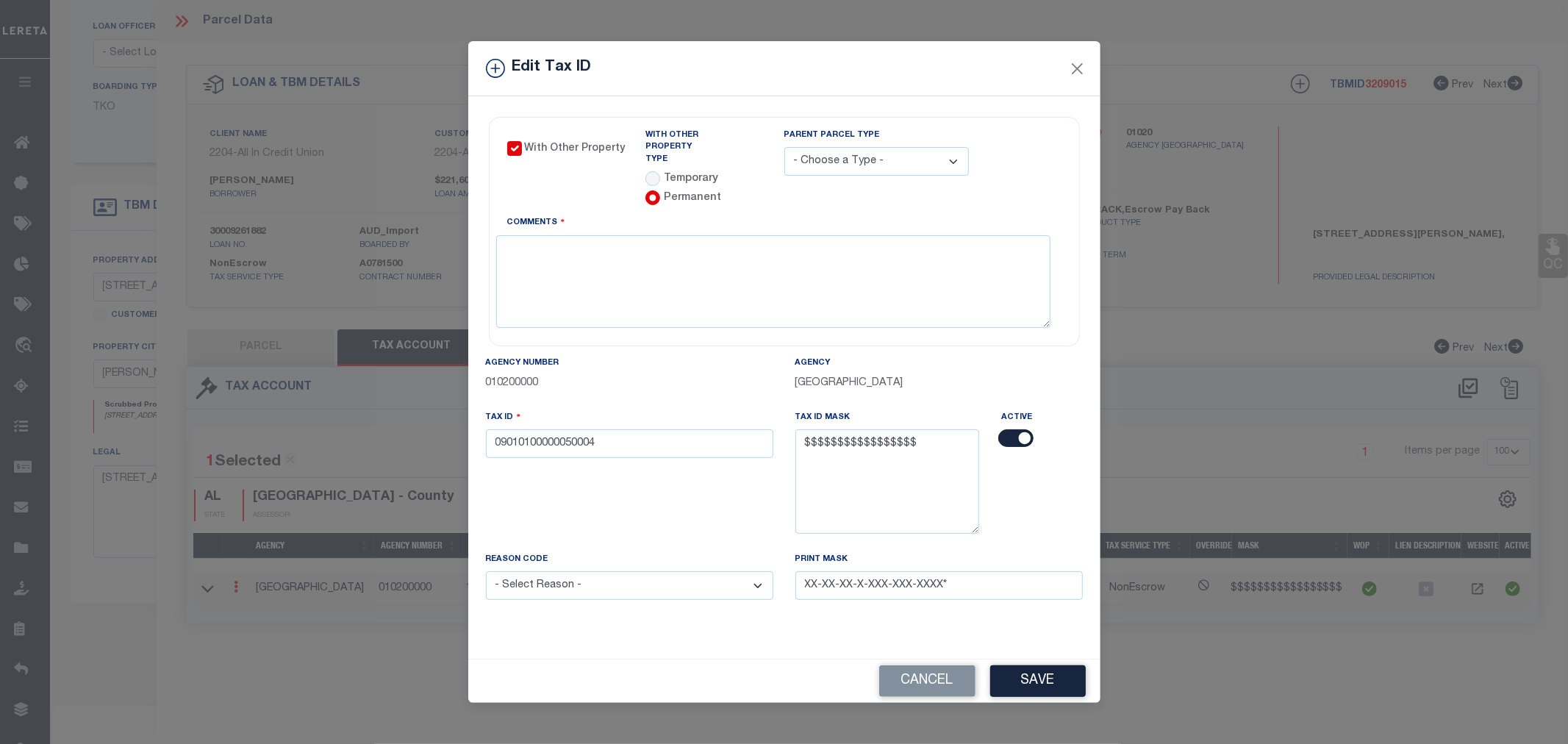
click at [608, 206] on div "With Other Property" at bounding box center [577, 169] width 139 height 92
click at [657, 179] on div "Temporary" at bounding box center [682, 179] width 73 height 16
click at [750, 136] on div "With Other Property Type Temporary Permanent" at bounding box center [716, 169] width 139 height 80
click at [658, 174] on input "radio" at bounding box center [653, 178] width 14 height 14
radio input "true"
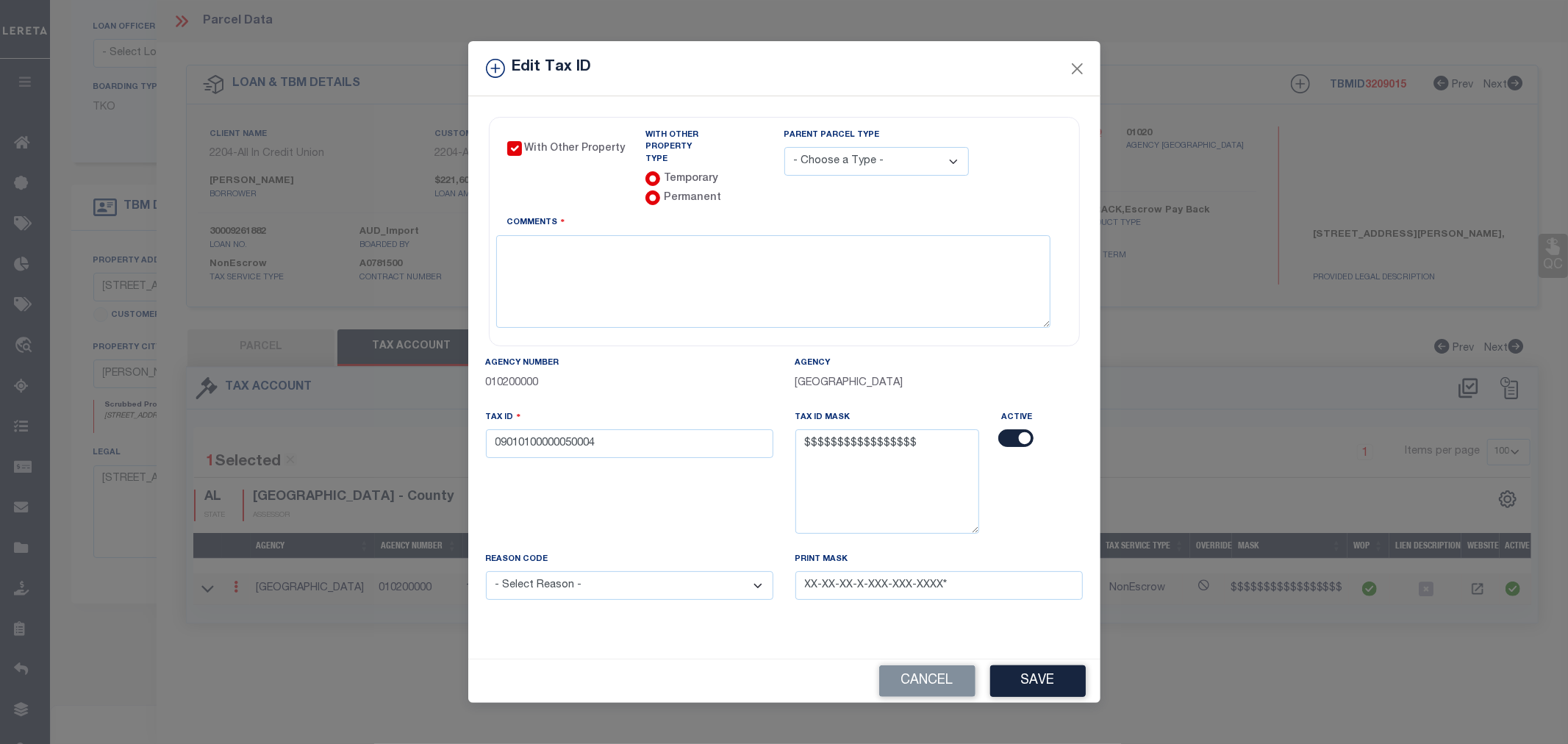
radio input "false"
click at [520, 153] on input "With Other Property" at bounding box center [514, 148] width 14 height 14
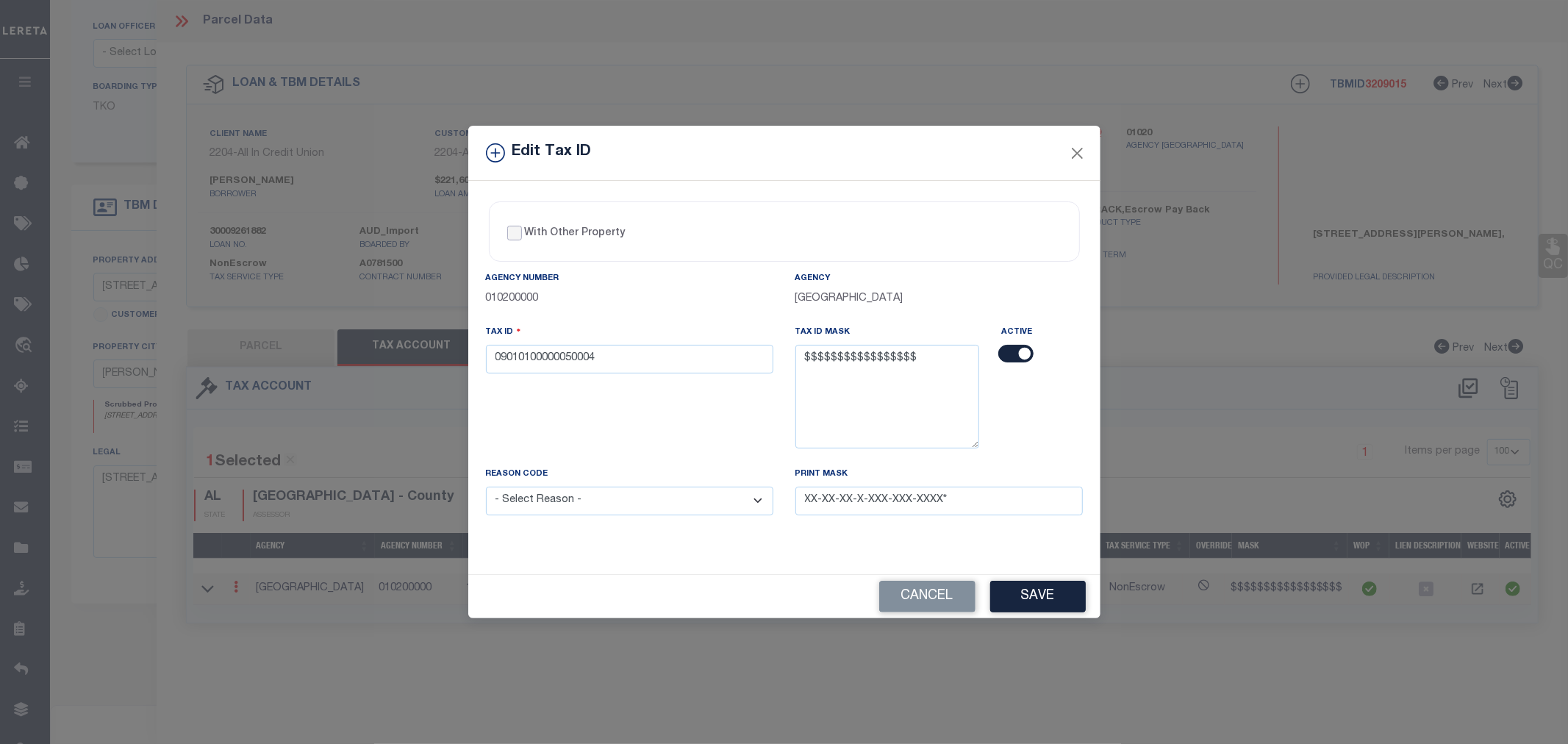
click at [510, 228] on input "With Other Property" at bounding box center [514, 233] width 14 height 14
checkbox input "true"
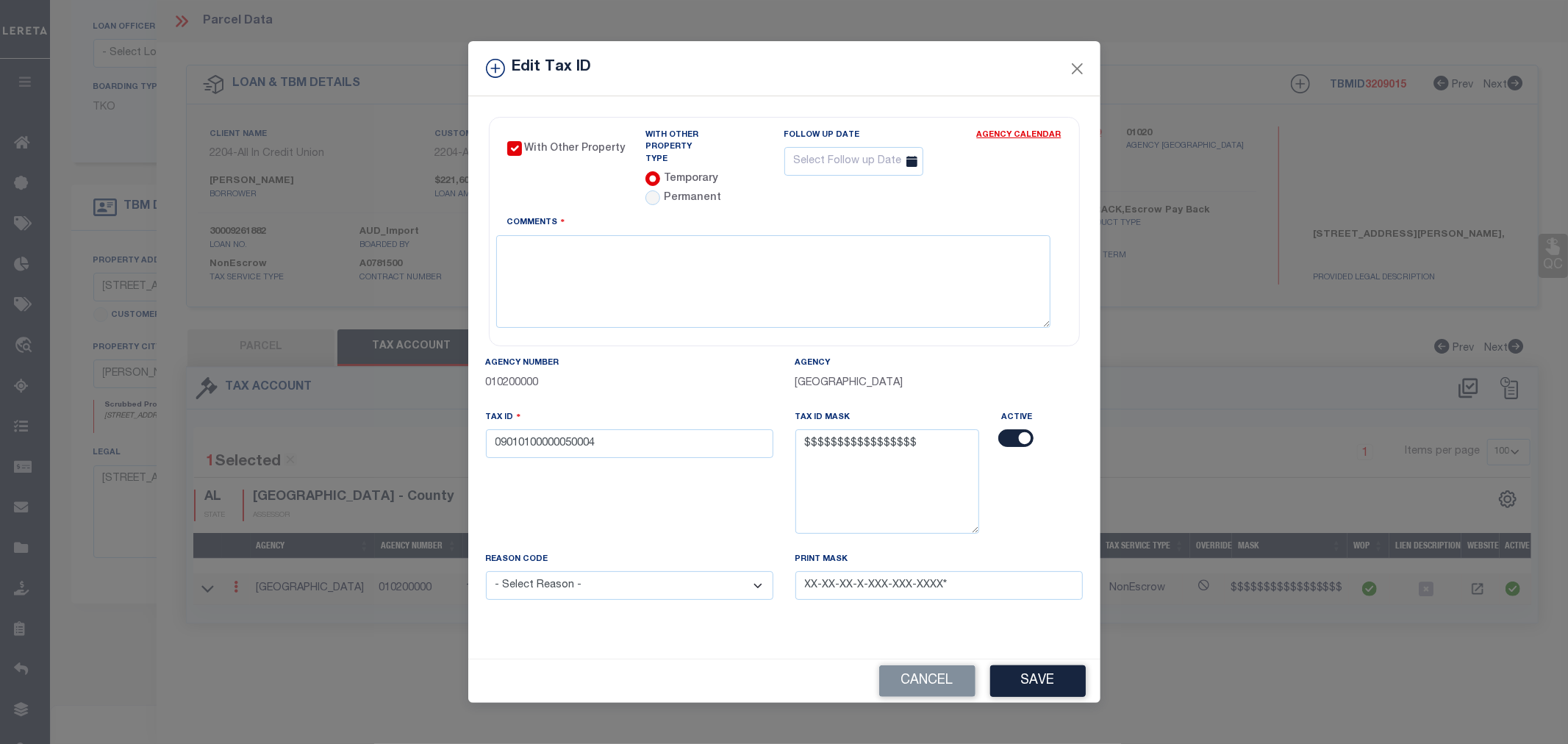
drag, startPoint x: 652, startPoint y: 169, endPoint x: 1015, endPoint y: 204, distance: 364.7
click at [1015, 204] on div "With Other Property Type Temporary Permanent Parent Parcel Type Co-Ops" at bounding box center [854, 172] width 439 height 86
click at [905, 671] on button "Cancel" at bounding box center [927, 680] width 96 height 31
radio input "false"
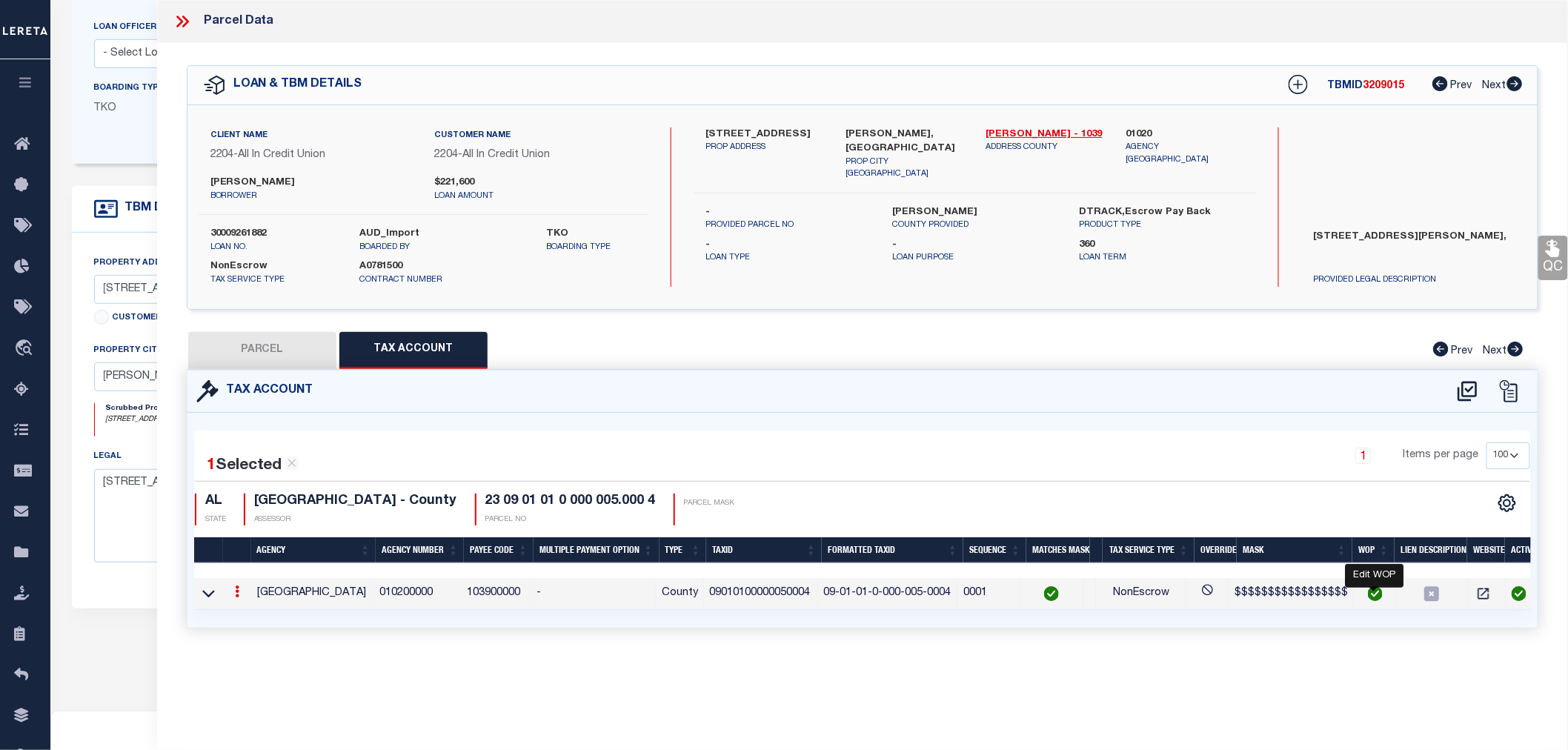
click at [1368, 593] on img "" at bounding box center [1374, 592] width 15 height 15
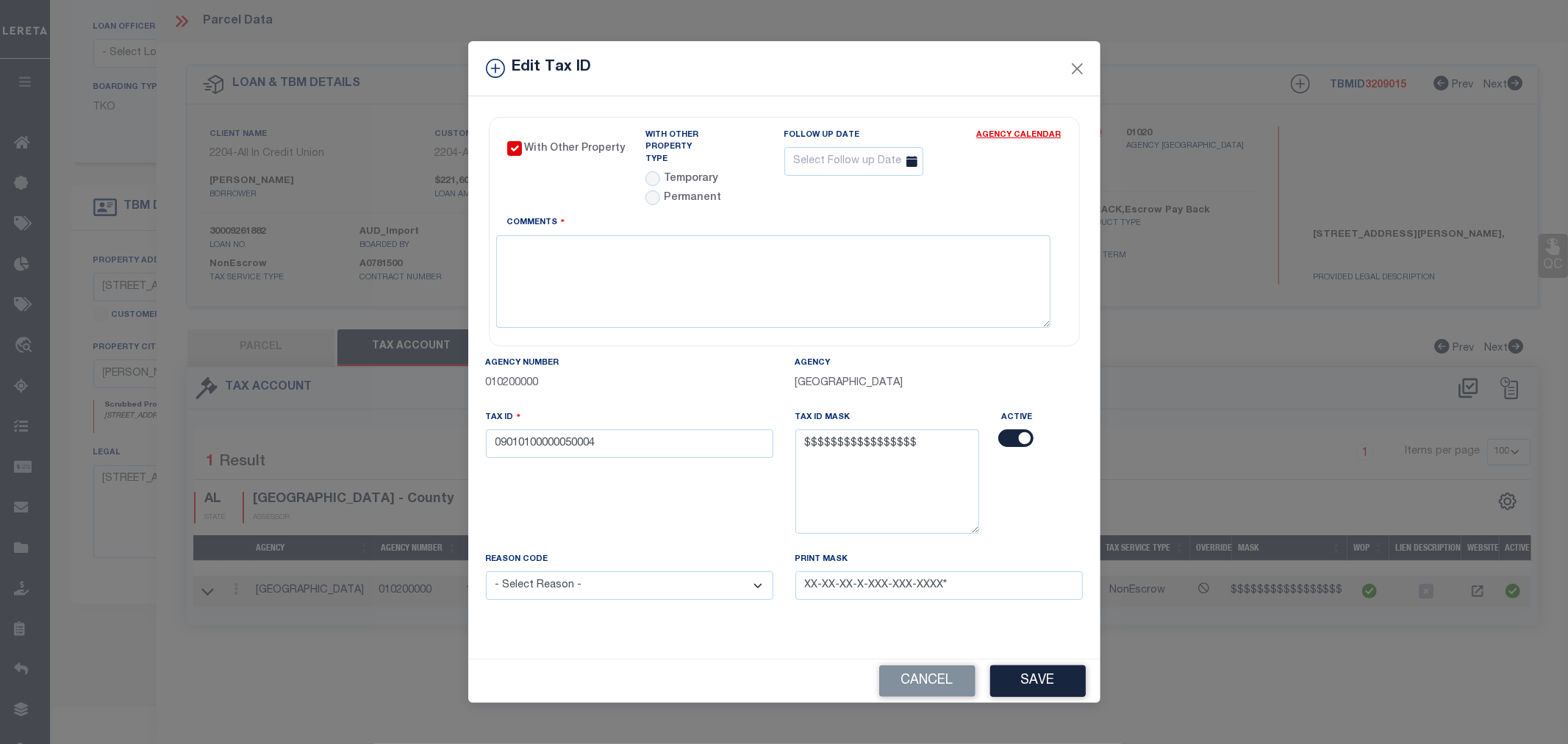
click at [1230, 416] on div "Edit Tax ID With Other Property With Other Property Type Temporary" at bounding box center [784, 372] width 1568 height 744
click at [1078, 72] on button "Close" at bounding box center [1077, 68] width 19 height 19
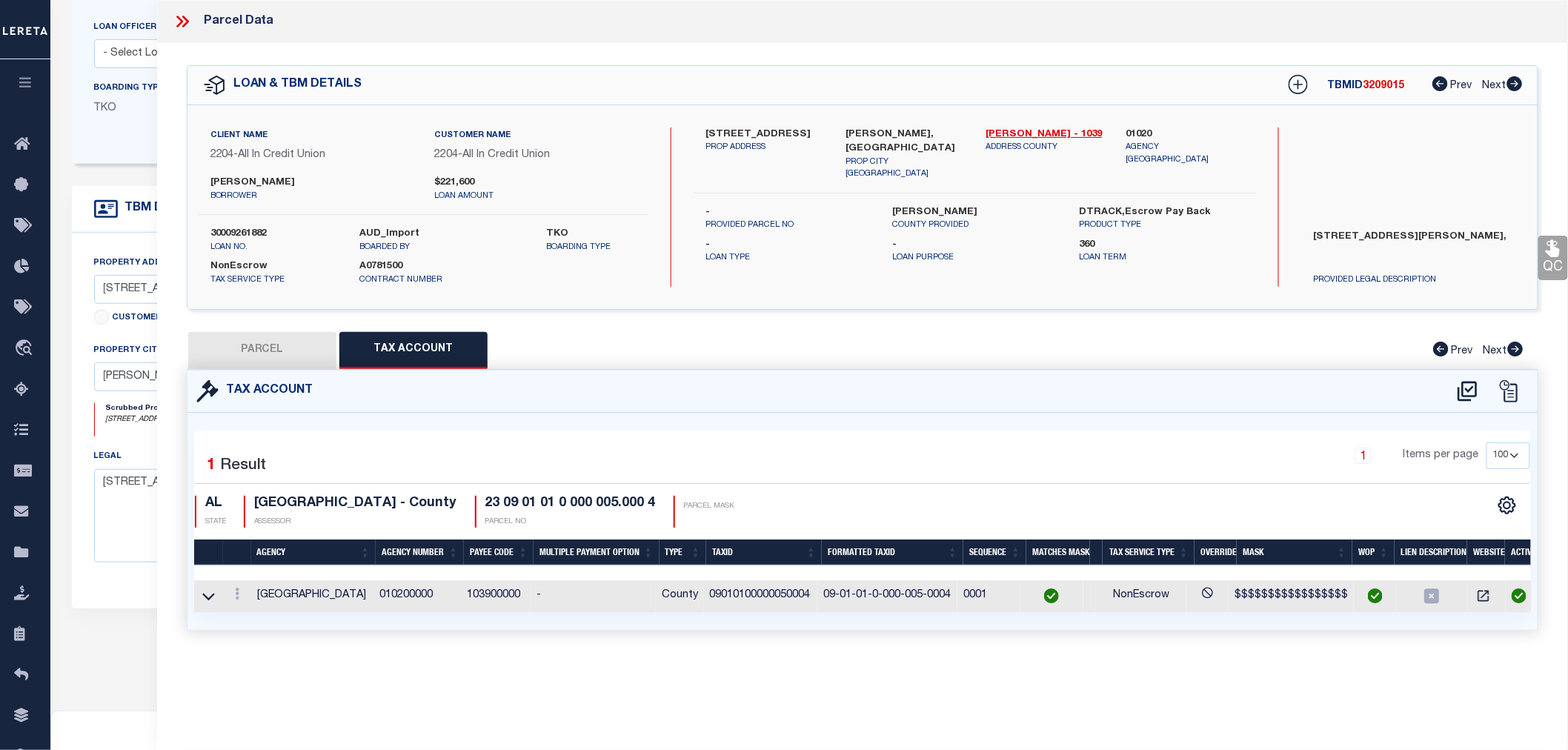
click at [179, 20] on icon at bounding box center [182, 21] width 19 height 19
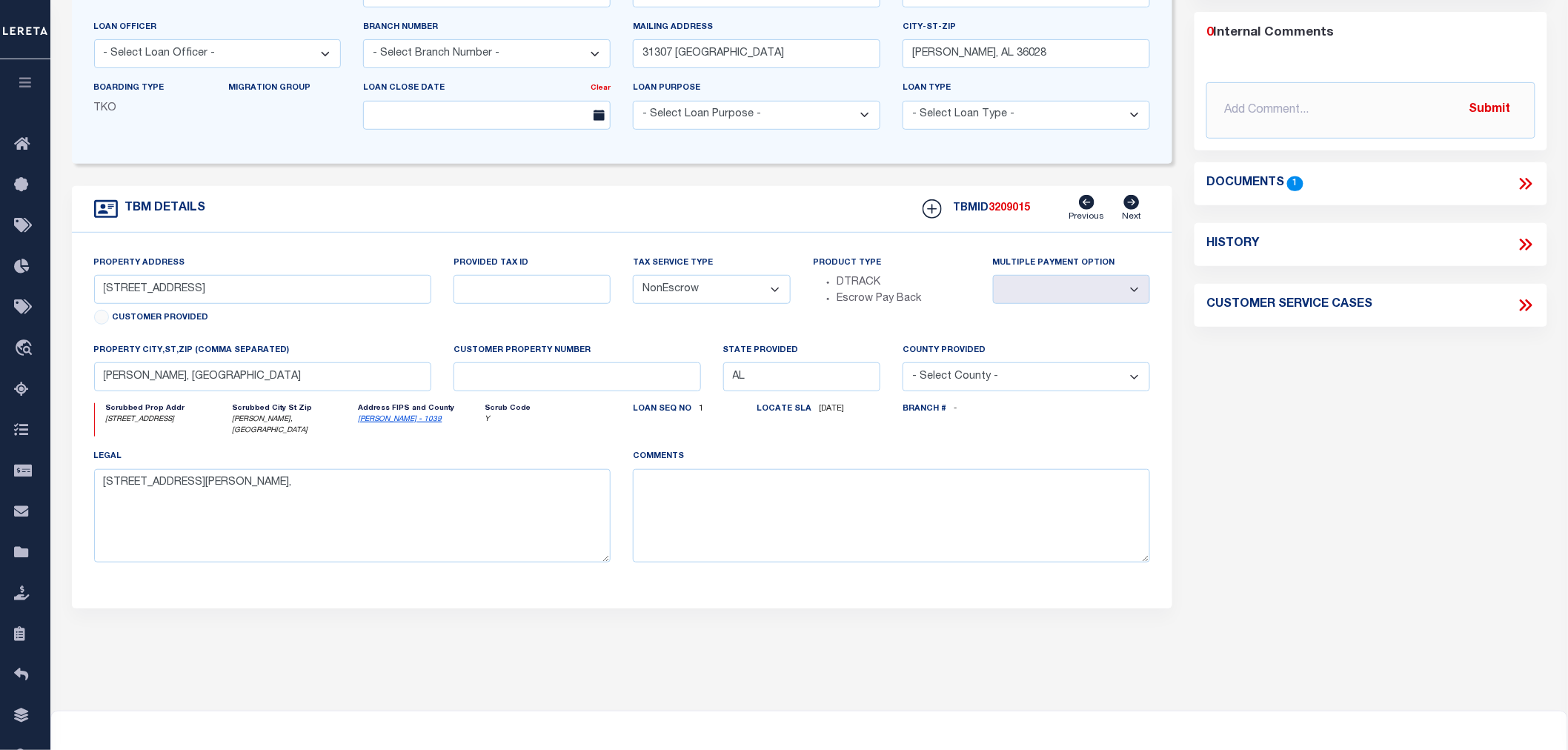
scroll to position [0, 0]
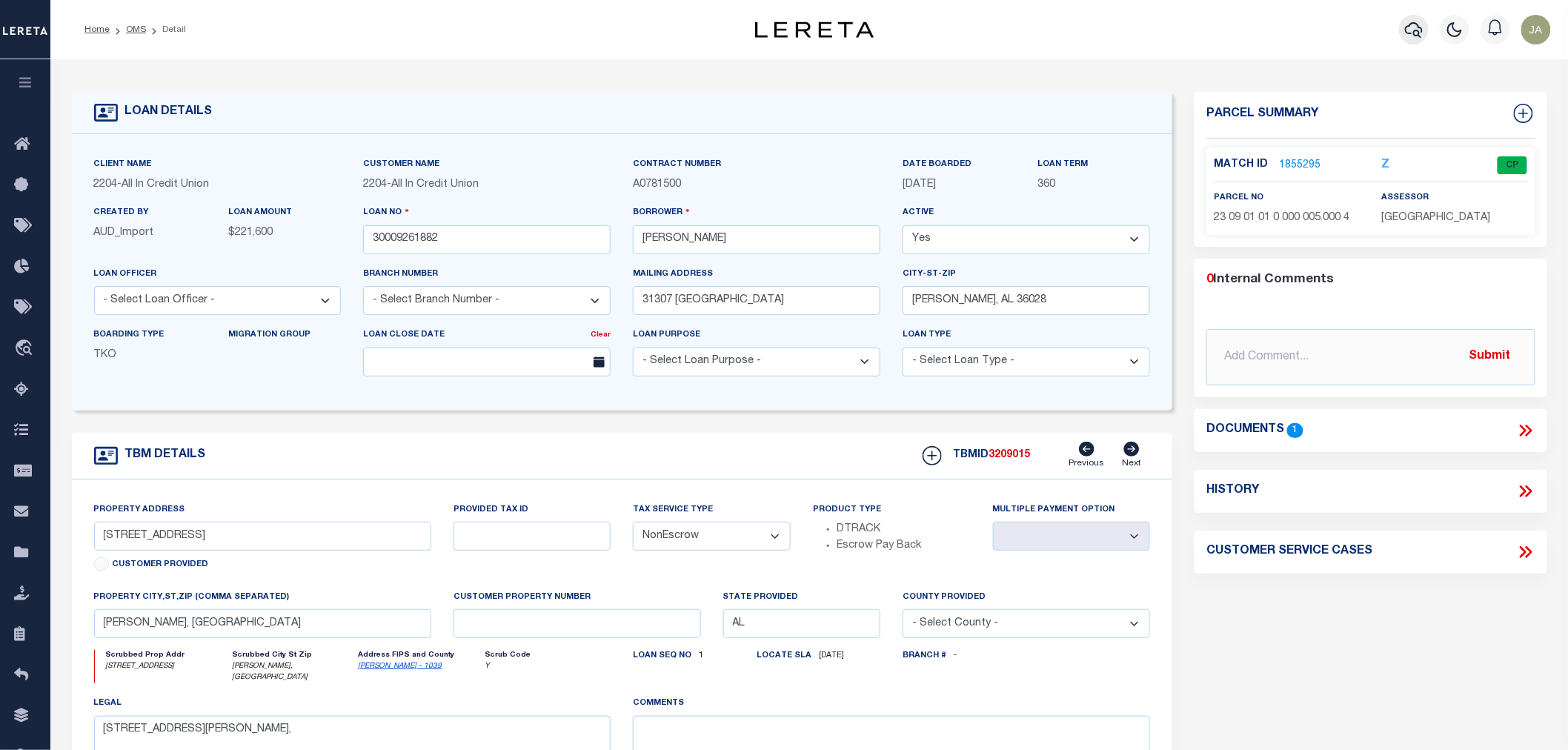
click at [1409, 32] on icon "button" at bounding box center [1413, 29] width 18 height 18
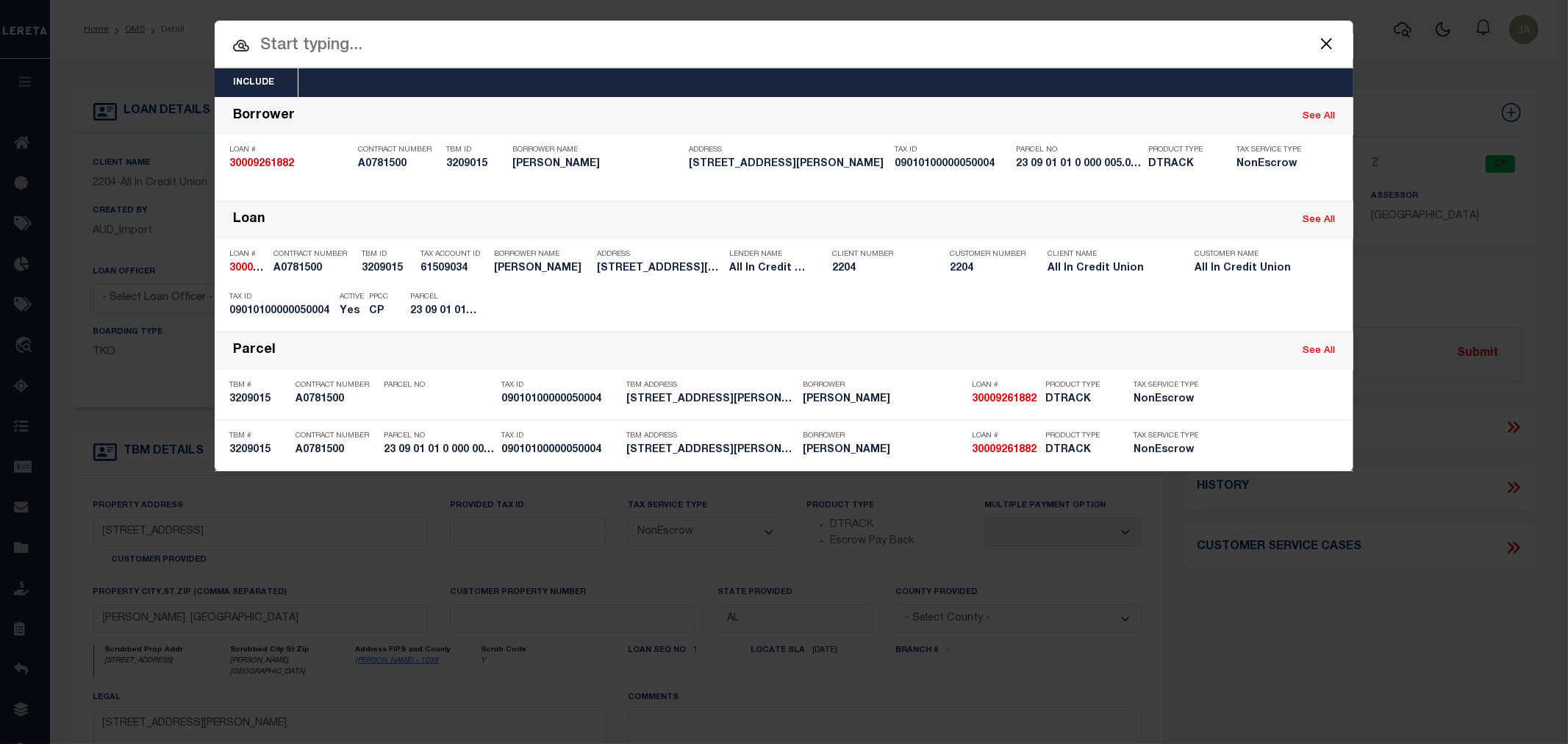
click at [598, 201] on div "Include Loans TBM Customers Borrowers Payments (Lender Non-Disb) Payments (Lend…" at bounding box center [784, 372] width 1568 height 744
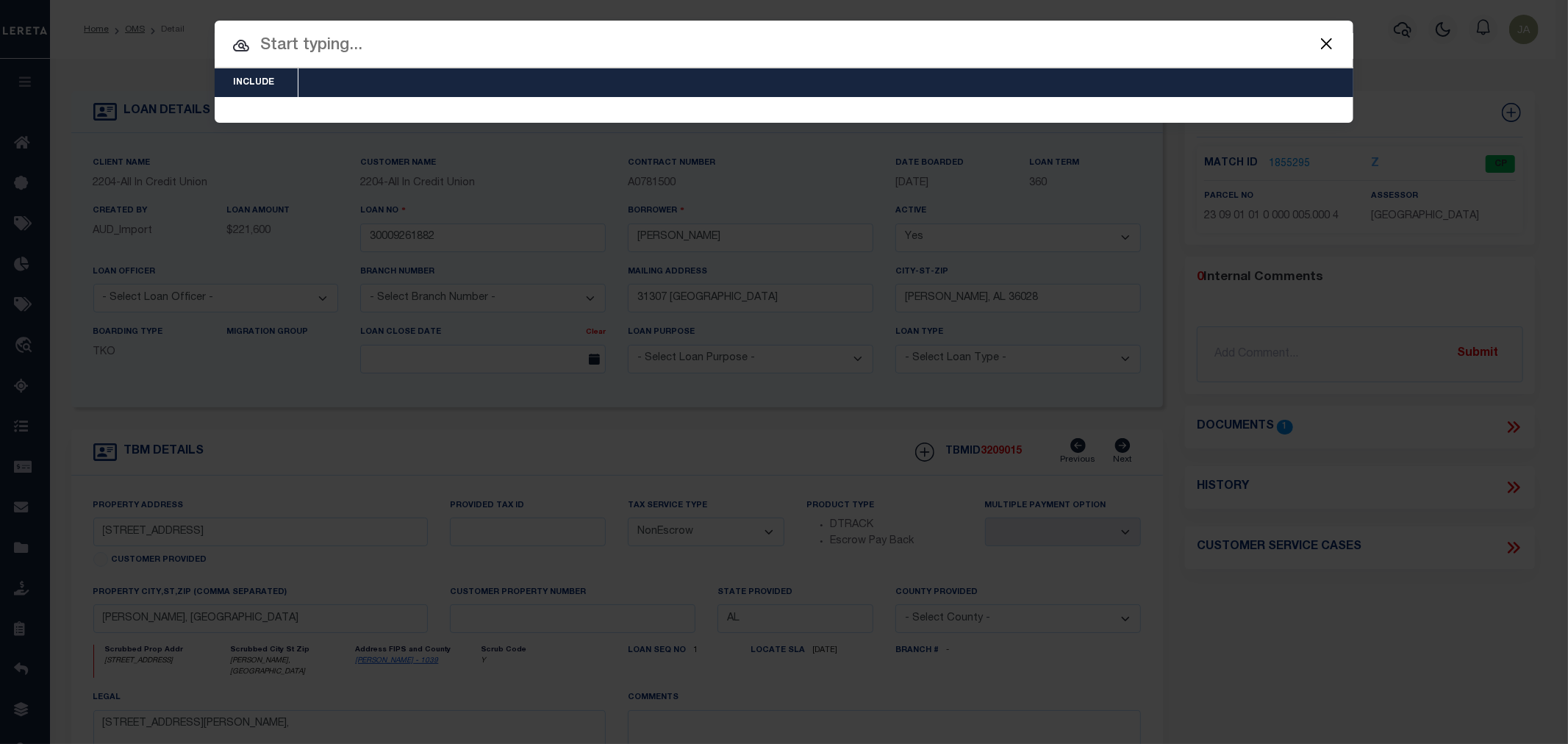
click at [344, 47] on input "text" at bounding box center [784, 46] width 1139 height 25
drag, startPoint x: 405, startPoint y: 67, endPoint x: 402, endPoint y: 59, distance: 8.5
click at [405, 65] on div "Include Loans TBM Customers Borrowers Payments (Lender Non-Disb) Payments (Lend…" at bounding box center [784, 71] width 1139 height 102
click at [391, 42] on input "text" at bounding box center [784, 46] width 1139 height 25
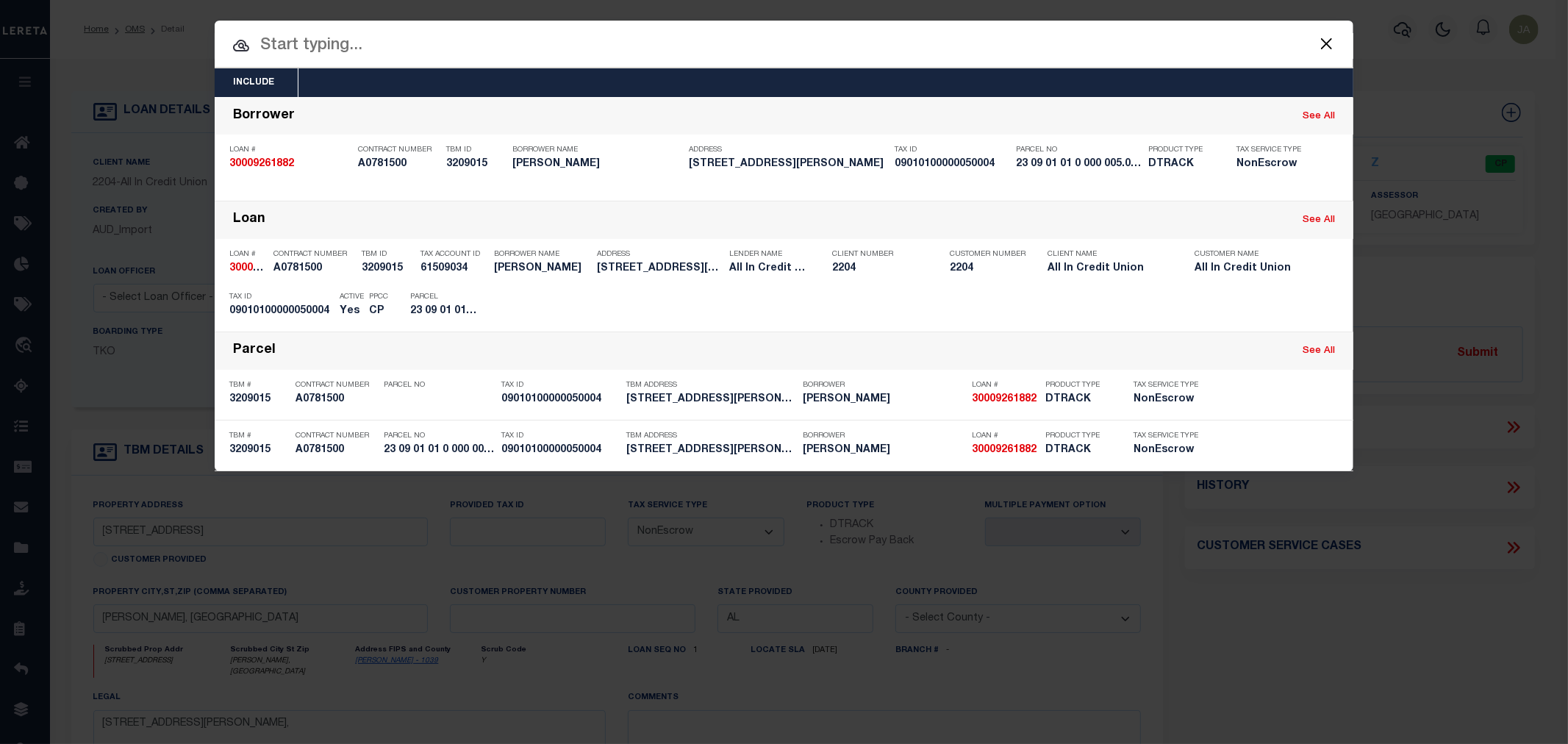
click at [391, 42] on input "text" at bounding box center [784, 46] width 1139 height 25
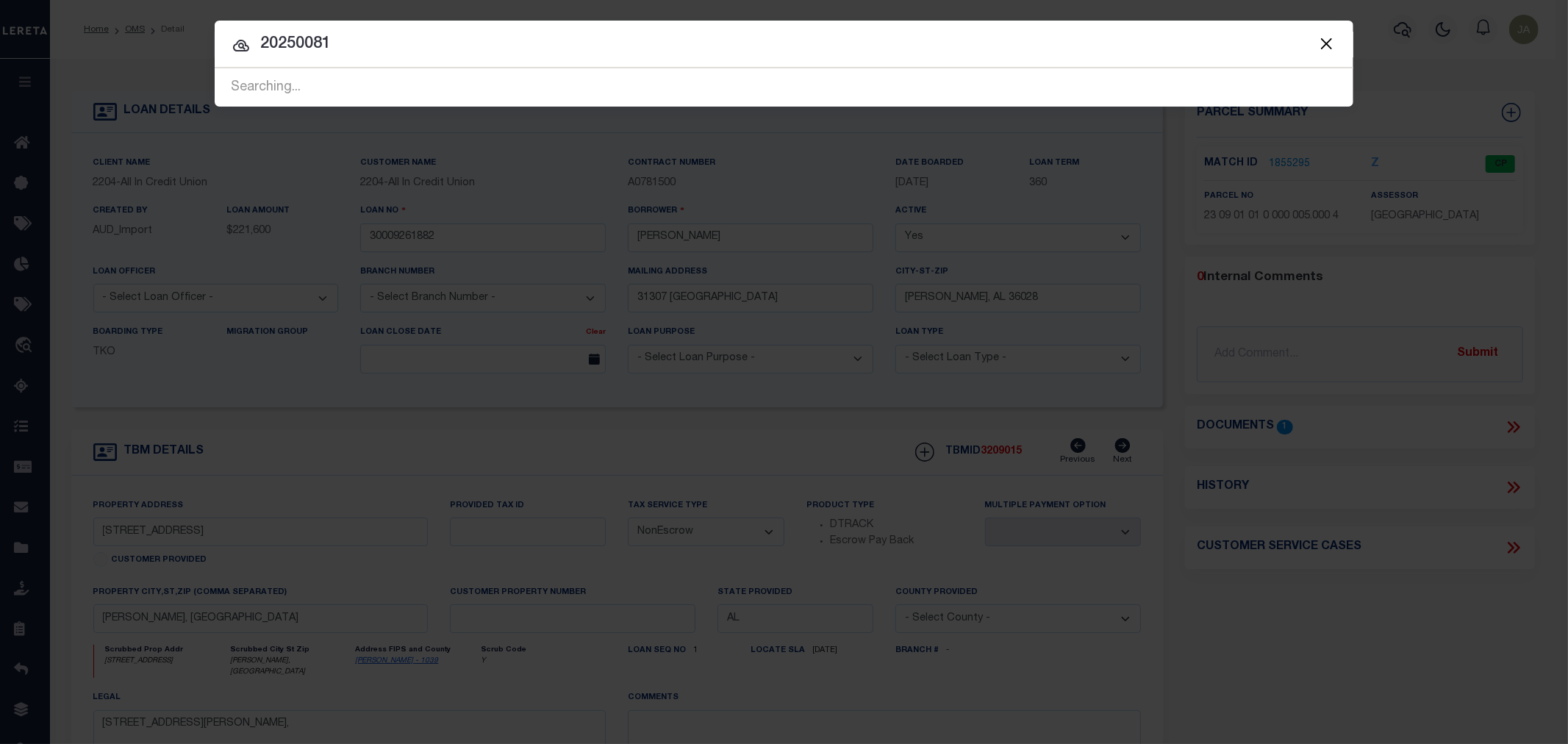
type input "202500812"
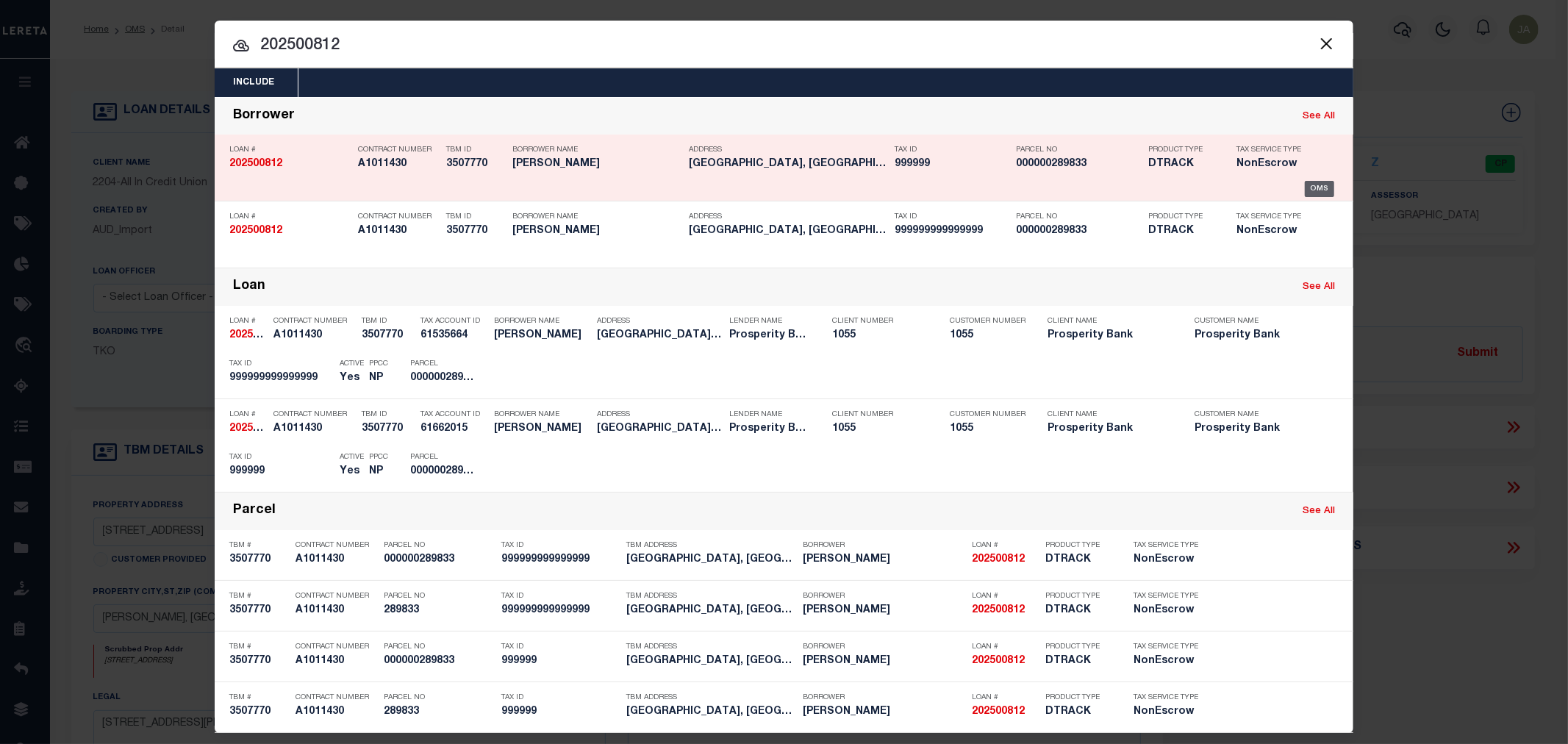
click at [1306, 185] on div "OMS" at bounding box center [1320, 189] width 30 height 16
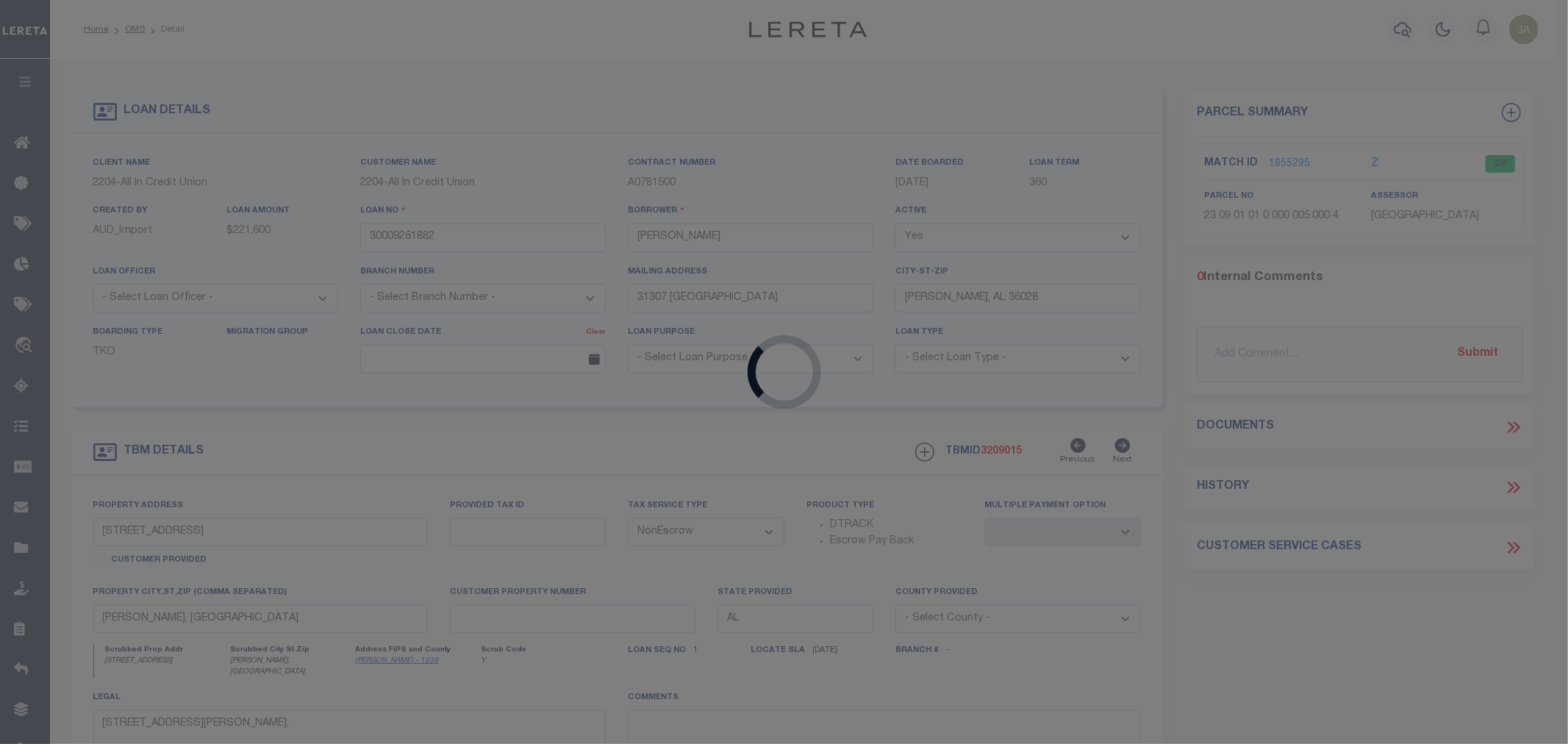
type input "202500812"
type input "[PERSON_NAME]"
select select
type input "[STREET_ADDRESS]"
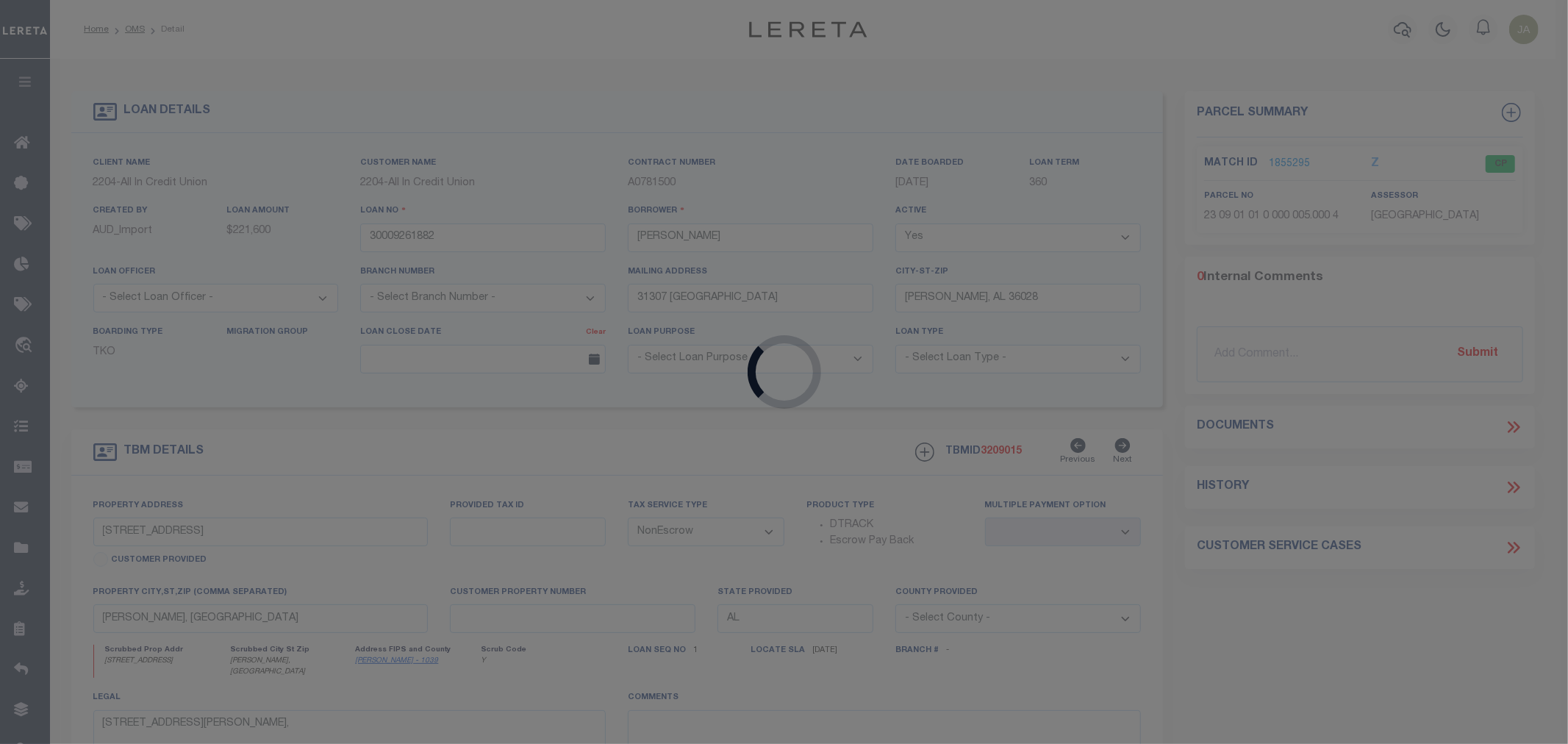
type input "[GEOGRAPHIC_DATA] TX 77535"
select select
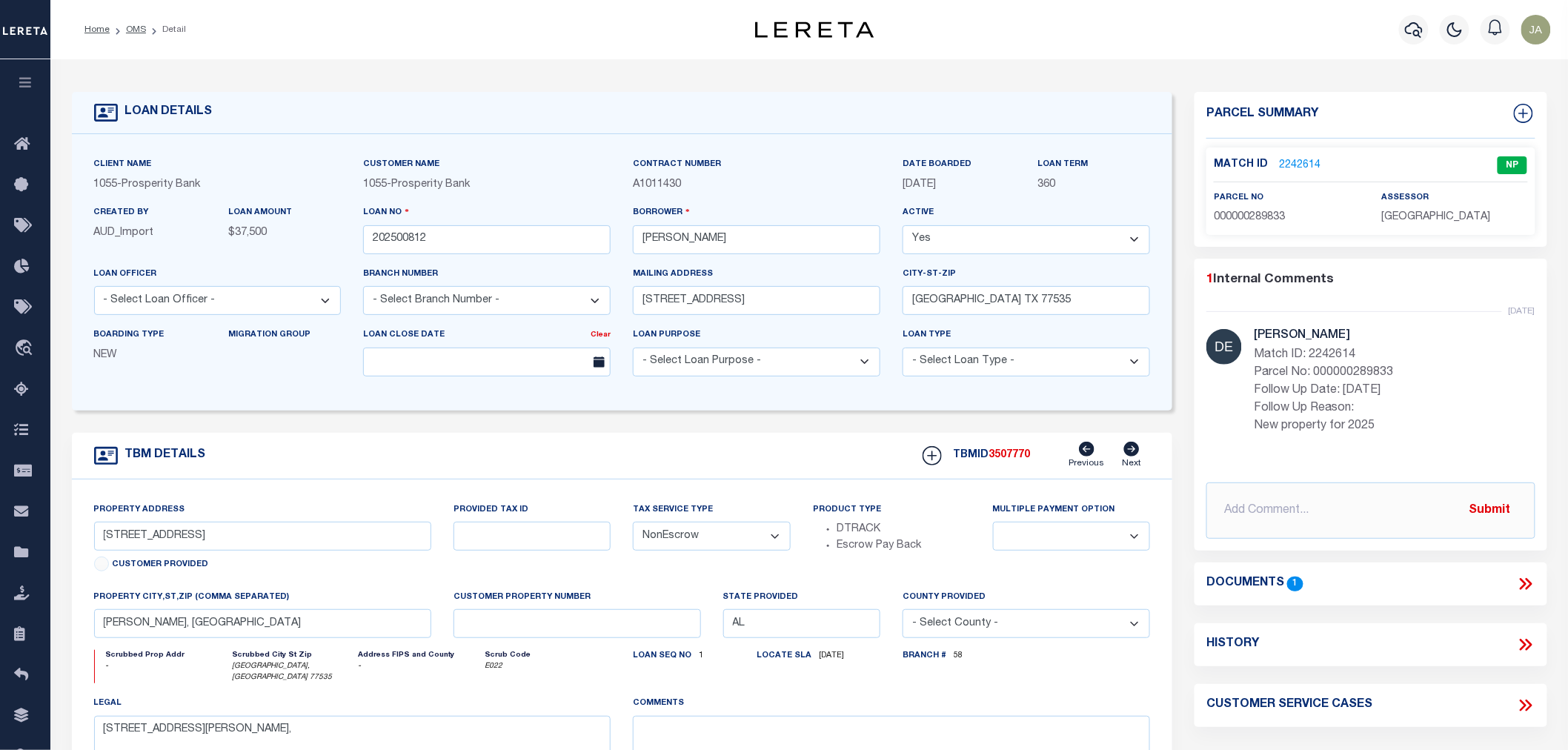
select select "36936"
select select "4091"
type input "[GEOGRAPHIC_DATA]"
type input "289833"
select select
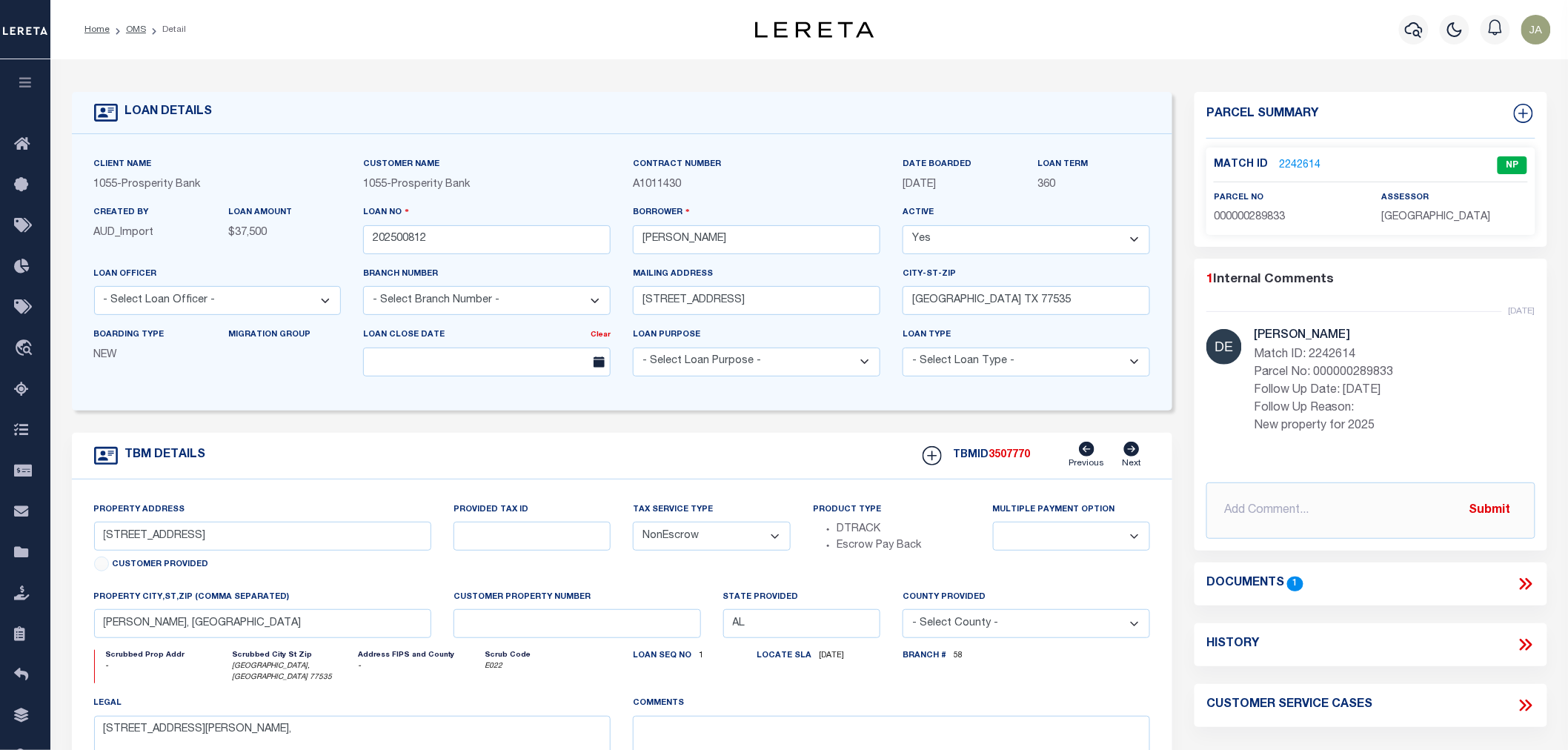
type input "[GEOGRAPHIC_DATA], [GEOGRAPHIC_DATA] 77535"
type textarea "TR C1: 1.02 AC [PERSON_NAME] LEAGUE A-90"
click at [1294, 161] on link "2242614" at bounding box center [1299, 165] width 41 height 15
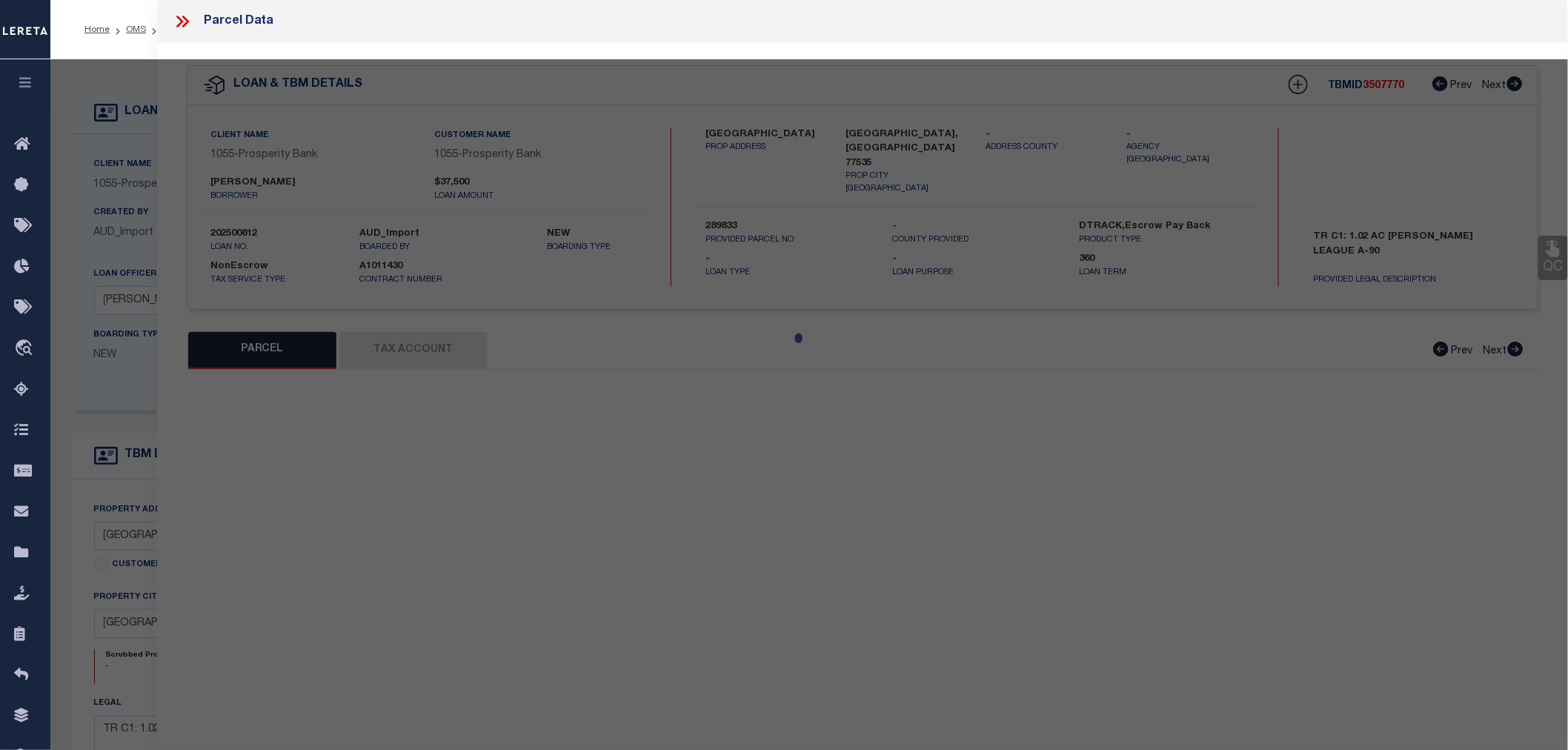
select select "AS"
checkbox input "false"
select select "NP"
type input "[DATE]"
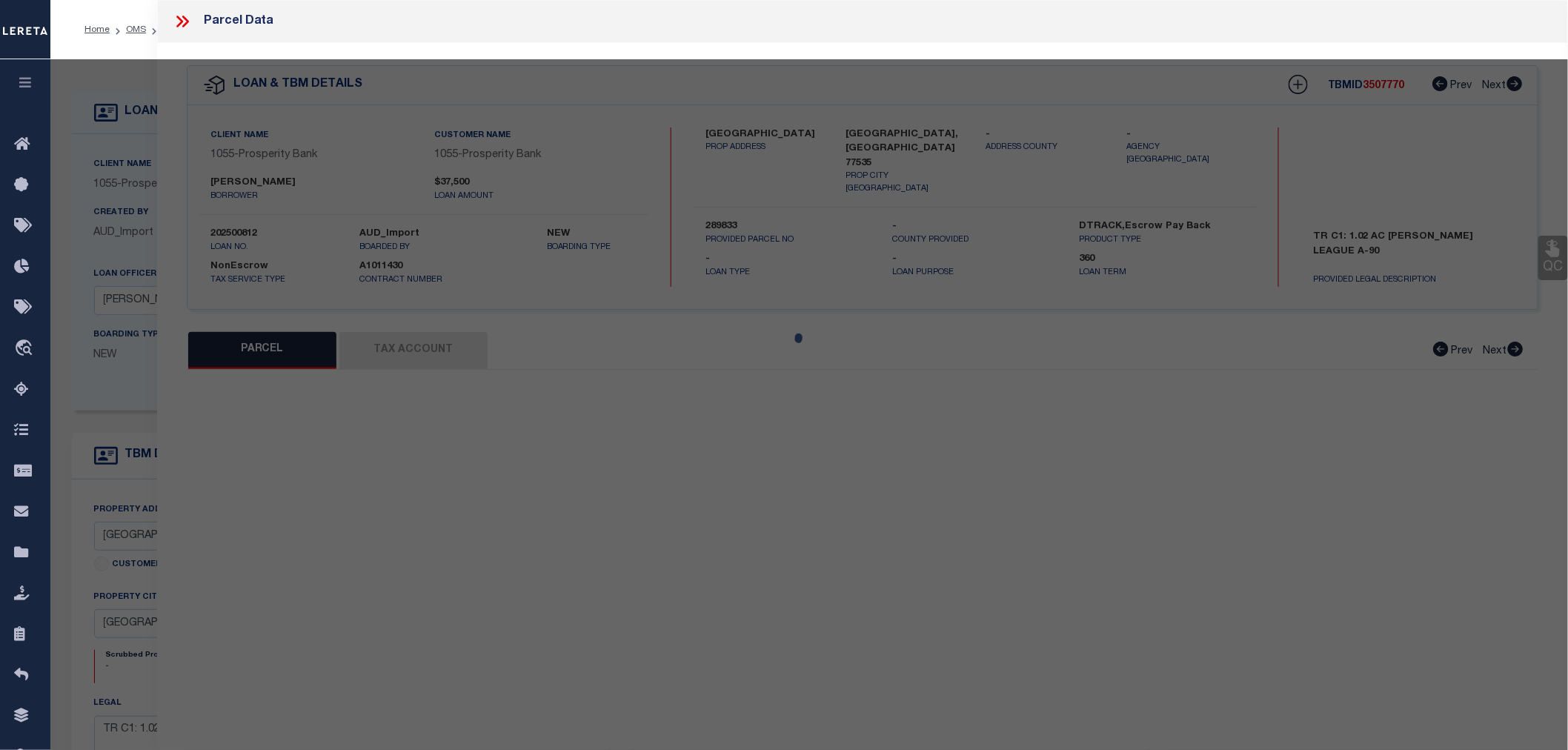
type textarea "New property for 2025"
type input "[PERSON_NAME] PROPERTIES & CONSTRUCTION LLC"
select select "AGW"
select select "LEG"
type input "COUNTY ROAD 3015"
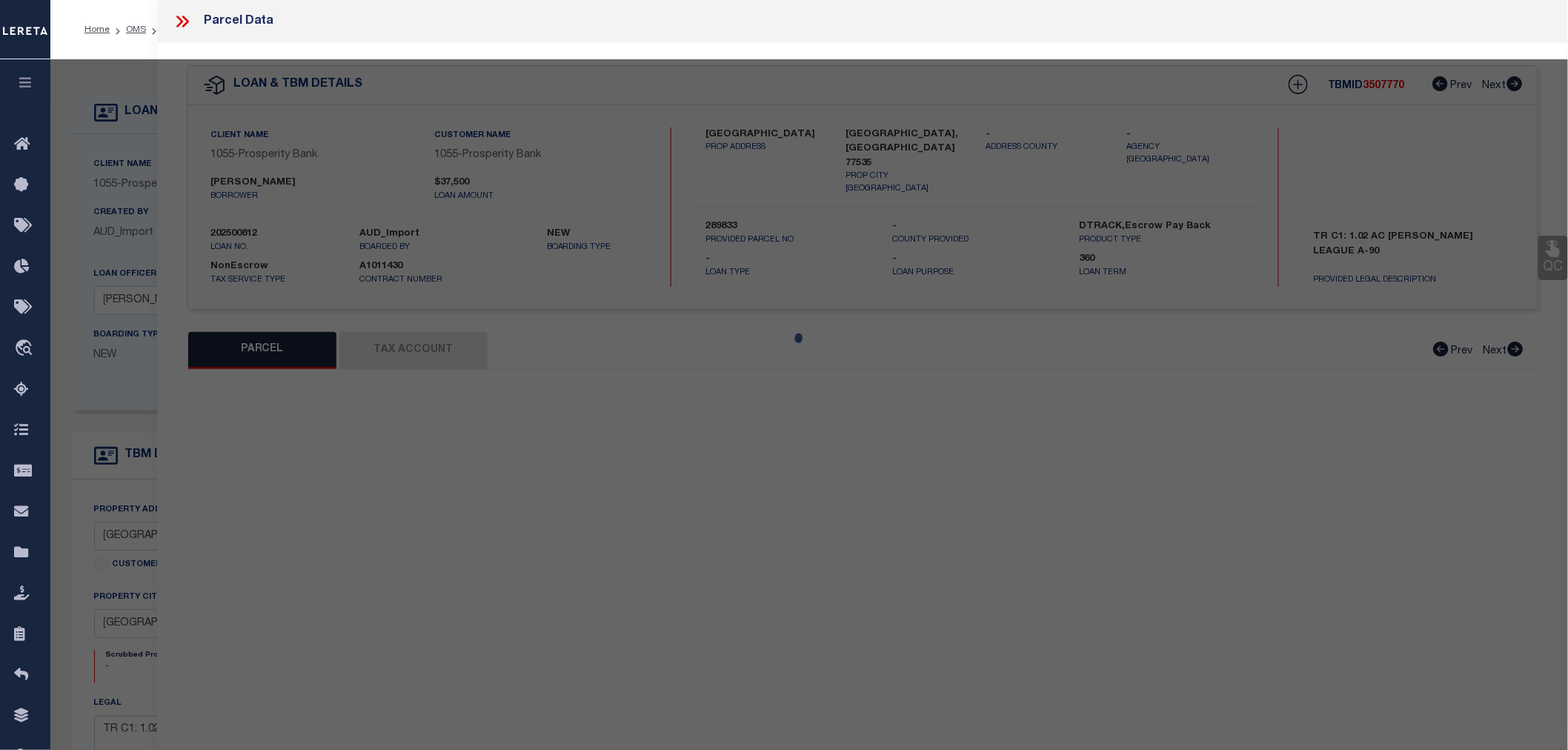
type input "[GEOGRAPHIC_DATA], [GEOGRAPHIC_DATA] 77535"
type textarea "000090 S [PERSON_NAME], TRACT 240, ACRES 2.96"
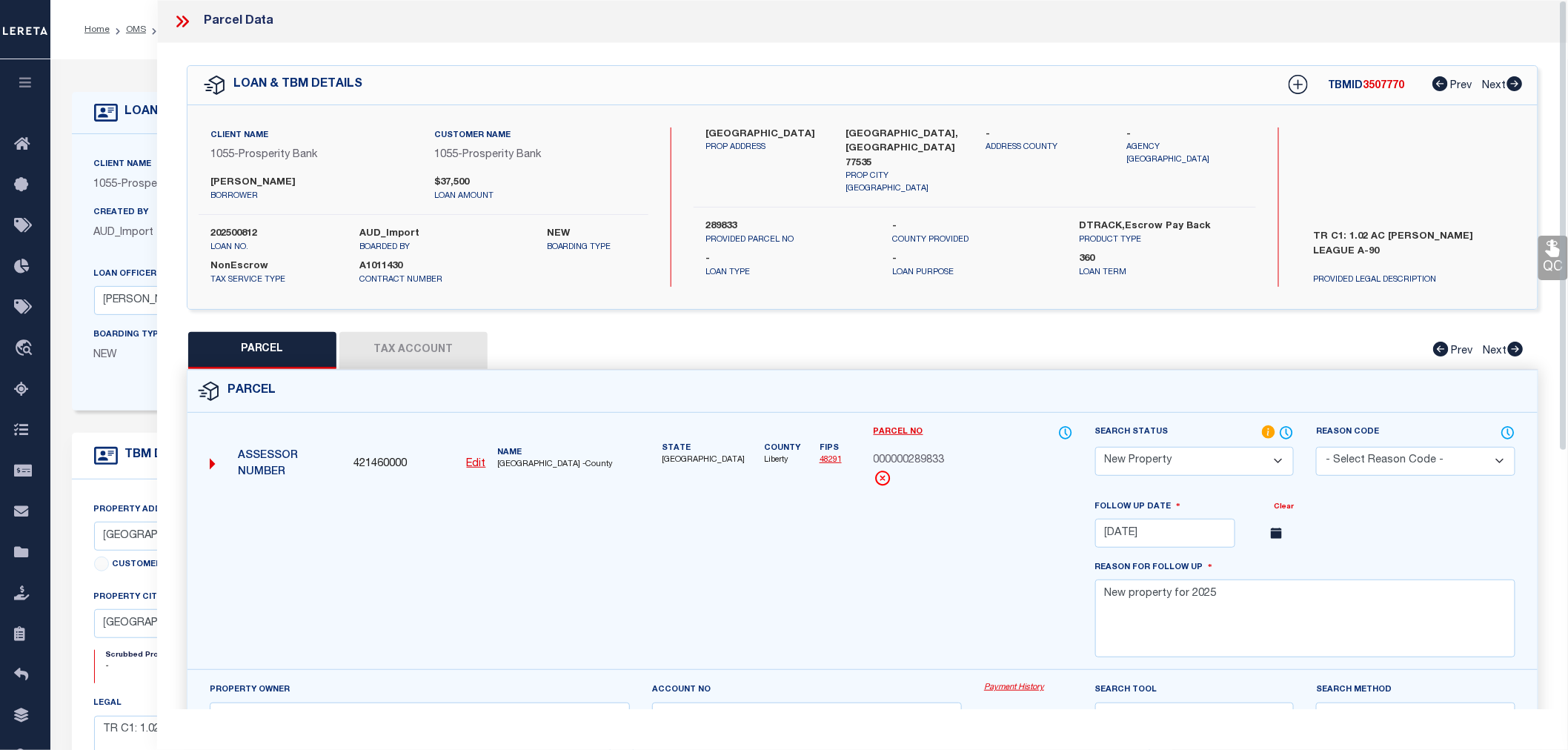
click at [408, 338] on button "Tax Account" at bounding box center [413, 350] width 148 height 37
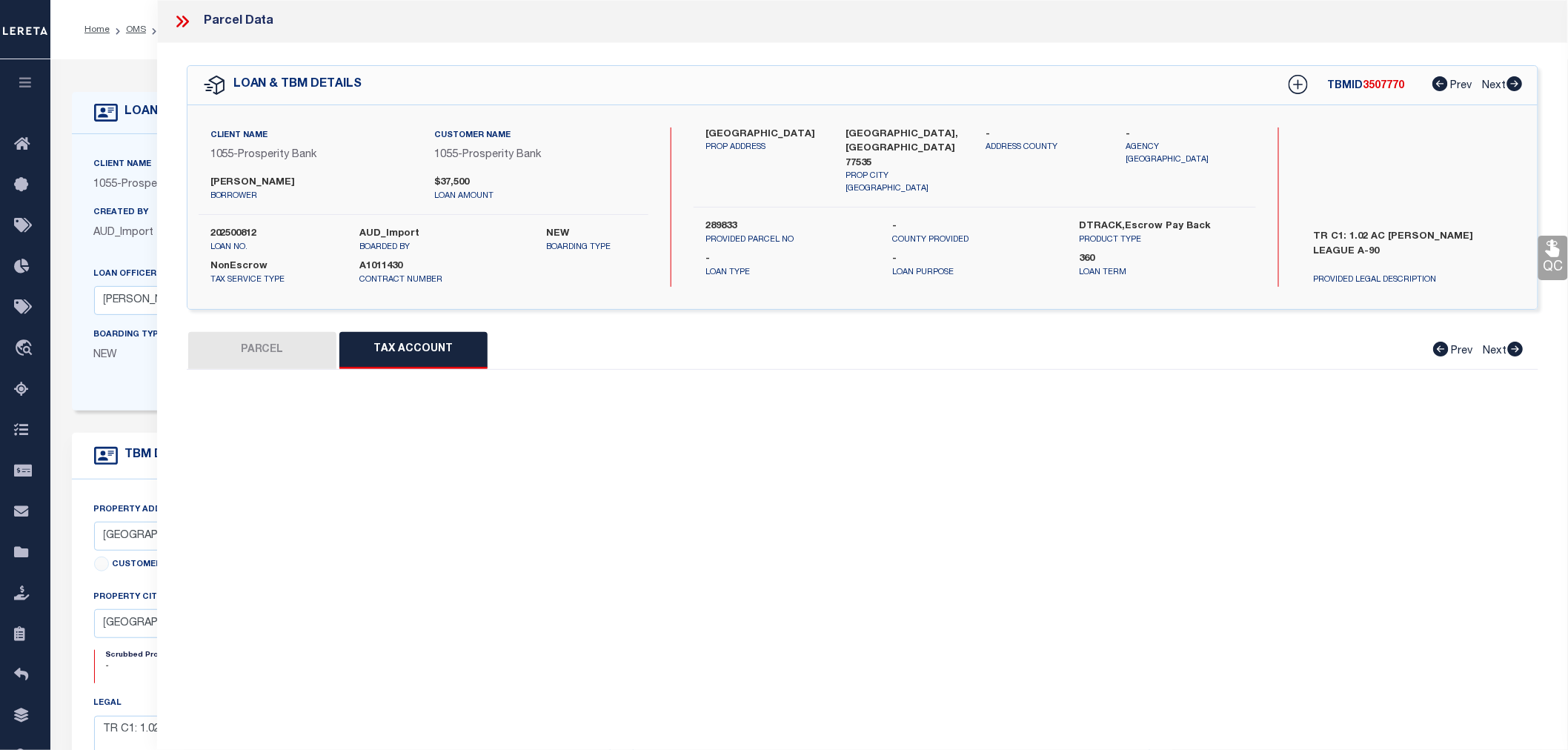
select select "100"
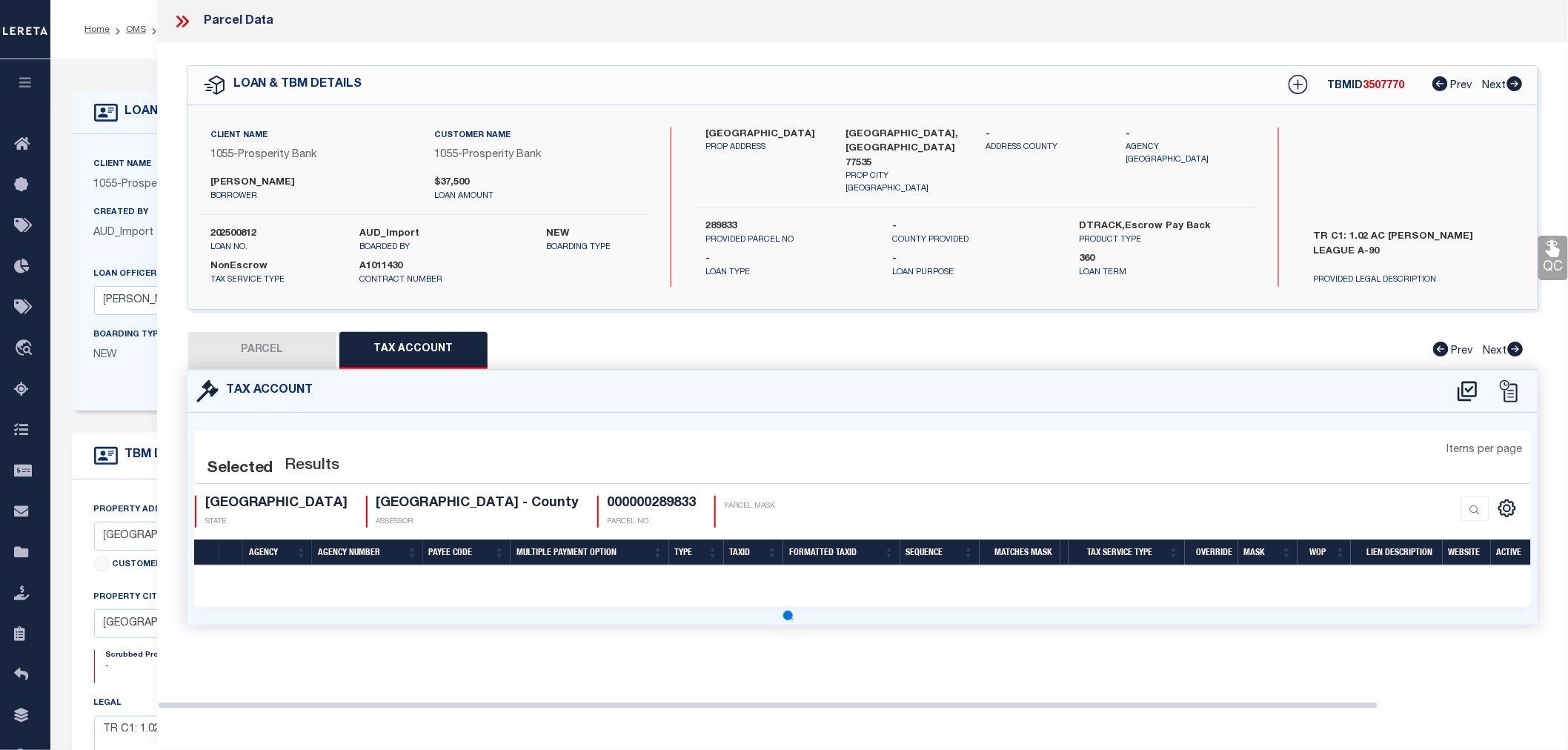
select select "100"
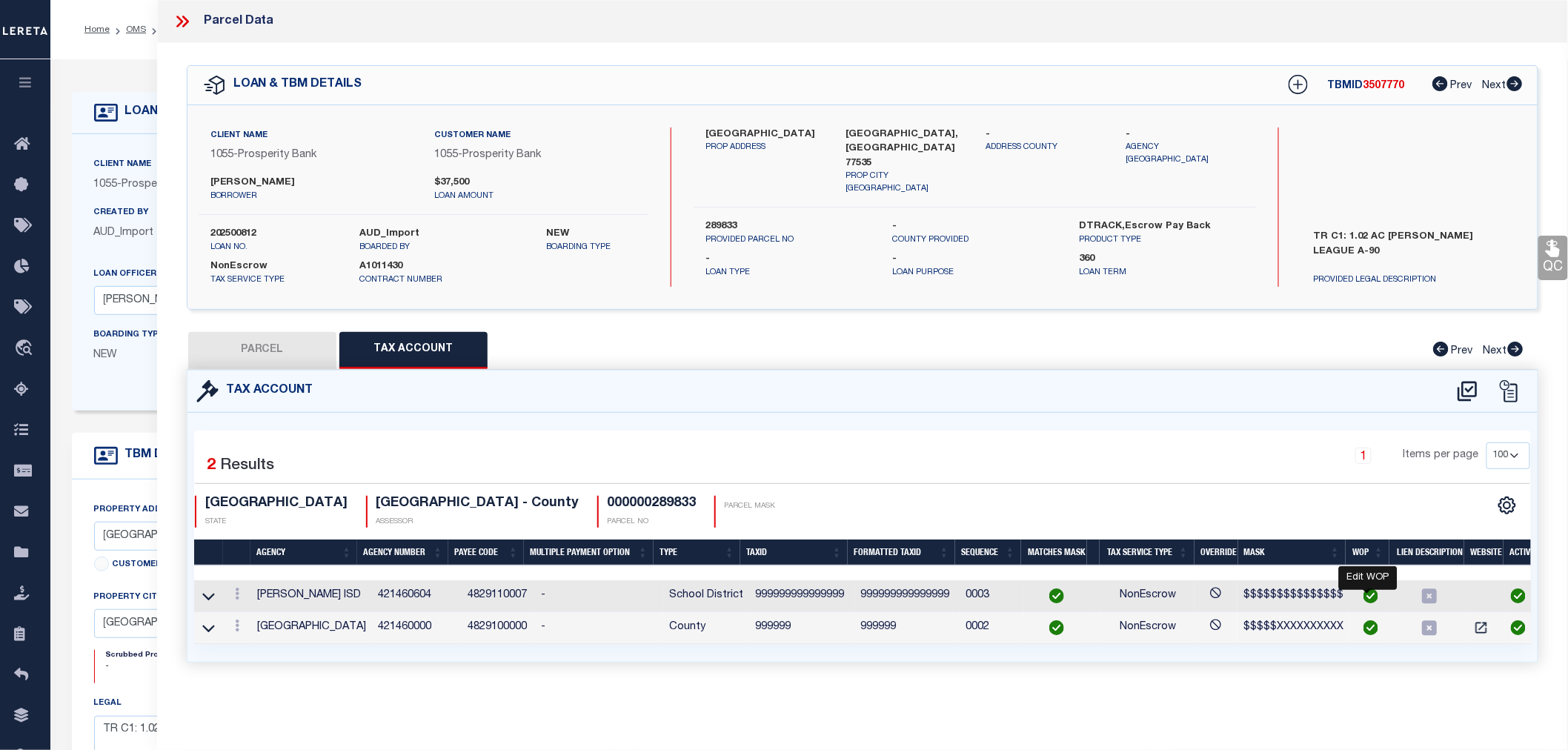
click at [1365, 596] on img "" at bounding box center [1370, 595] width 15 height 15
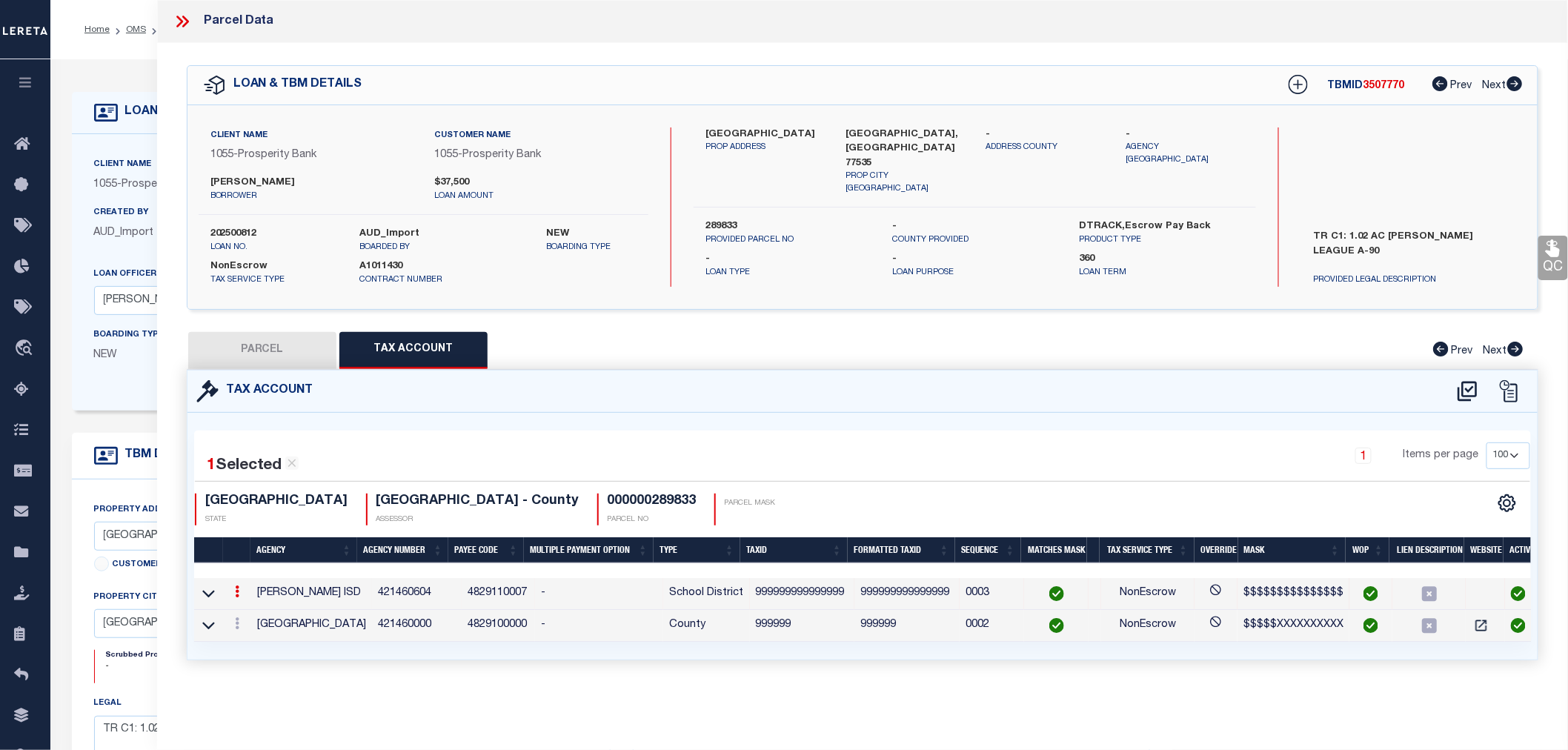
radio input "true"
type input "[DATE]"
type textarea "DV - Marked as parent parcel due to client legal is for 1.02 ac and Parent parc…"
type input "999999999999999"
type textarea "$$$$$$$$$$$$$$$"
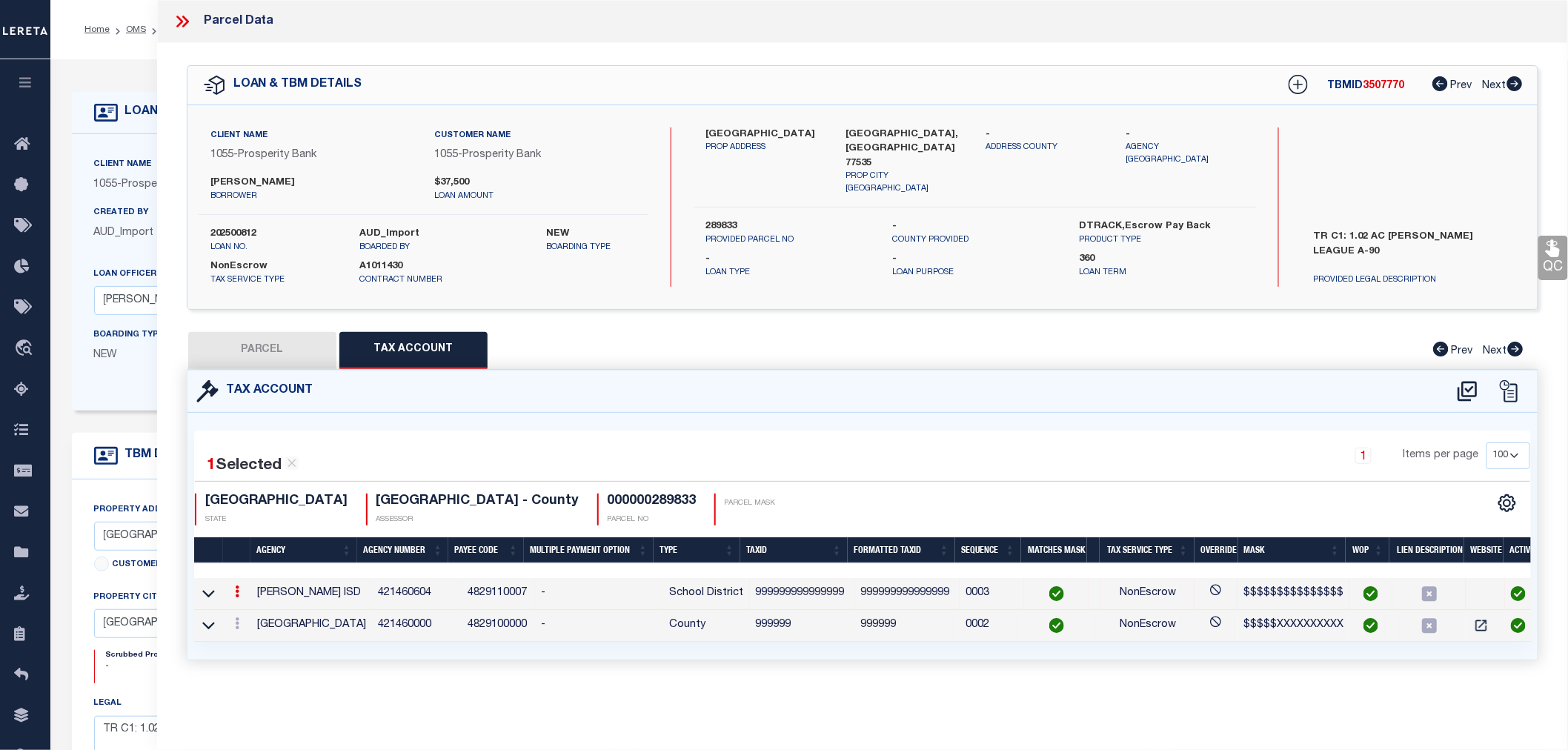
select select "ACT"
type input "XXXXXXXXXXXXXXX*"
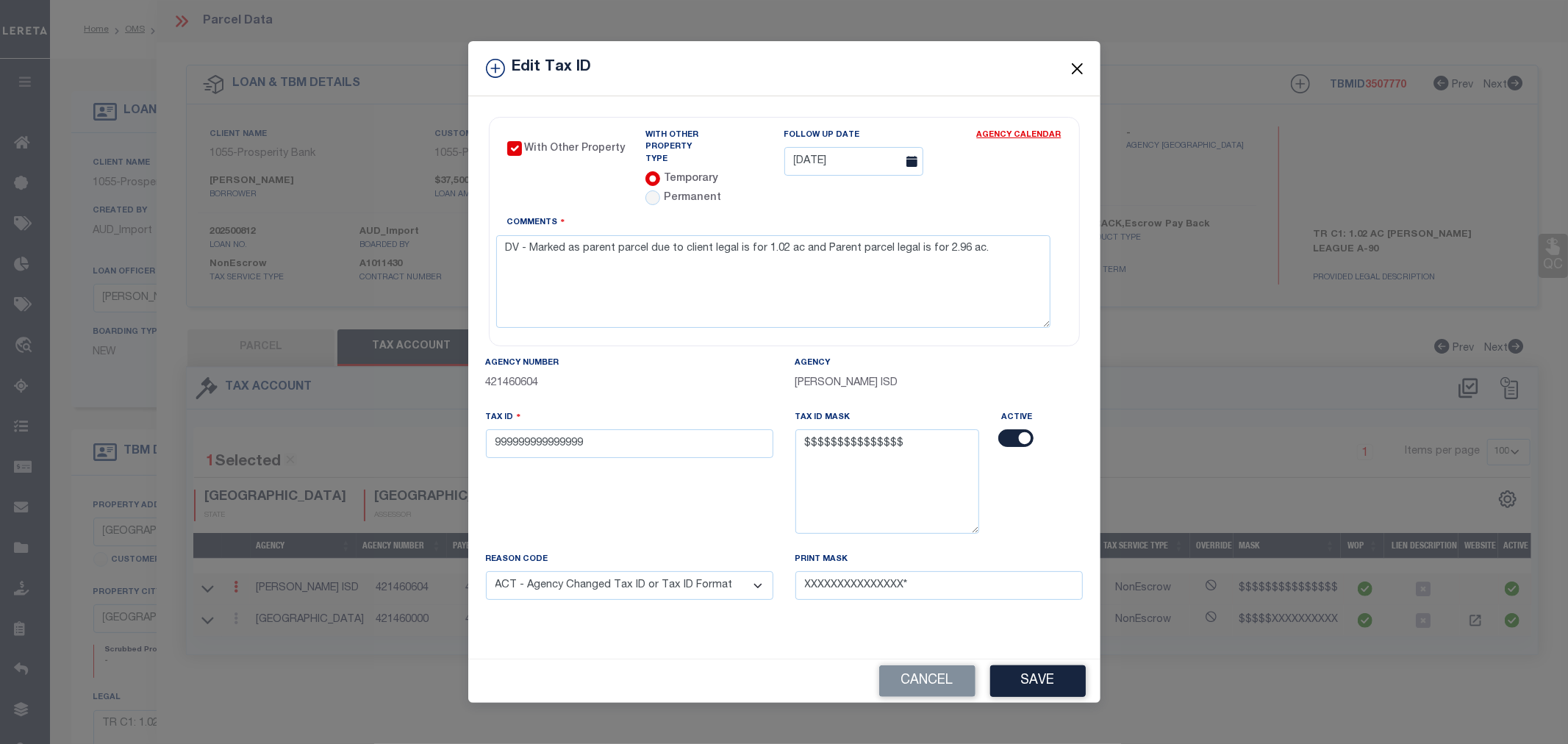
click at [1079, 78] on button "Close" at bounding box center [1077, 68] width 19 height 19
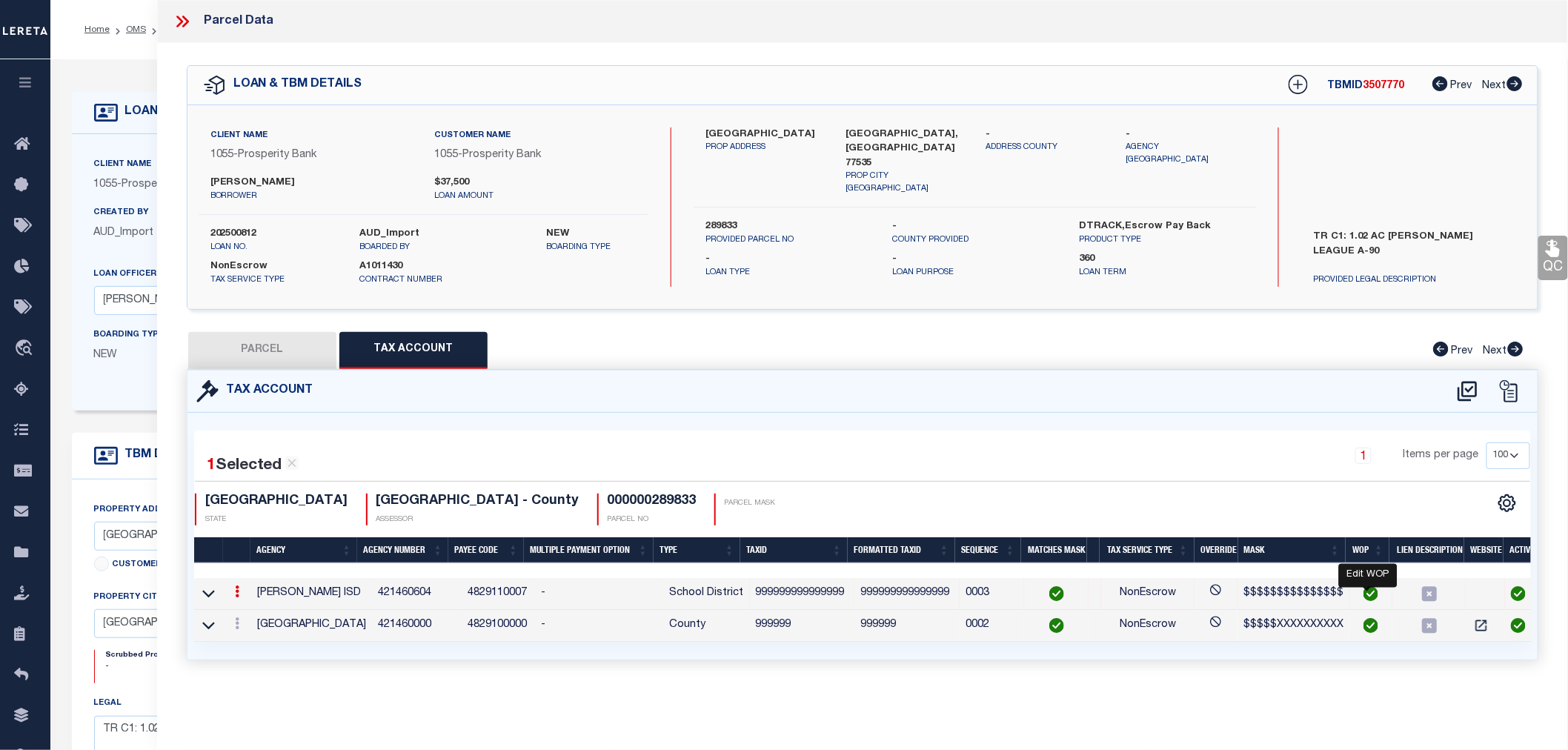
click at [1365, 596] on img "" at bounding box center [1370, 592] width 15 height 15
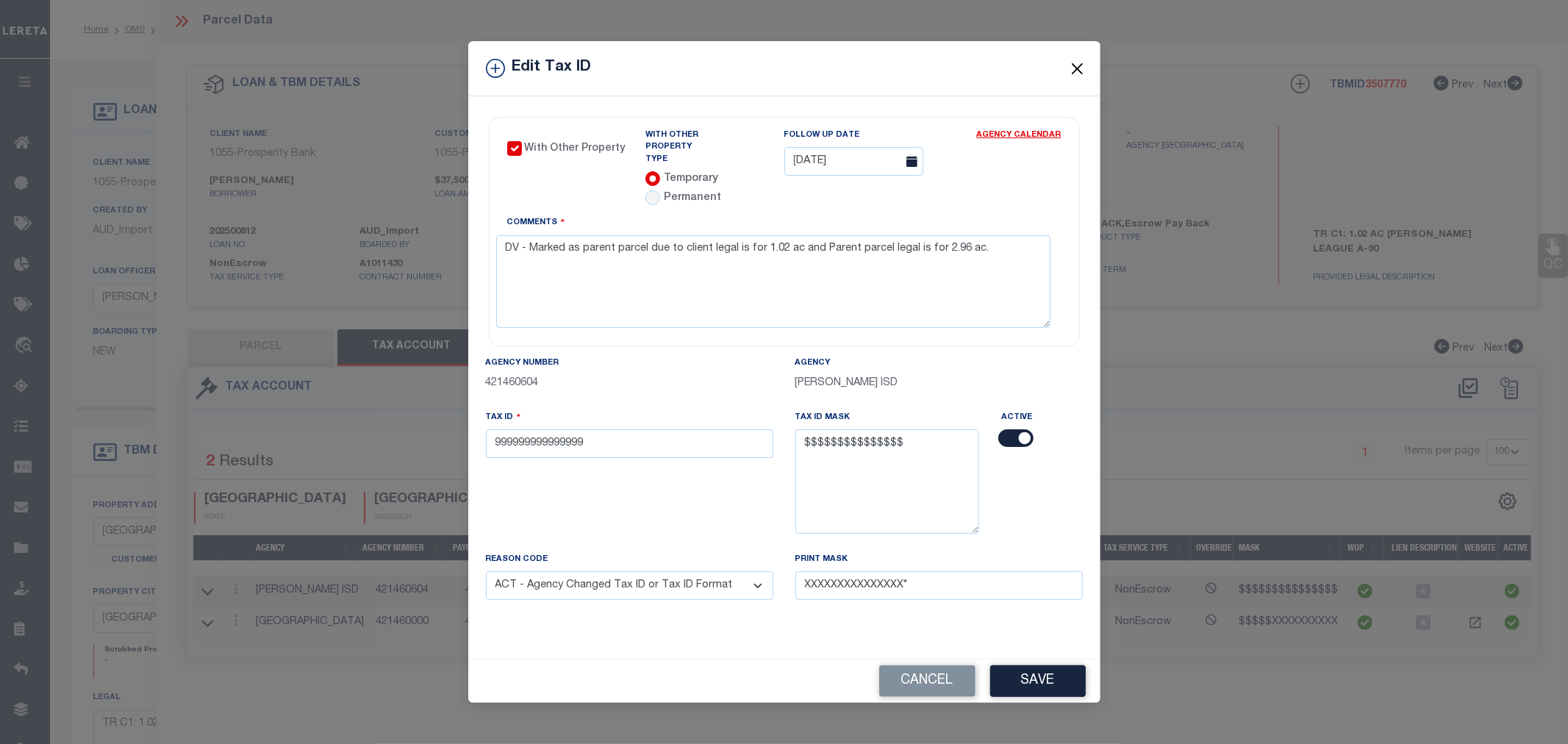
click at [1072, 69] on button "Close" at bounding box center [1077, 68] width 19 height 19
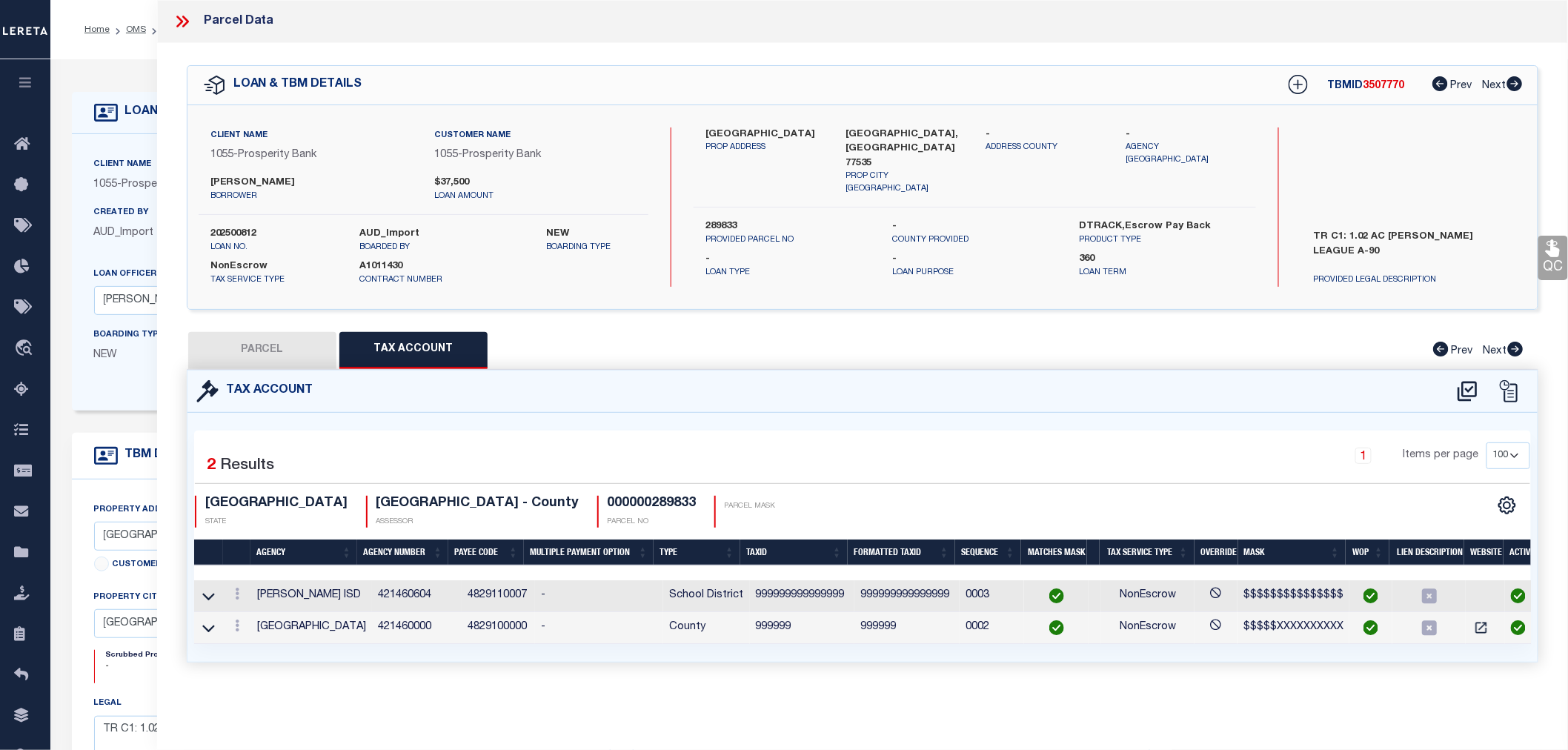
click at [180, 22] on icon at bounding box center [180, 21] width 7 height 12
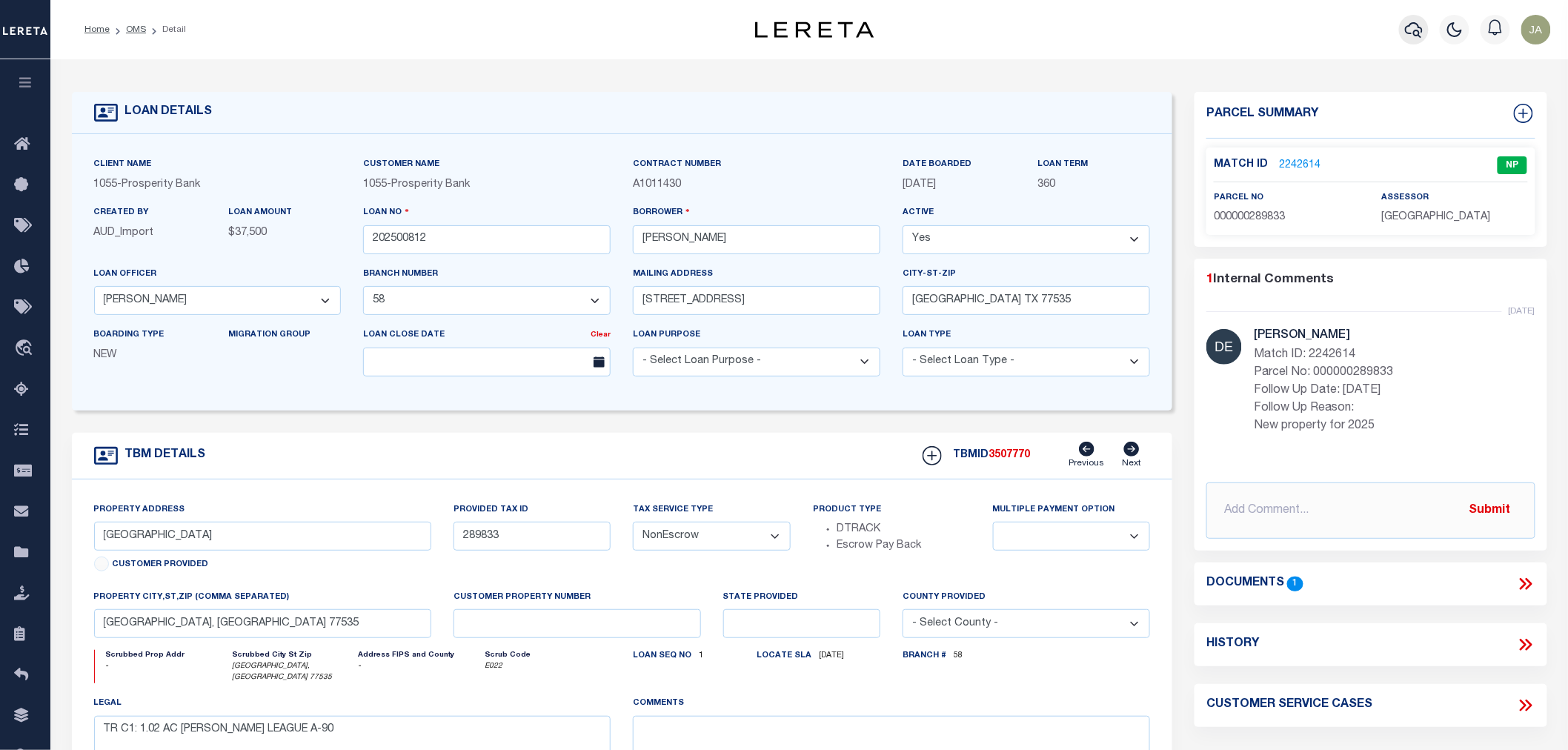
click at [1416, 32] on icon "button" at bounding box center [1413, 30] width 18 height 15
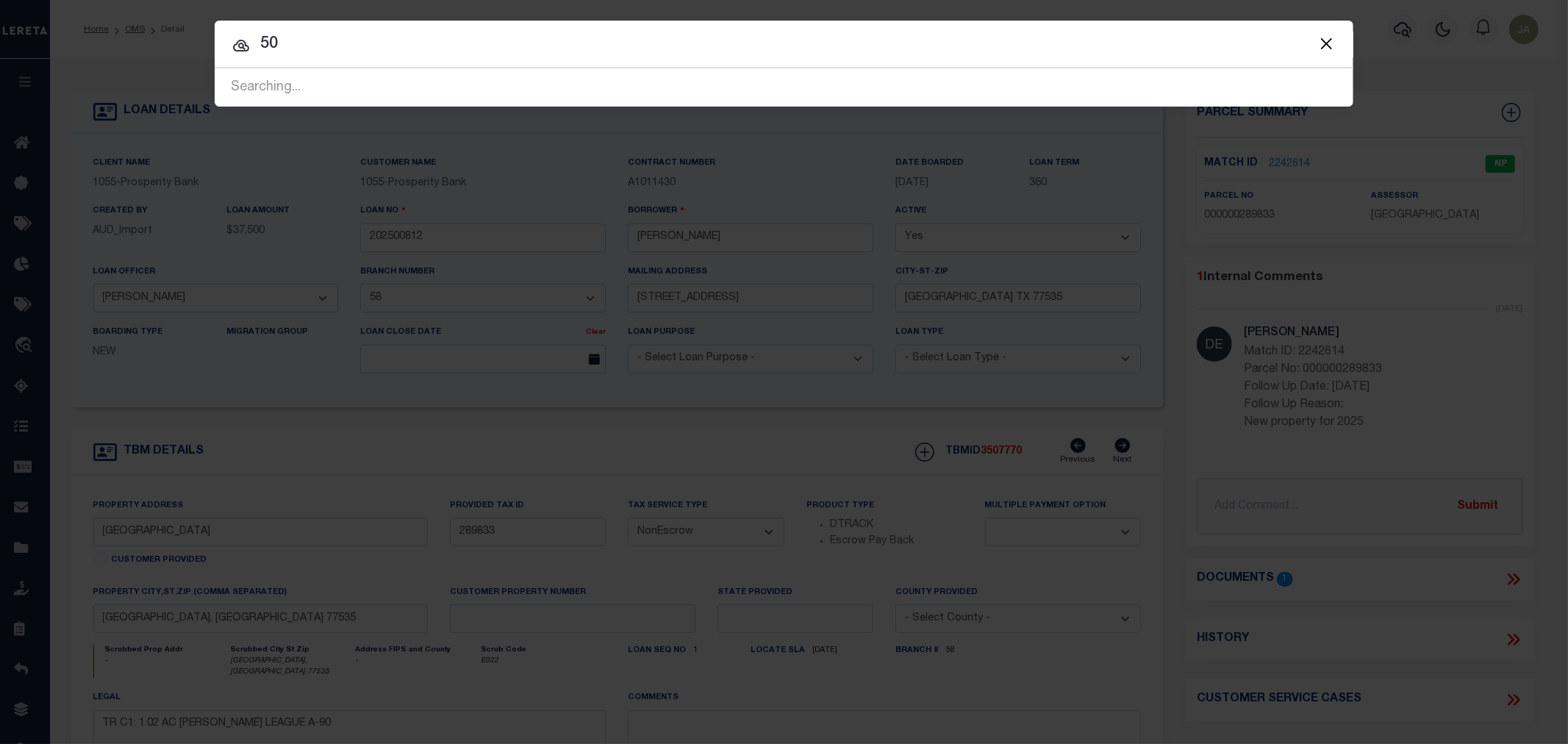
type input "5"
type input "500028861"
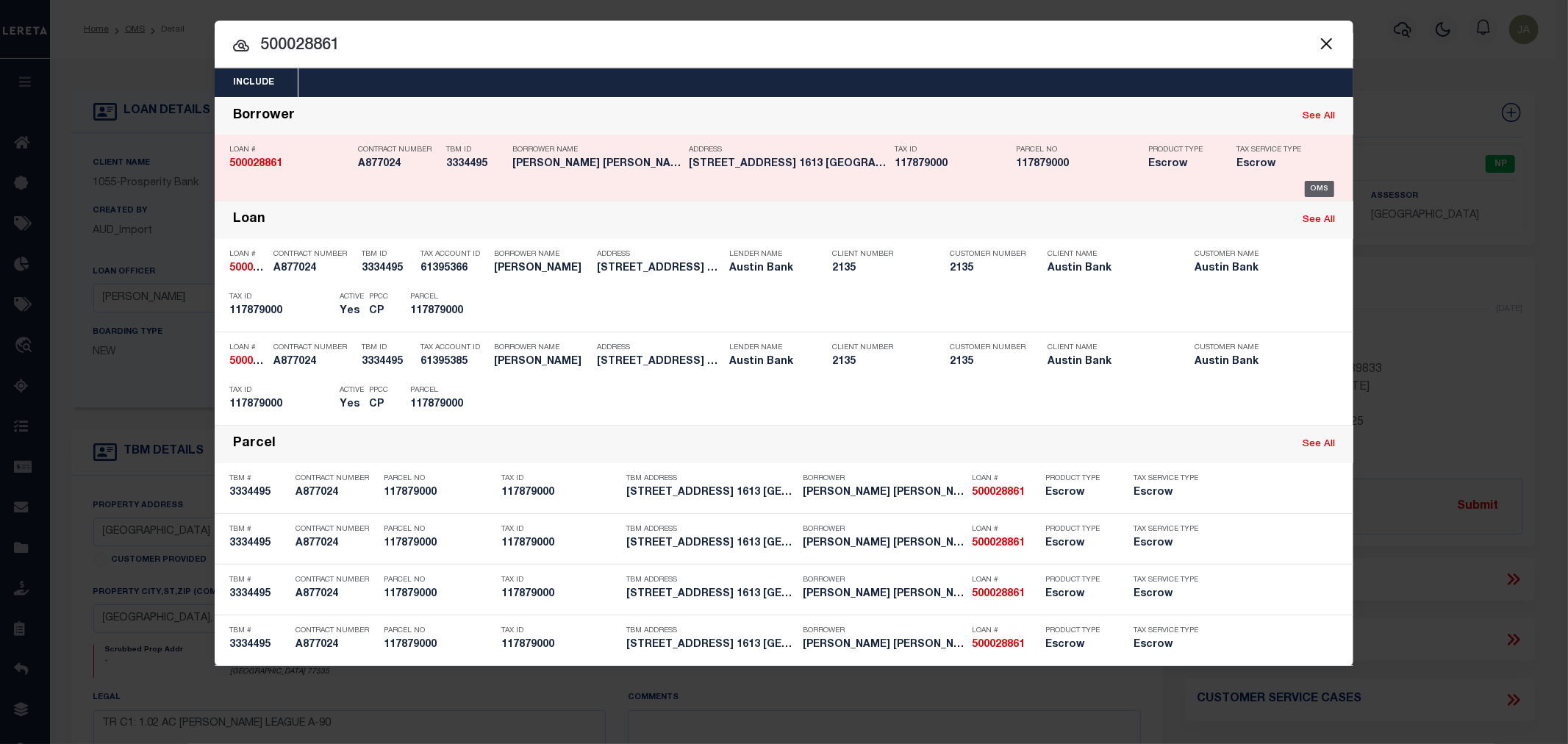
click at [1312, 187] on div "OMS" at bounding box center [1320, 189] width 30 height 16
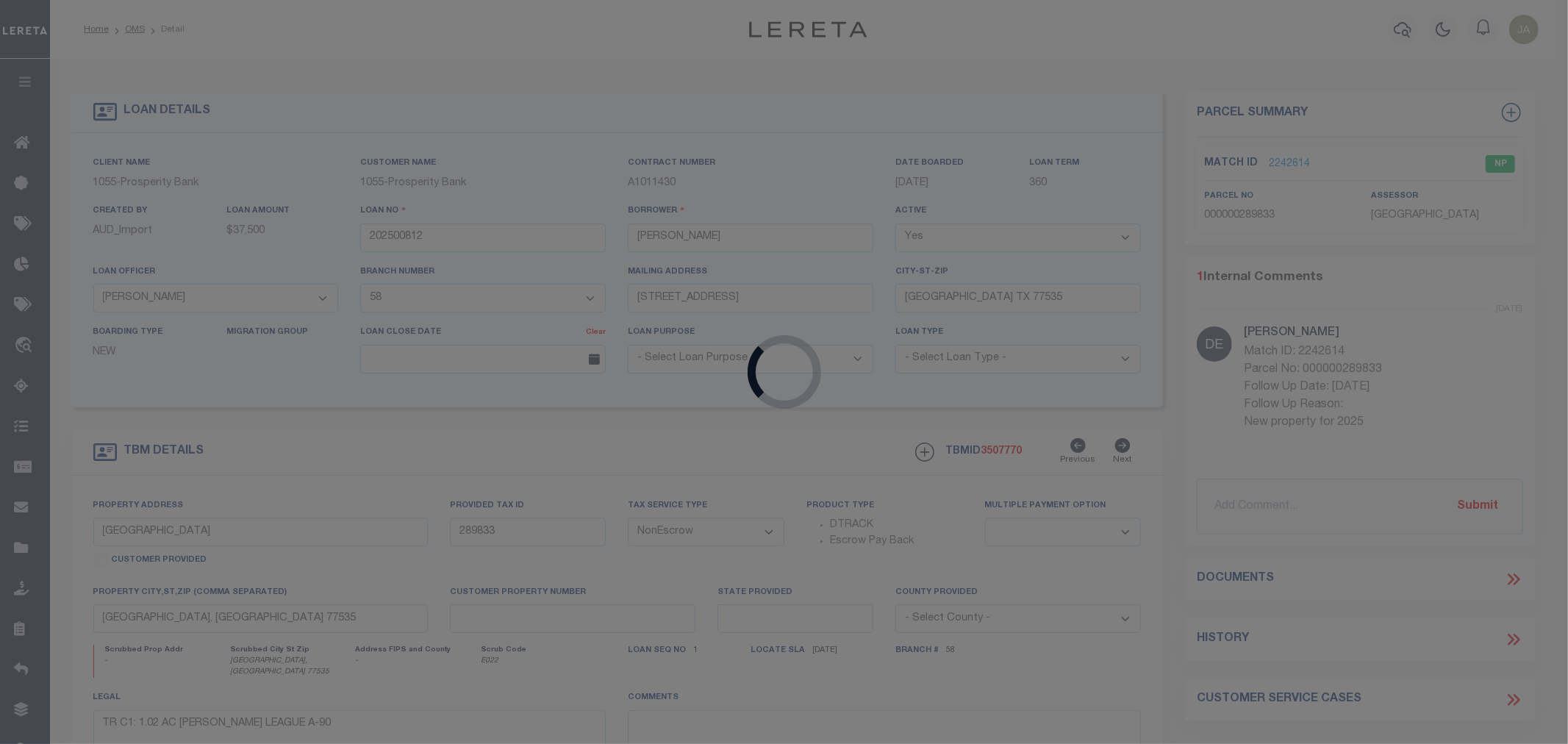
type input "500028861"
type input "[PERSON_NAME] [PERSON_NAME]"
select select
type input "2664 [GEOGRAPHIC_DATA]"
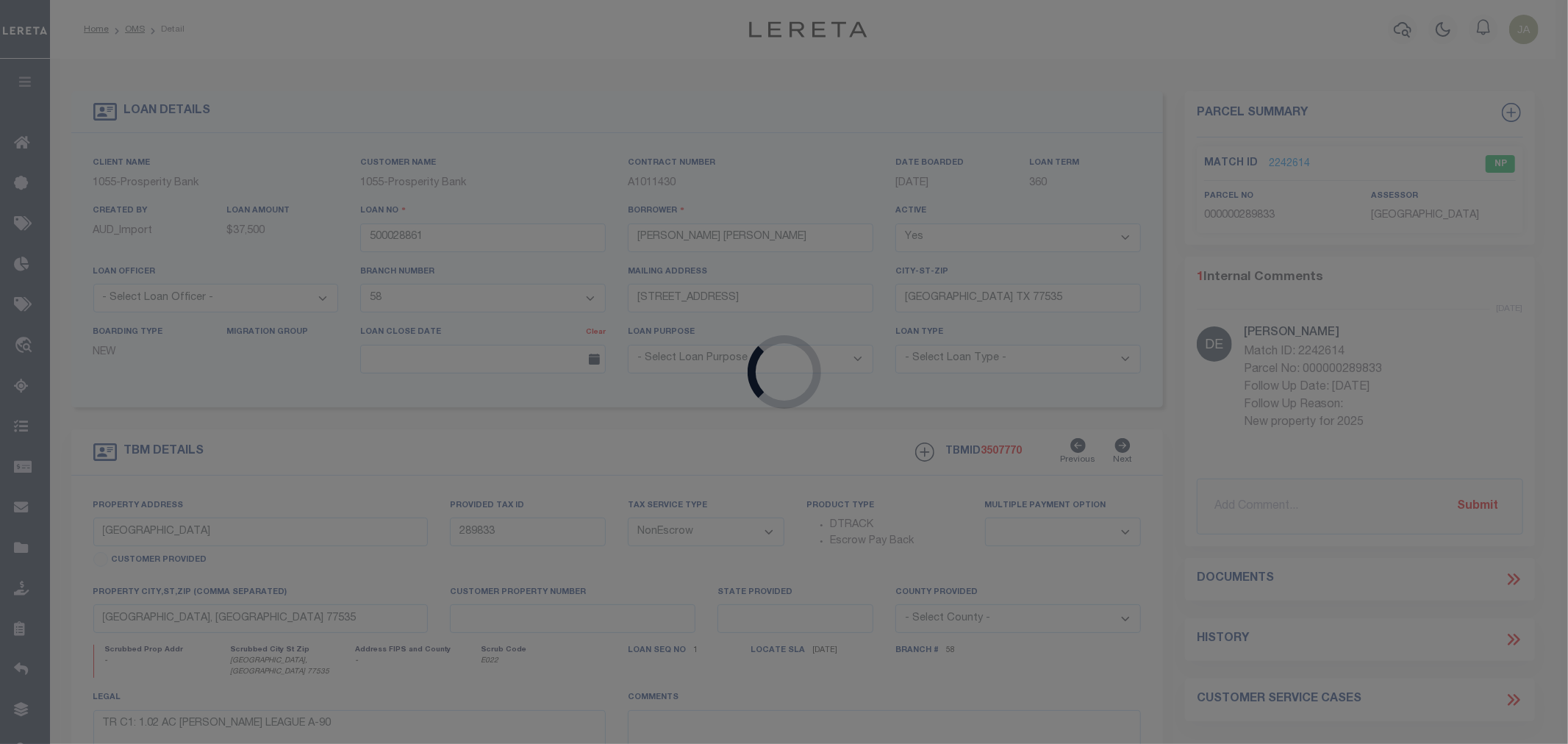
type input "[GEOGRAPHIC_DATA], [GEOGRAPHIC_DATA] 75766"
select select "10"
select select "Escrow"
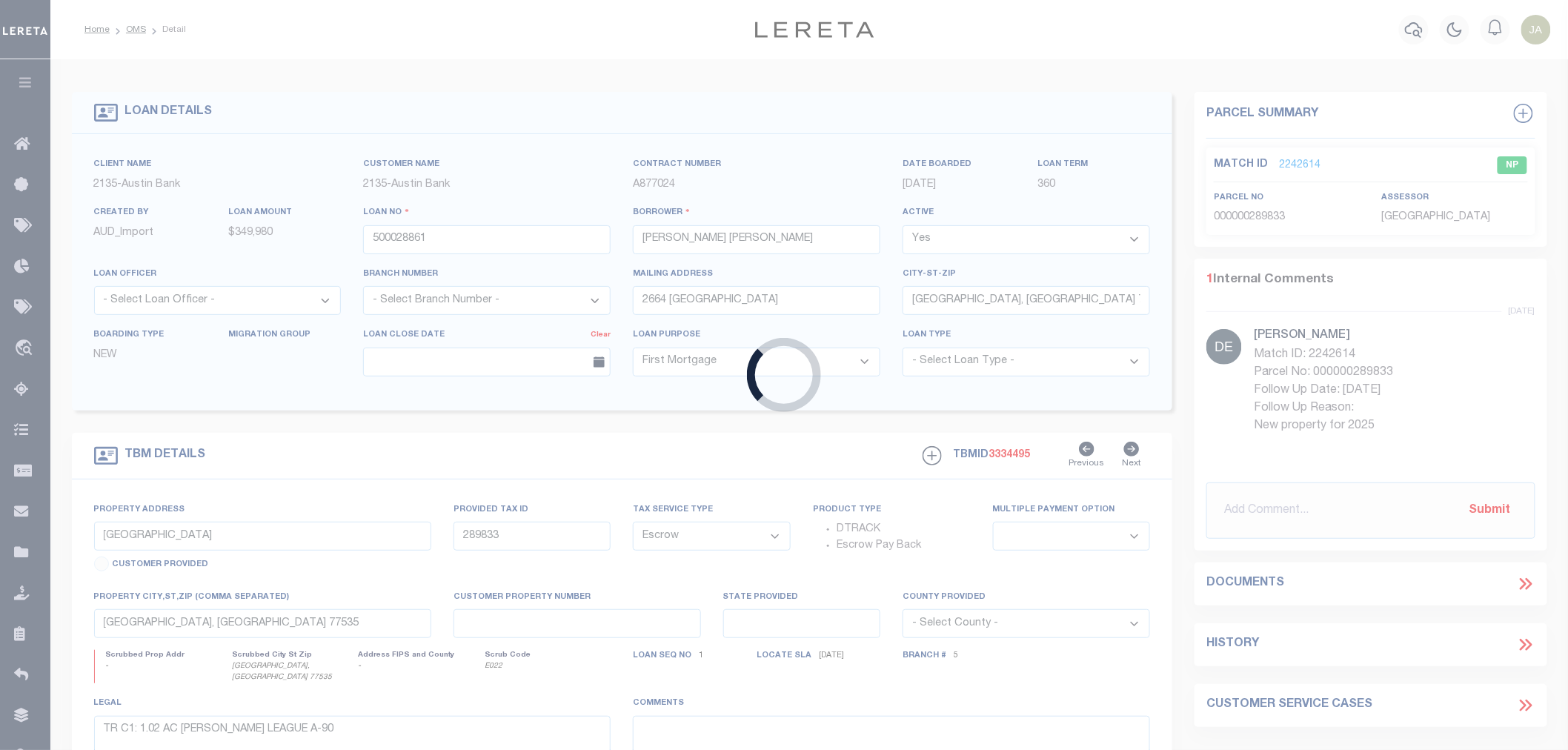
select select "43993"
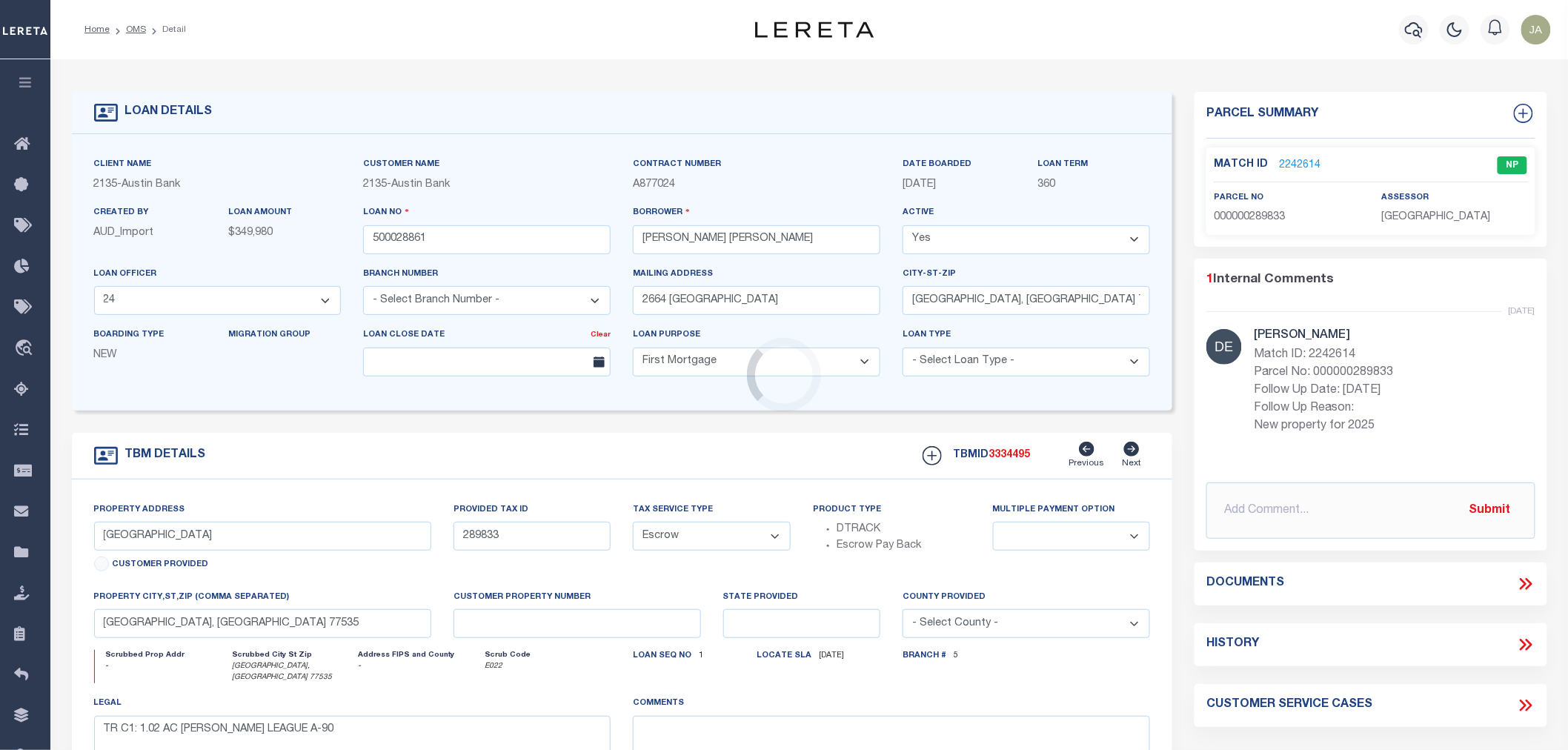
select select "2589"
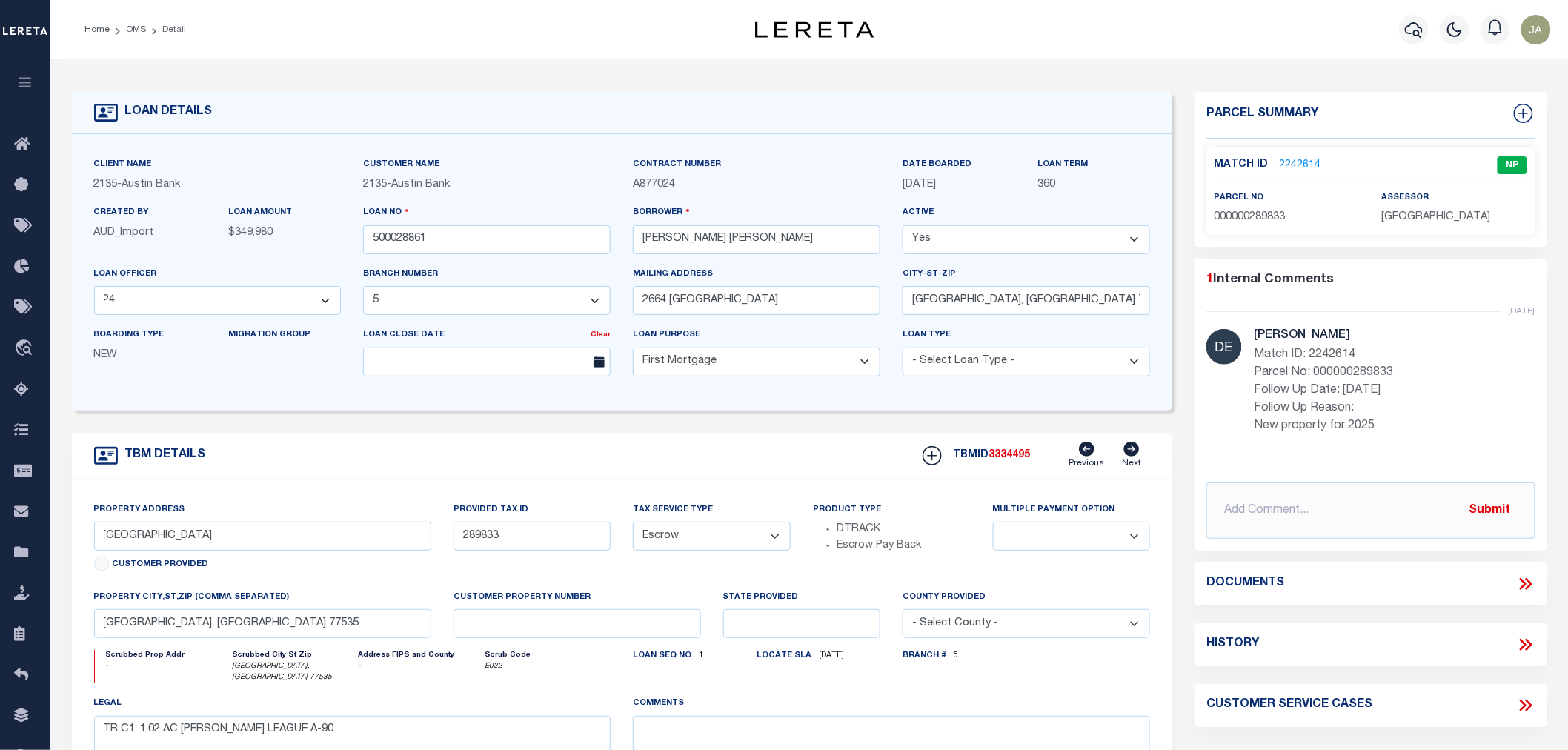
type input "[STREET_ADDRESS]"
type input "117879000"
select select
type input "[GEOGRAPHIC_DATA] [GEOGRAPHIC_DATA] 75766"
type input "[GEOGRAPHIC_DATA]"
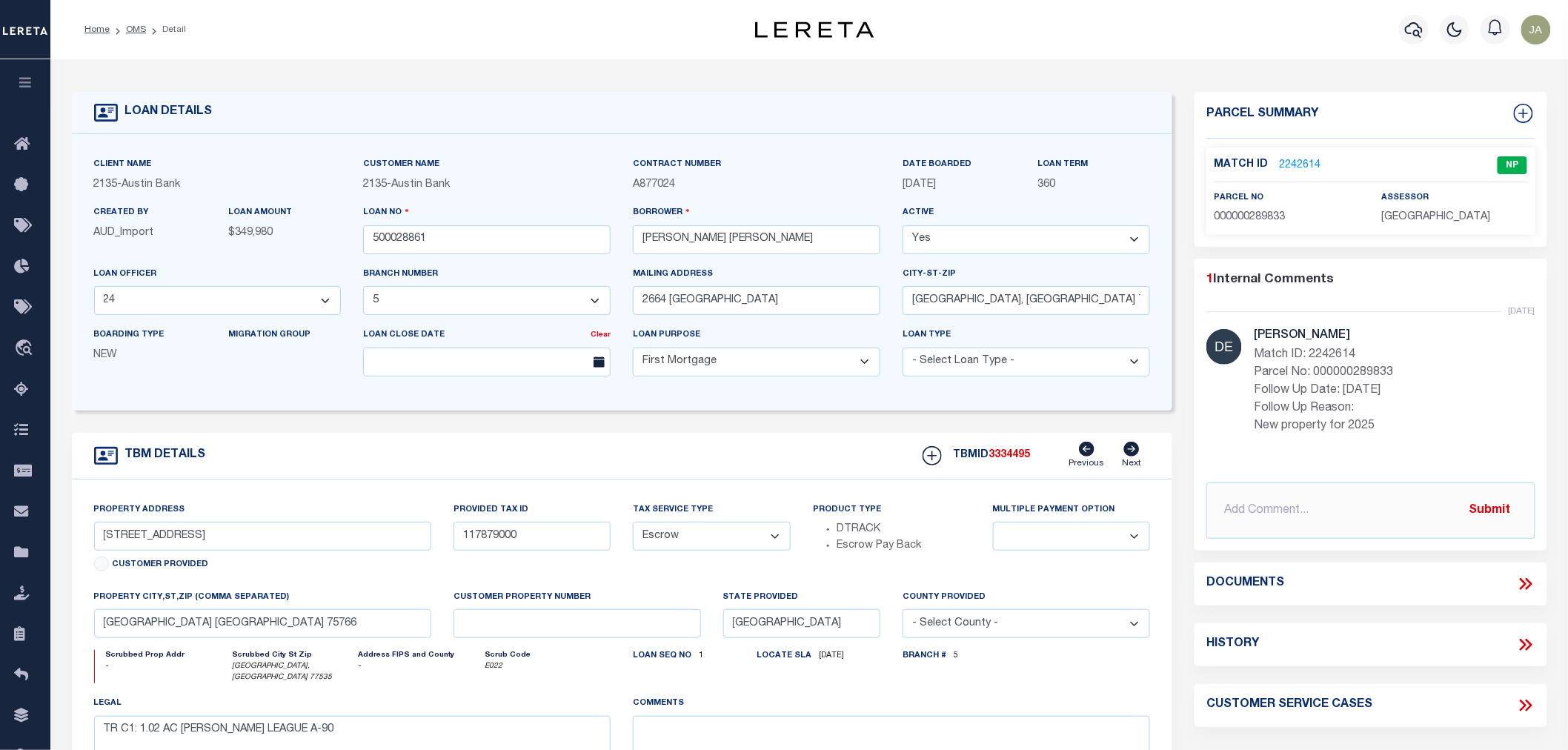
select select
type textarea "DT 29.99 AC [PERSON_NAME] HEADRIGHT SVY A-783"
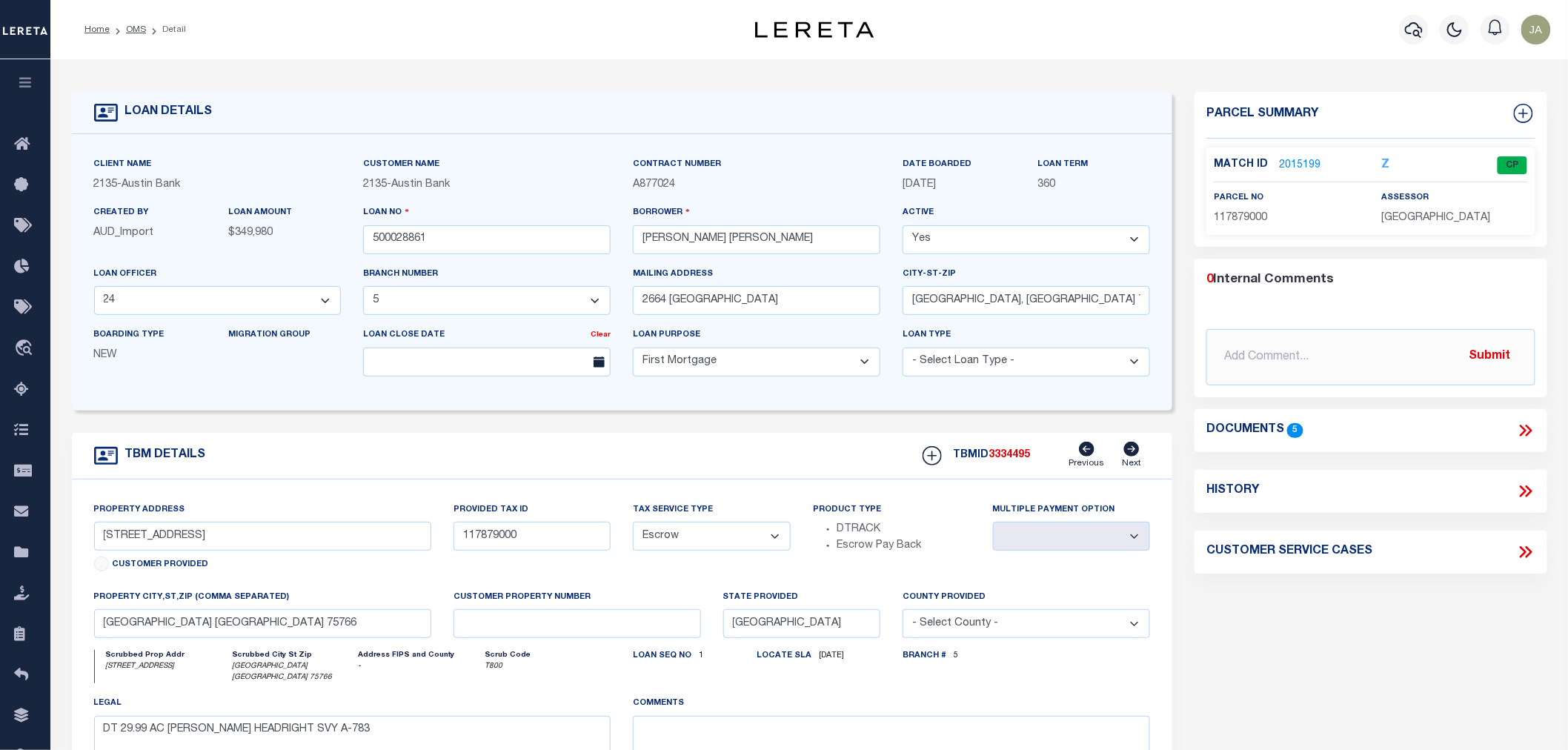
click at [1291, 163] on link "2015199" at bounding box center [1299, 165] width 41 height 15
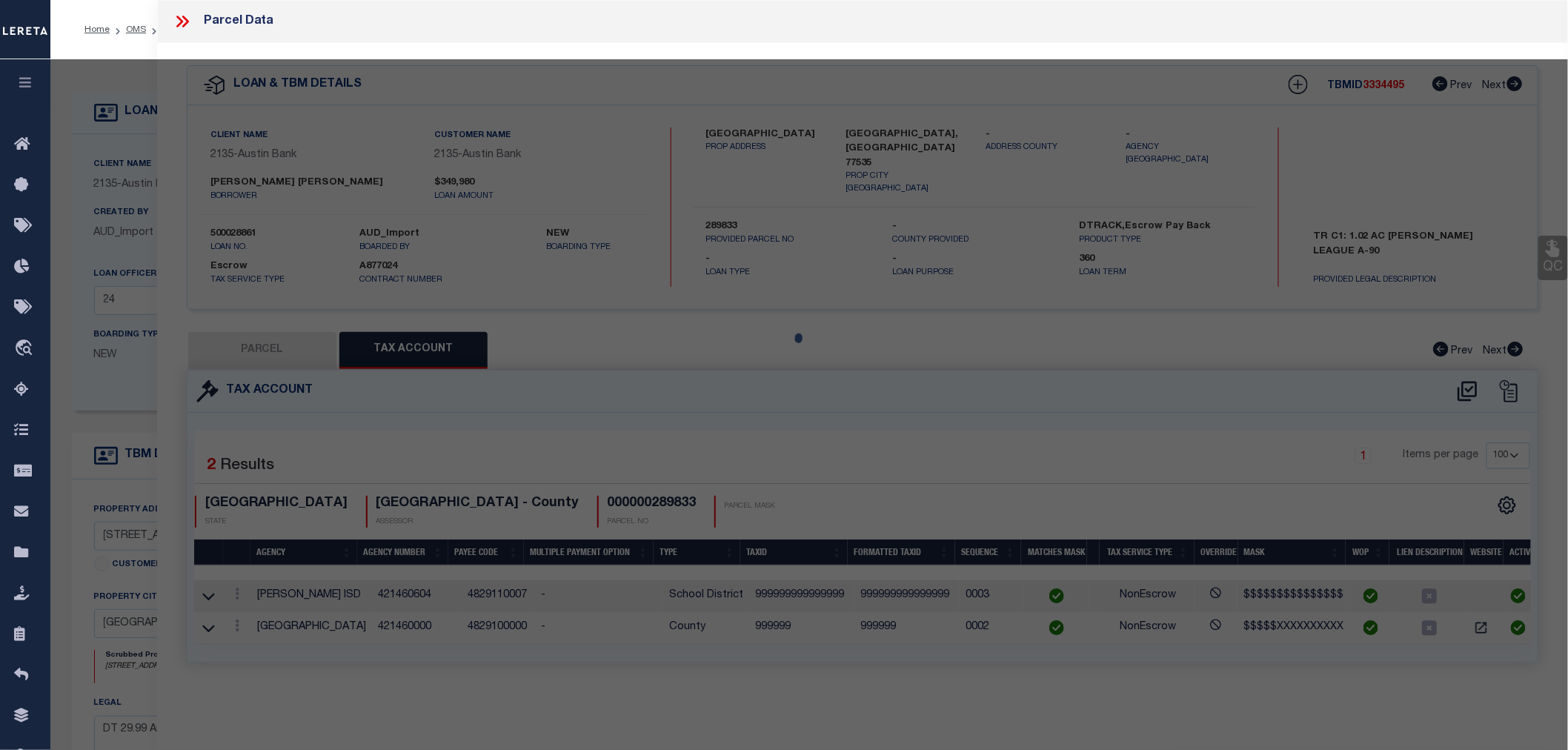
select select "AS"
select select
checkbox input "false"
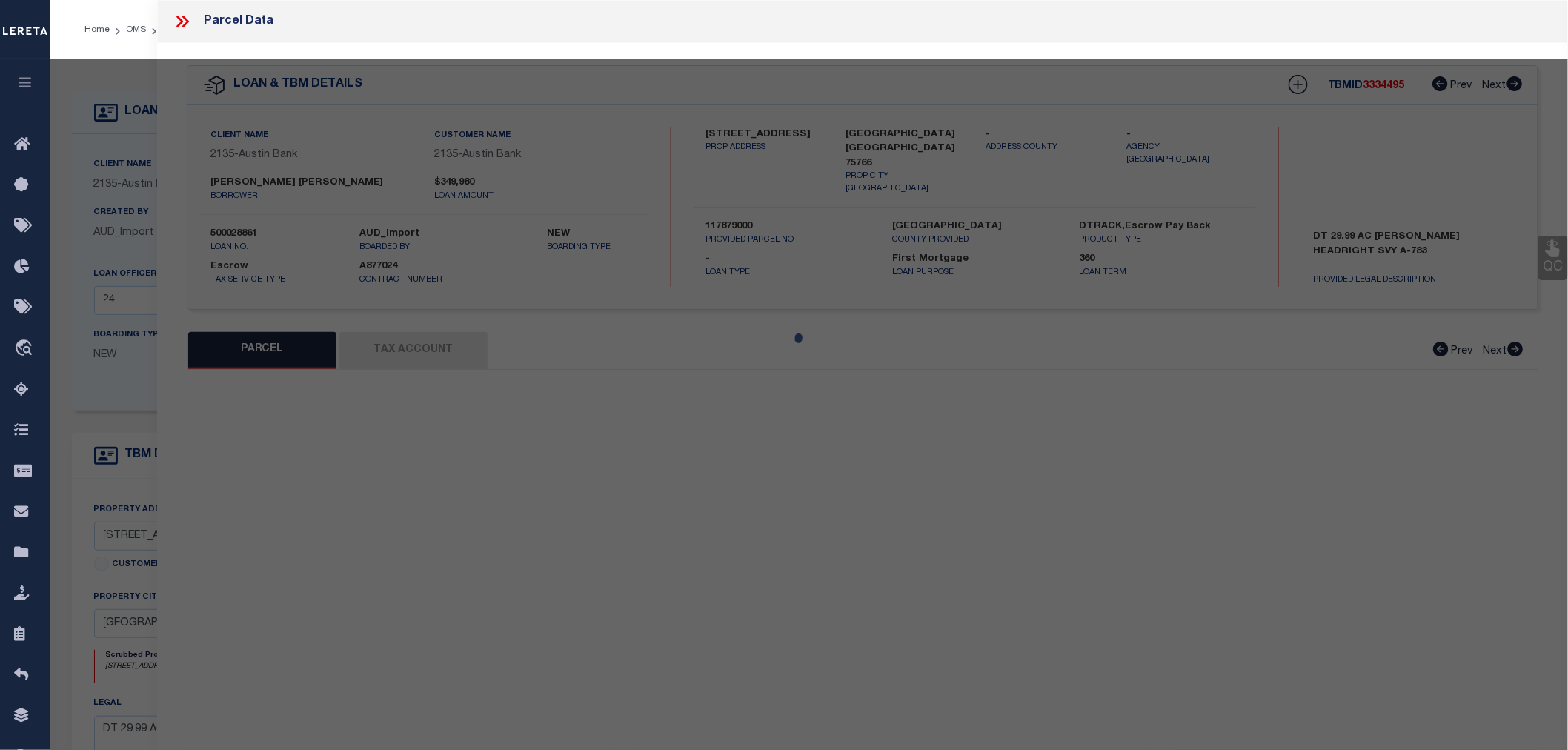
select select "CP"
type input "[PERSON_NAME] AND [PERSON_NAME]"
select select "AGW"
select select
type input "1049 CR 1613"
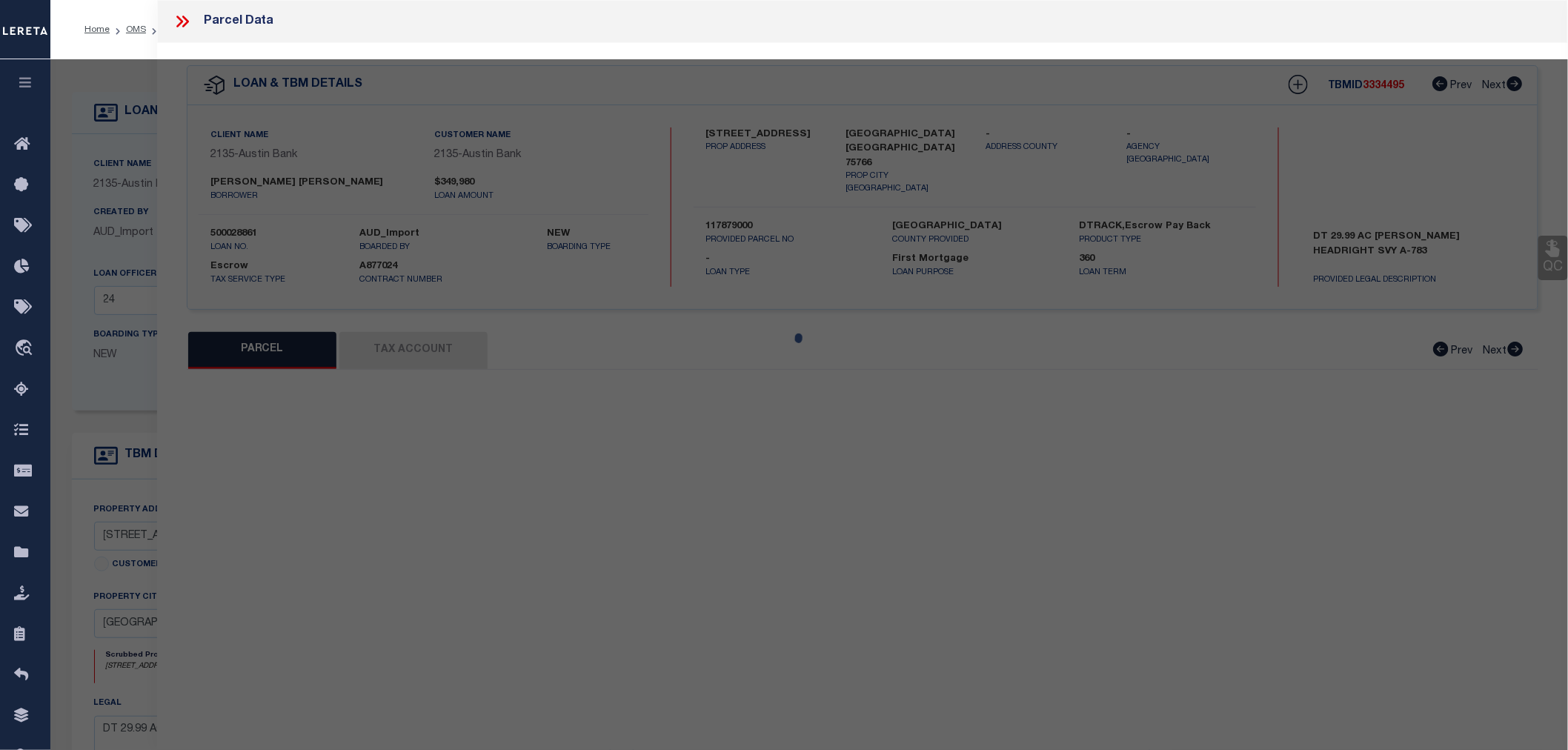
type input "[GEOGRAPHIC_DATA] [GEOGRAPHIC_DATA] 75766"
type textarea "A 783 BLK 1393 TR 3-4 T SPEARS H10 UND INT"
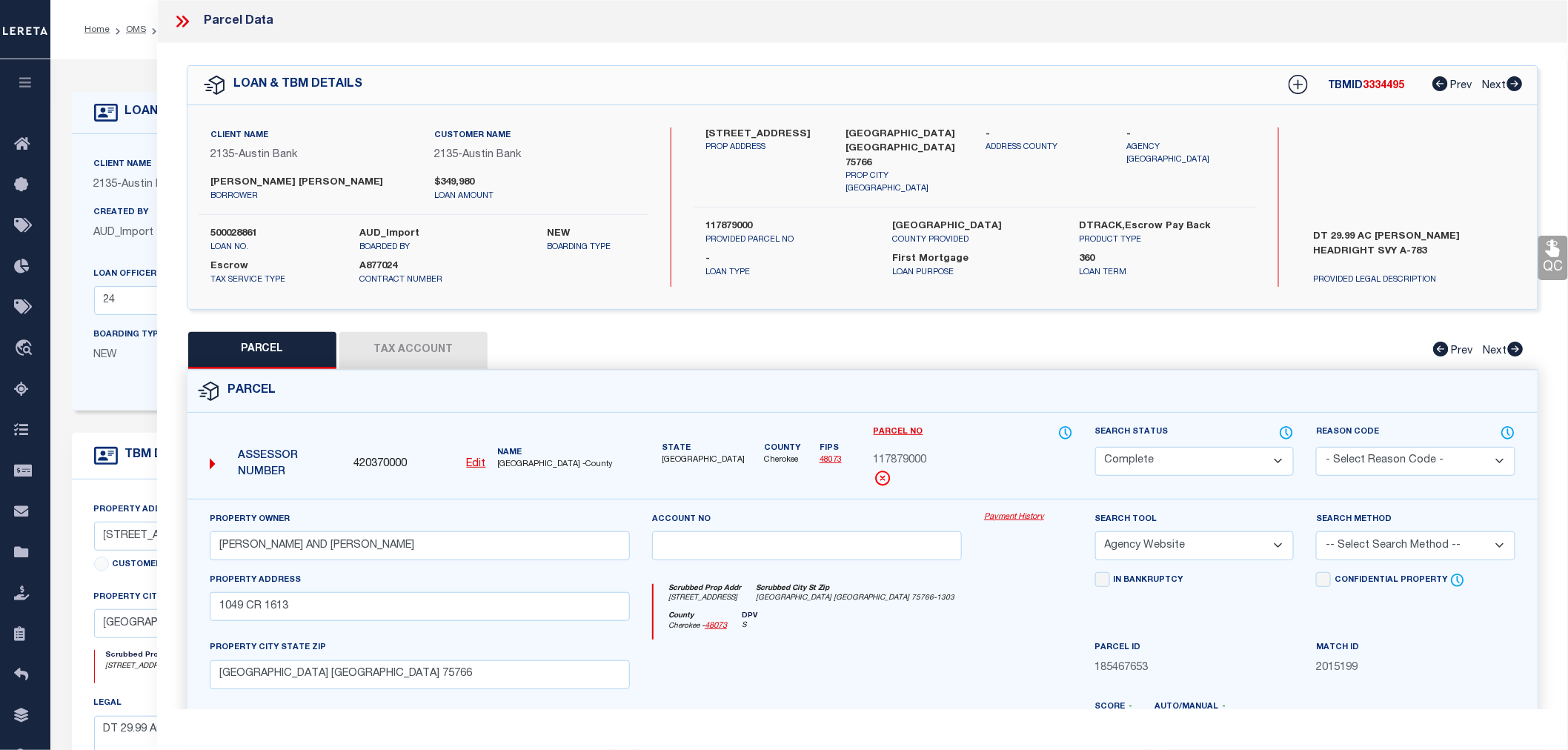
click at [408, 360] on button "Tax Account" at bounding box center [413, 350] width 148 height 37
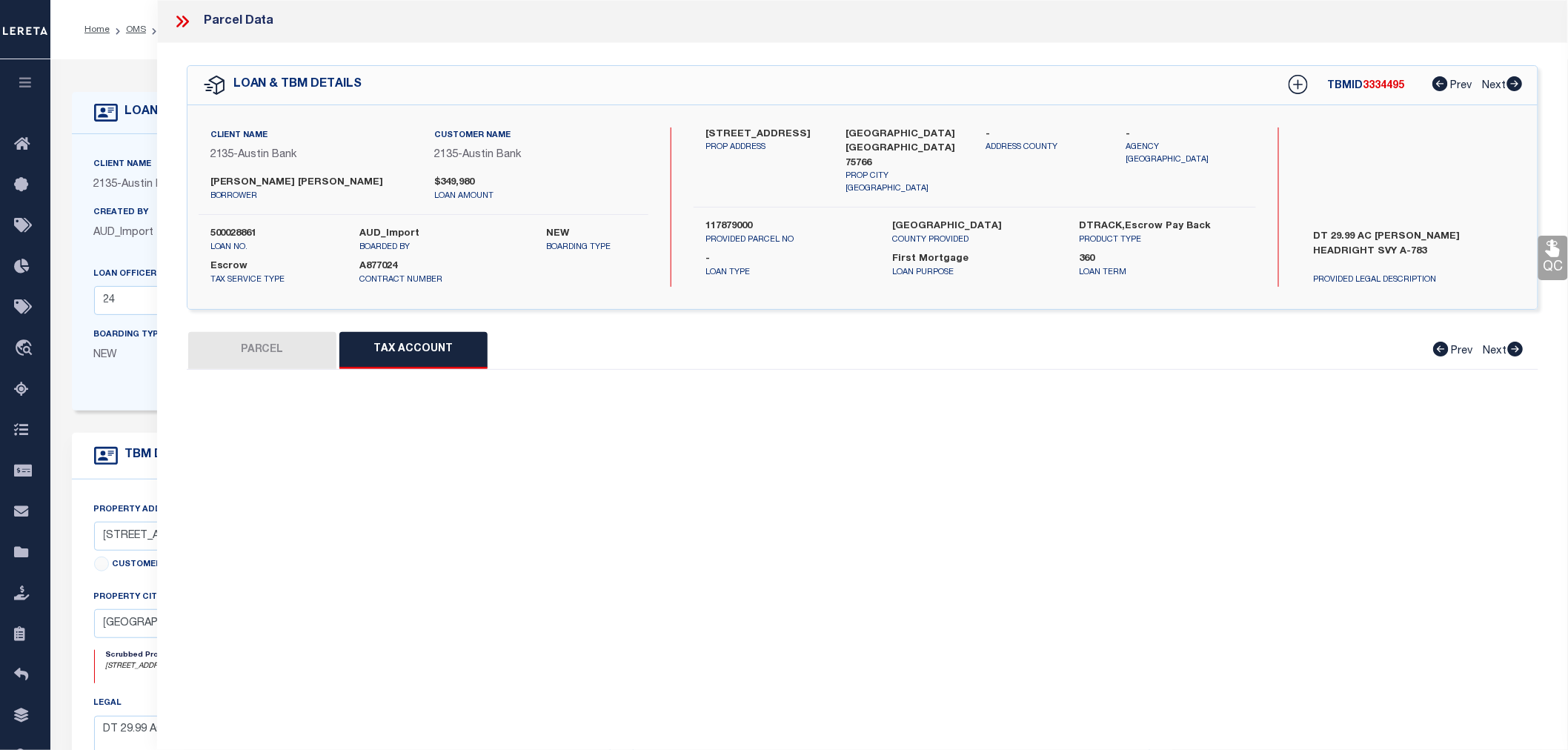
select select "100"
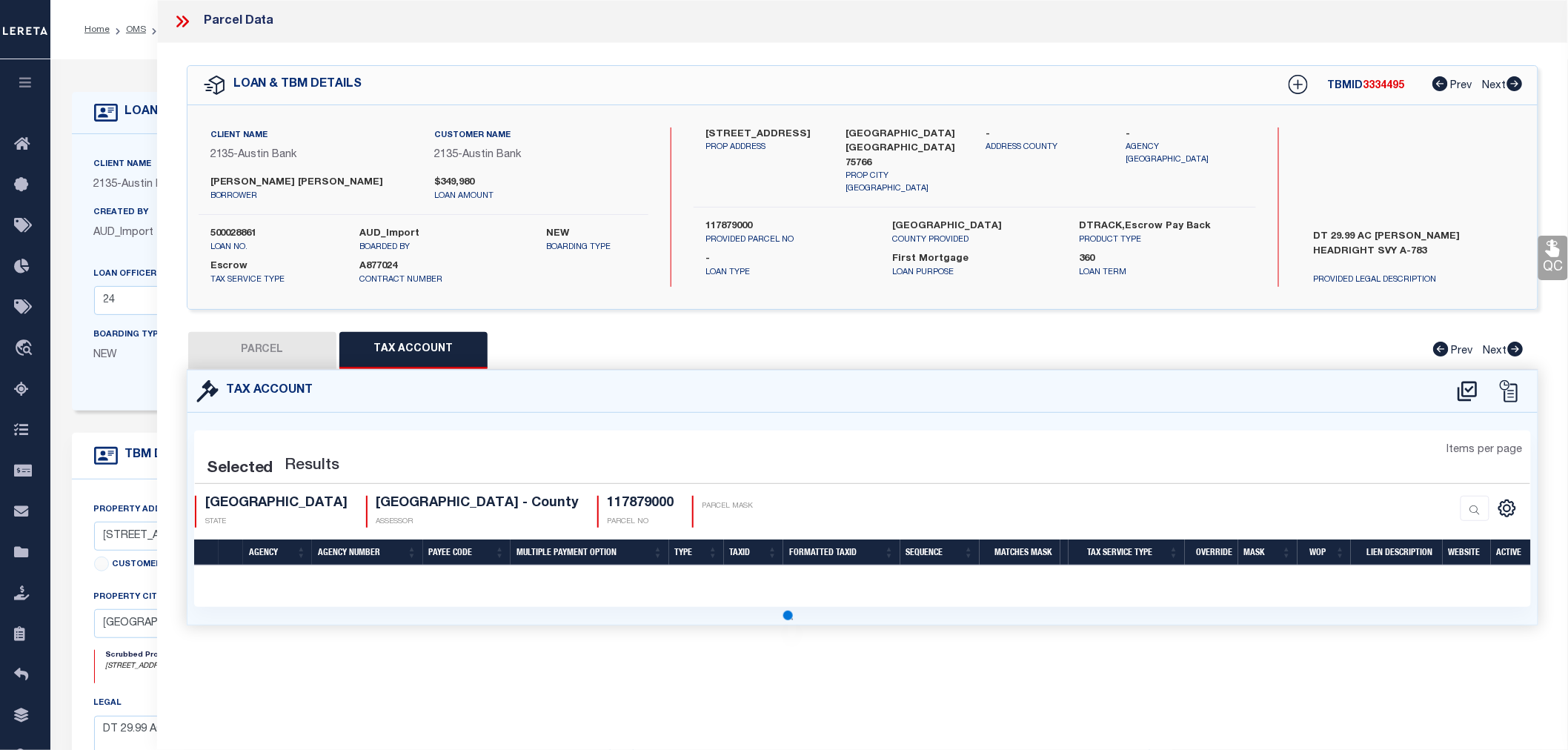
select select "100"
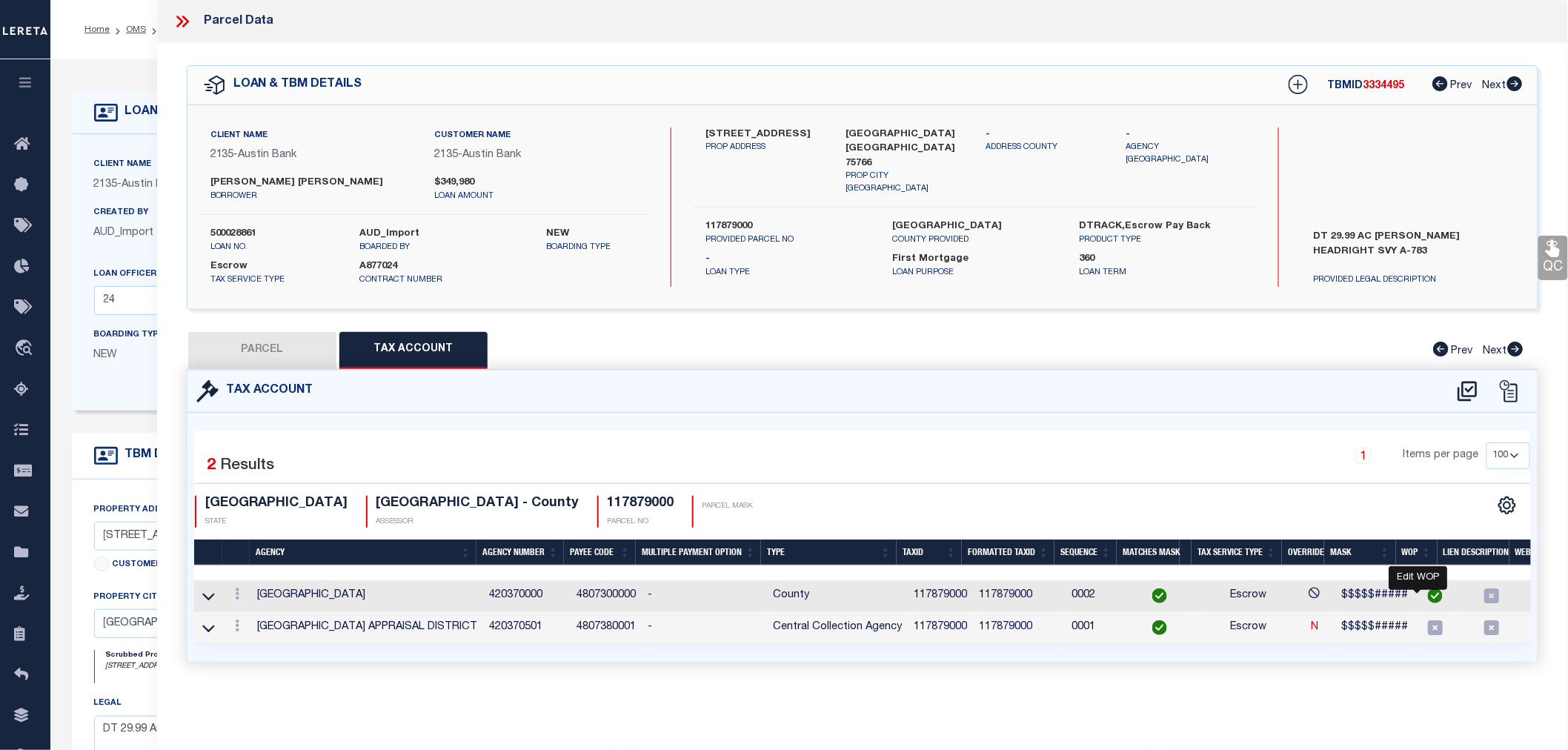
click at [1428, 596] on img "" at bounding box center [1434, 595] width 15 height 15
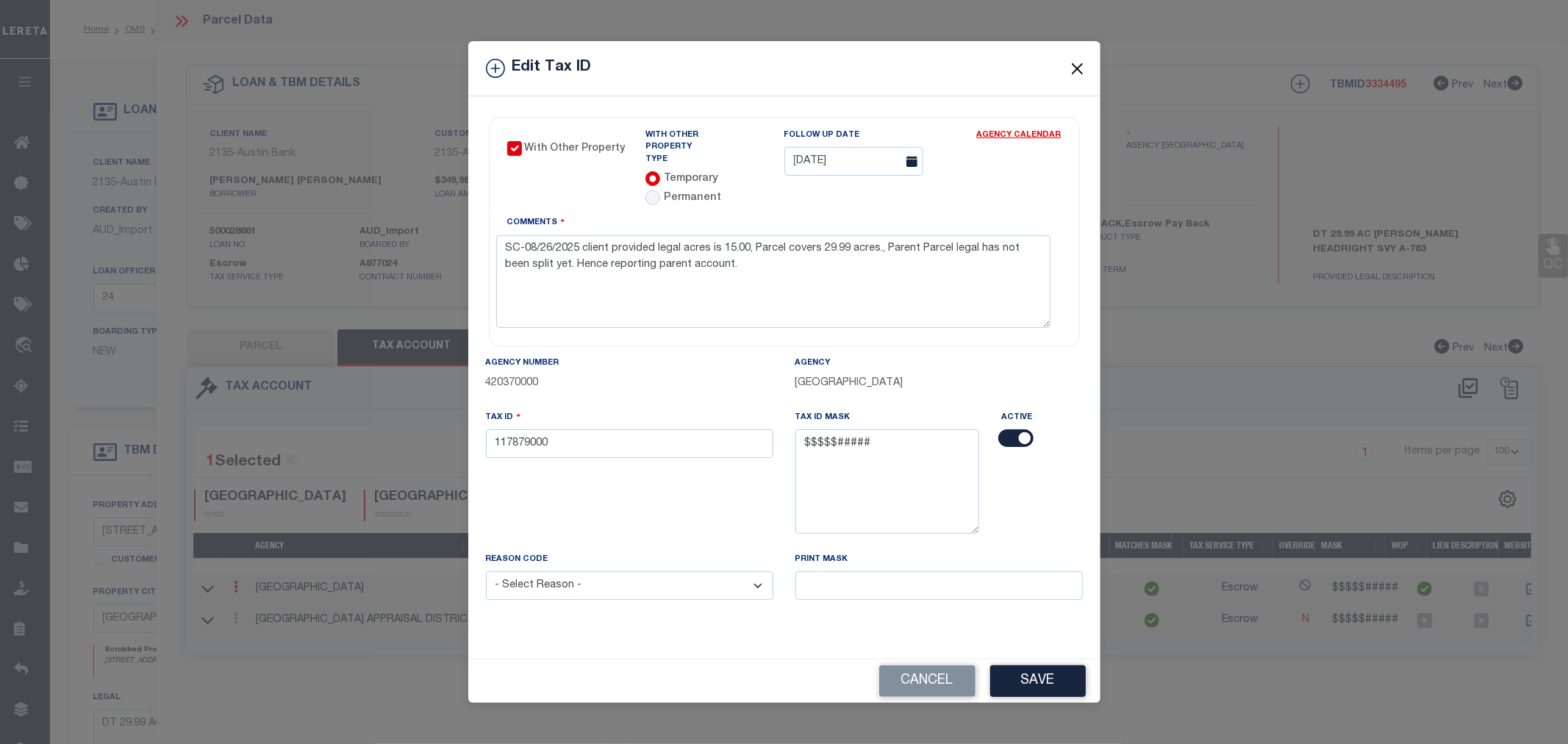
click at [1079, 76] on button "Close" at bounding box center [1077, 68] width 19 height 19
